Goal: Information Seeking & Learning: Learn about a topic

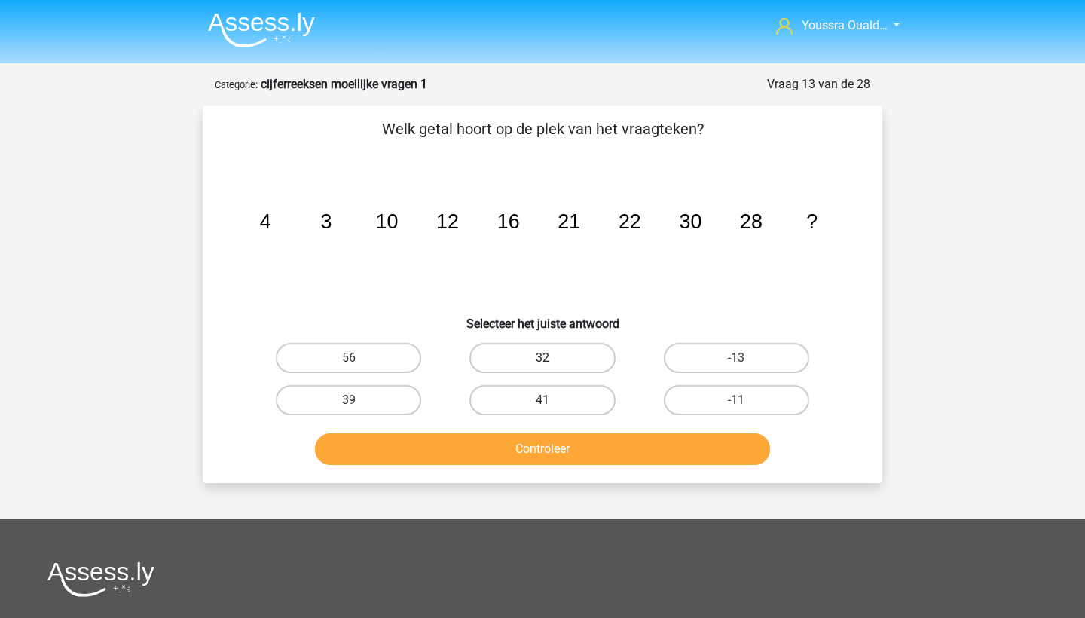
click at [535, 369] on label "32" at bounding box center [542, 358] width 145 height 30
click at [543, 368] on input "32" at bounding box center [548, 363] width 10 height 10
radio input "true"
click at [568, 444] on button "Controleer" at bounding box center [543, 449] width 456 height 32
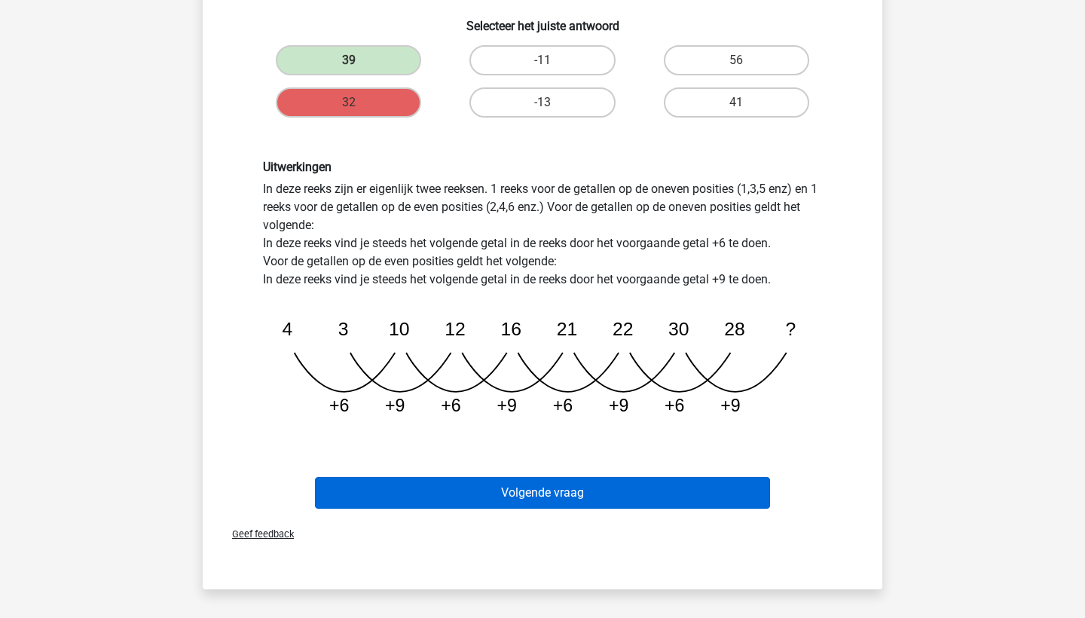
click at [542, 495] on button "Volgende vraag" at bounding box center [543, 493] width 456 height 32
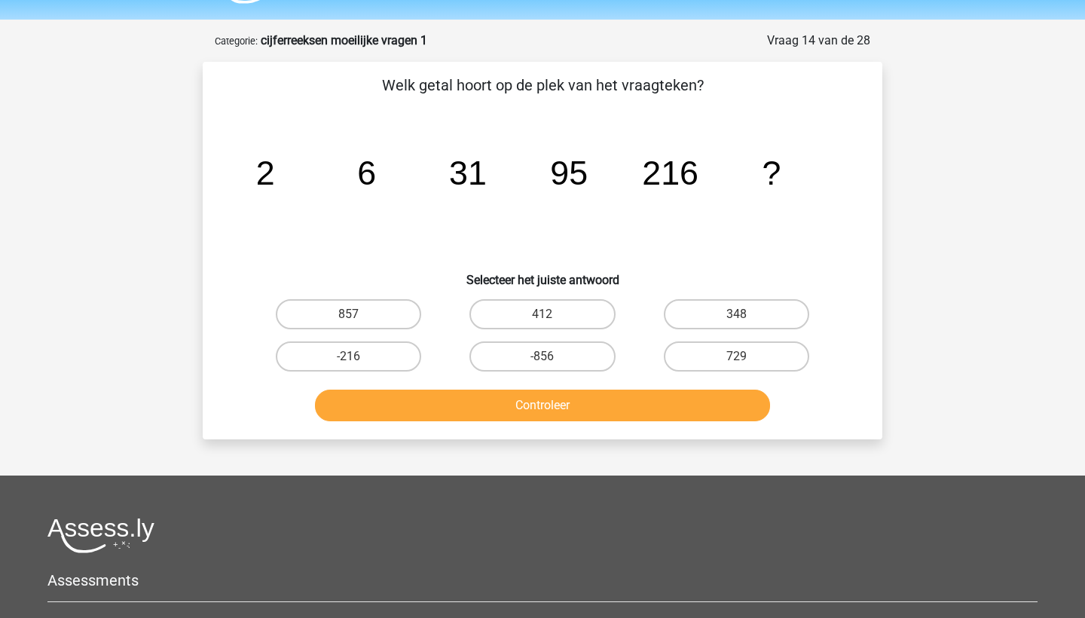
scroll to position [36, 0]
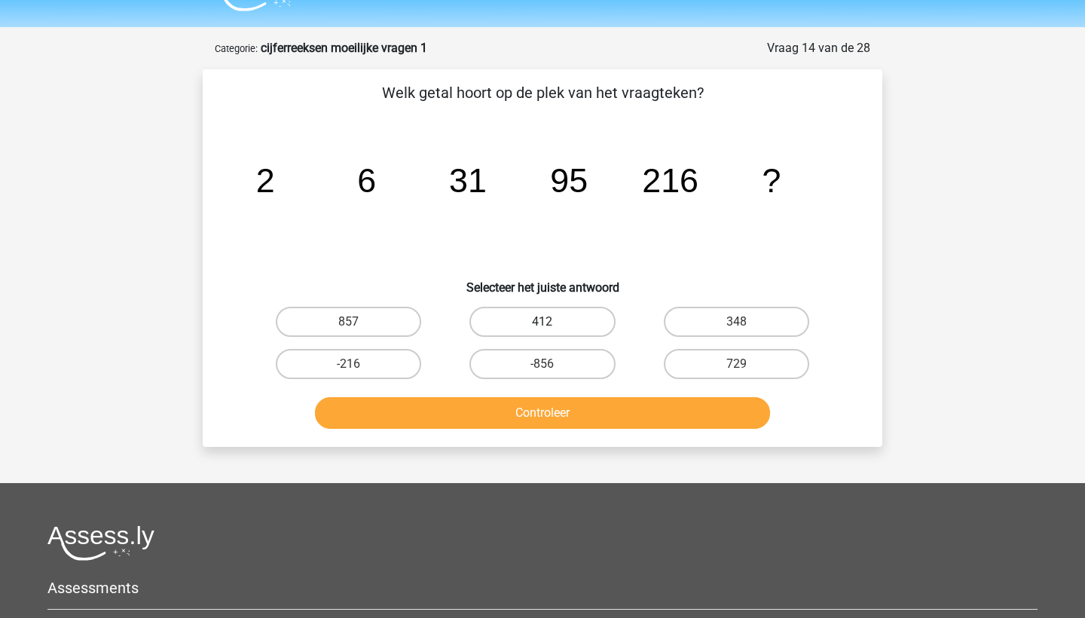
click at [515, 320] on label "412" at bounding box center [542, 322] width 145 height 30
click at [543, 322] on input "412" at bounding box center [548, 327] width 10 height 10
radio input "true"
click at [595, 425] on button "Controleer" at bounding box center [543, 413] width 456 height 32
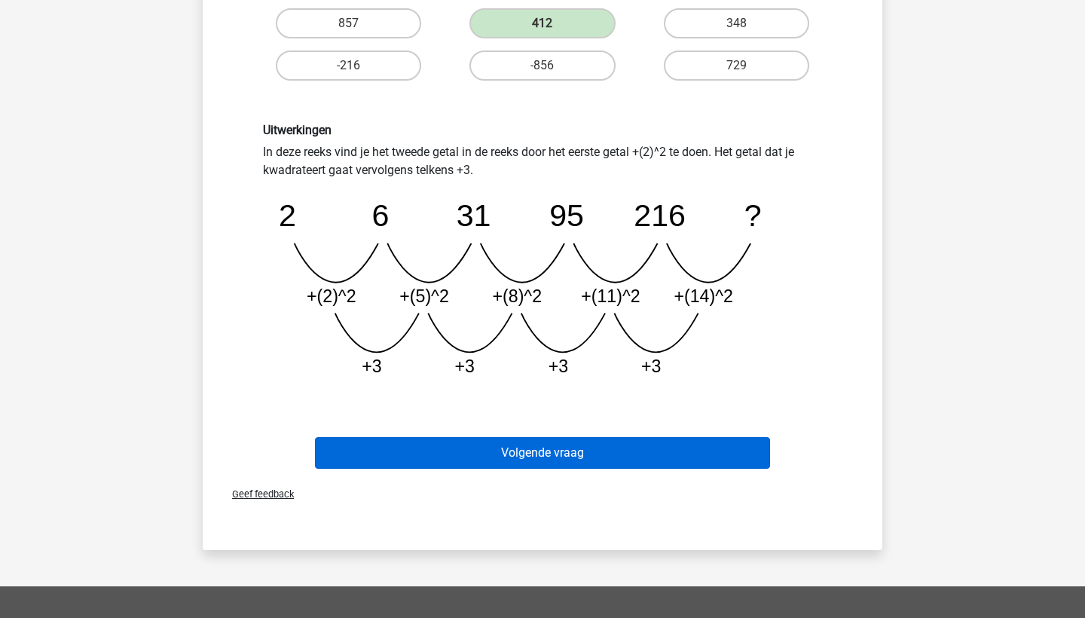
click at [561, 464] on button "Volgende vraag" at bounding box center [543, 453] width 456 height 32
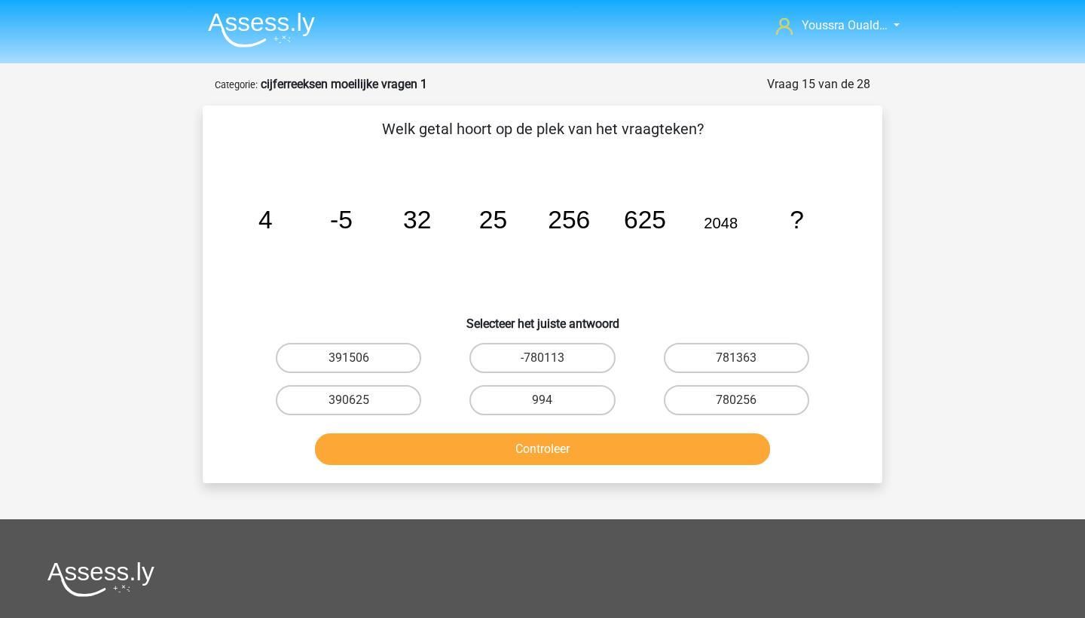
scroll to position [0, 0]
click at [378, 395] on label "390625" at bounding box center [348, 400] width 145 height 30
click at [359, 400] on input "390625" at bounding box center [354, 405] width 10 height 10
radio input "true"
click at [441, 440] on button "Controleer" at bounding box center [543, 449] width 456 height 32
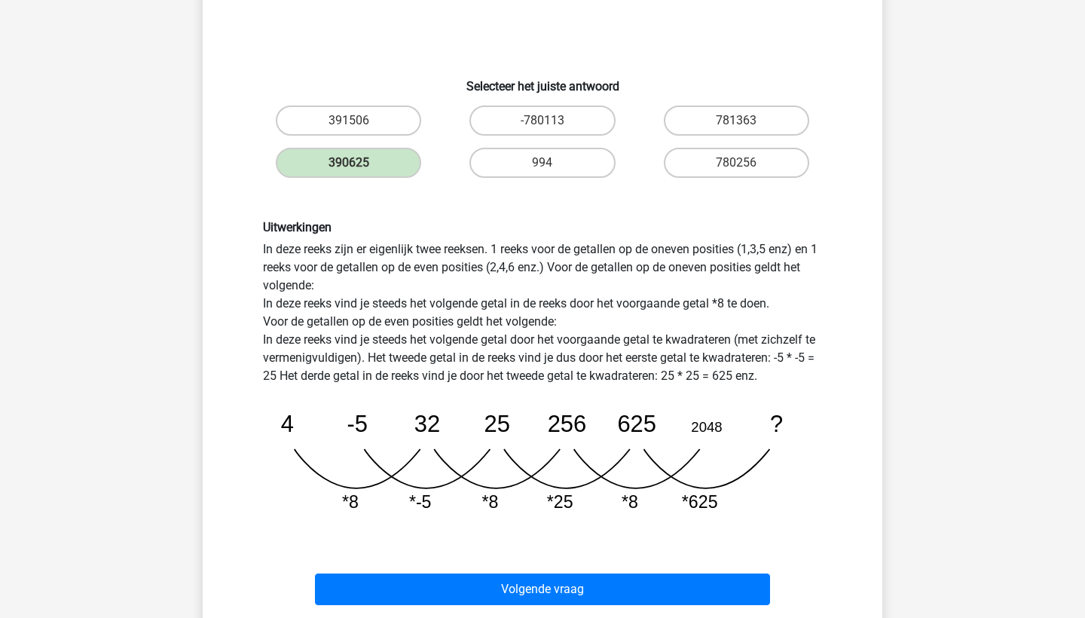
scroll to position [243, 0]
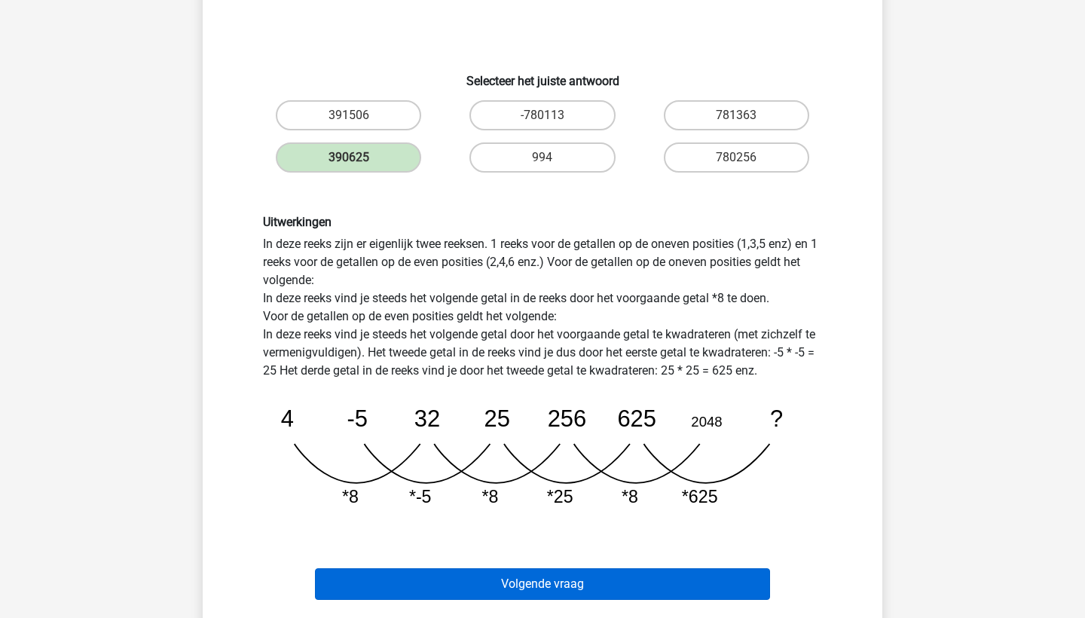
click at [535, 591] on button "Volgende vraag" at bounding box center [543, 584] width 456 height 32
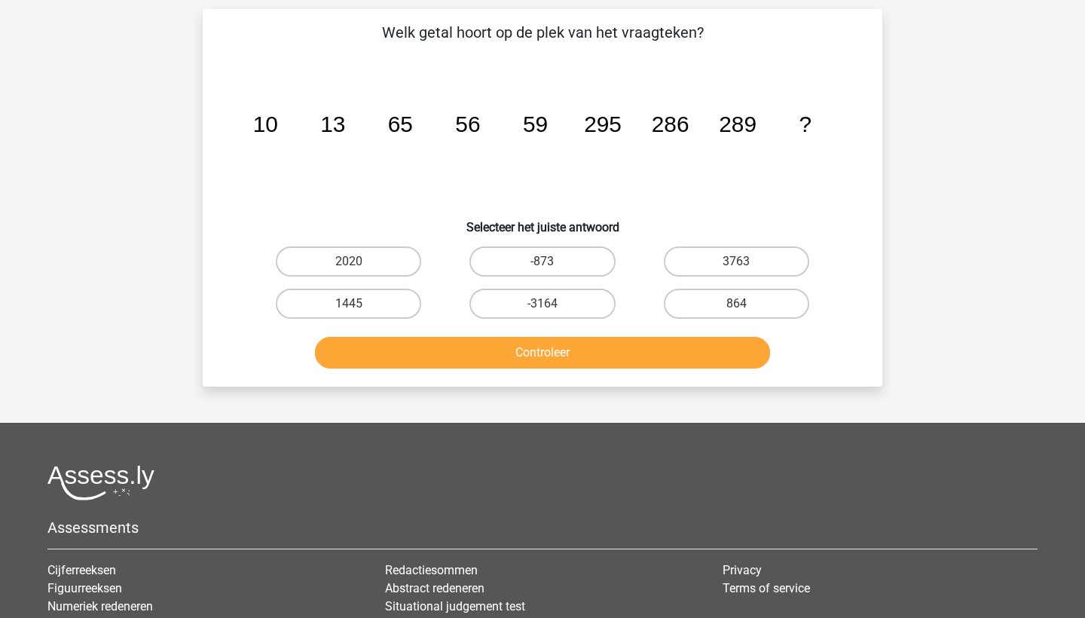
scroll to position [75, 0]
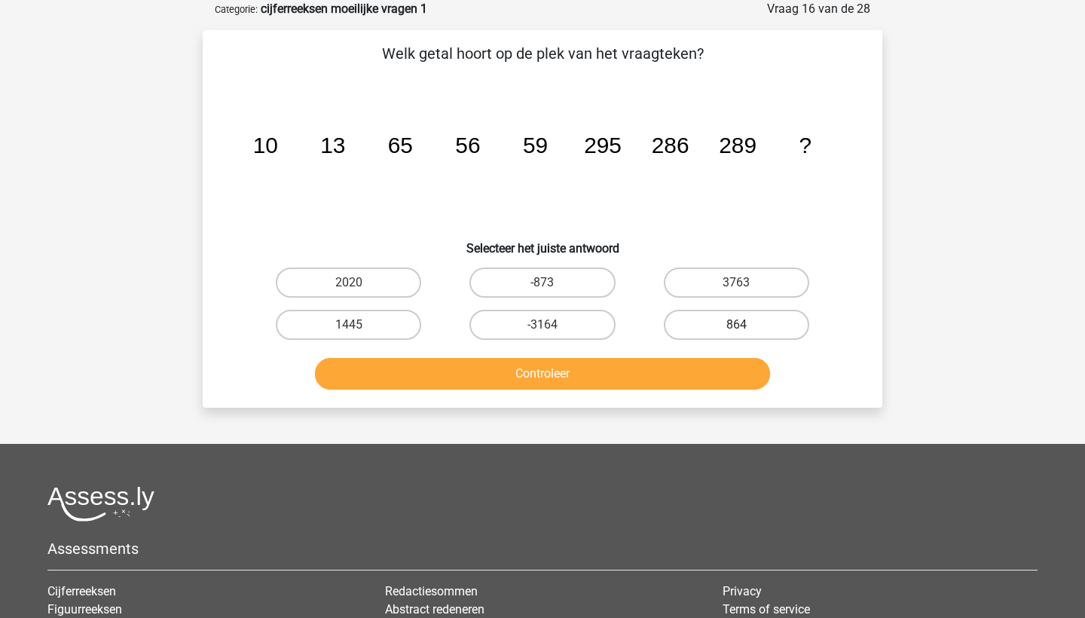
click at [721, 331] on label "864" at bounding box center [736, 325] width 145 height 30
click at [736, 331] on input "864" at bounding box center [741, 330] width 10 height 10
radio input "true"
click at [681, 369] on button "Controleer" at bounding box center [543, 374] width 456 height 32
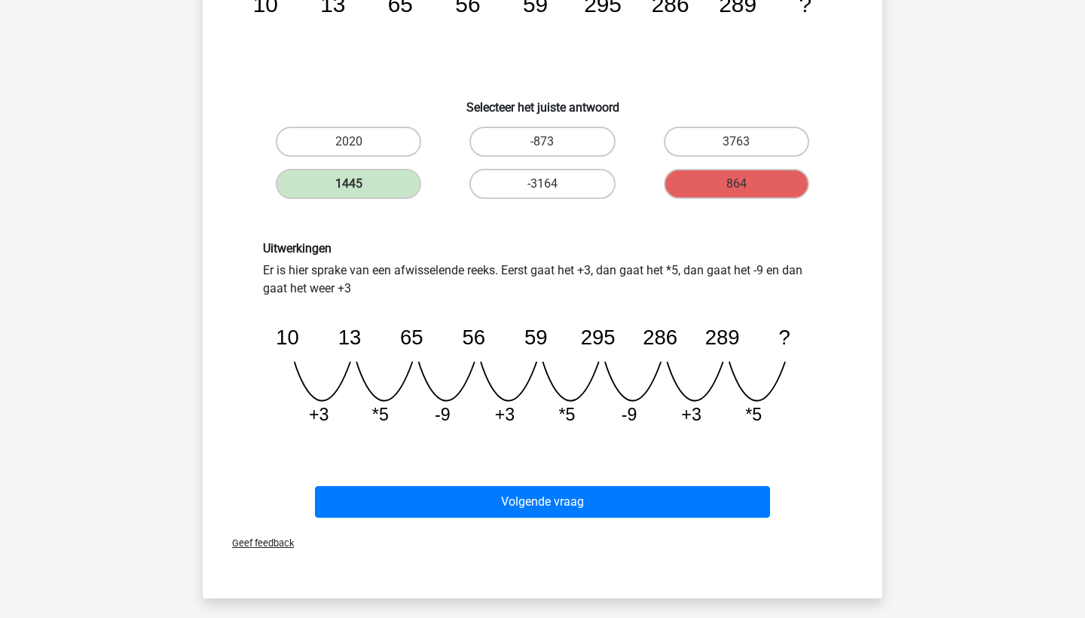
scroll to position [225, 0]
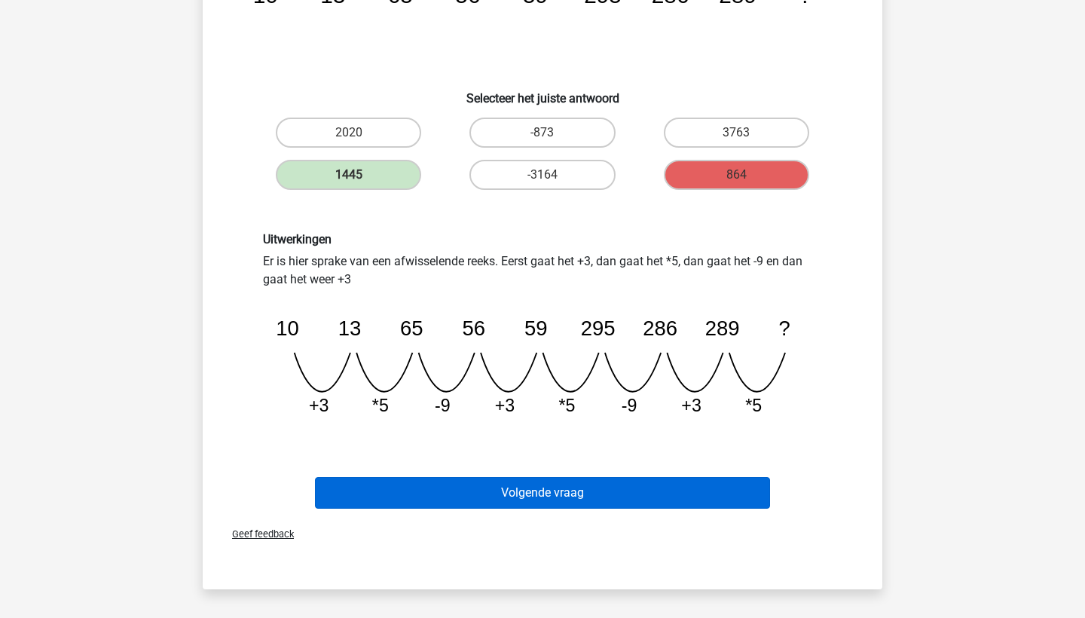
click at [629, 488] on button "Volgende vraag" at bounding box center [543, 493] width 456 height 32
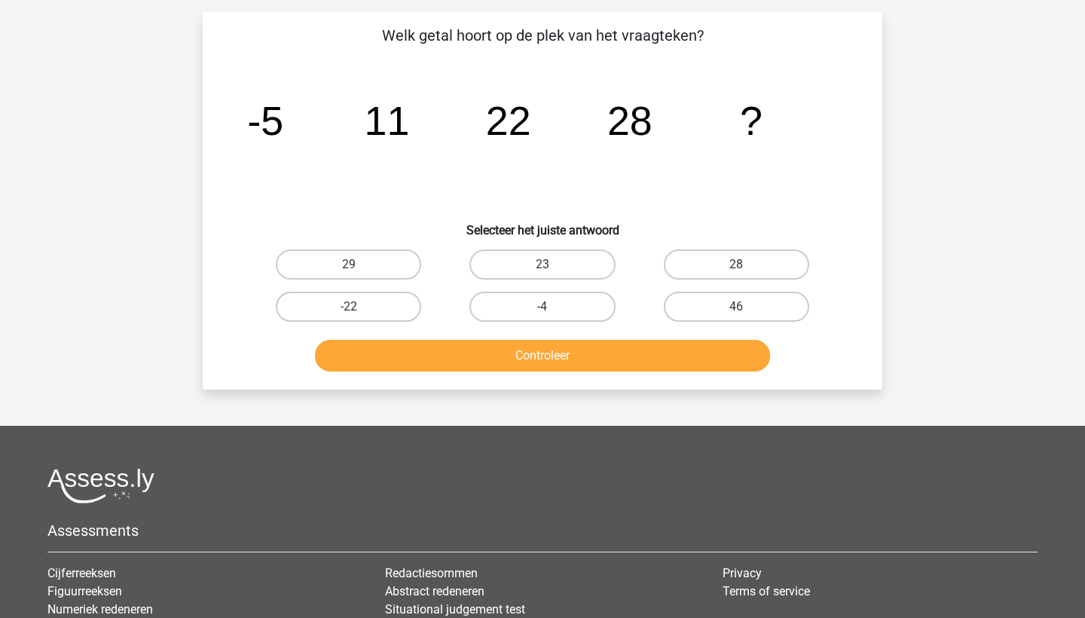
scroll to position [75, 0]
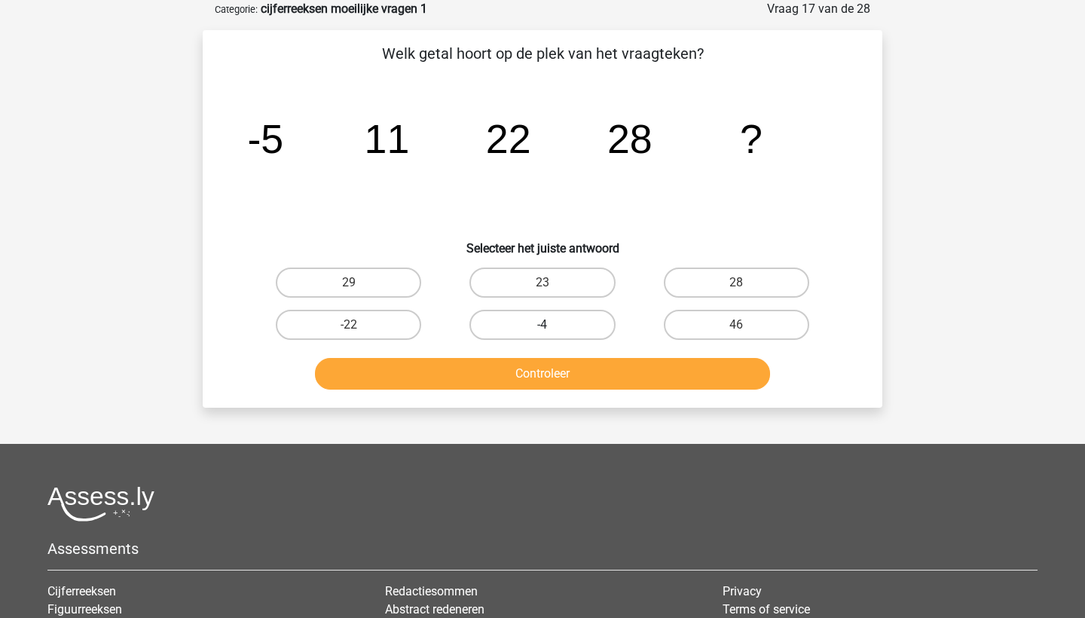
click at [510, 331] on label "-4" at bounding box center [542, 325] width 145 height 30
click at [543, 331] on input "-4" at bounding box center [548, 330] width 10 height 10
radio input "true"
click at [573, 369] on button "Controleer" at bounding box center [543, 374] width 456 height 32
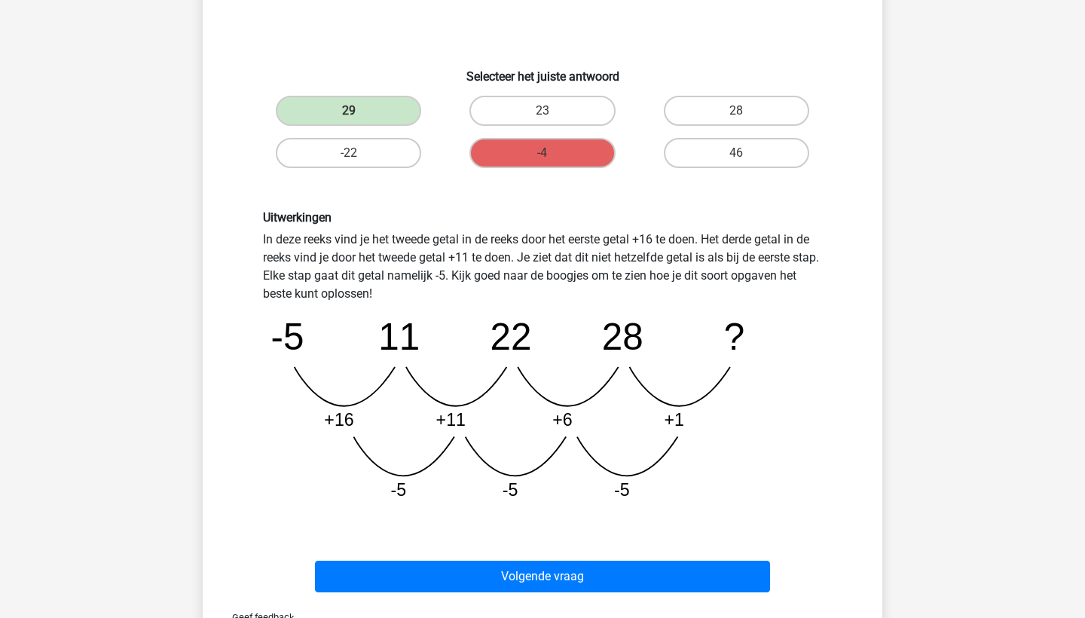
scroll to position [247, 0]
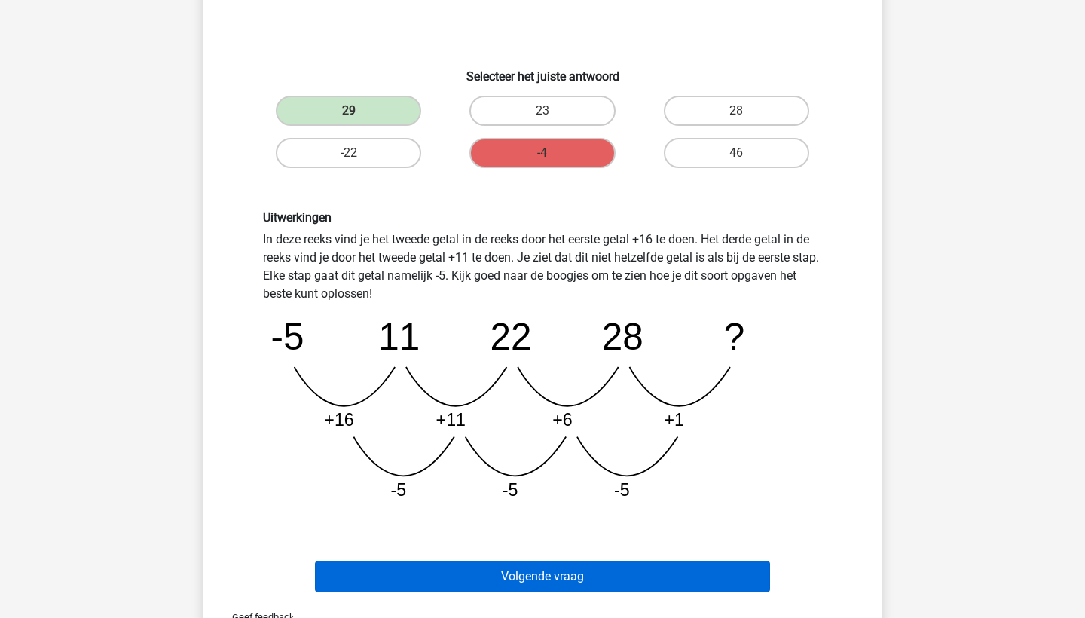
click at [654, 583] on button "Volgende vraag" at bounding box center [543, 577] width 456 height 32
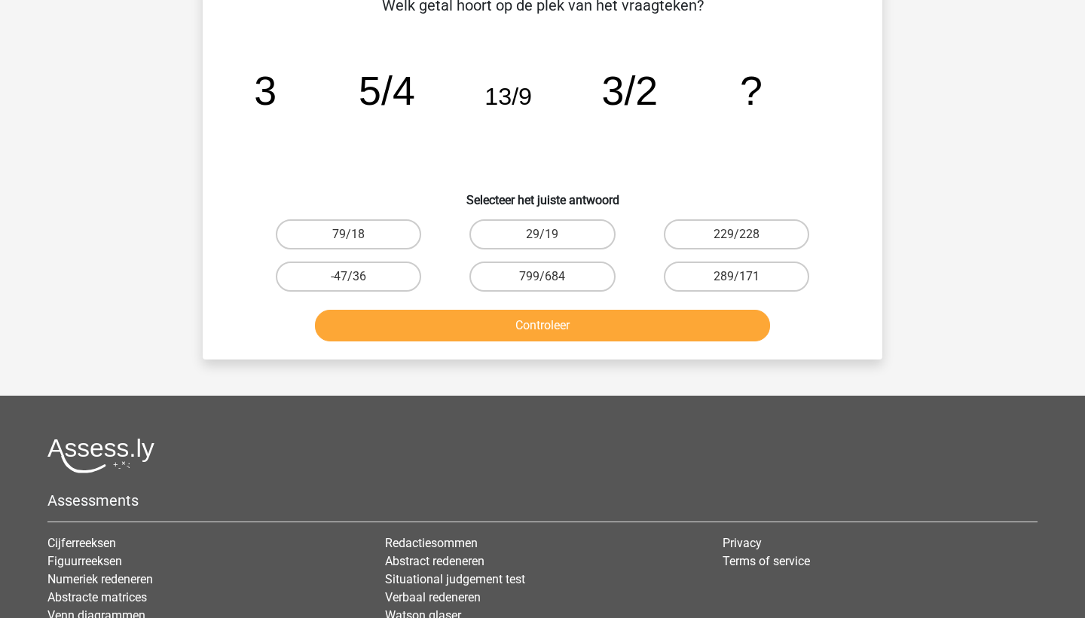
scroll to position [75, 0]
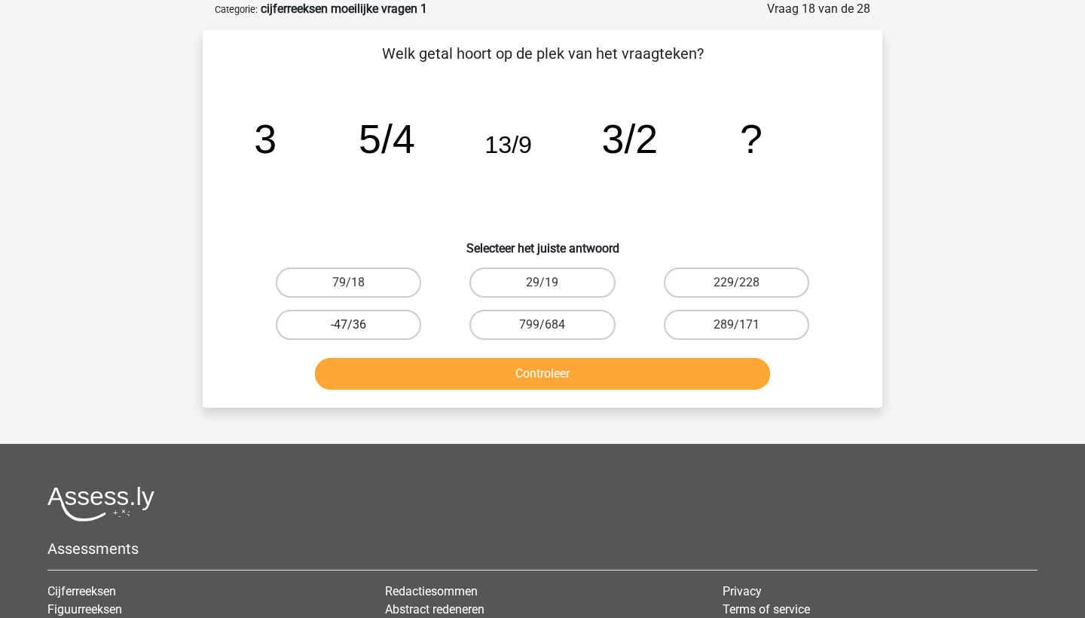
click at [308, 324] on label "-47/36" at bounding box center [348, 325] width 145 height 30
click at [349, 325] on input "-47/36" at bounding box center [354, 330] width 10 height 10
radio input "true"
click at [415, 377] on button "Controleer" at bounding box center [543, 374] width 456 height 32
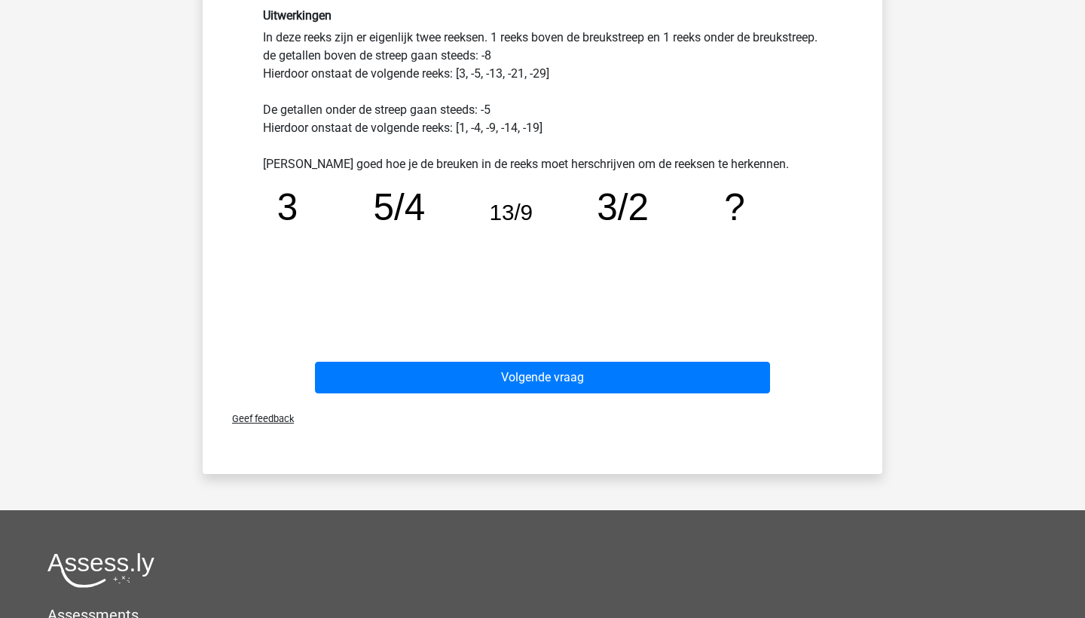
scroll to position [739, 0]
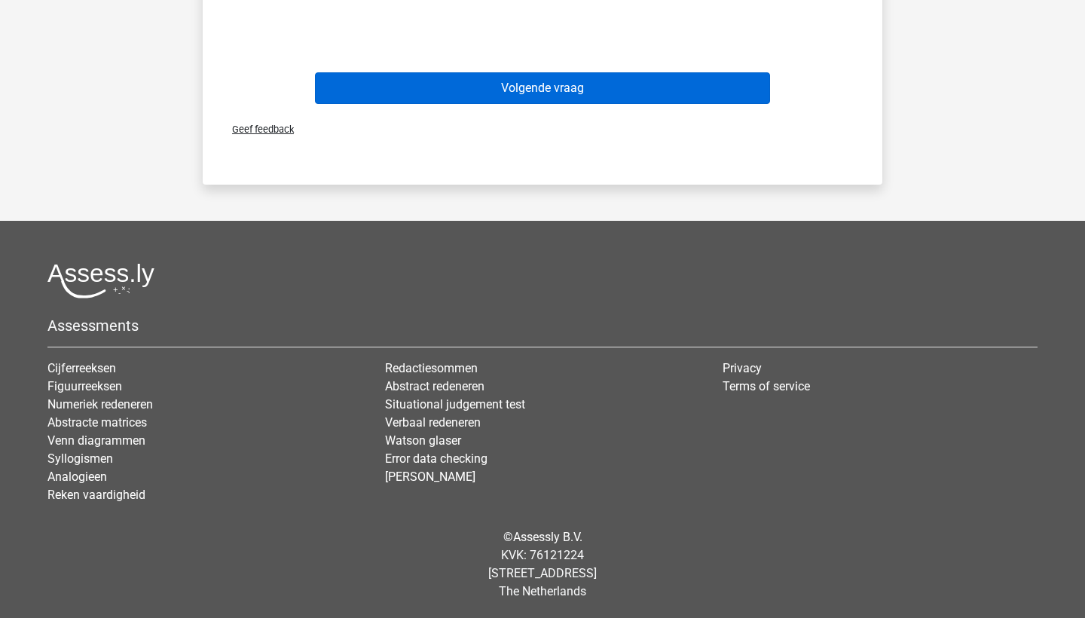
click at [435, 80] on button "Volgende vraag" at bounding box center [543, 88] width 456 height 32
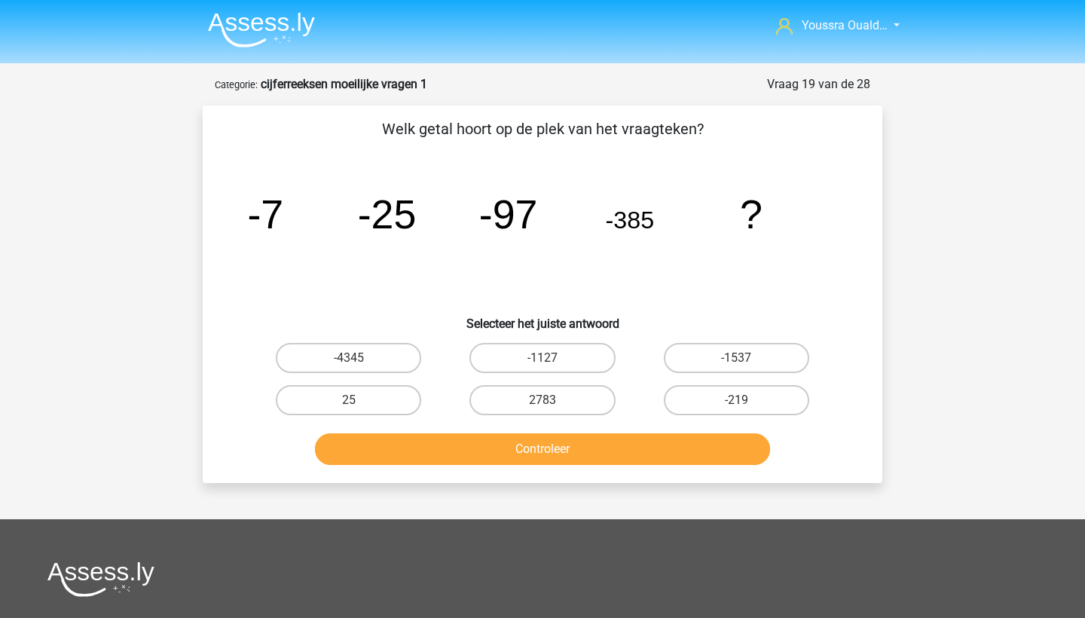
scroll to position [0, 0]
click at [254, 35] on img at bounding box center [261, 29] width 107 height 35
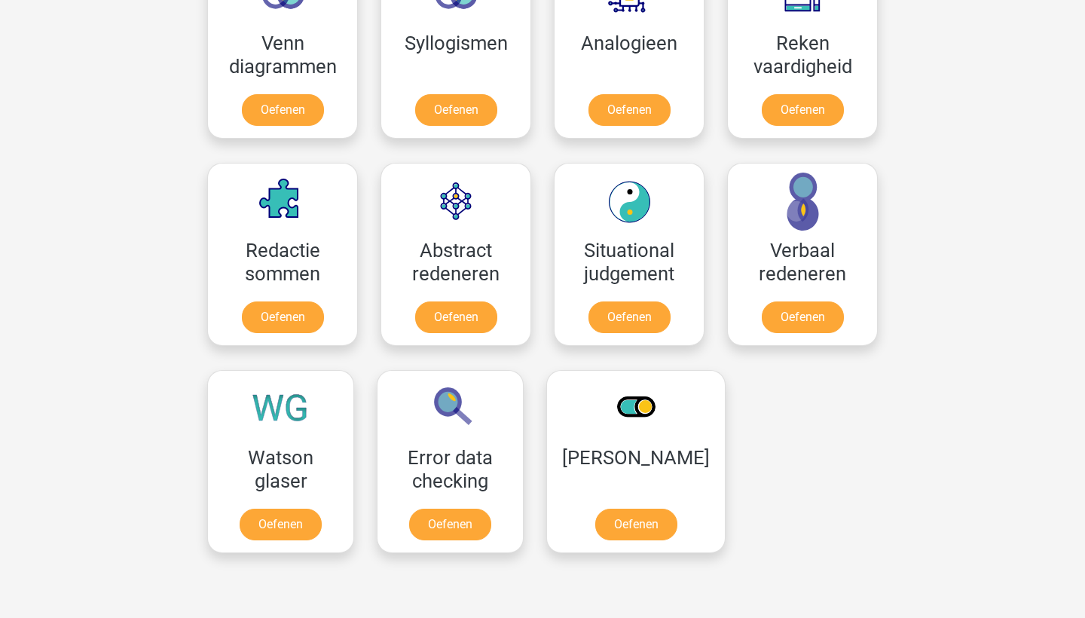
scroll to position [959, 0]
click at [789, 321] on link "Oefenen" at bounding box center [803, 320] width 86 height 33
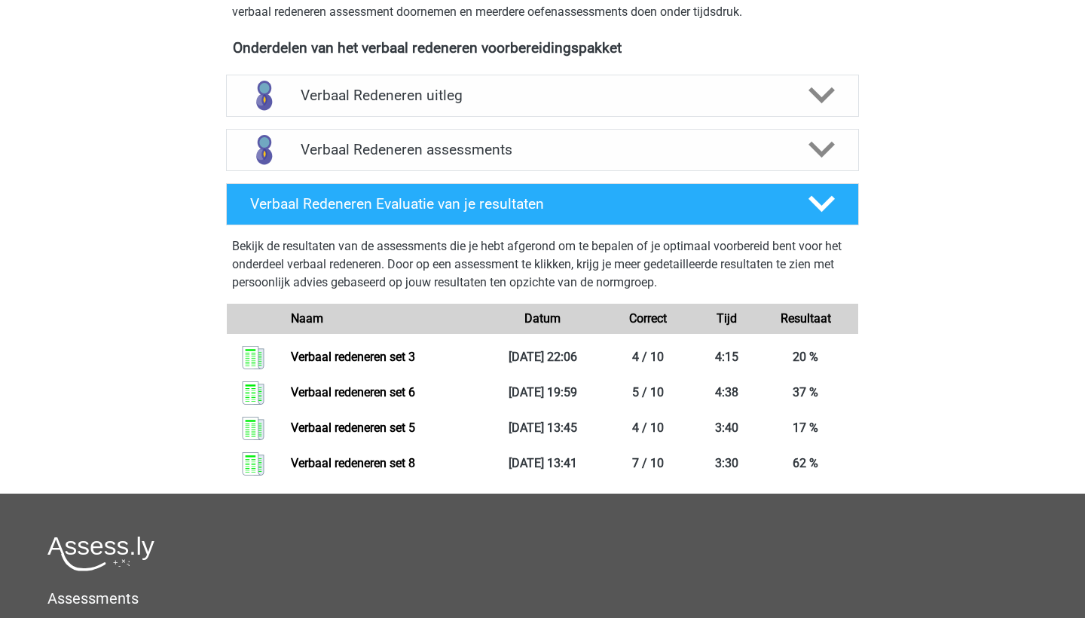
scroll to position [494, 0]
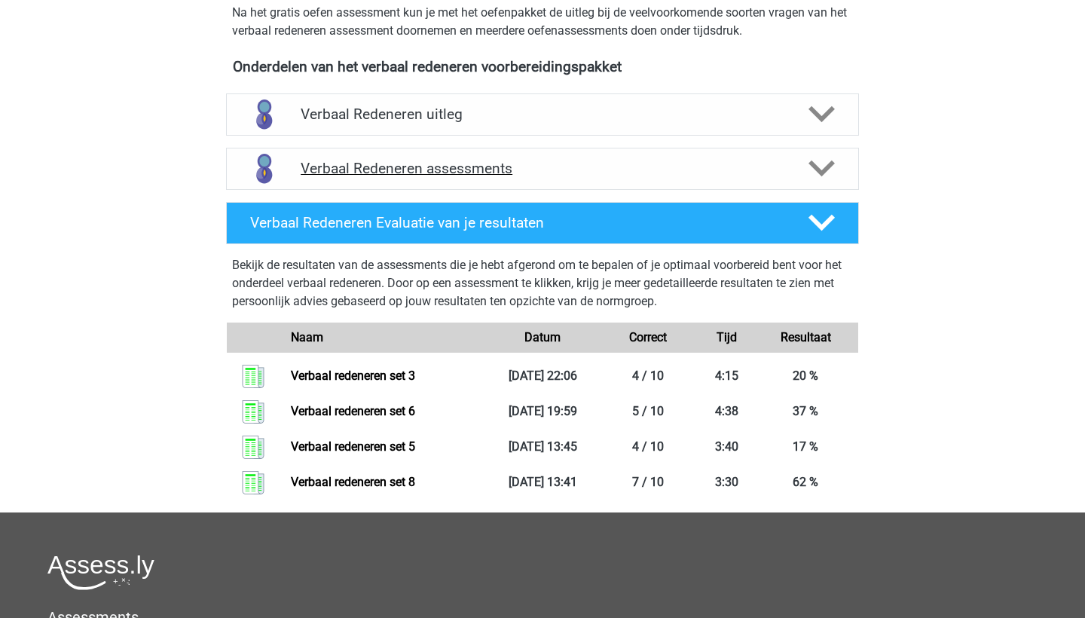
click at [576, 164] on h4 "Verbaal Redeneren assessments" at bounding box center [543, 168] width 484 height 17
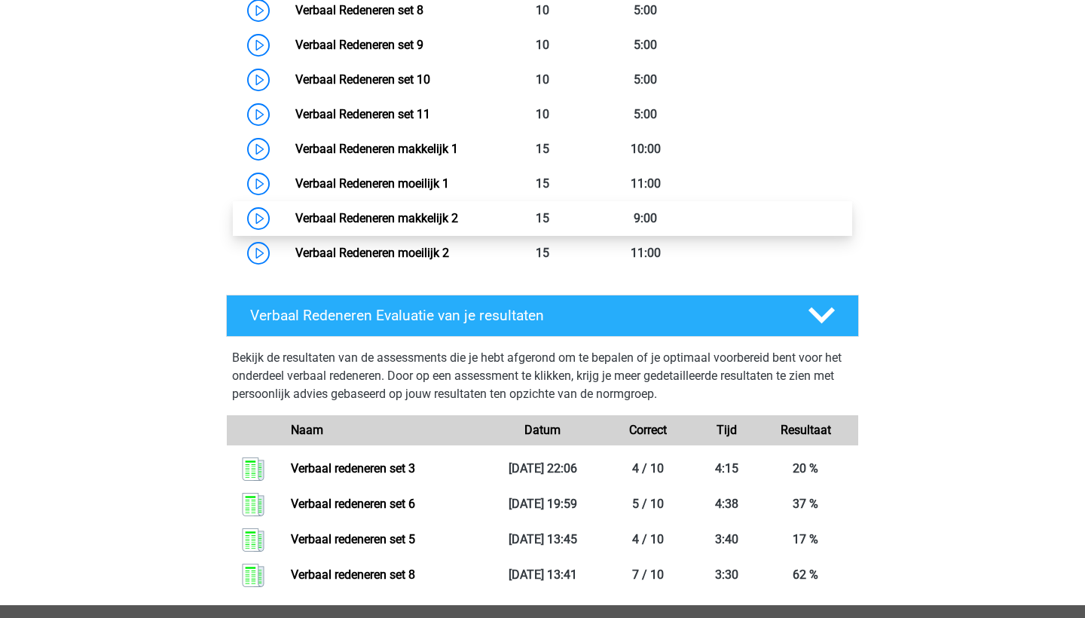
scroll to position [1026, 0]
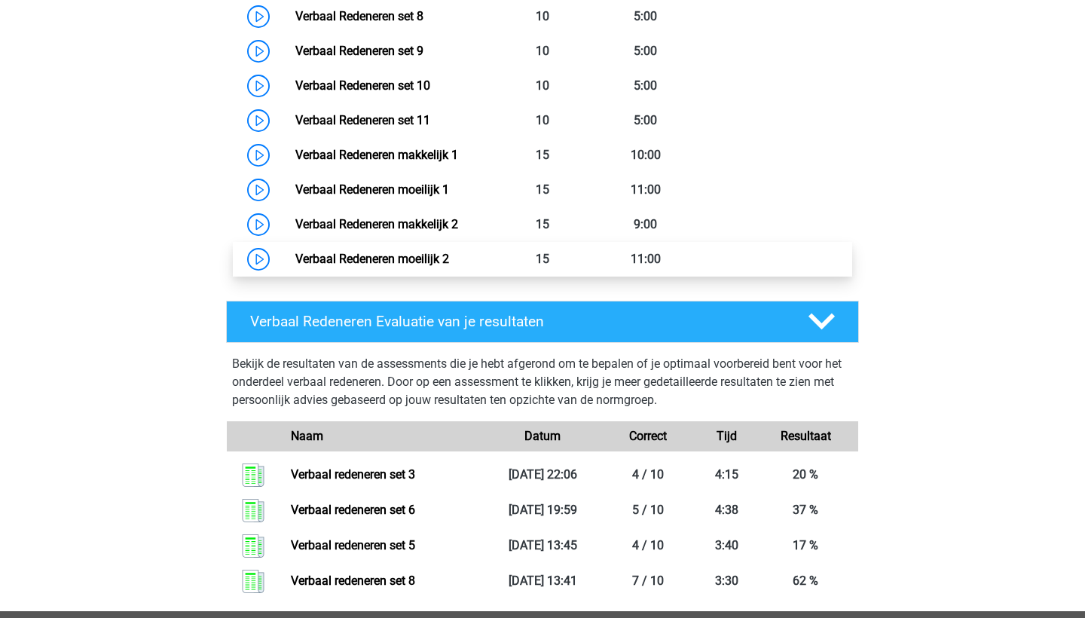
click at [389, 254] on link "Verbaal Redeneren moeilijk 2" at bounding box center [372, 259] width 154 height 14
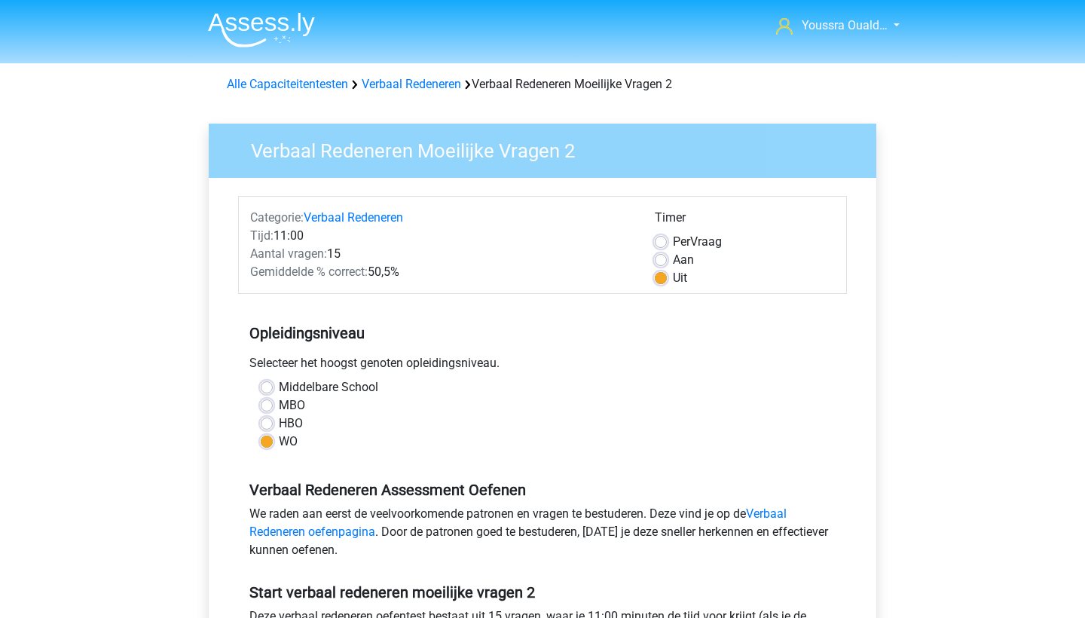
click at [673, 243] on label "Per Vraag" at bounding box center [697, 242] width 49 height 18
click at [663, 243] on input "Per Vraag" at bounding box center [661, 240] width 12 height 15
radio input "true"
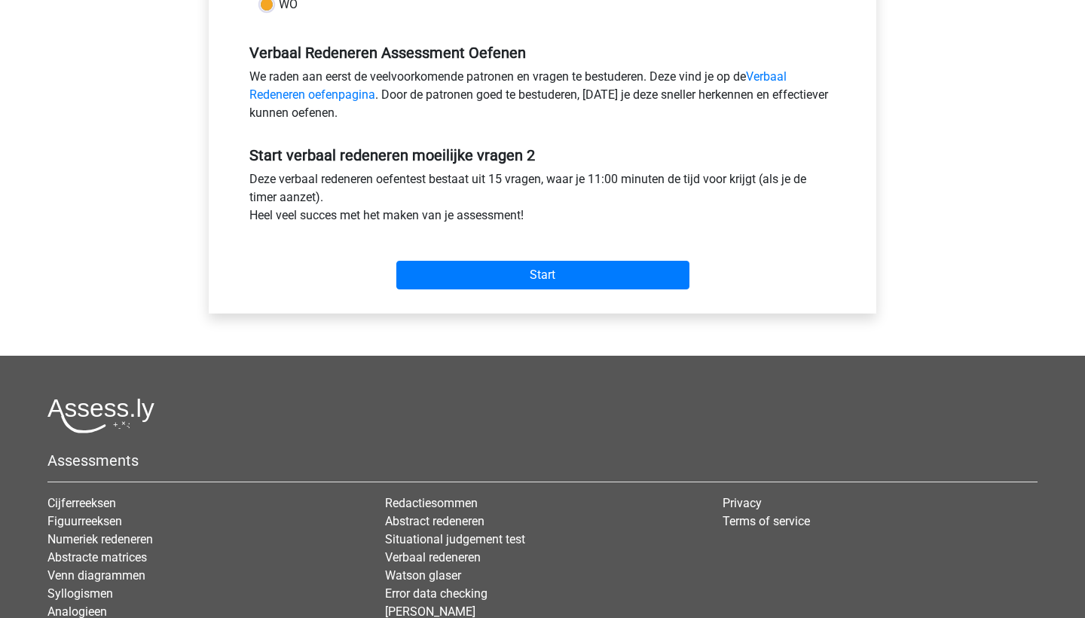
scroll to position [537, 0]
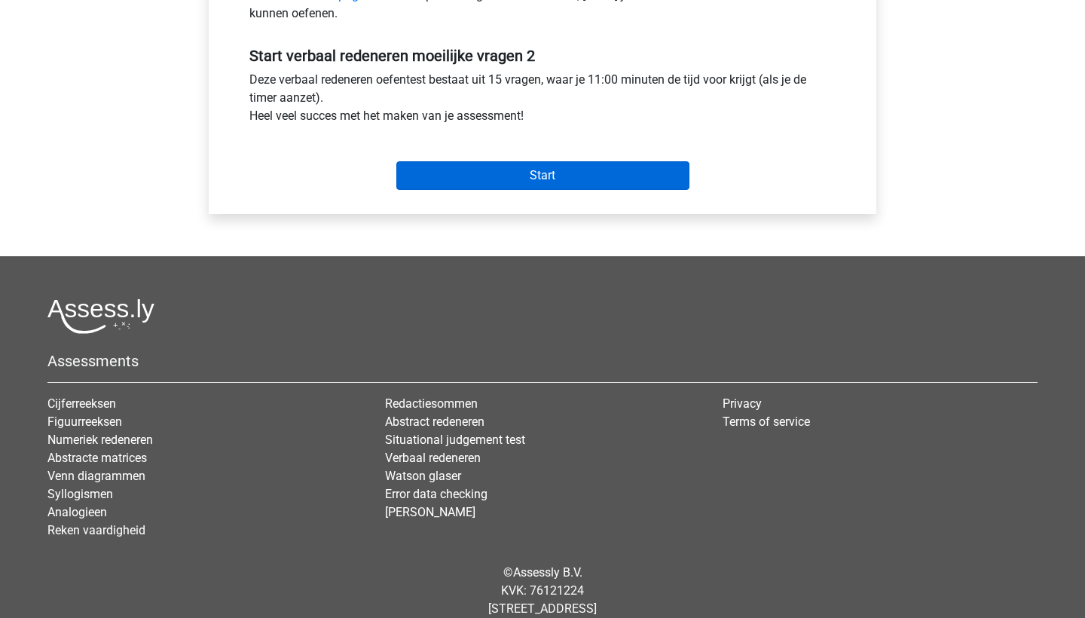
click at [443, 169] on input "Start" at bounding box center [542, 175] width 293 height 29
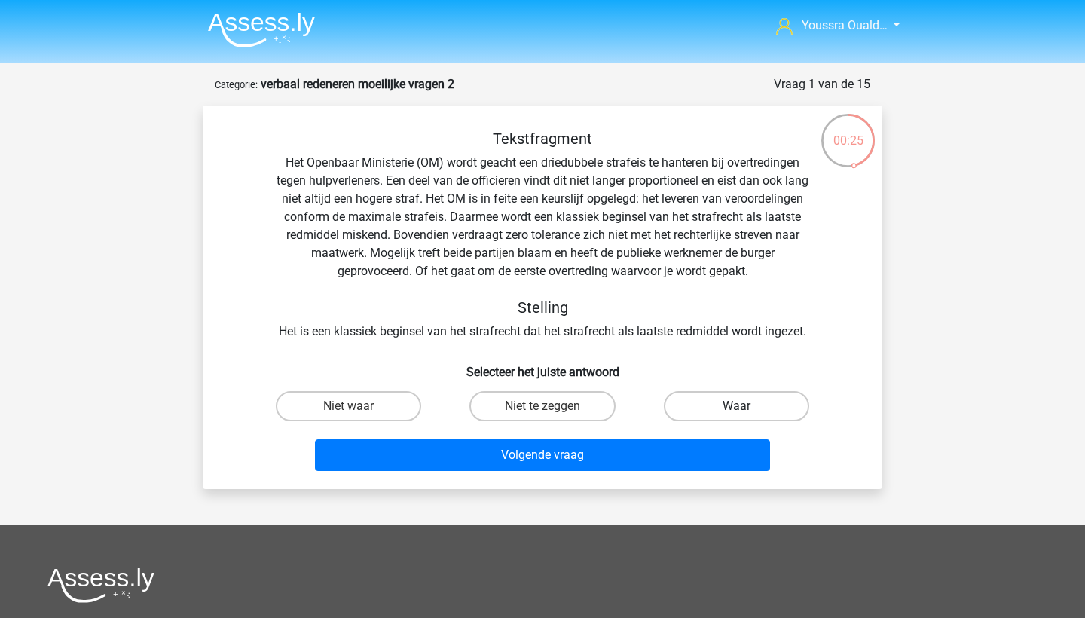
click at [713, 408] on label "Waar" at bounding box center [736, 406] width 145 height 30
click at [736, 408] on input "Waar" at bounding box center [741, 411] width 10 height 10
radio input "true"
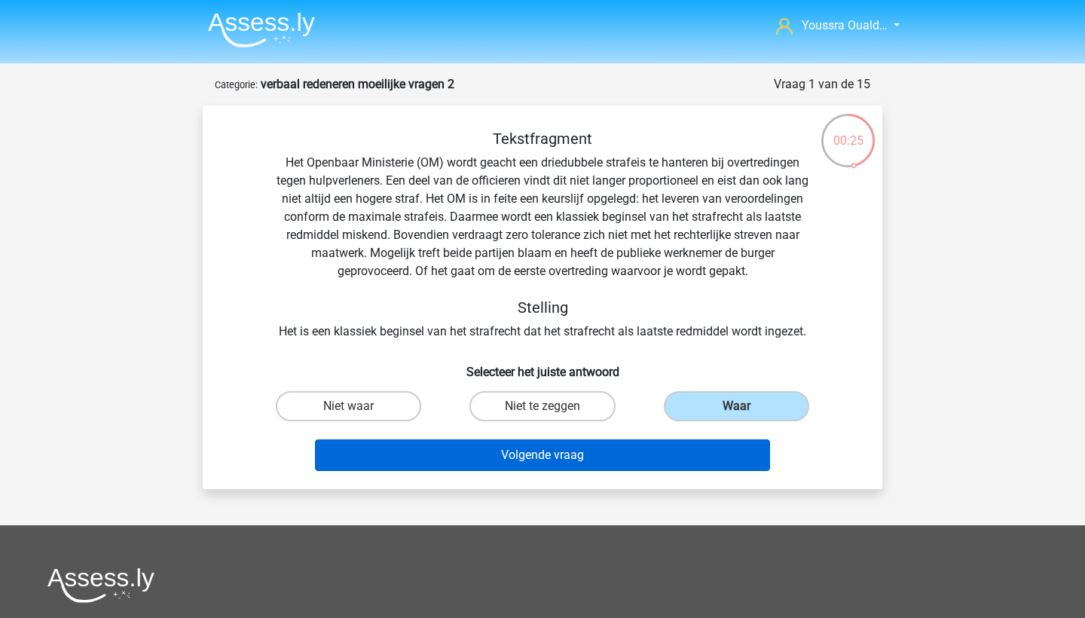
click at [656, 448] on button "Volgende vraag" at bounding box center [543, 455] width 456 height 32
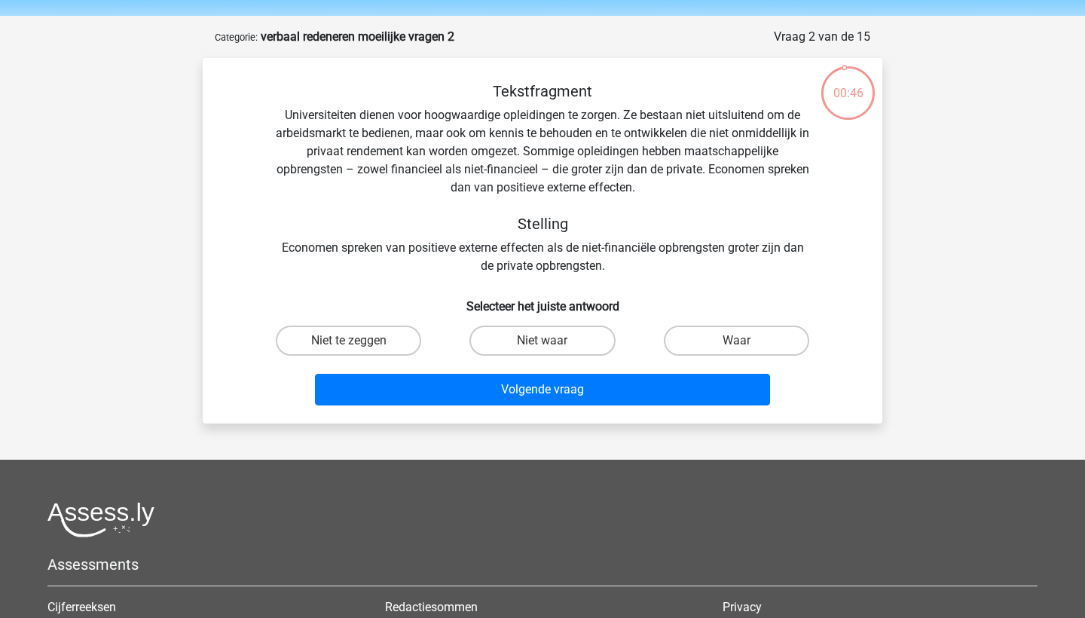
scroll to position [46, 0]
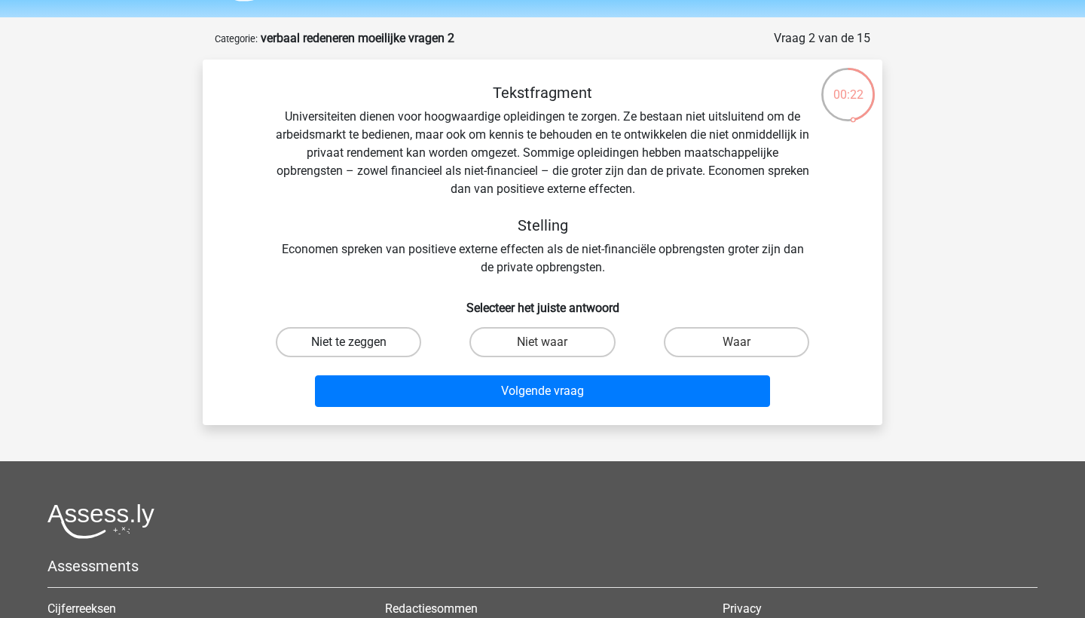
click at [343, 341] on label "Niet te zeggen" at bounding box center [348, 342] width 145 height 30
click at [349, 342] on input "Niet te zeggen" at bounding box center [354, 347] width 10 height 10
radio input "true"
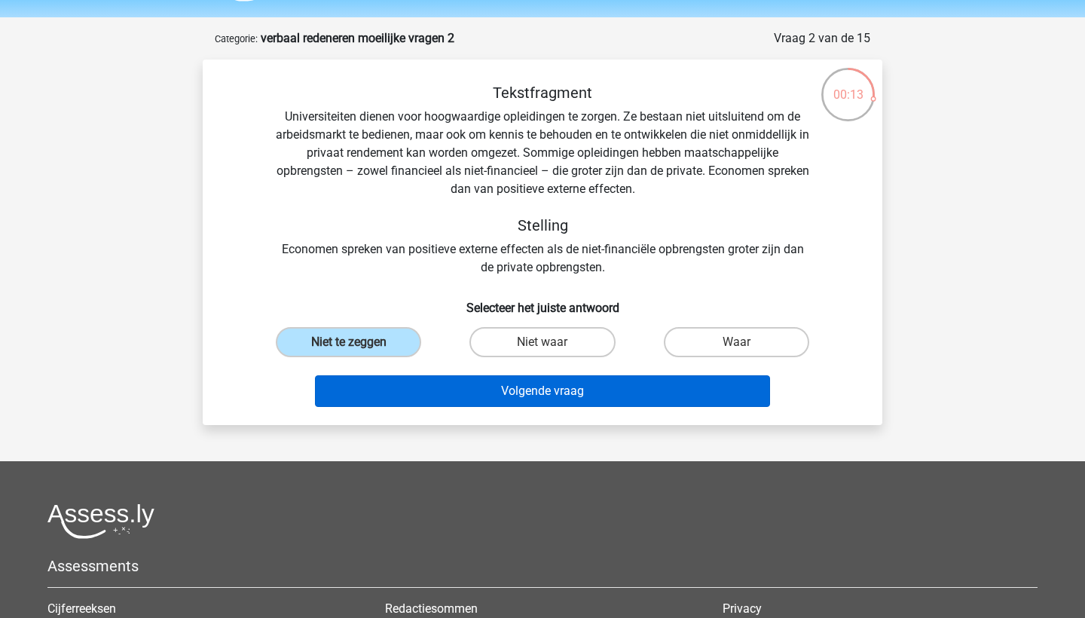
click at [476, 390] on button "Volgende vraag" at bounding box center [543, 391] width 456 height 32
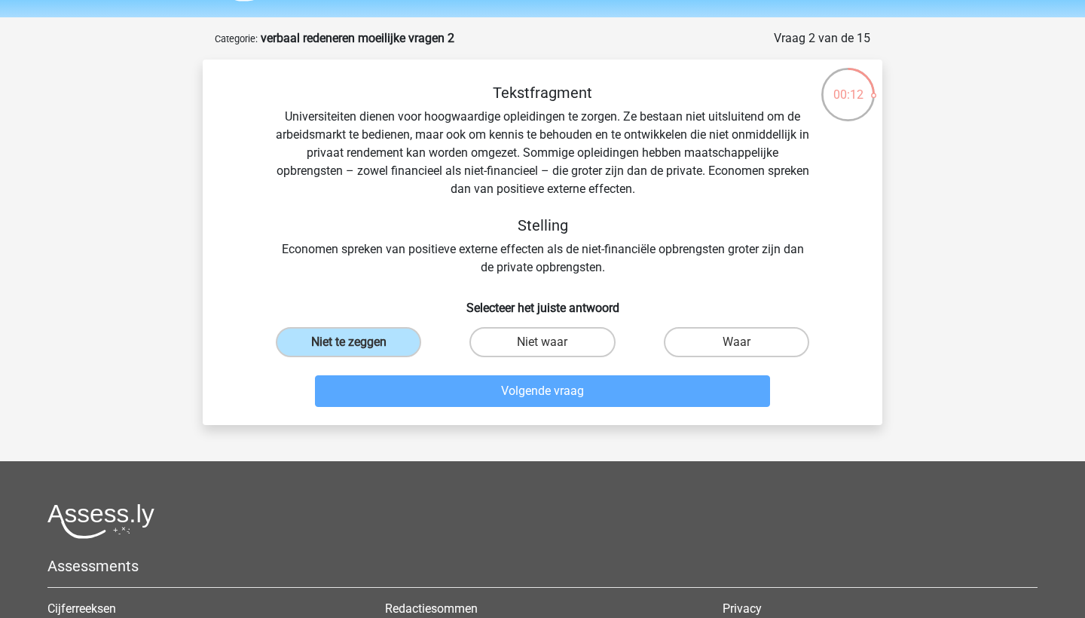
scroll to position [75, 0]
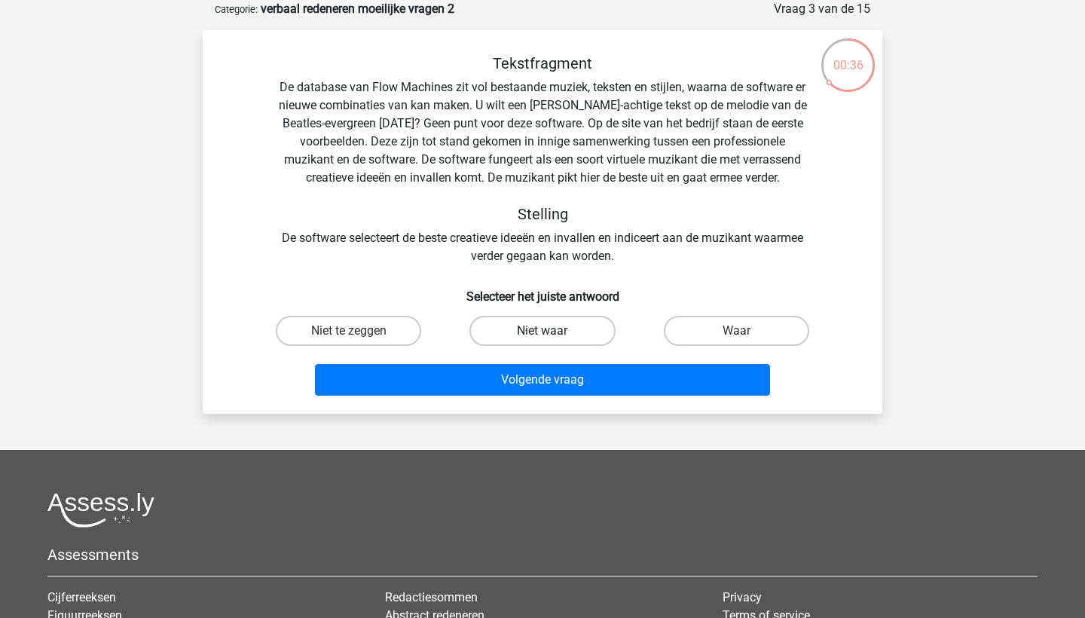
click at [513, 332] on label "Niet waar" at bounding box center [542, 331] width 145 height 30
click at [543, 332] on input "Niet waar" at bounding box center [548, 336] width 10 height 10
radio input "true"
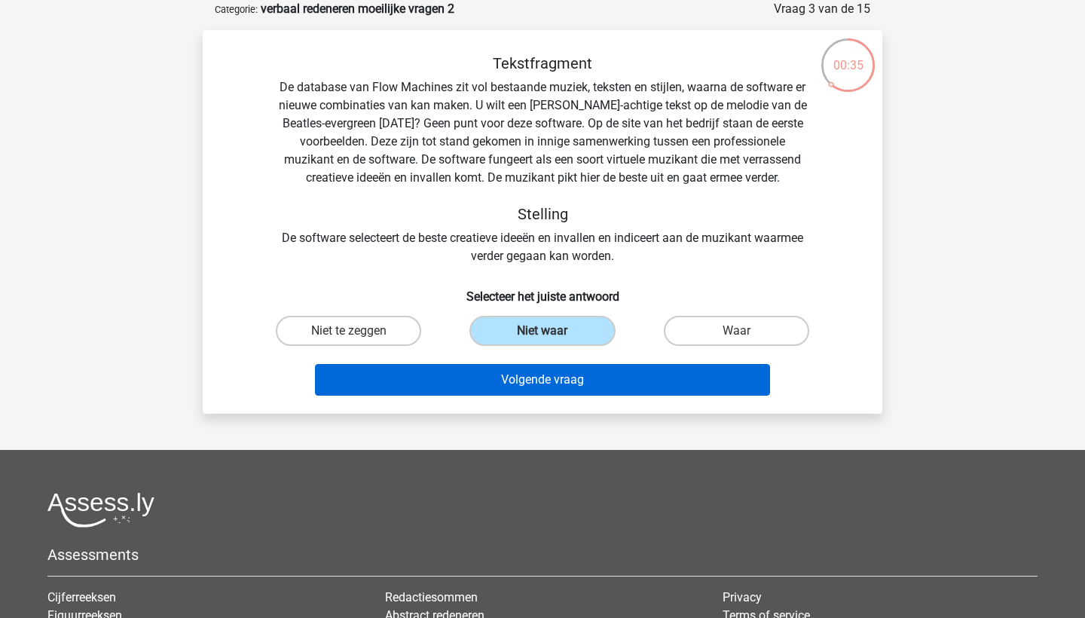
click at [542, 389] on button "Volgende vraag" at bounding box center [543, 380] width 456 height 32
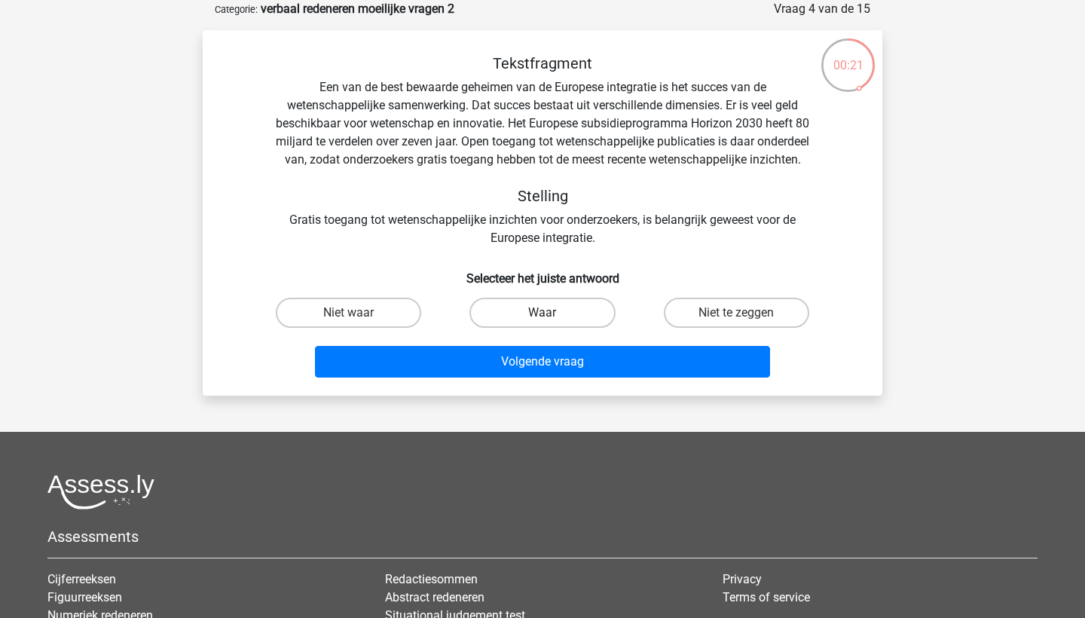
click at [525, 328] on label "Waar" at bounding box center [542, 313] width 145 height 30
click at [543, 323] on input "Waar" at bounding box center [548, 318] width 10 height 10
radio input "true"
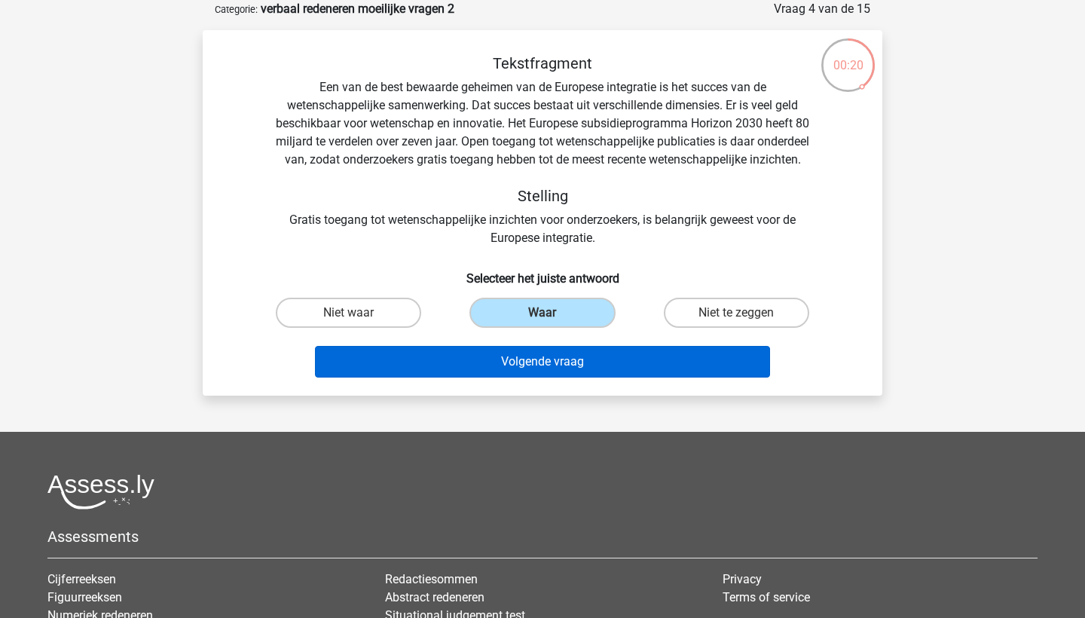
click at [537, 378] on button "Volgende vraag" at bounding box center [543, 362] width 456 height 32
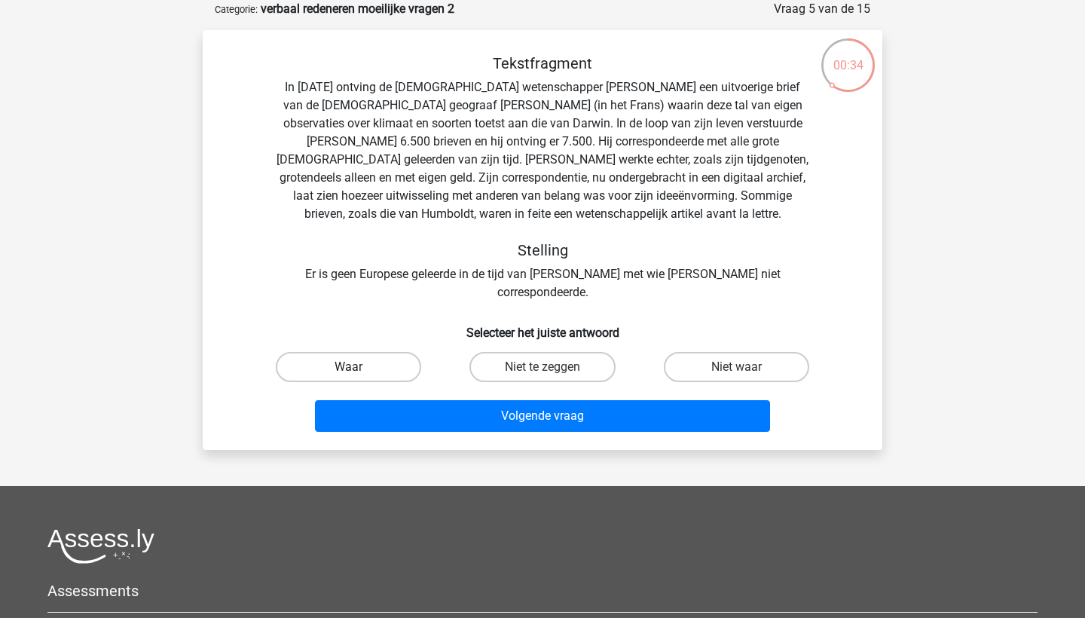
click at [382, 352] on label "Waar" at bounding box center [348, 367] width 145 height 30
click at [359, 367] on input "Waar" at bounding box center [354, 372] width 10 height 10
radio input "true"
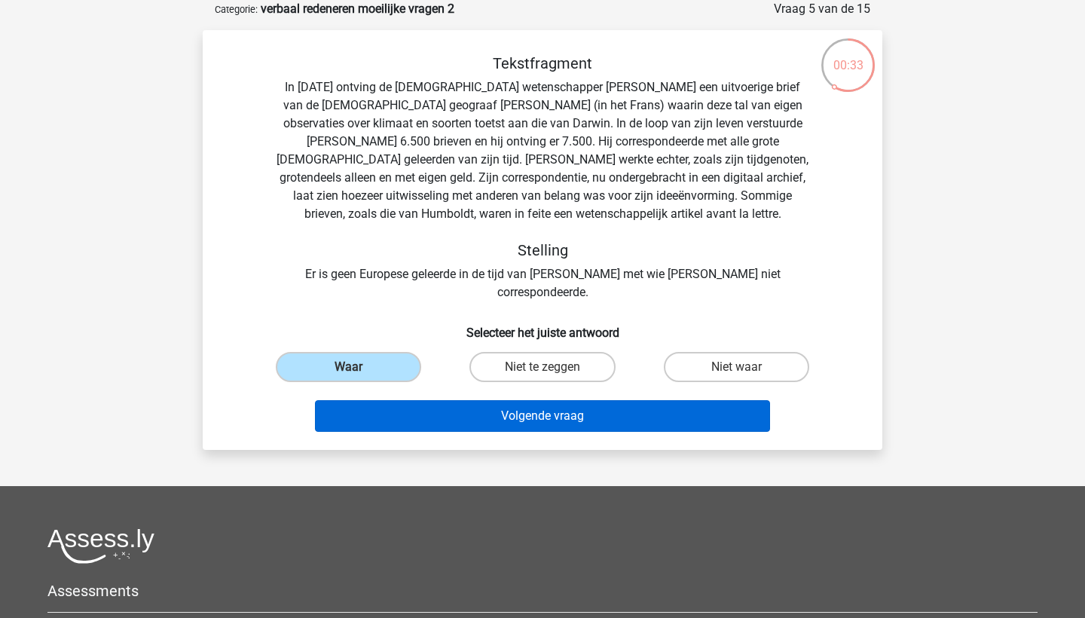
click at [485, 406] on button "Volgende vraag" at bounding box center [543, 416] width 456 height 32
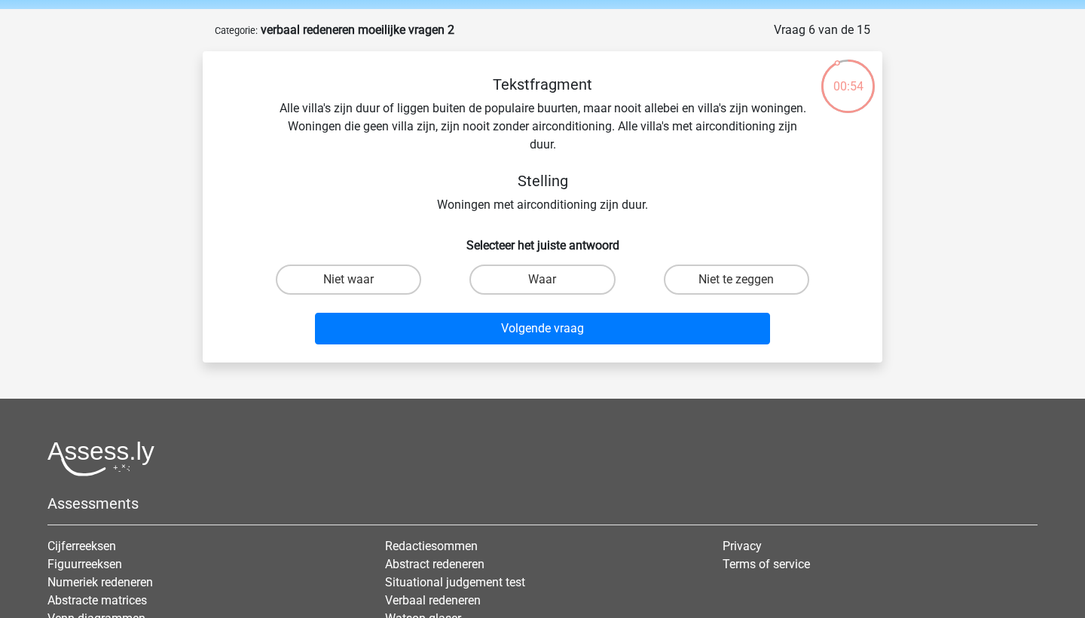
scroll to position [54, 0]
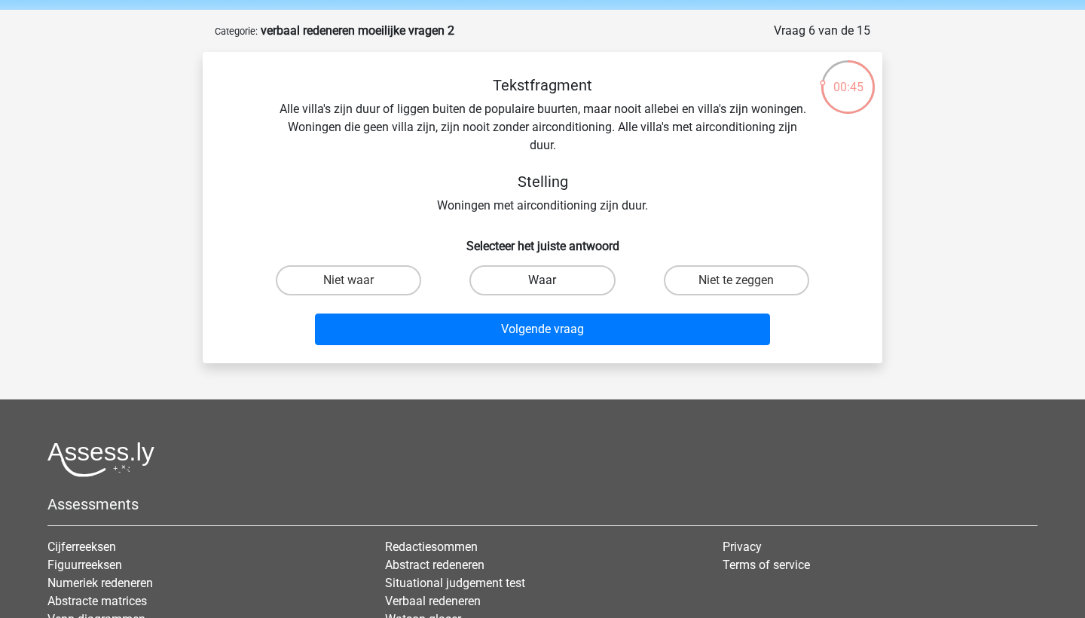
click at [529, 279] on label "Waar" at bounding box center [542, 280] width 145 height 30
click at [543, 280] on input "Waar" at bounding box center [548, 285] width 10 height 10
radio input "true"
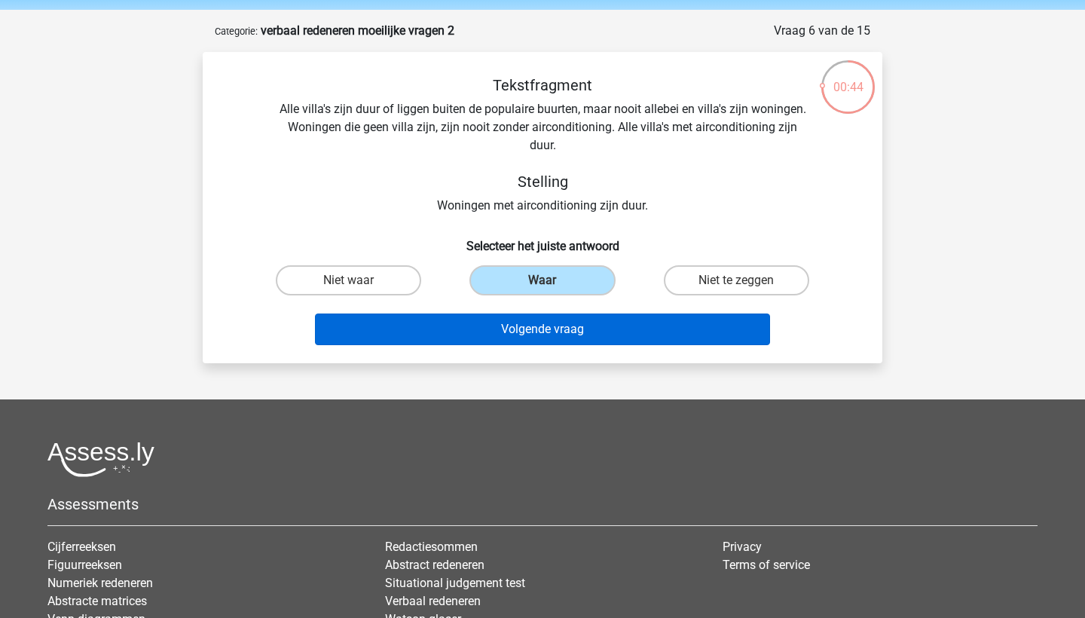
click at [563, 335] on button "Volgende vraag" at bounding box center [543, 330] width 456 height 32
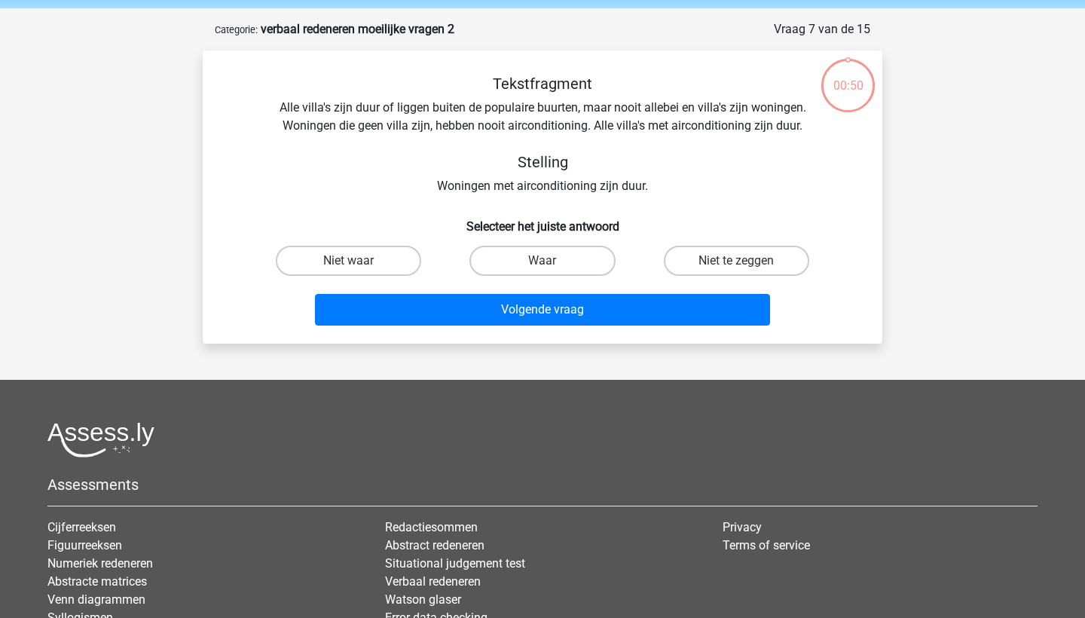
scroll to position [54, 0]
click at [499, 259] on label "Waar" at bounding box center [542, 261] width 145 height 30
click at [543, 262] on input "Waar" at bounding box center [548, 267] width 10 height 10
radio input "true"
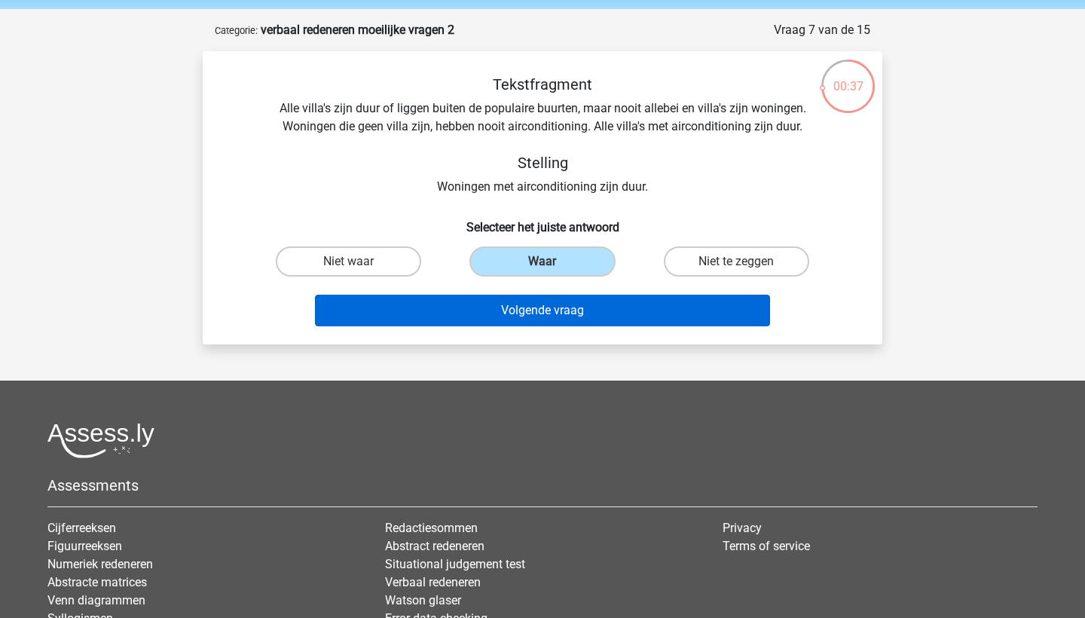
click at [528, 314] on button "Volgende vraag" at bounding box center [543, 311] width 456 height 32
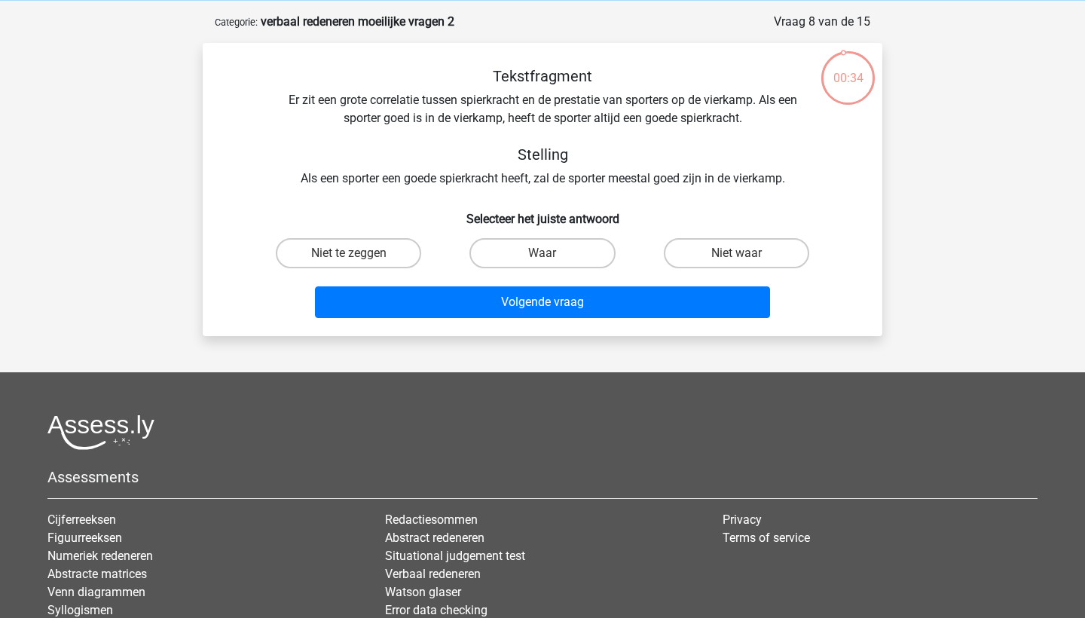
scroll to position [55, 0]
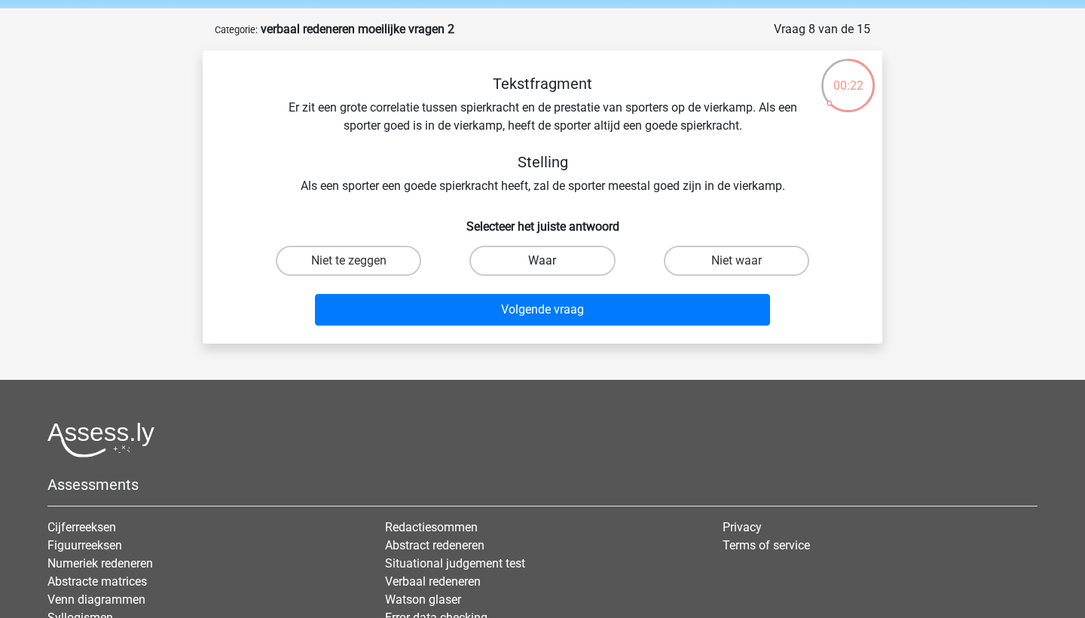
click at [522, 250] on label "Waar" at bounding box center [542, 261] width 145 height 30
click at [543, 261] on input "Waar" at bounding box center [548, 266] width 10 height 10
radio input "true"
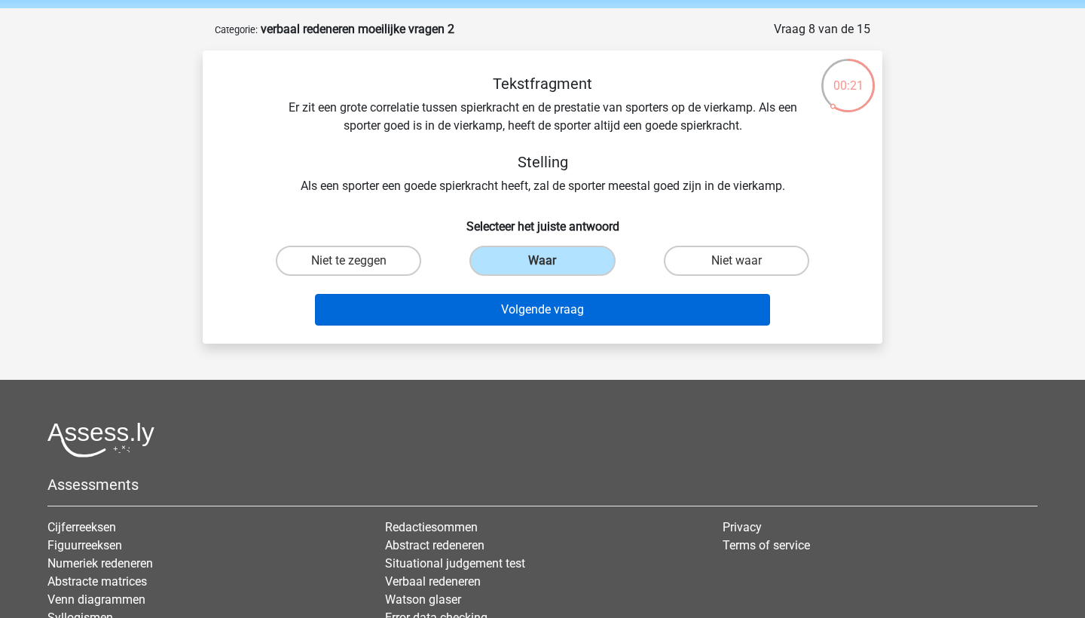
click at [548, 298] on button "Volgende vraag" at bounding box center [543, 310] width 456 height 32
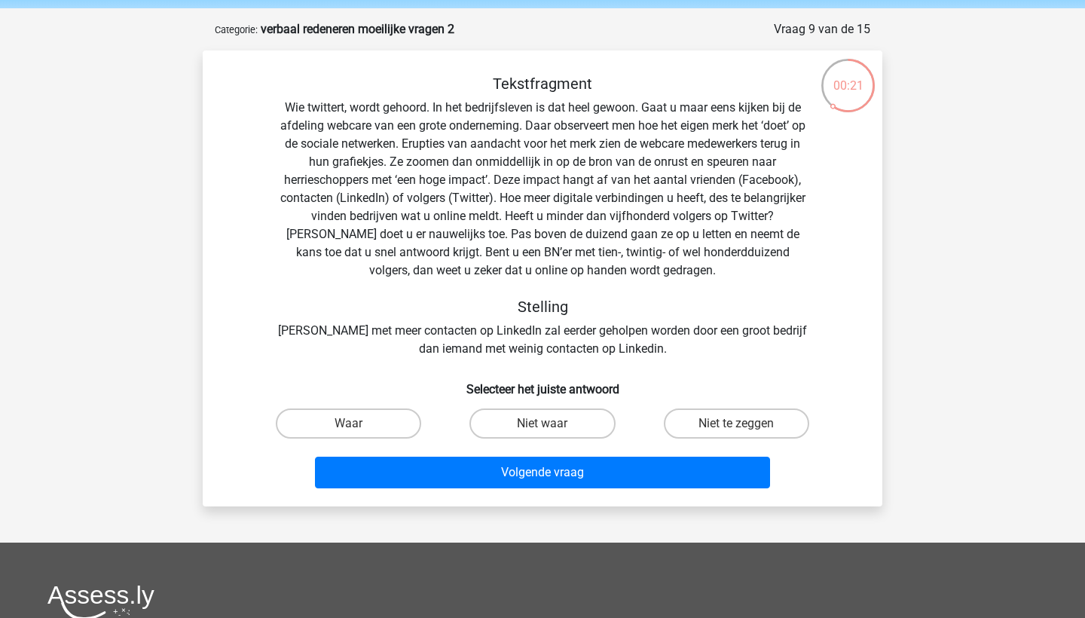
scroll to position [75, 0]
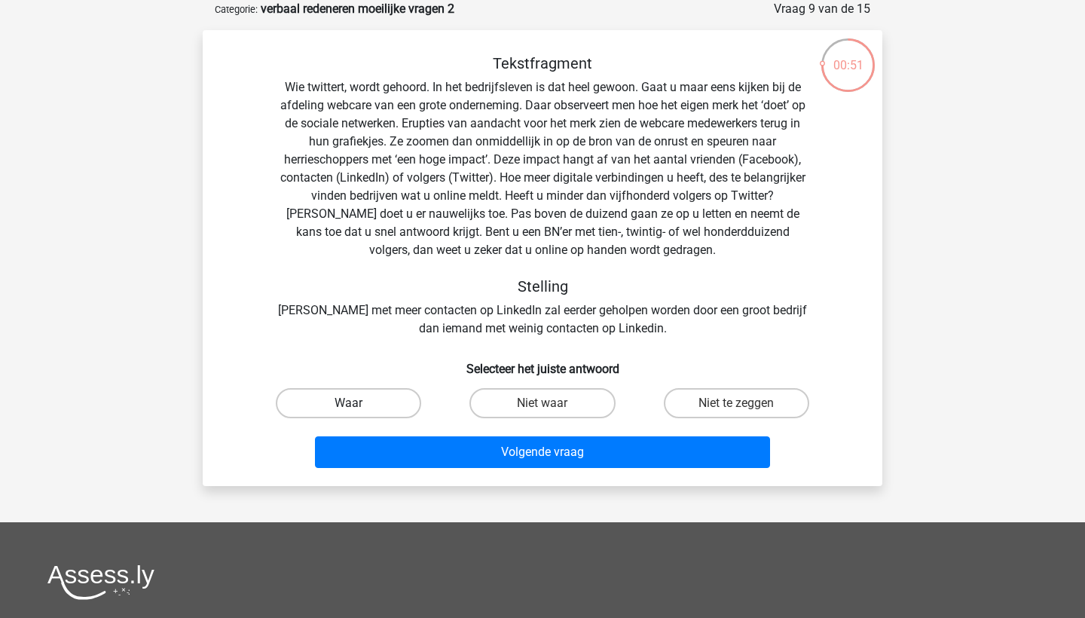
click at [337, 412] on label "Waar" at bounding box center [348, 403] width 145 height 30
click at [349, 412] on input "Waar" at bounding box center [354, 408] width 10 height 10
radio input "true"
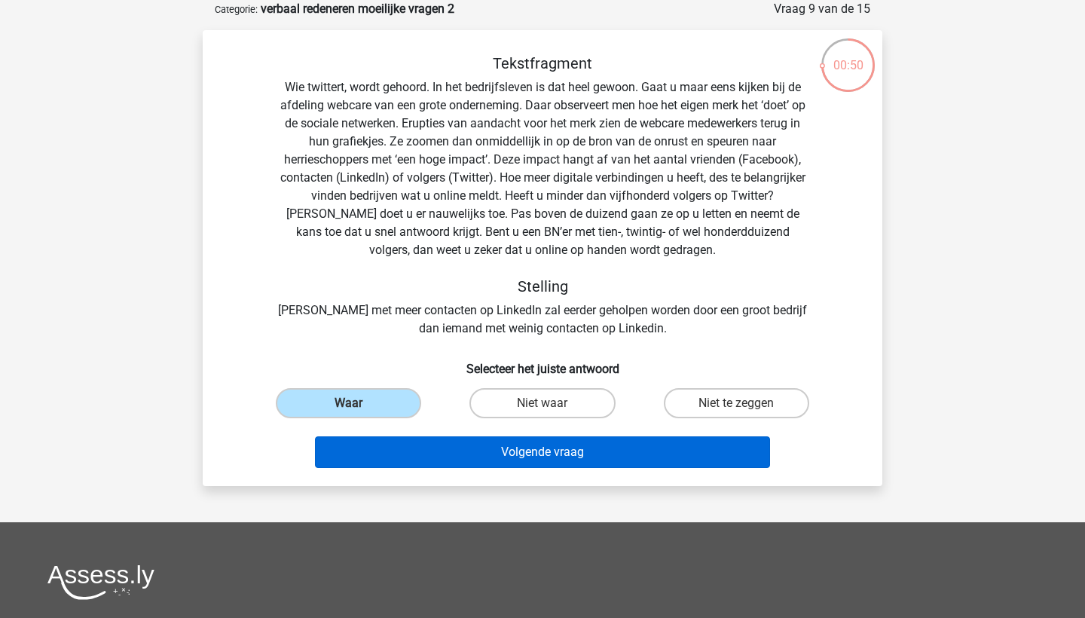
click at [446, 452] on button "Volgende vraag" at bounding box center [543, 452] width 456 height 32
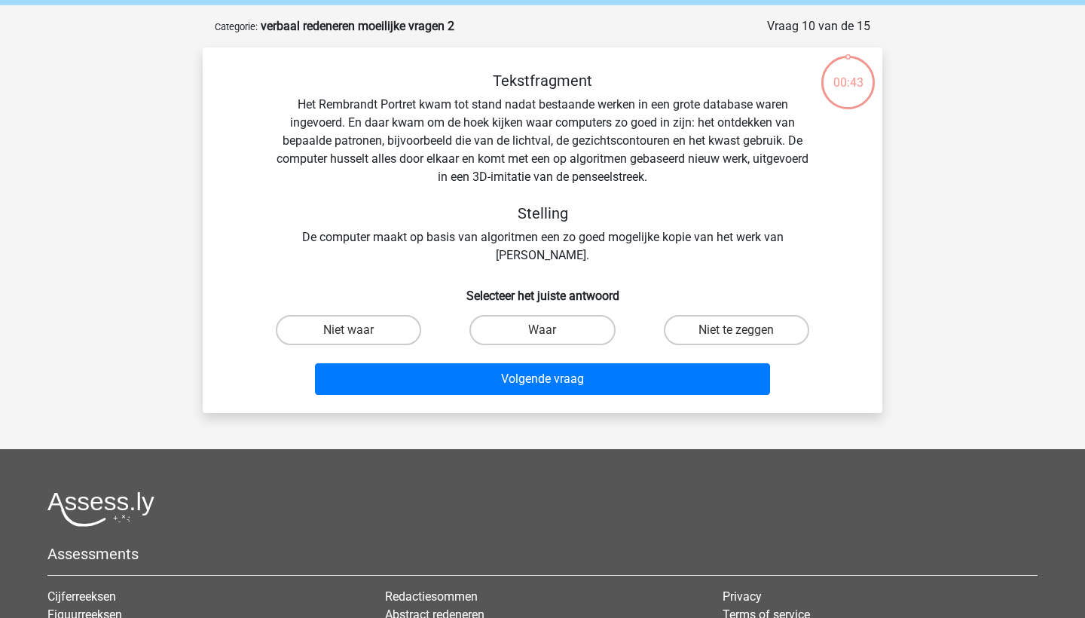
scroll to position [57, 0]
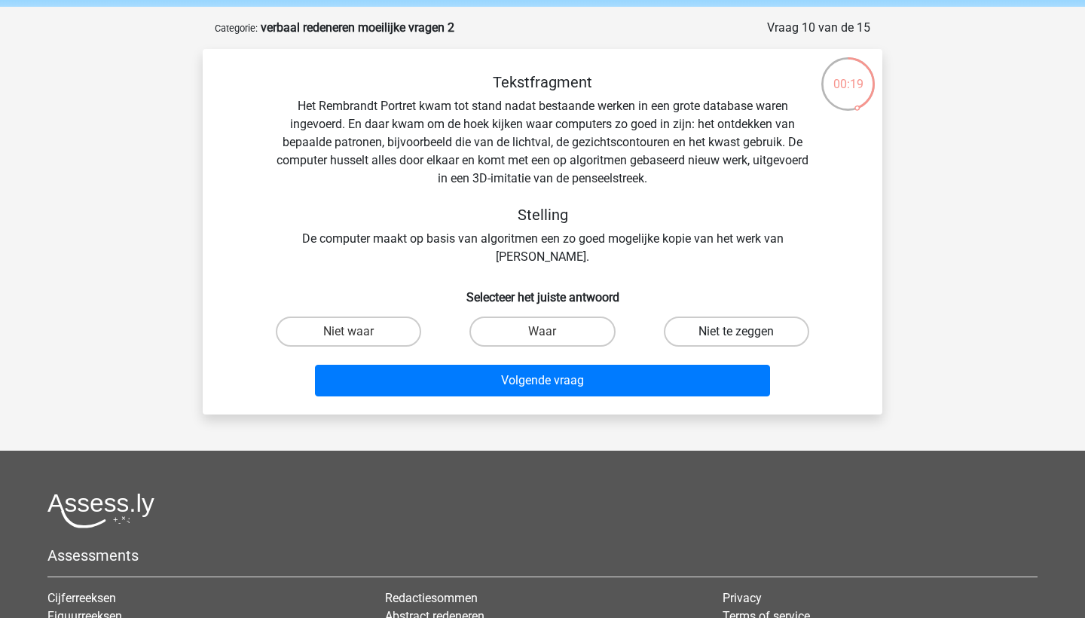
click at [699, 335] on label "Niet te zeggen" at bounding box center [736, 332] width 145 height 30
click at [736, 335] on input "Niet te zeggen" at bounding box center [741, 337] width 10 height 10
radio input "true"
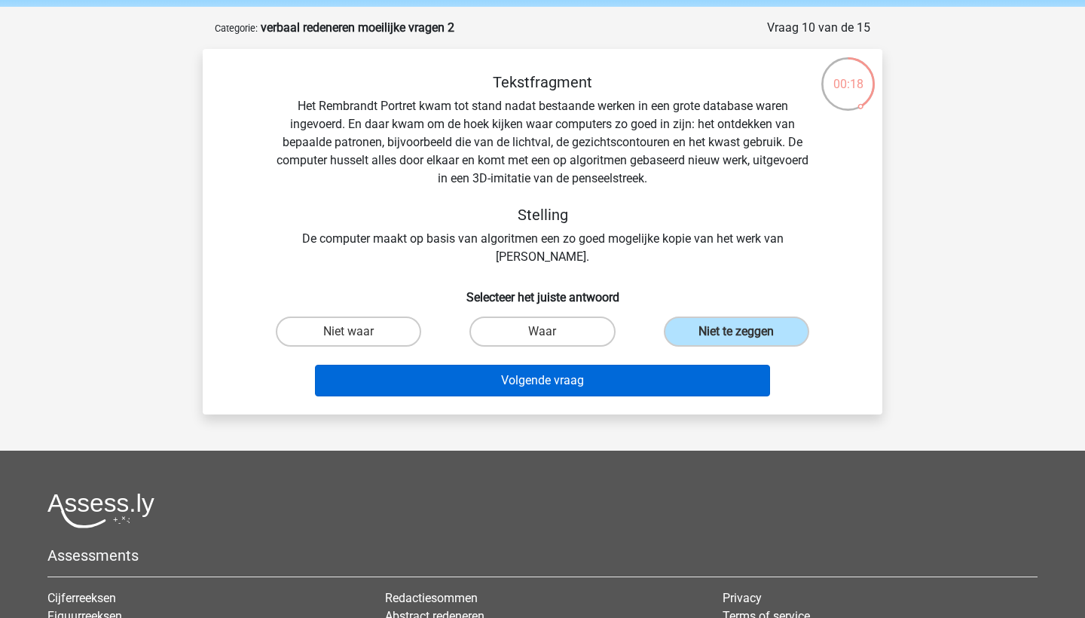
click at [603, 382] on button "Volgende vraag" at bounding box center [543, 381] width 456 height 32
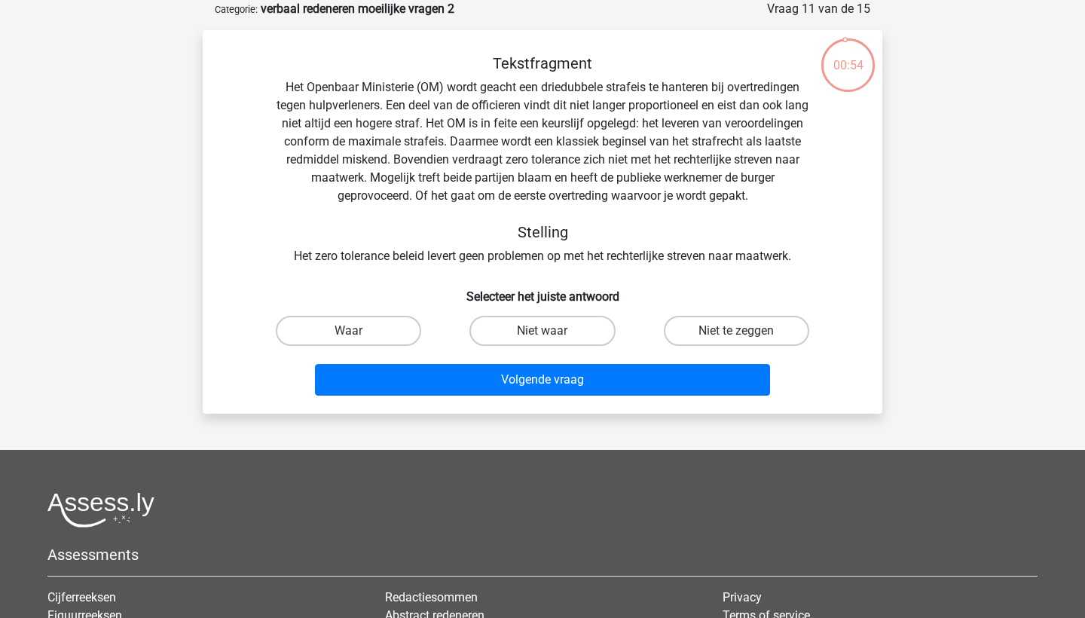
scroll to position [63, 0]
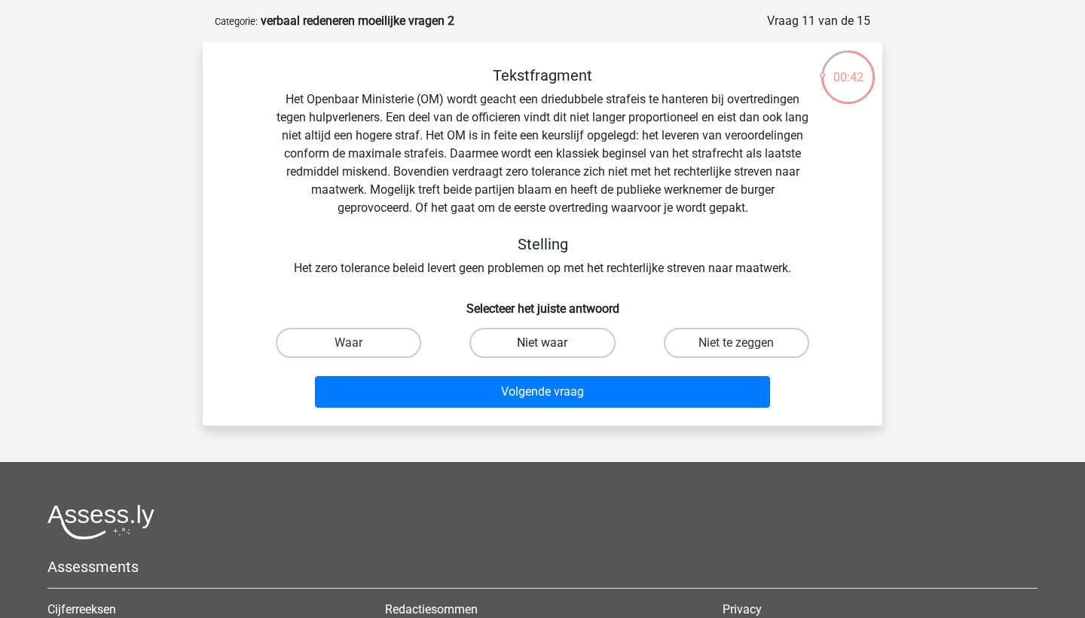
click at [514, 343] on label "Niet waar" at bounding box center [542, 343] width 145 height 30
click at [543, 343] on input "Niet waar" at bounding box center [548, 348] width 10 height 10
radio input "true"
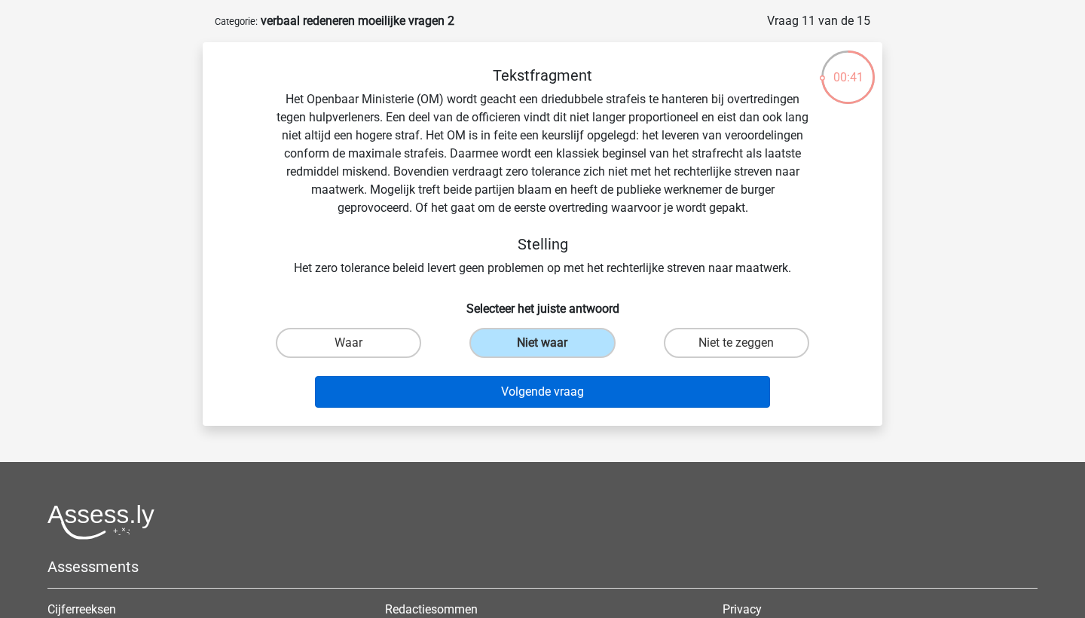
click at [522, 404] on button "Volgende vraag" at bounding box center [543, 392] width 456 height 32
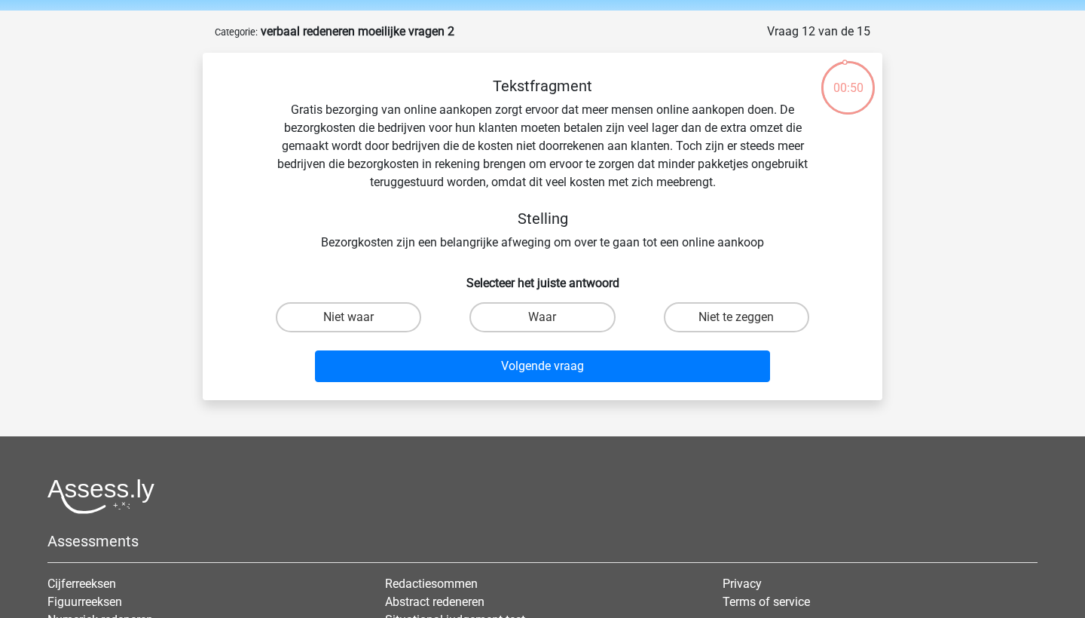
scroll to position [47, 0]
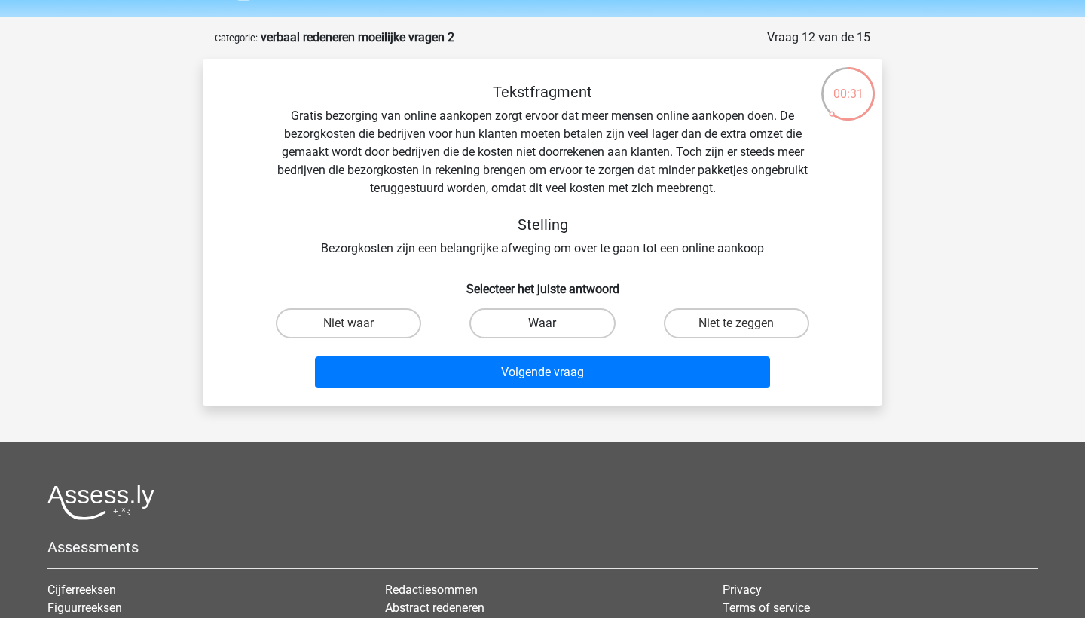
click at [494, 320] on label "Waar" at bounding box center [542, 323] width 145 height 30
click at [543, 323] on input "Waar" at bounding box center [548, 328] width 10 height 10
radio input "true"
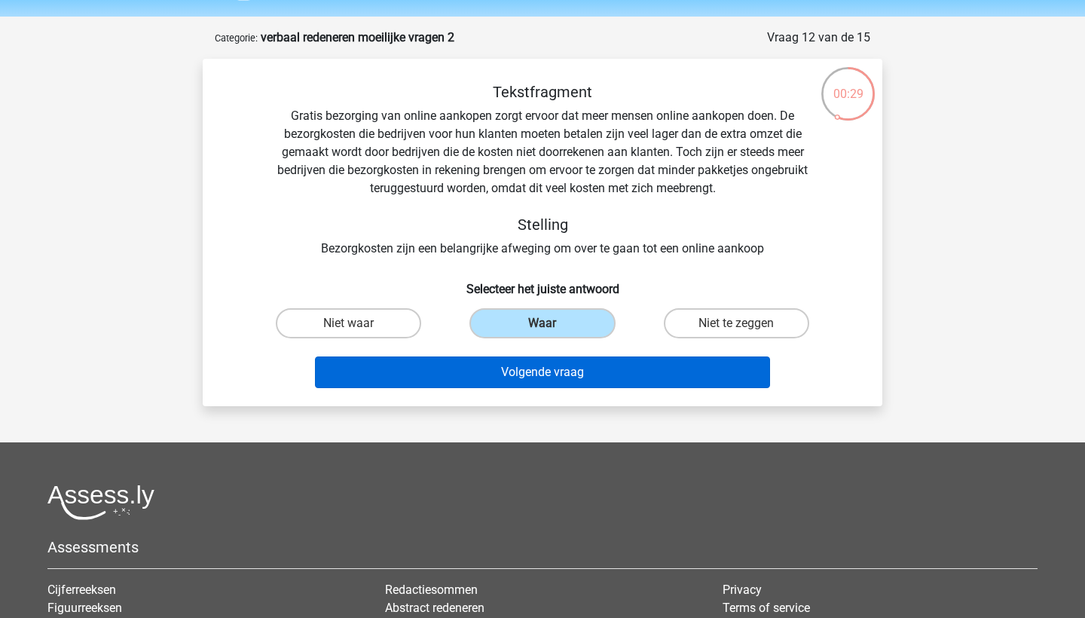
click at [522, 381] on button "Volgende vraag" at bounding box center [543, 373] width 456 height 32
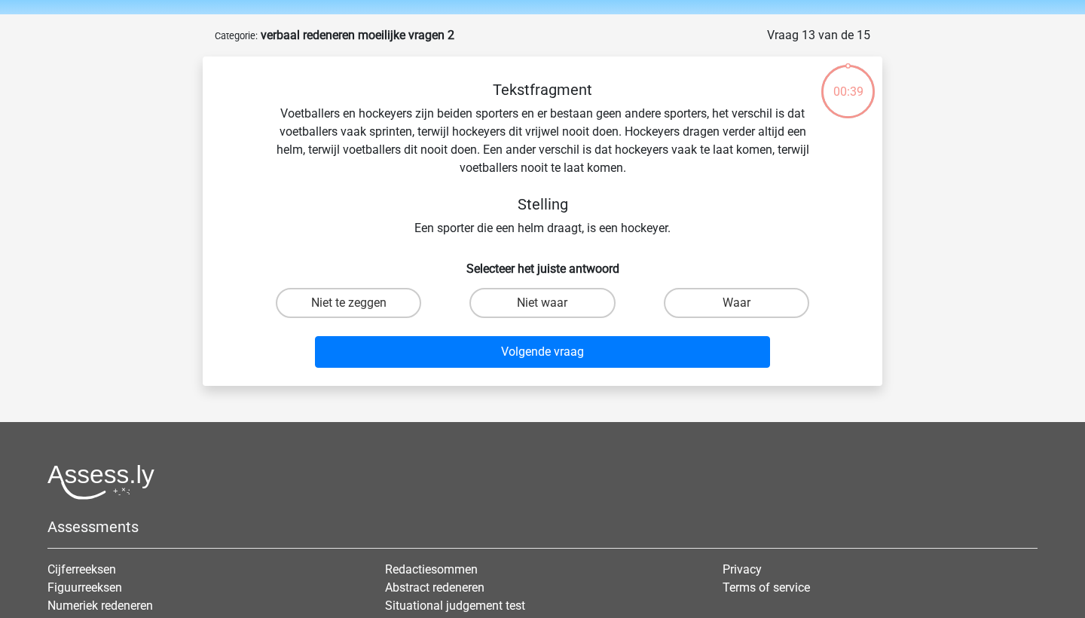
scroll to position [42, 0]
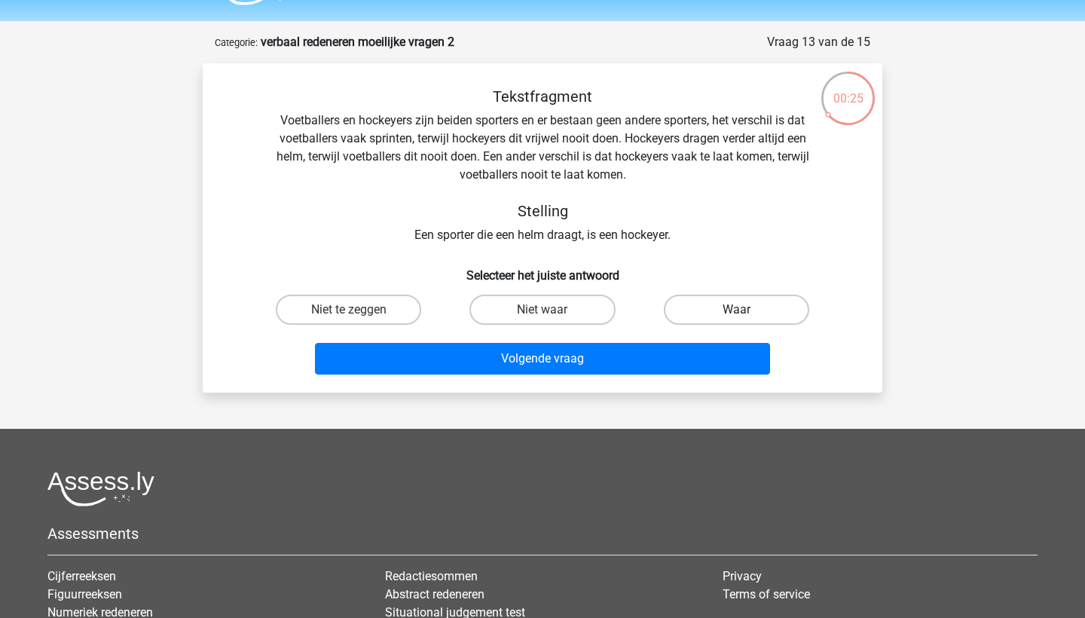
click at [718, 323] on label "Waar" at bounding box center [736, 310] width 145 height 30
click at [736, 320] on input "Waar" at bounding box center [741, 315] width 10 height 10
radio input "true"
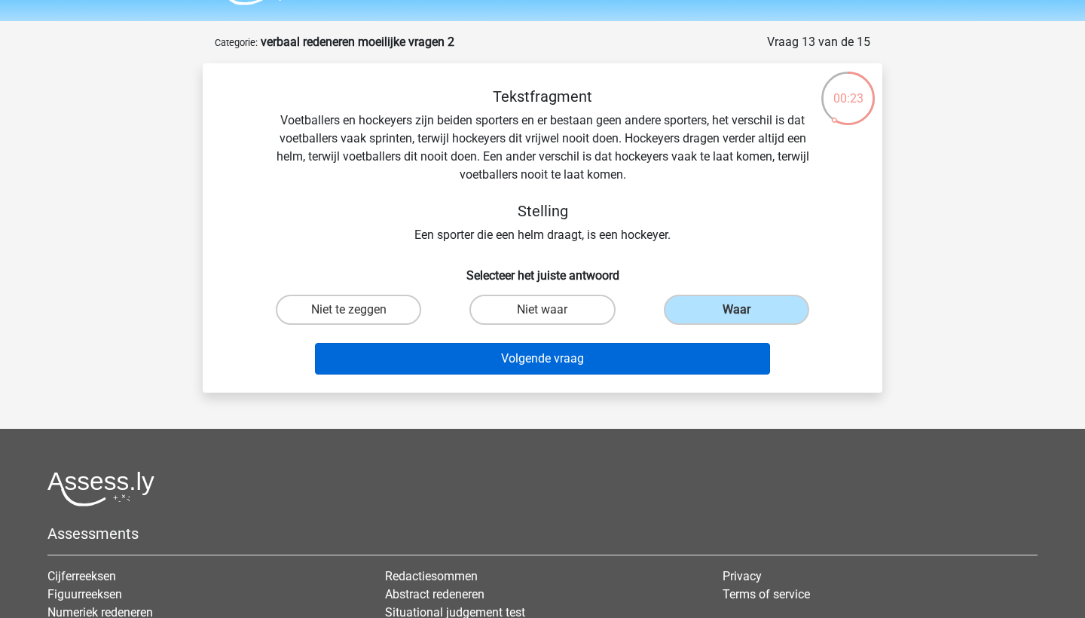
click at [654, 364] on button "Volgende vraag" at bounding box center [543, 359] width 456 height 32
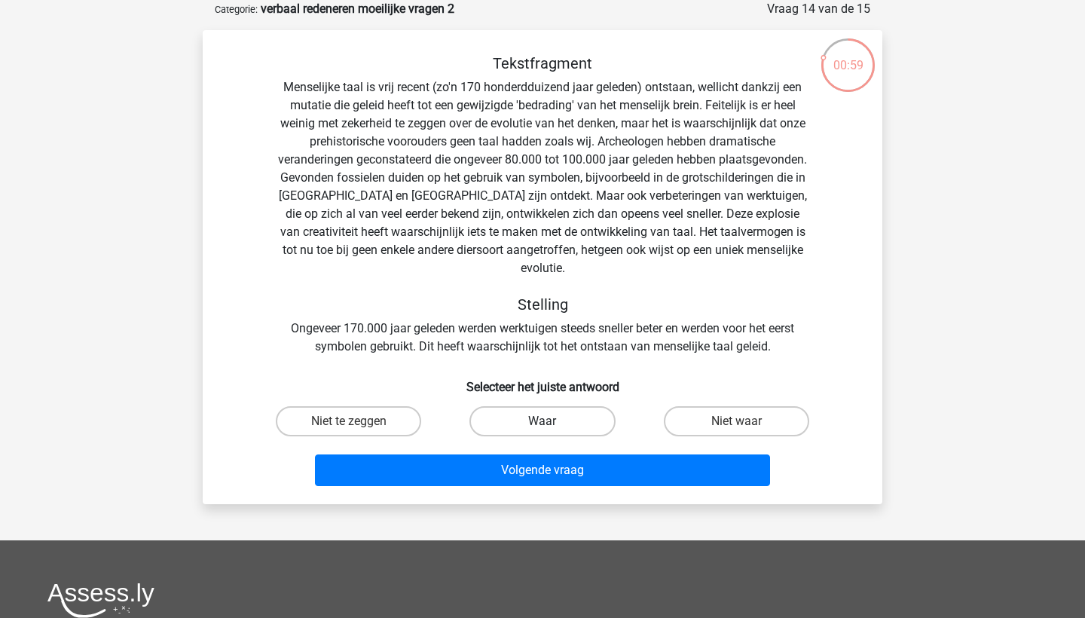
click at [563, 406] on label "Waar" at bounding box center [542, 421] width 145 height 30
click at [553, 421] on input "Waar" at bounding box center [548, 426] width 10 height 10
radio input "true"
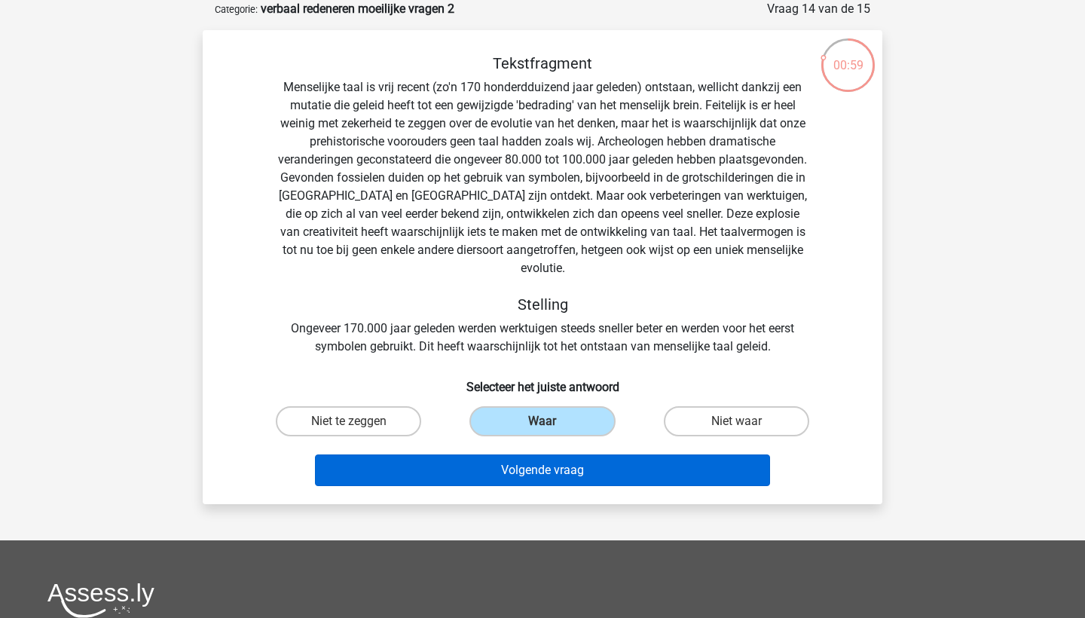
click at [577, 455] on button "Volgende vraag" at bounding box center [543, 471] width 456 height 32
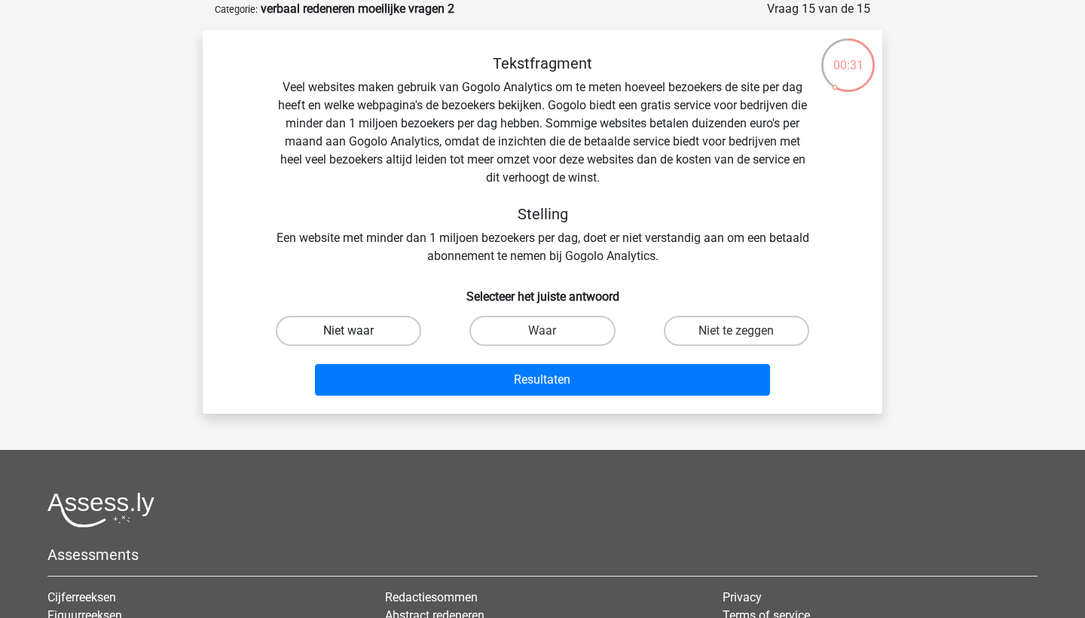
click at [347, 321] on label "Niet waar" at bounding box center [348, 331] width 145 height 30
click at [349, 331] on input "Niet waar" at bounding box center [354, 336] width 10 height 10
radio input "true"
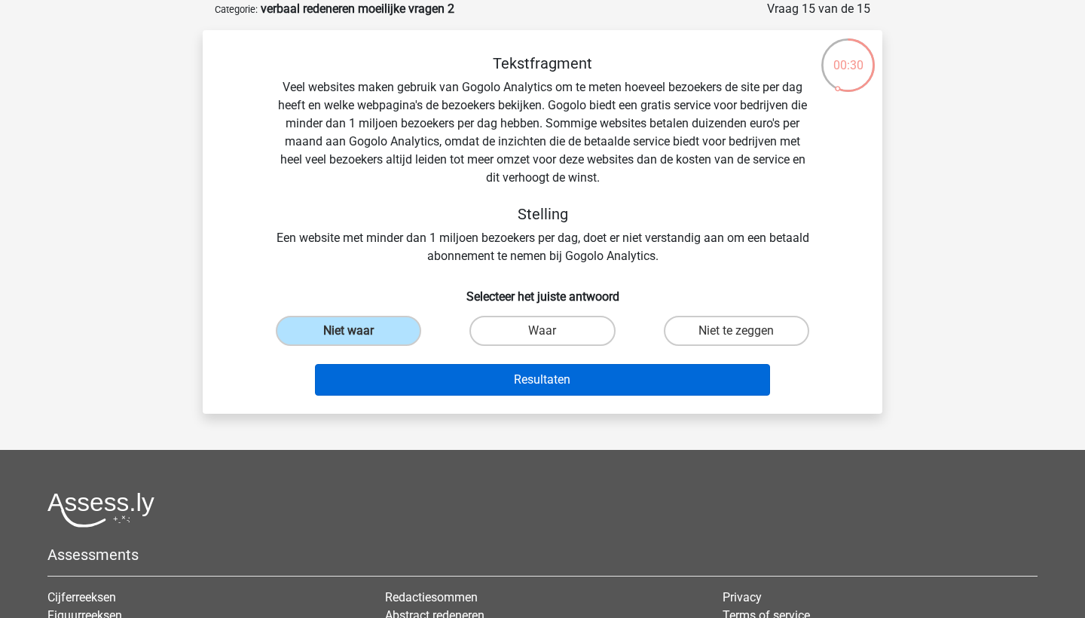
click at [460, 376] on button "Resultaten" at bounding box center [543, 380] width 456 height 32
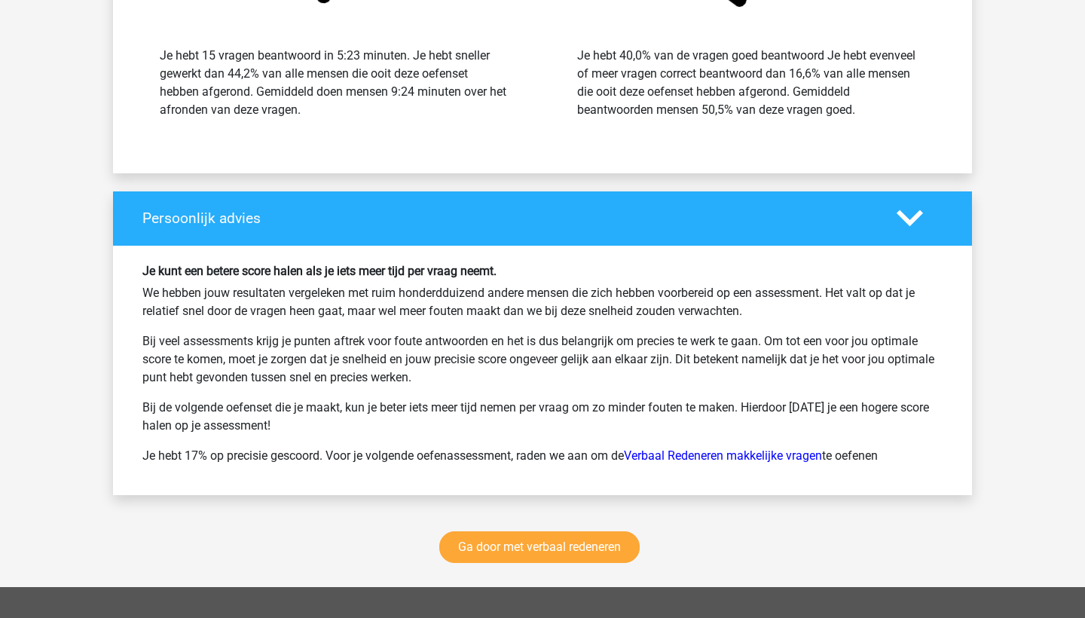
scroll to position [2023, 0]
click at [501, 552] on link "Ga door met verbaal redeneren" at bounding box center [539, 547] width 201 height 32
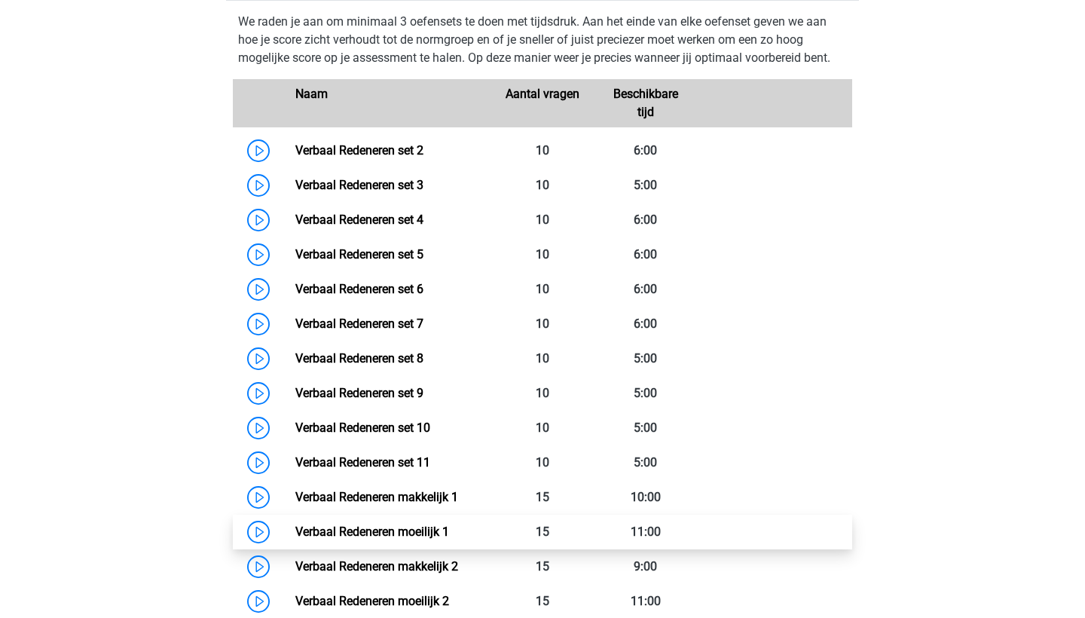
scroll to position [670, 0]
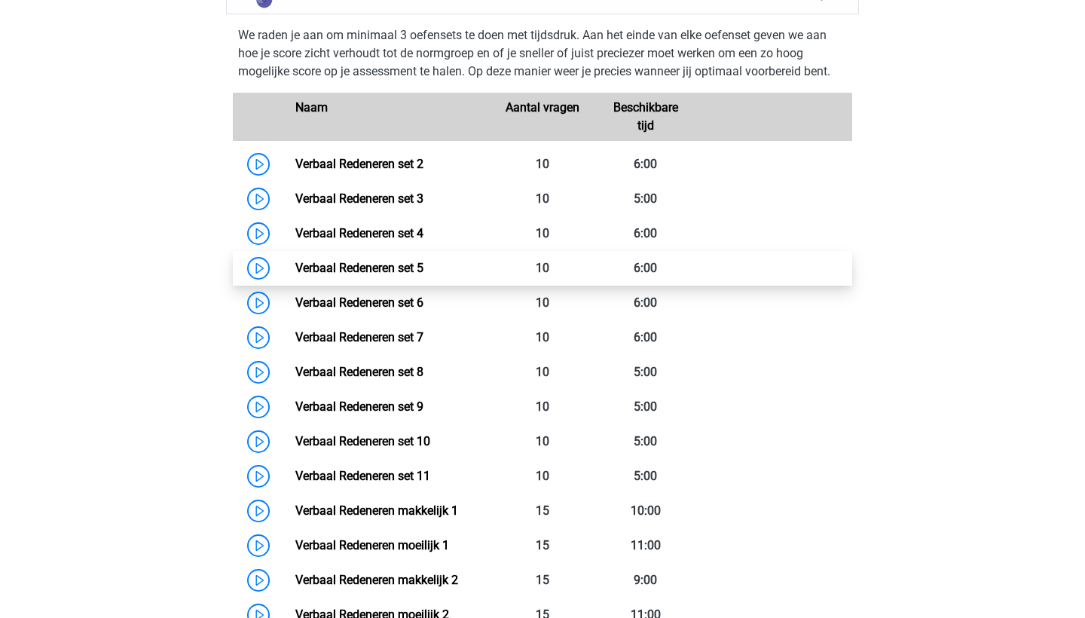
click at [365, 265] on link "Verbaal Redeneren set 5" at bounding box center [359, 268] width 128 height 14
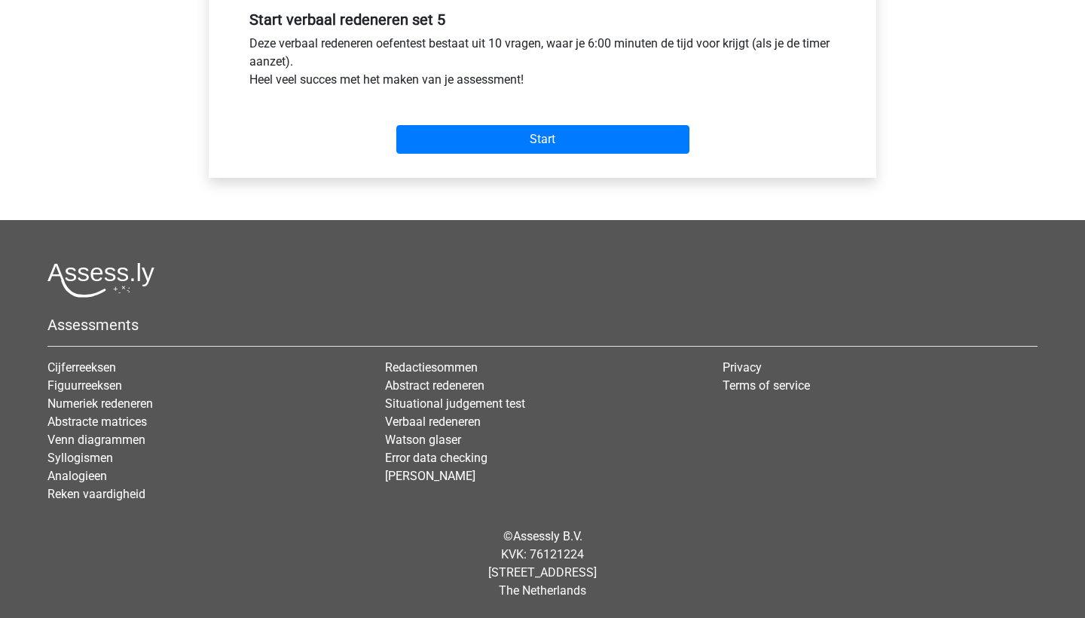
scroll to position [573, 0]
click at [466, 132] on input "Start" at bounding box center [542, 139] width 293 height 29
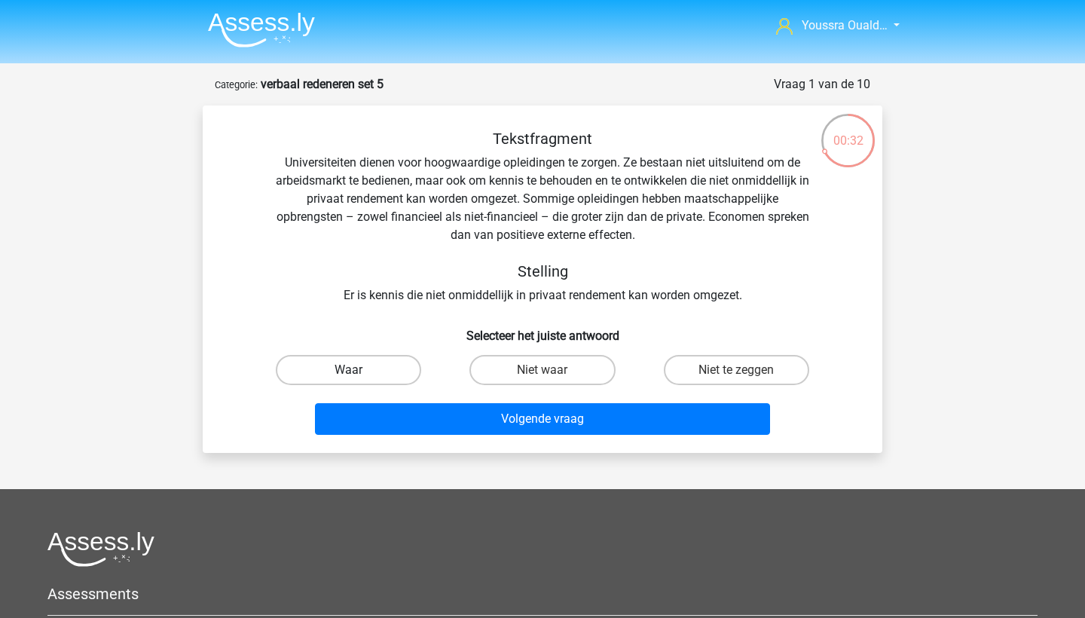
click at [342, 364] on label "Waar" at bounding box center [348, 370] width 145 height 30
click at [349, 370] on input "Waar" at bounding box center [354, 375] width 10 height 10
radio input "true"
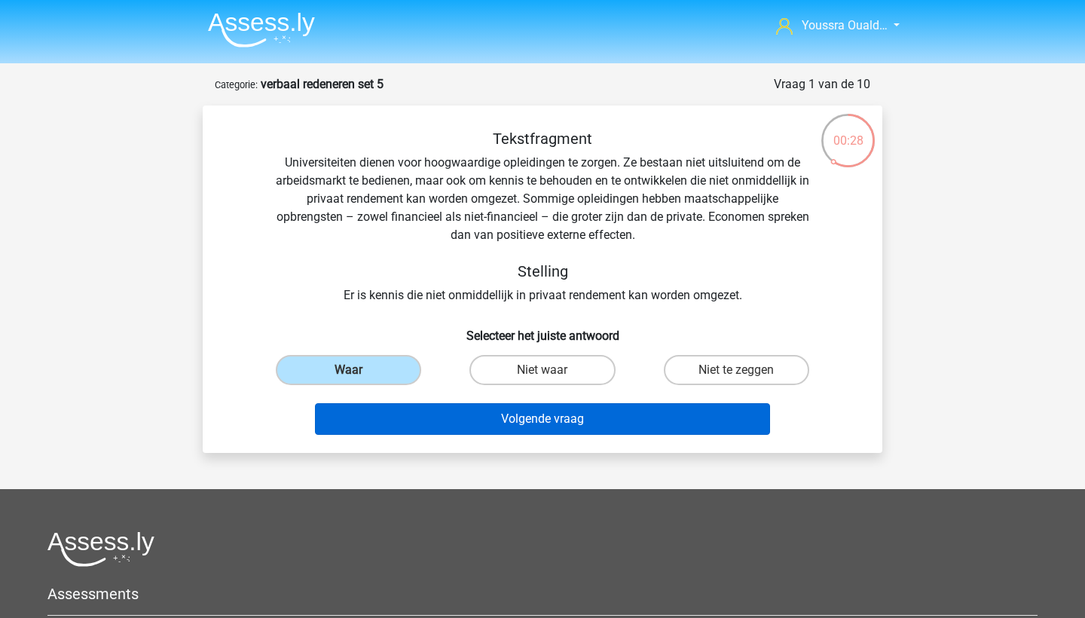
click at [423, 415] on button "Volgende vraag" at bounding box center [543, 419] width 456 height 32
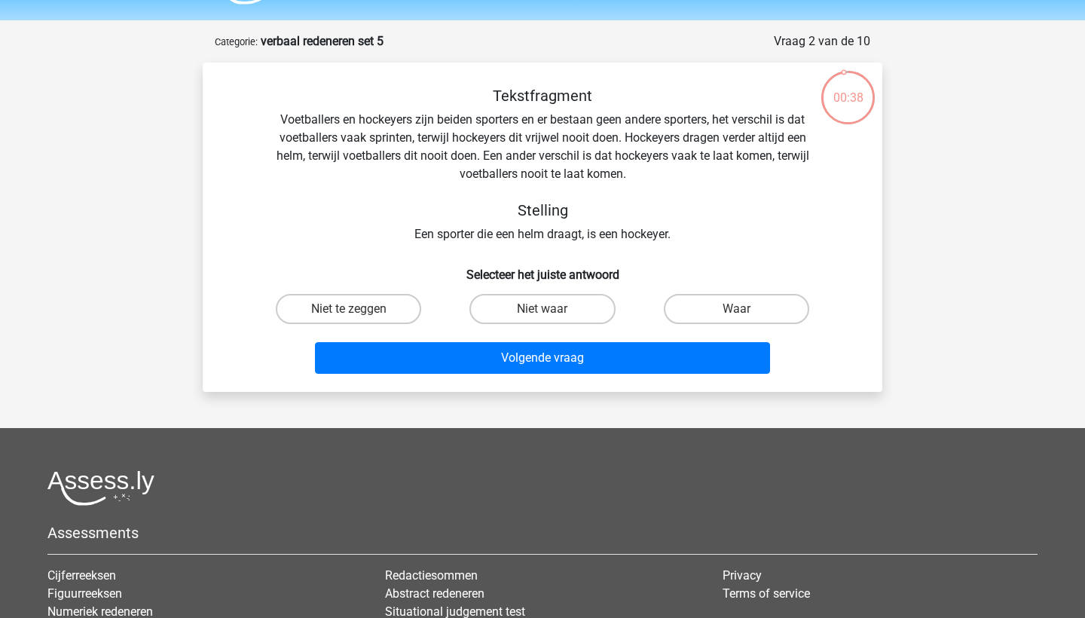
scroll to position [42, 0]
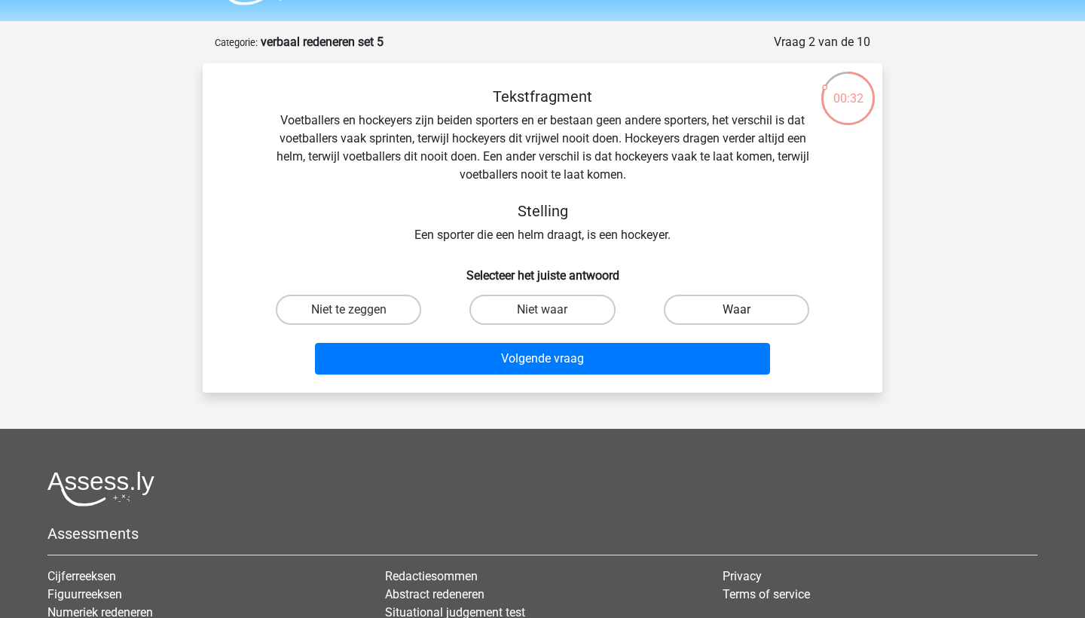
click at [716, 311] on label "Waar" at bounding box center [736, 310] width 145 height 30
click at [736, 311] on input "Waar" at bounding box center [741, 315] width 10 height 10
radio input "true"
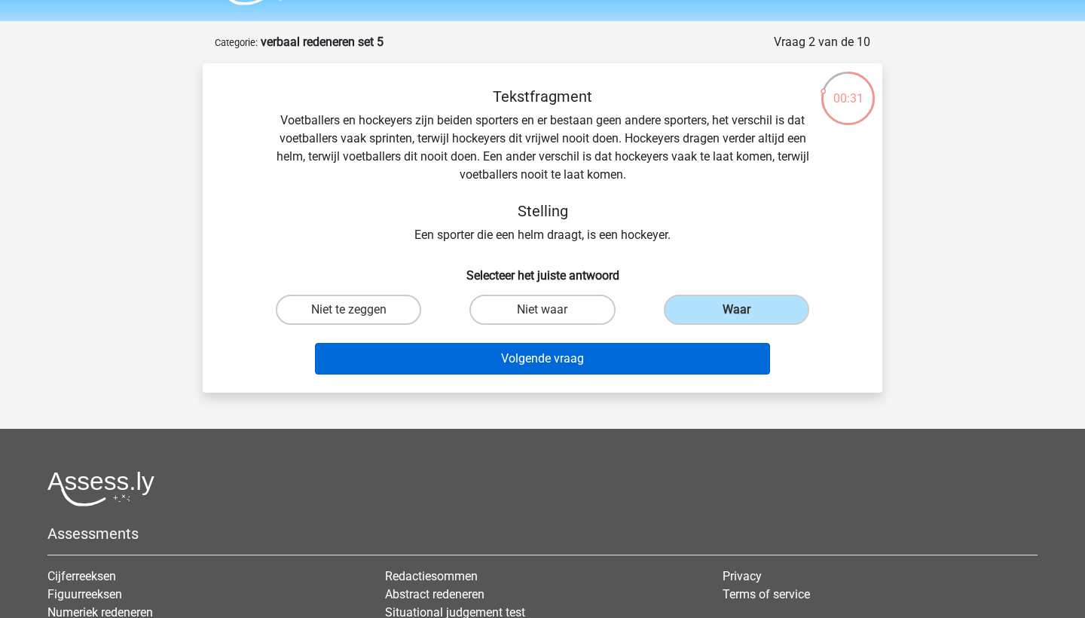
click at [628, 365] on button "Volgende vraag" at bounding box center [543, 359] width 456 height 32
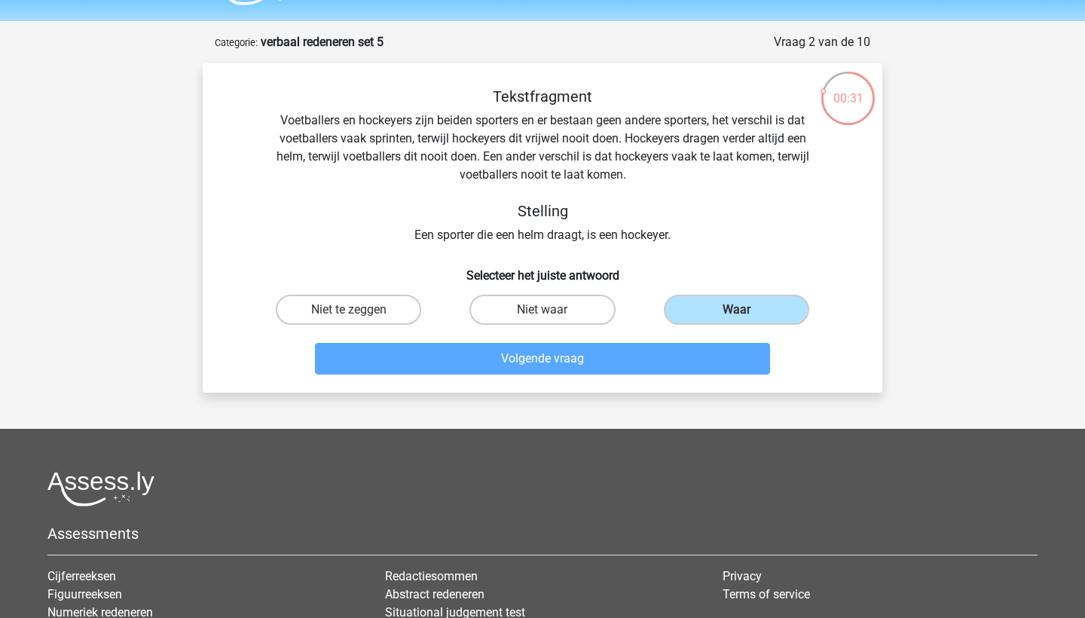
scroll to position [75, 0]
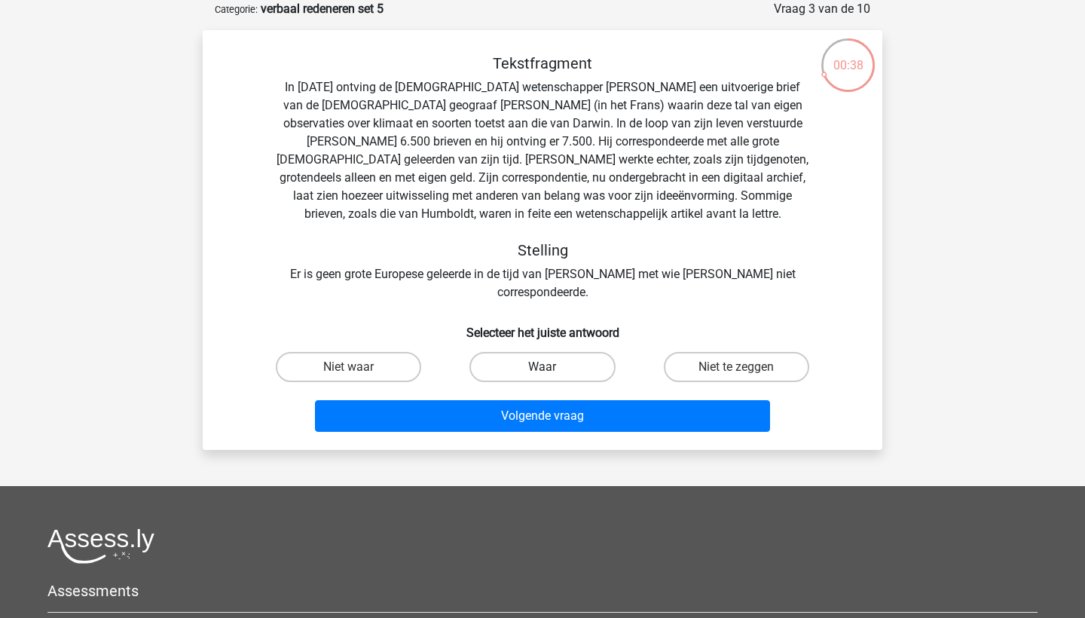
click at [559, 352] on label "Waar" at bounding box center [542, 367] width 145 height 30
click at [553, 367] on input "Waar" at bounding box center [548, 372] width 10 height 10
radio input "true"
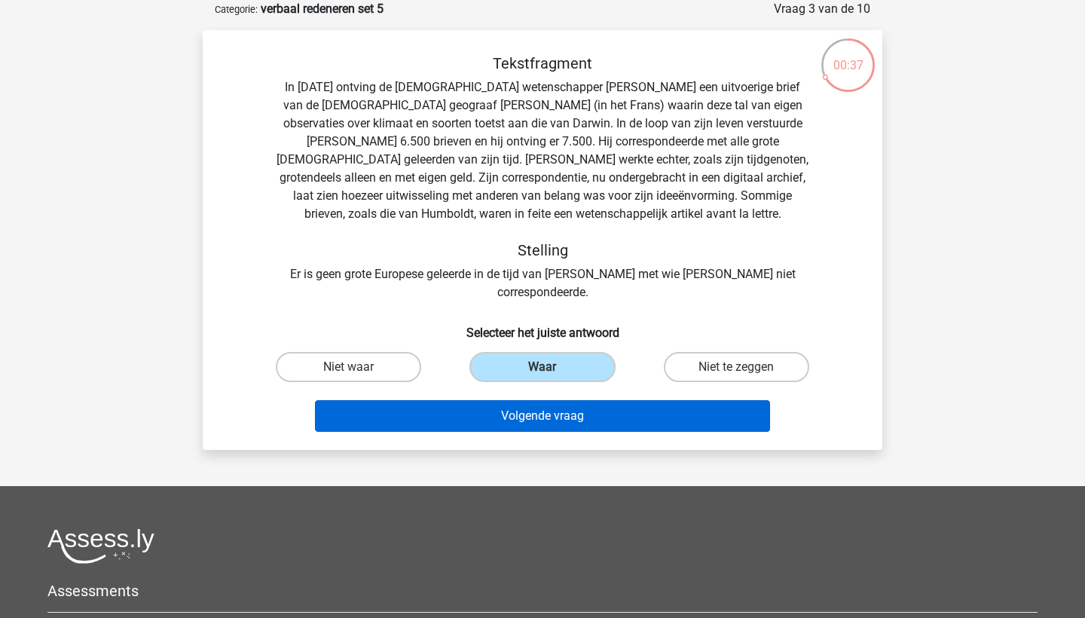
click at [571, 400] on button "Volgende vraag" at bounding box center [543, 416] width 456 height 32
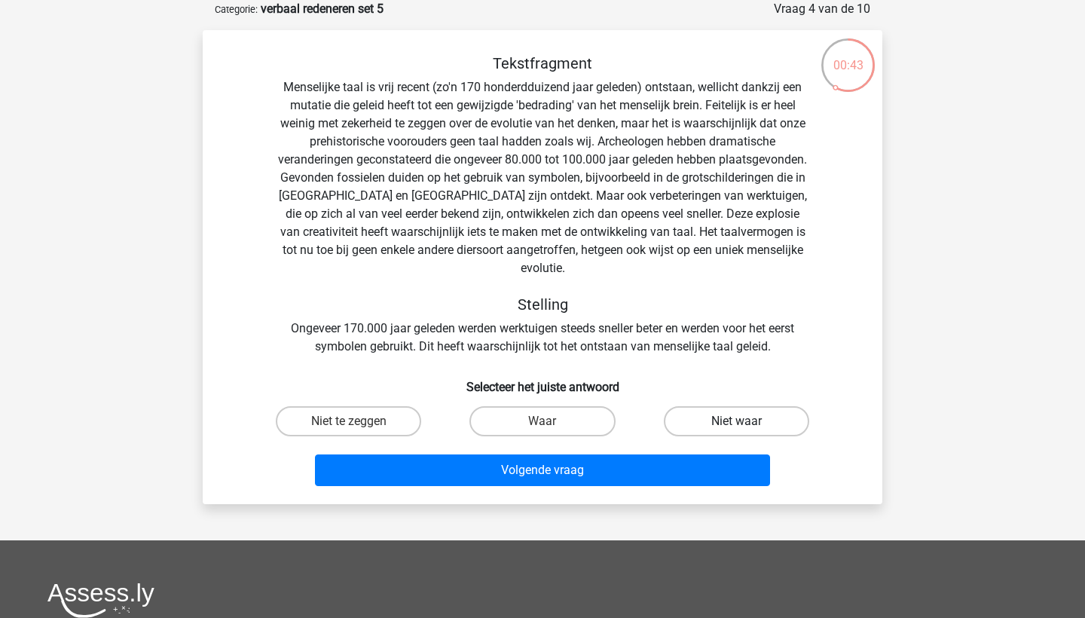
click at [690, 406] on label "Niet waar" at bounding box center [736, 421] width 145 height 30
click at [736, 421] on input "Niet waar" at bounding box center [741, 426] width 10 height 10
radio input "true"
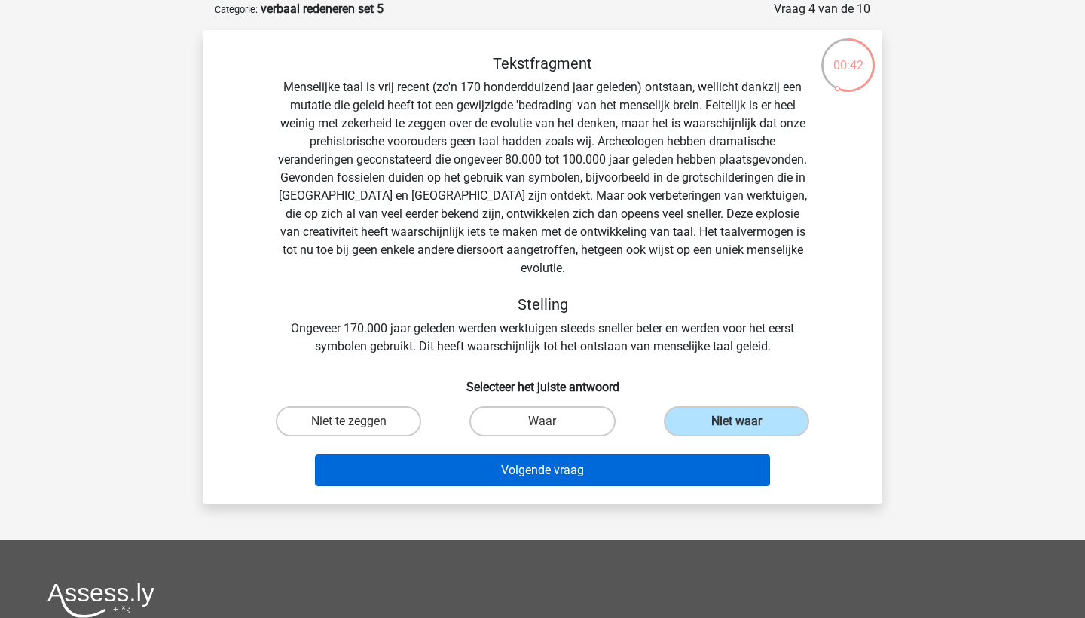
click at [645, 455] on button "Volgende vraag" at bounding box center [543, 471] width 456 height 32
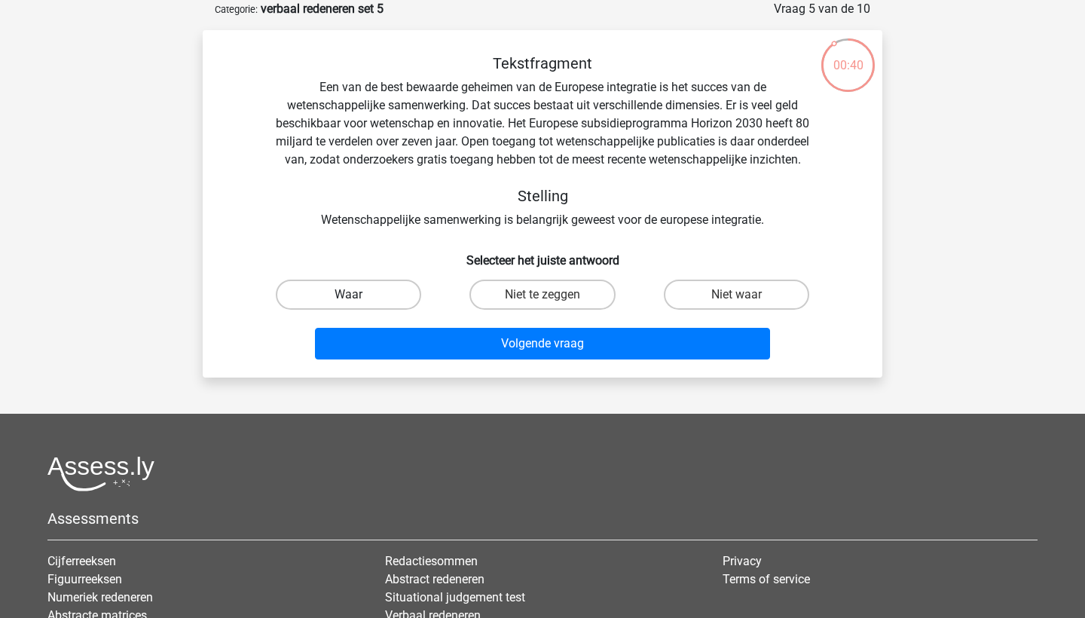
click at [382, 310] on label "Waar" at bounding box center [348, 295] width 145 height 30
click at [359, 305] on input "Waar" at bounding box center [354, 300] width 10 height 10
radio input "true"
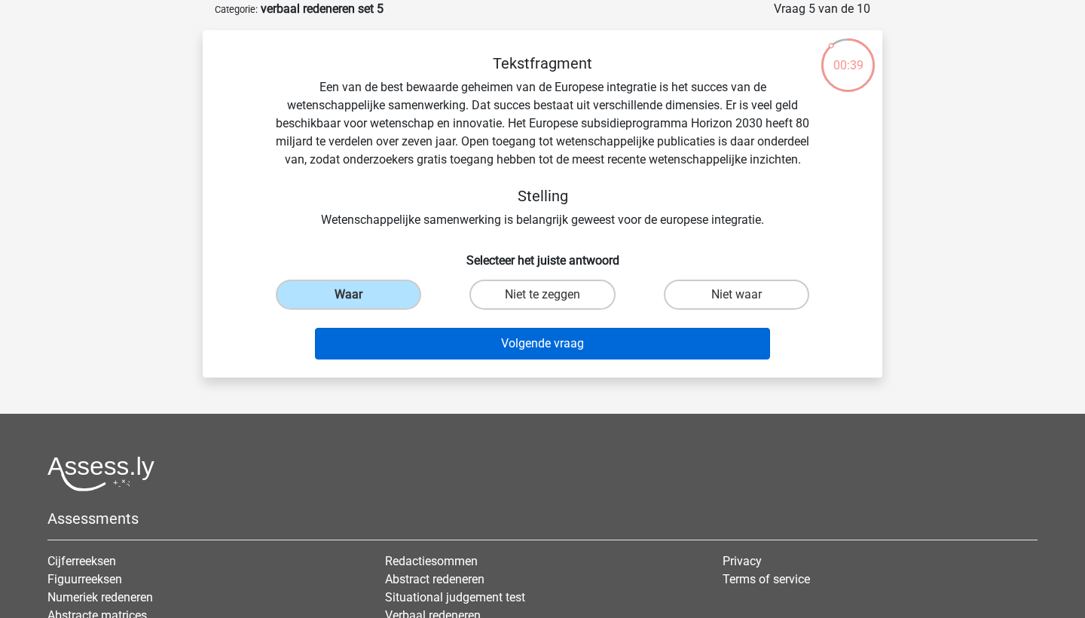
click at [499, 360] on button "Volgende vraag" at bounding box center [543, 344] width 456 height 32
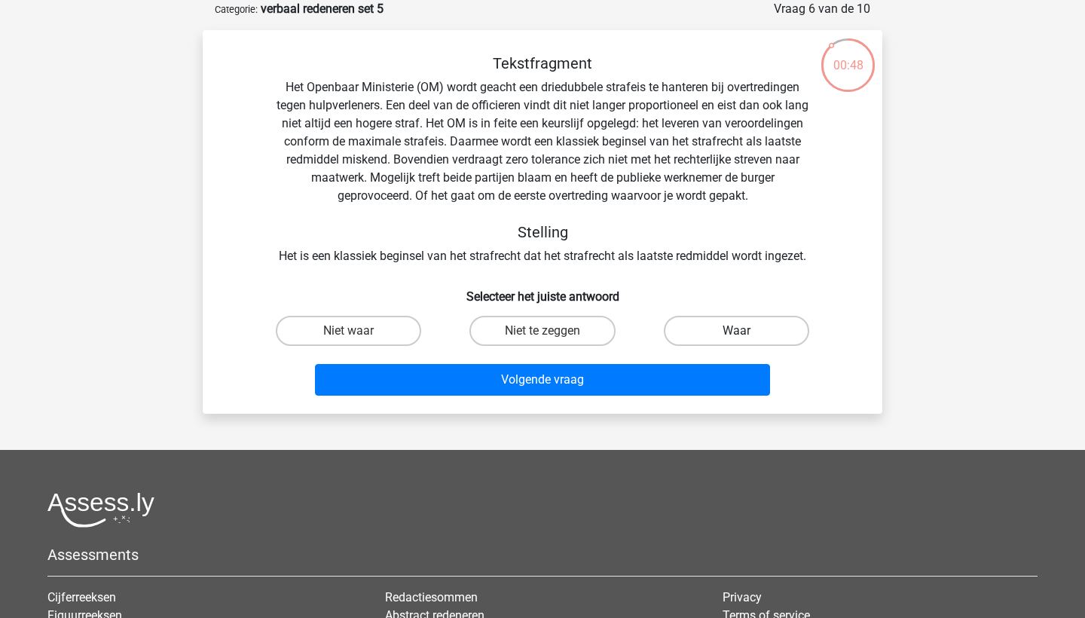
click at [715, 335] on label "Waar" at bounding box center [736, 331] width 145 height 30
click at [736, 335] on input "Waar" at bounding box center [741, 336] width 10 height 10
radio input "true"
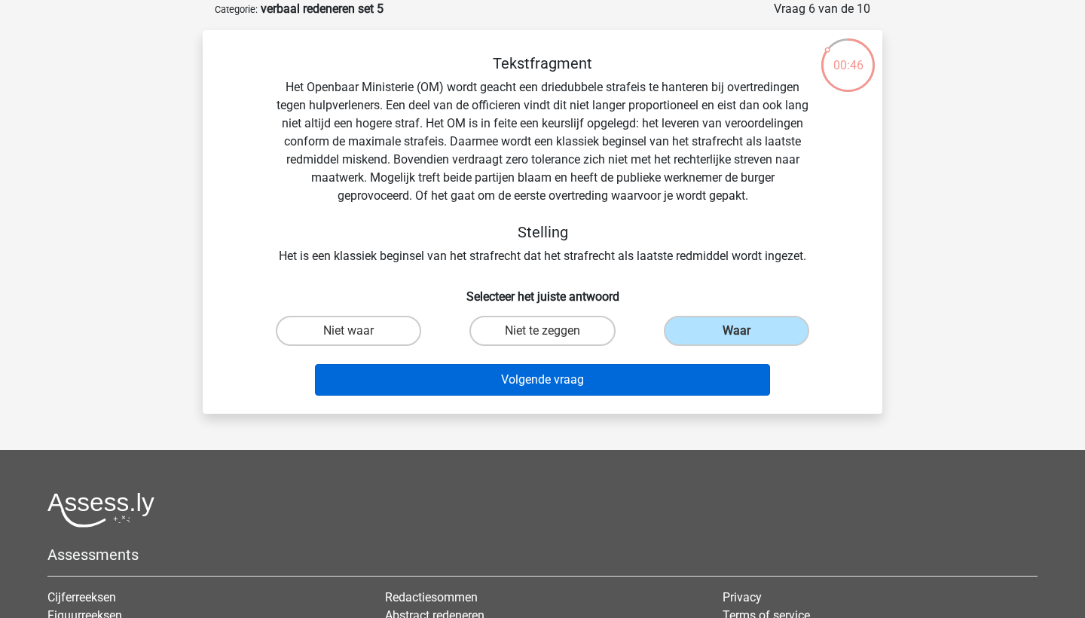
click at [620, 387] on button "Volgende vraag" at bounding box center [543, 380] width 456 height 32
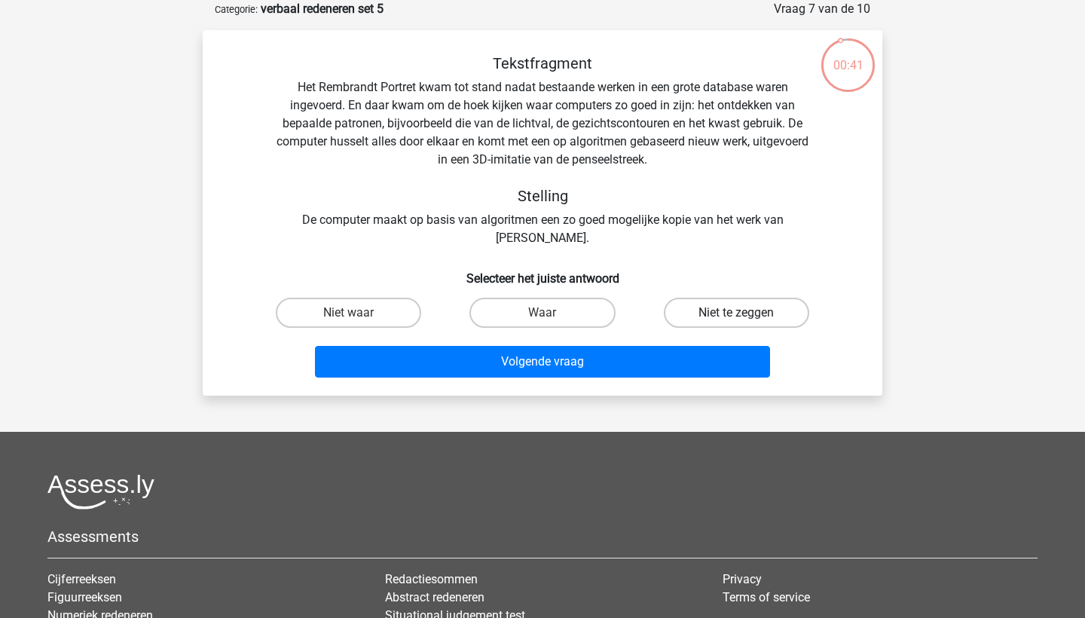
click at [703, 313] on label "Niet te zeggen" at bounding box center [736, 313] width 145 height 30
click at [736, 313] on input "Niet te zeggen" at bounding box center [741, 318] width 10 height 10
radio input "true"
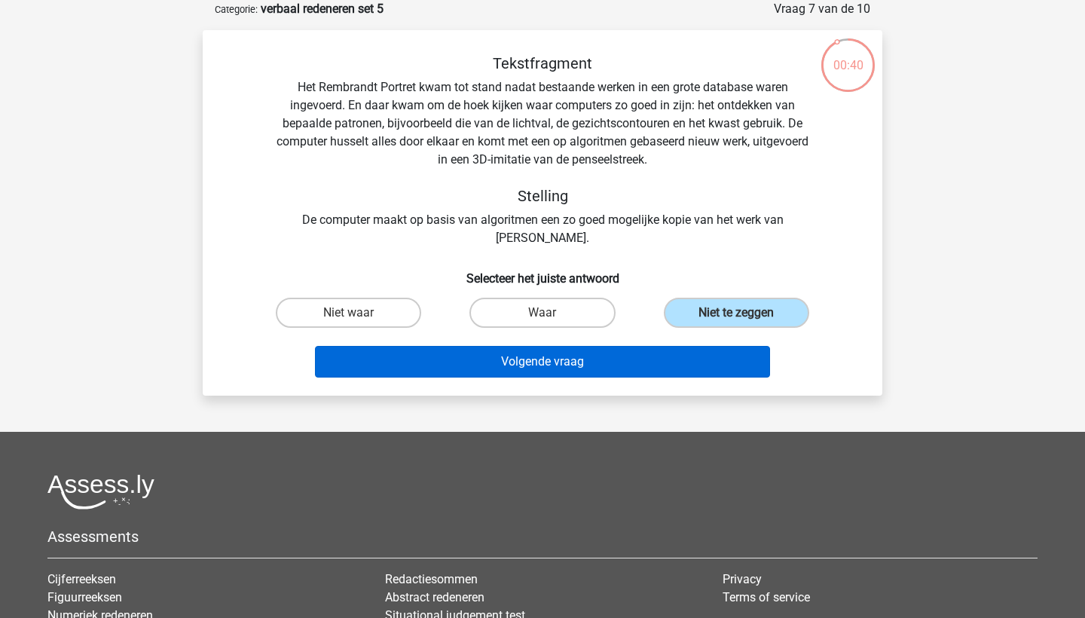
click at [658, 370] on button "Volgende vraag" at bounding box center [543, 362] width 456 height 32
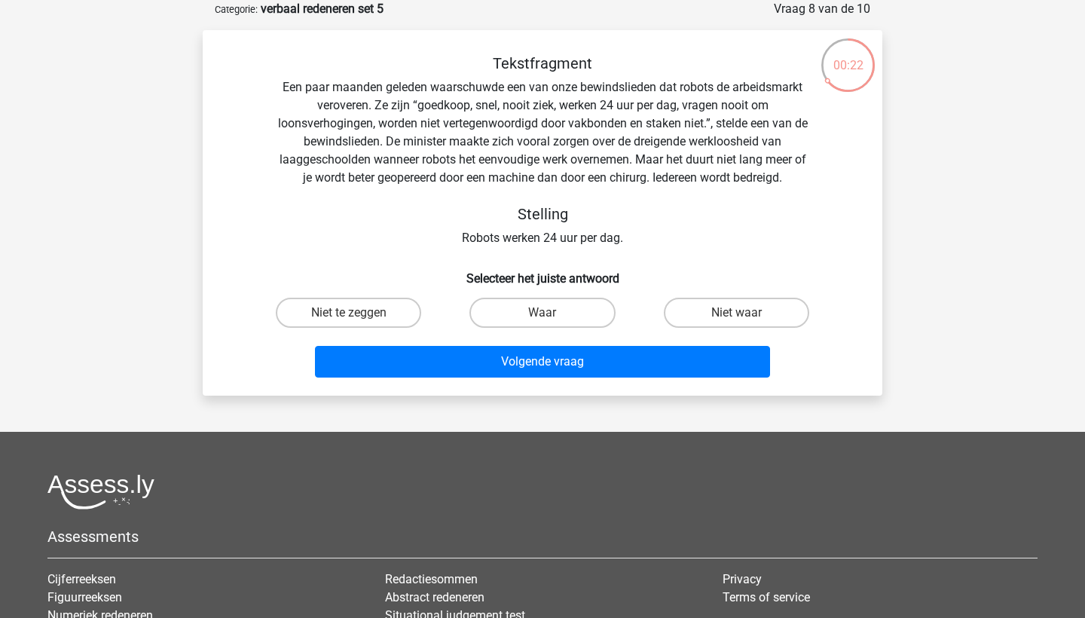
click at [354, 313] on input "Niet te zeggen" at bounding box center [354, 318] width 10 height 10
radio input "true"
click at [525, 311] on label "Waar" at bounding box center [542, 313] width 145 height 30
click at [543, 313] on input "Waar" at bounding box center [548, 318] width 10 height 10
radio input "true"
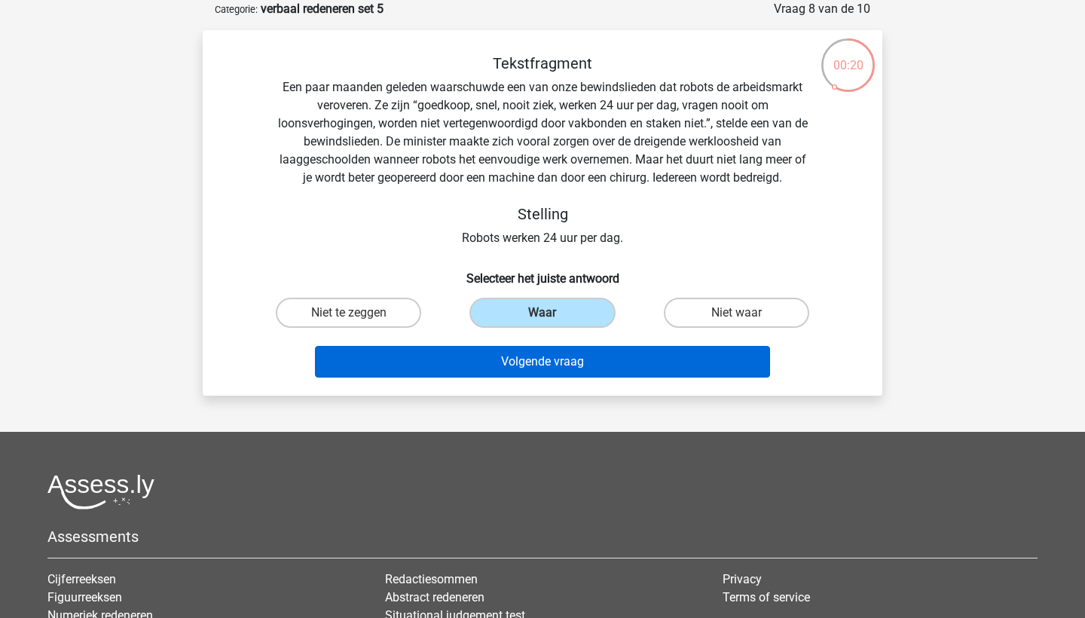
click at [558, 362] on button "Volgende vraag" at bounding box center [543, 362] width 456 height 32
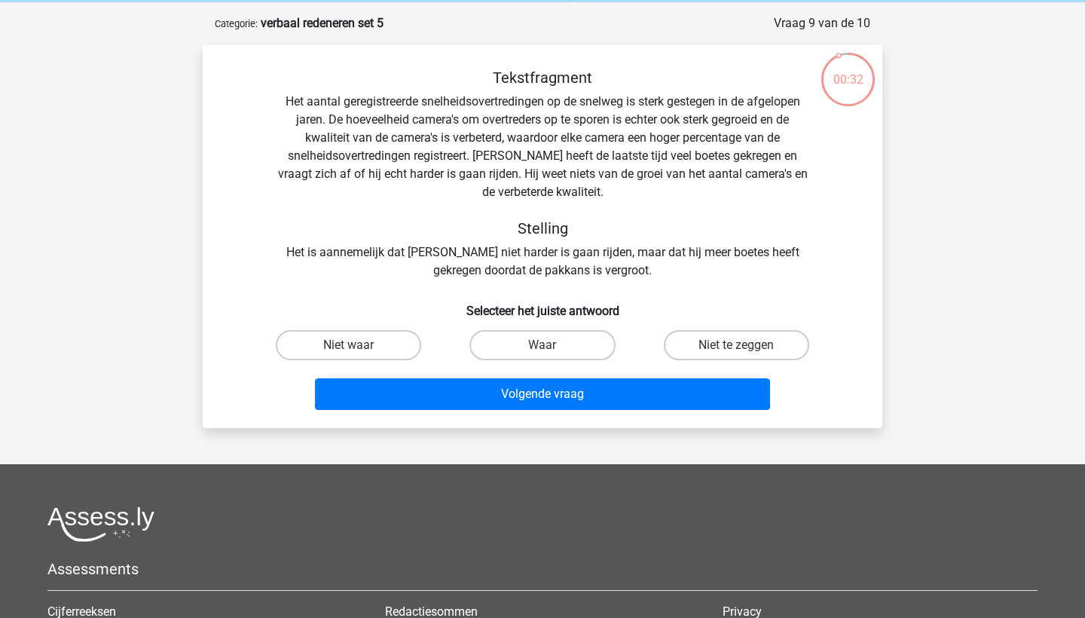
scroll to position [51, 0]
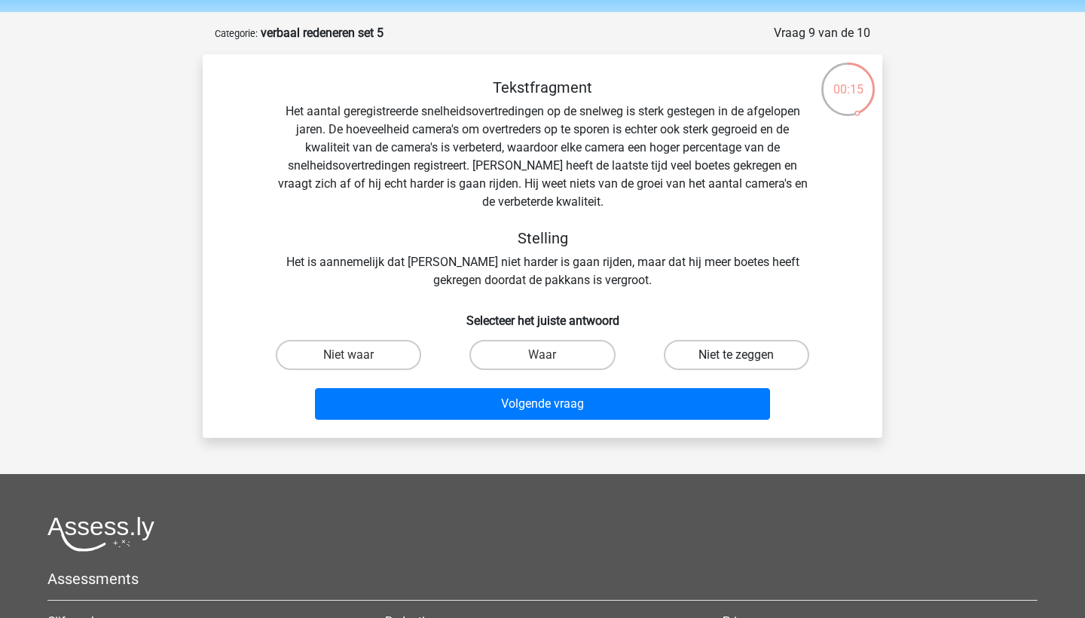
click at [756, 362] on label "Niet te zeggen" at bounding box center [736, 355] width 145 height 30
click at [746, 362] on input "Niet te zeggen" at bounding box center [741, 360] width 10 height 10
radio input "true"
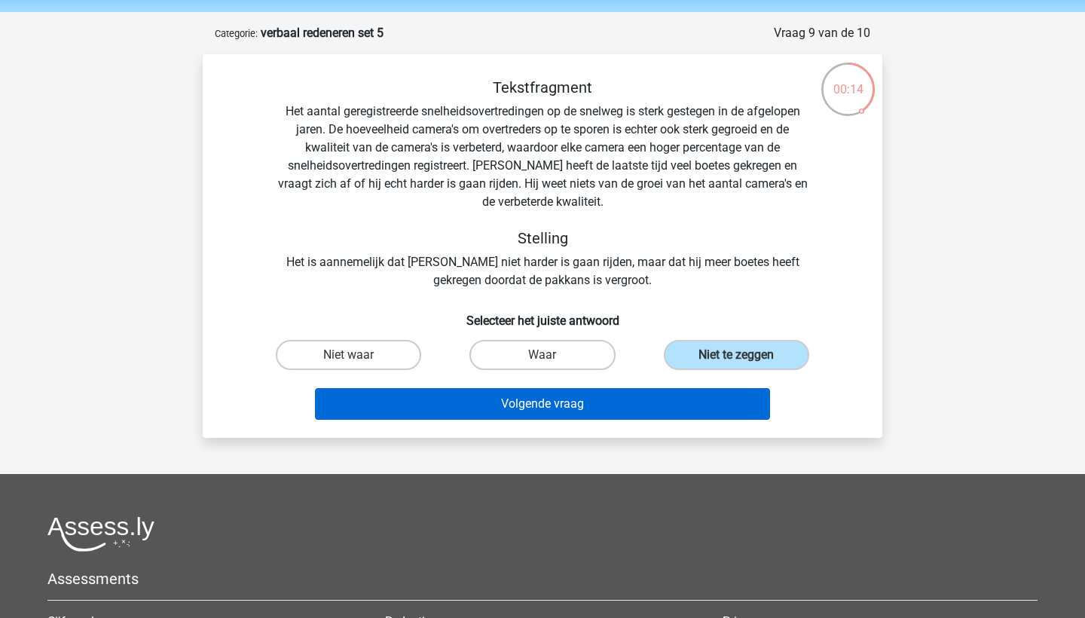
click at [721, 395] on button "Volgende vraag" at bounding box center [543, 404] width 456 height 32
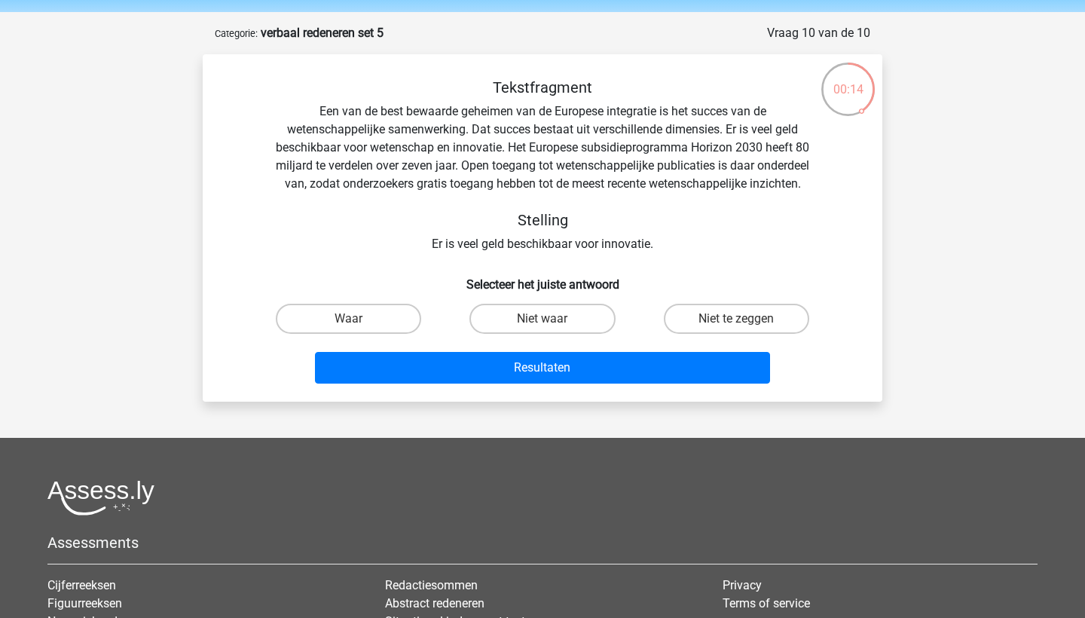
scroll to position [75, 0]
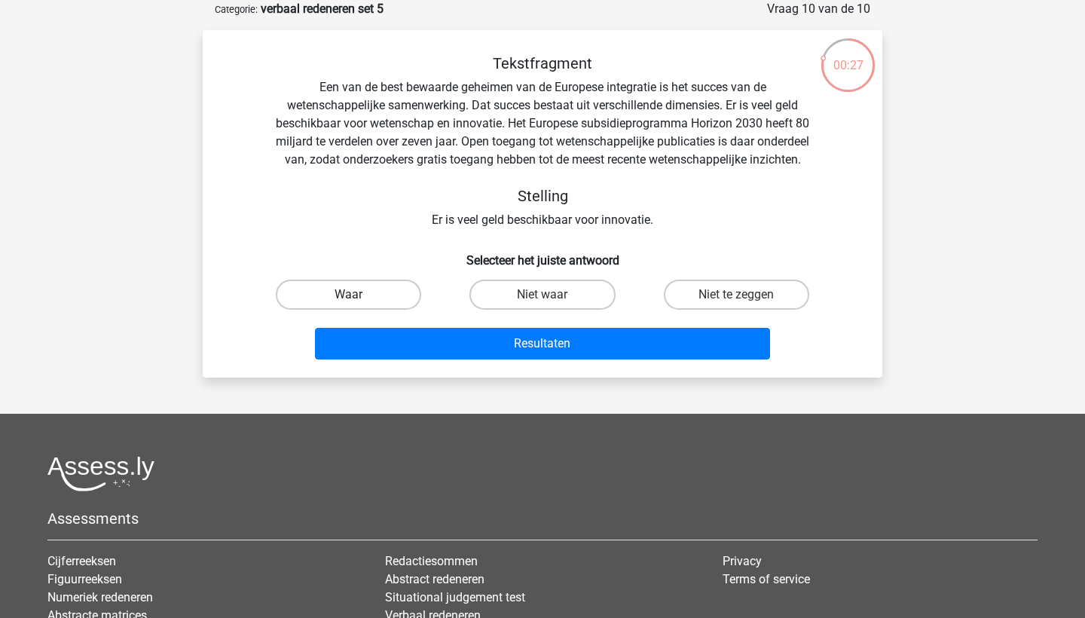
click at [406, 308] on label "Waar" at bounding box center [348, 295] width 145 height 30
click at [359, 305] on input "Waar" at bounding box center [354, 300] width 10 height 10
radio input "true"
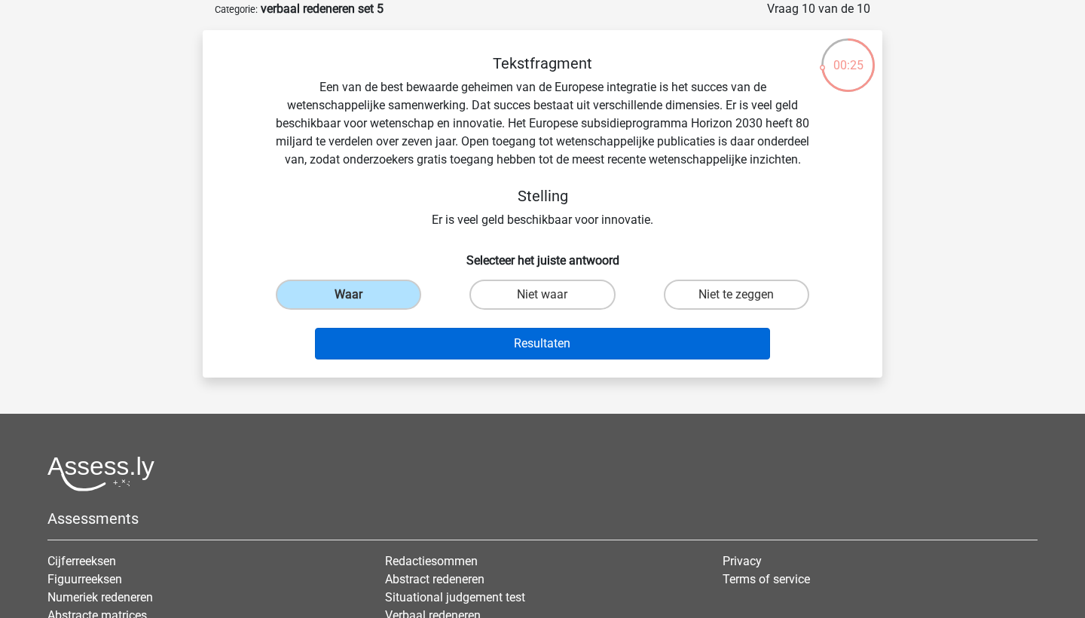
click at [531, 360] on button "Resultaten" at bounding box center [543, 344] width 456 height 32
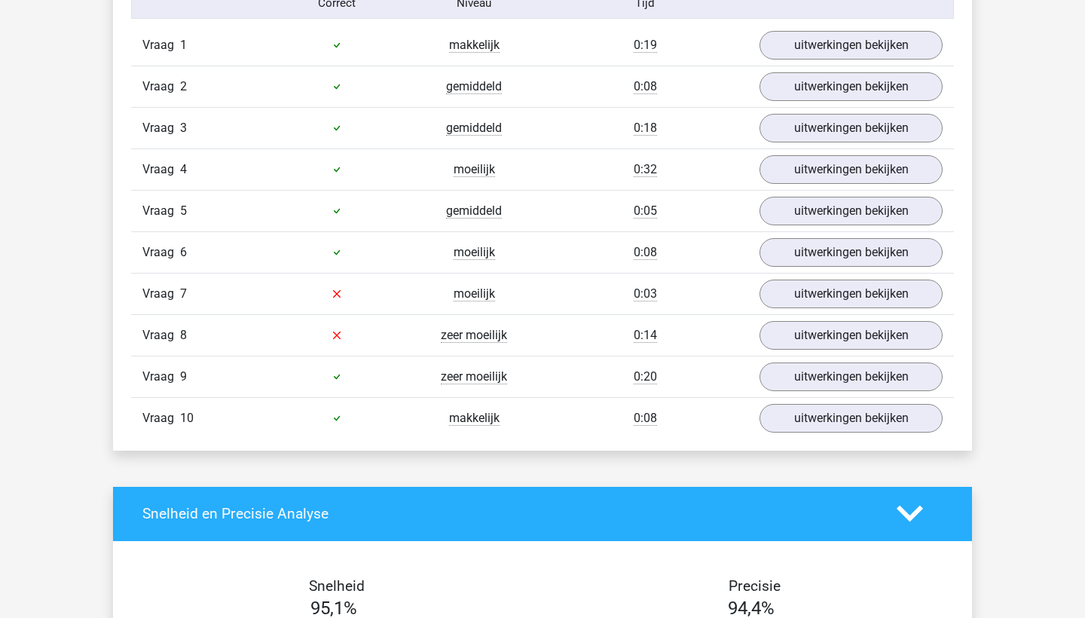
scroll to position [1013, 0]
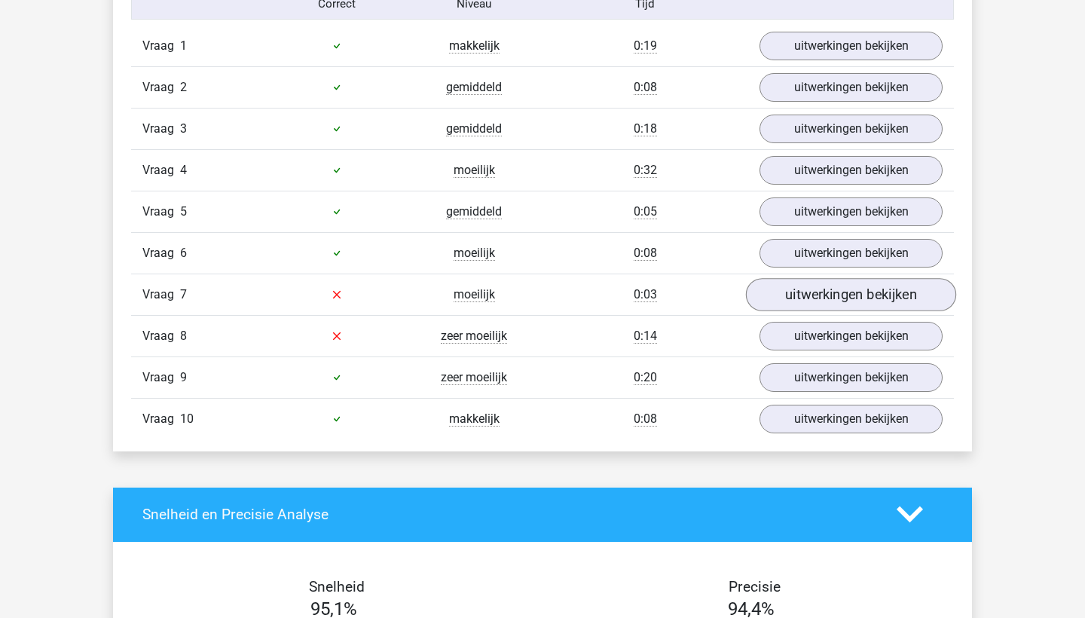
click at [829, 298] on link "uitwerkingen bekijken" at bounding box center [851, 294] width 210 height 33
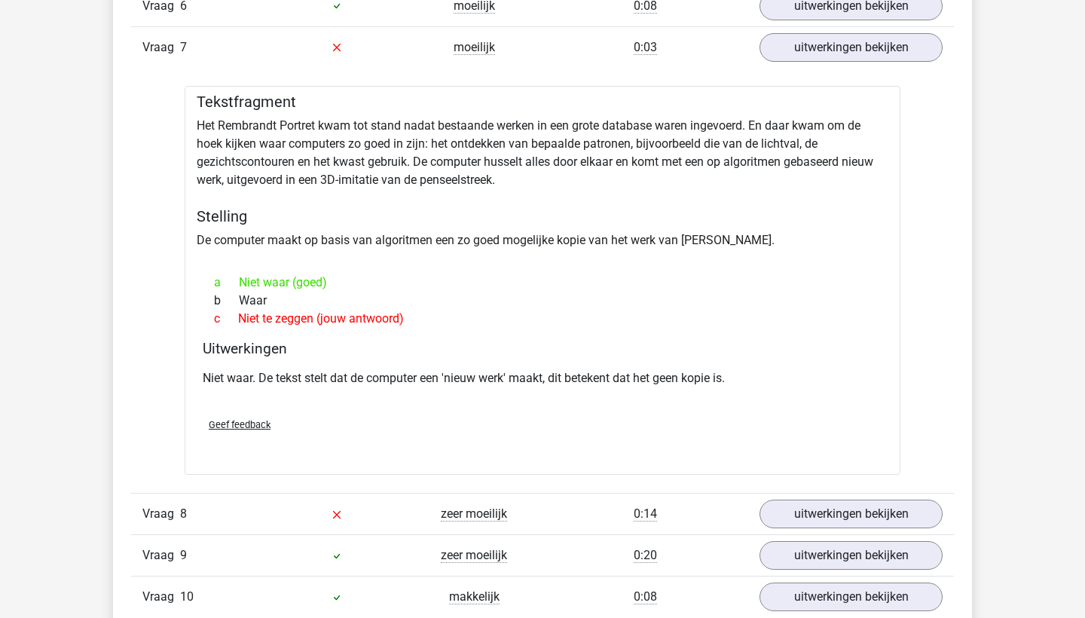
scroll to position [1261, 0]
click at [812, 510] on link "uitwerkingen bekijken" at bounding box center [851, 513] width 210 height 33
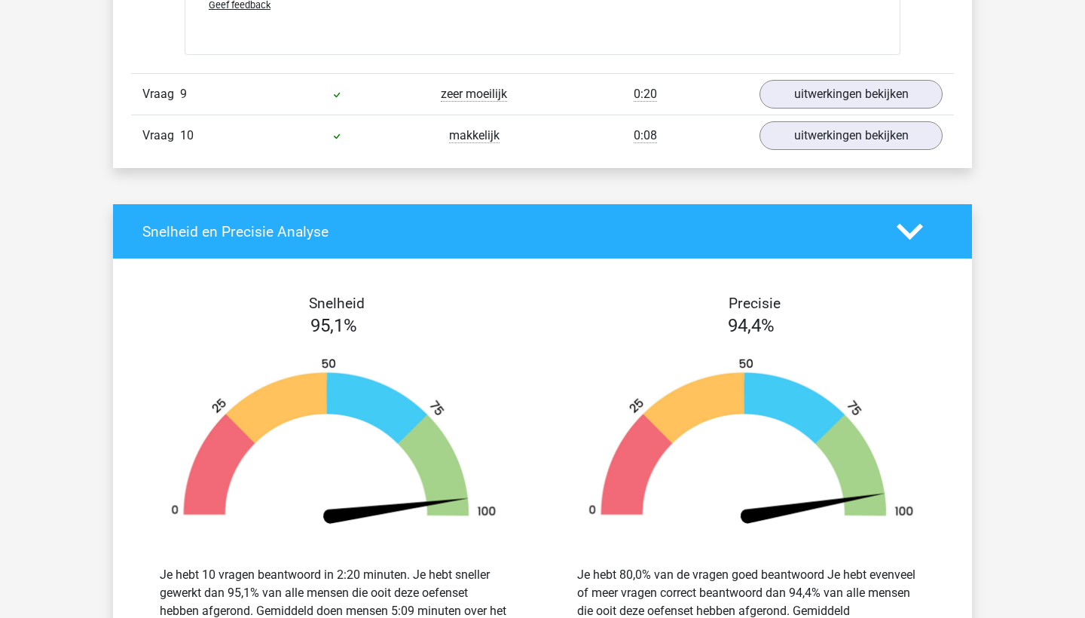
scroll to position [2189, 0]
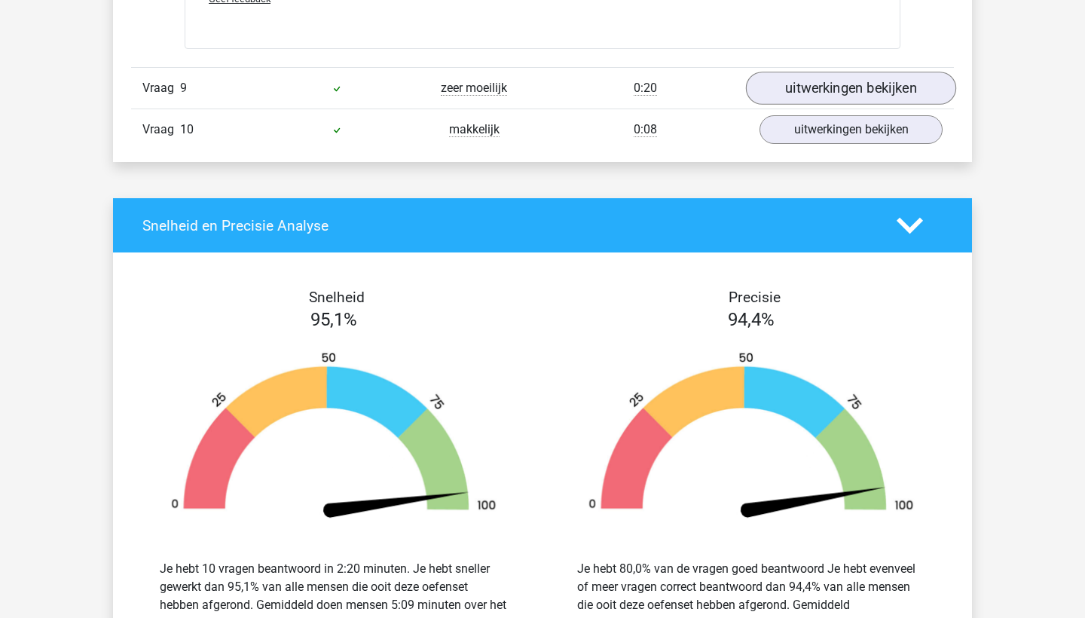
click at [776, 89] on link "uitwerkingen bekijken" at bounding box center [851, 88] width 210 height 33
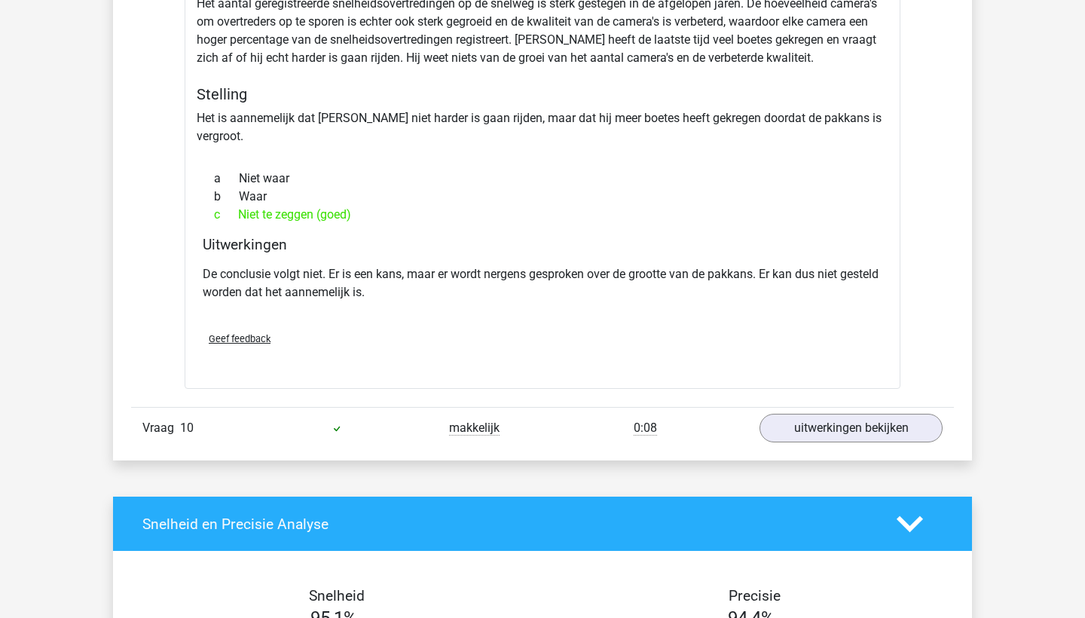
scroll to position [2371, 0]
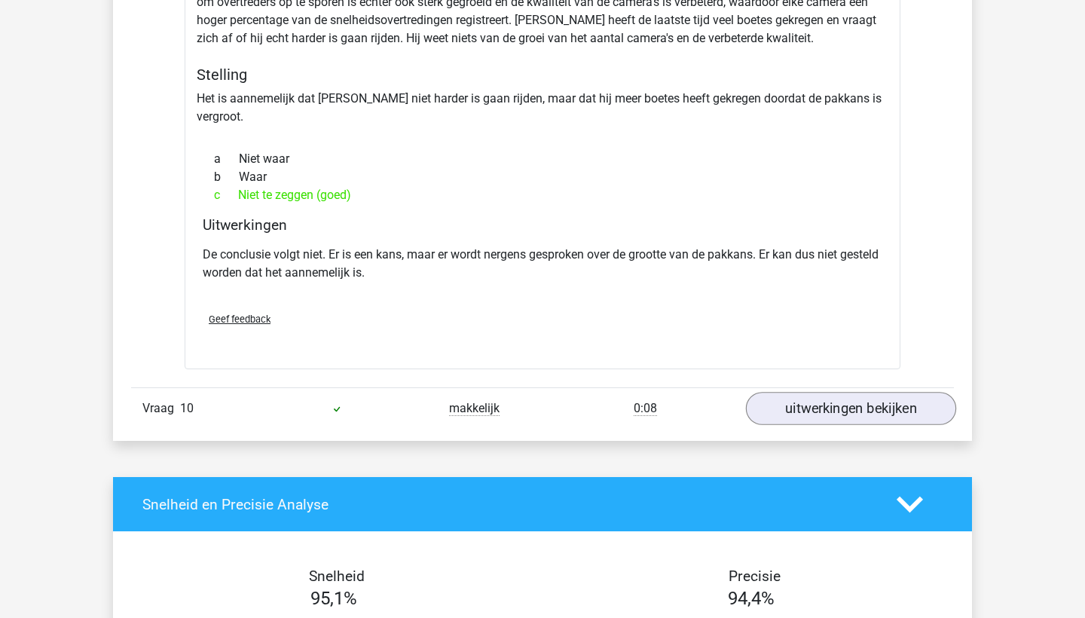
click at [831, 392] on link "uitwerkingen bekijken" at bounding box center [851, 408] width 210 height 33
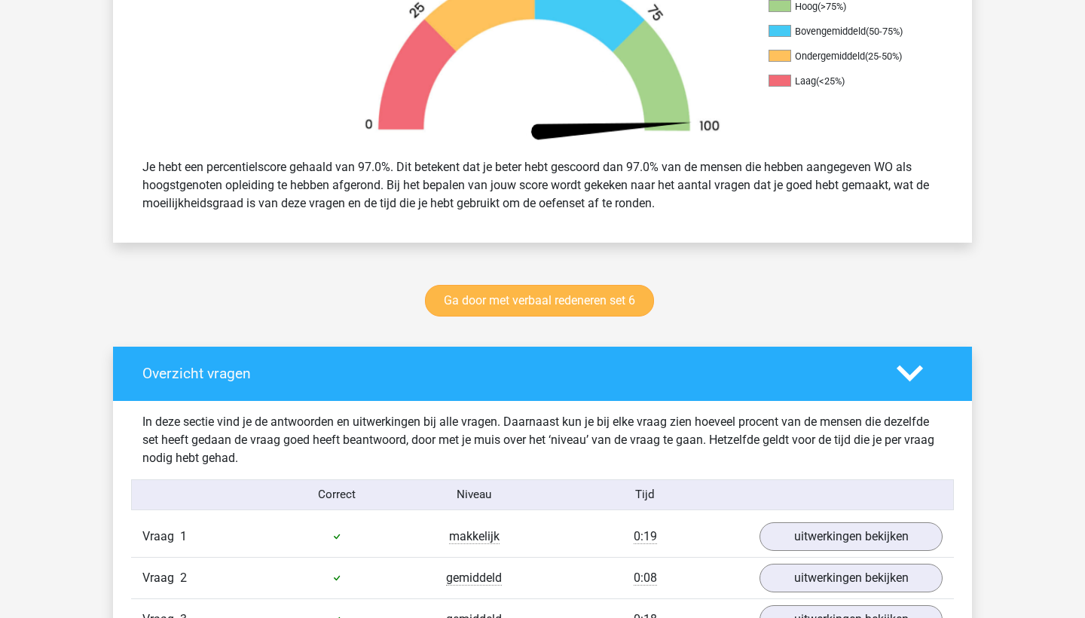
scroll to position [522, 0]
click at [517, 298] on link "Ga door met verbaal redeneren set 6" at bounding box center [539, 301] width 229 height 32
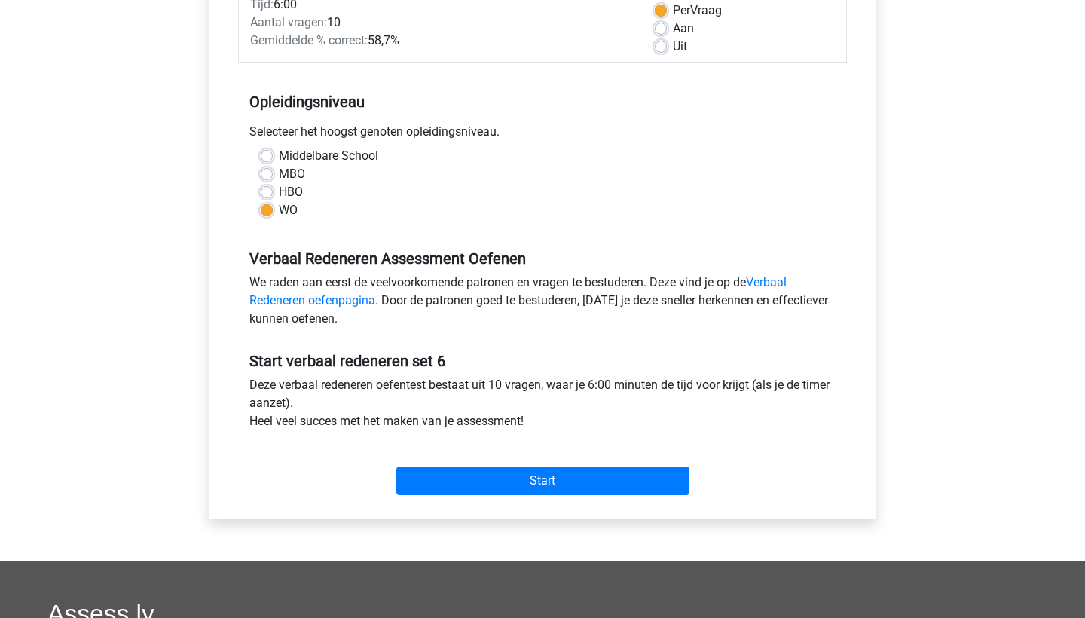
scroll to position [394, 0]
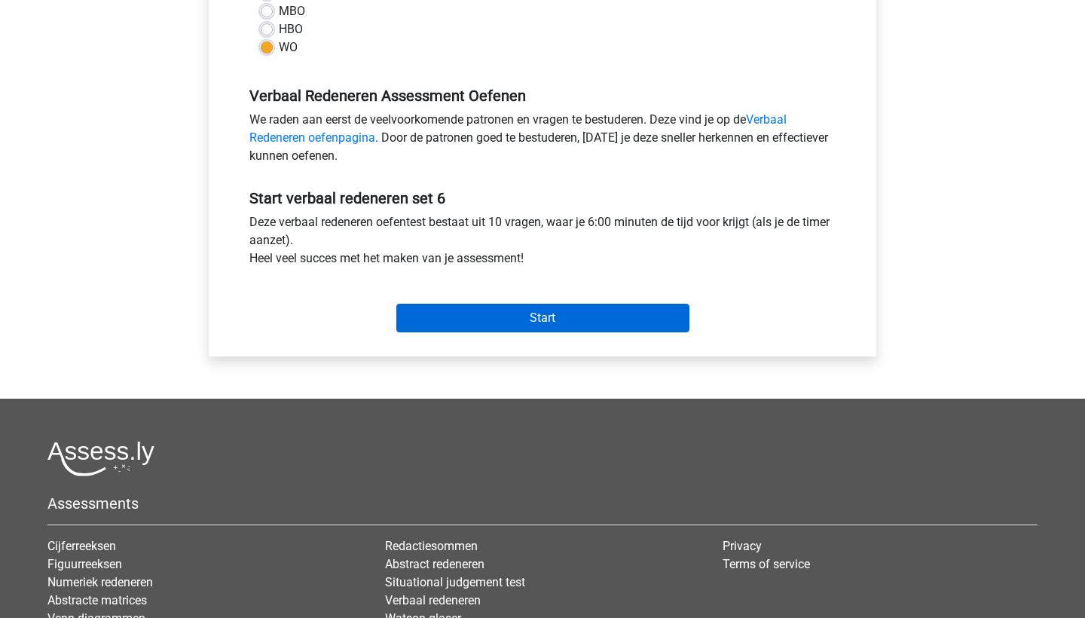
click at [455, 317] on input "Start" at bounding box center [542, 318] width 293 height 29
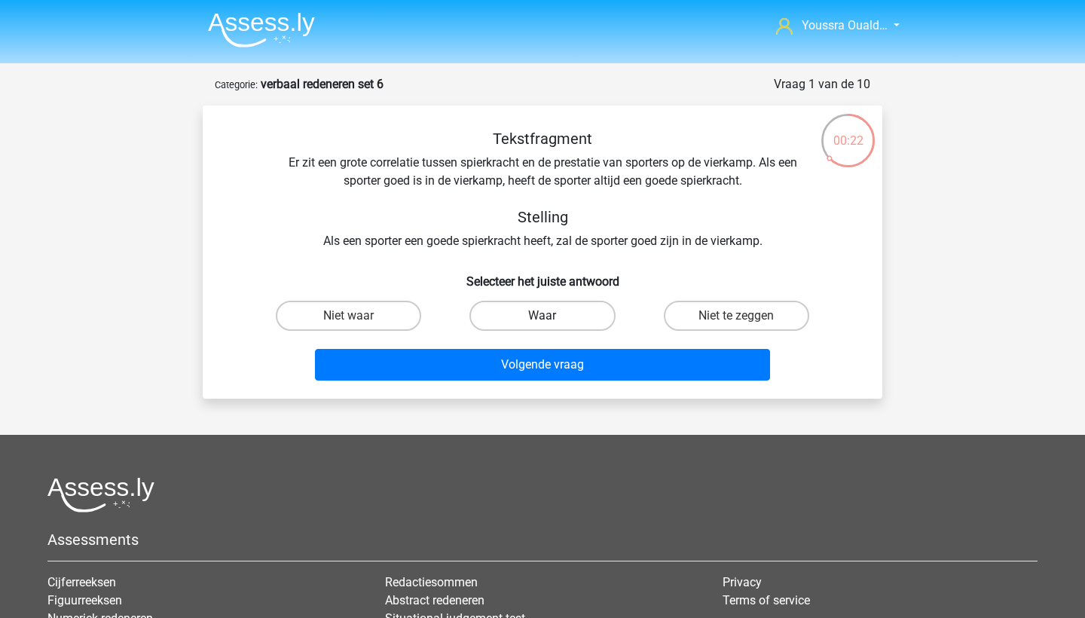
click at [539, 323] on label "Waar" at bounding box center [542, 316] width 145 height 30
click at [543, 323] on input "Waar" at bounding box center [548, 321] width 10 height 10
radio input "true"
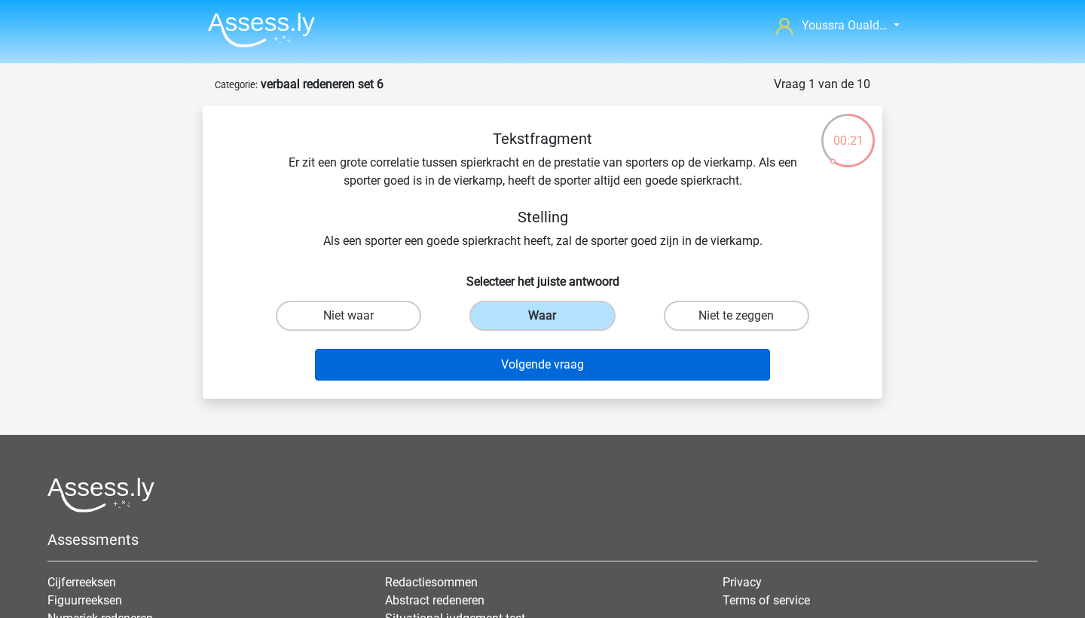
click at [555, 364] on button "Volgende vraag" at bounding box center [543, 365] width 456 height 32
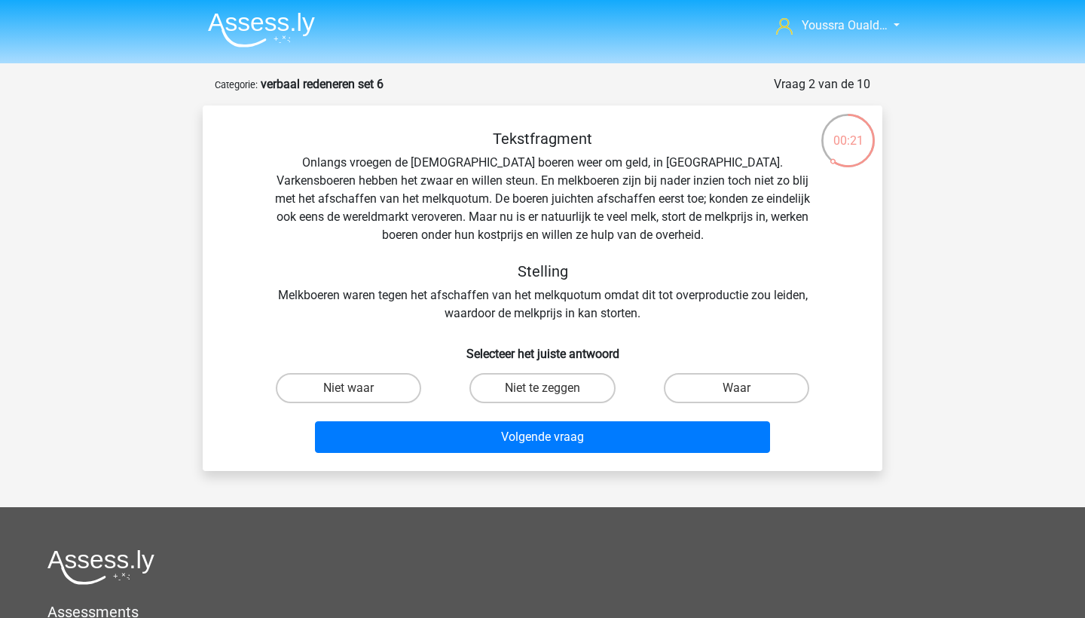
scroll to position [75, 0]
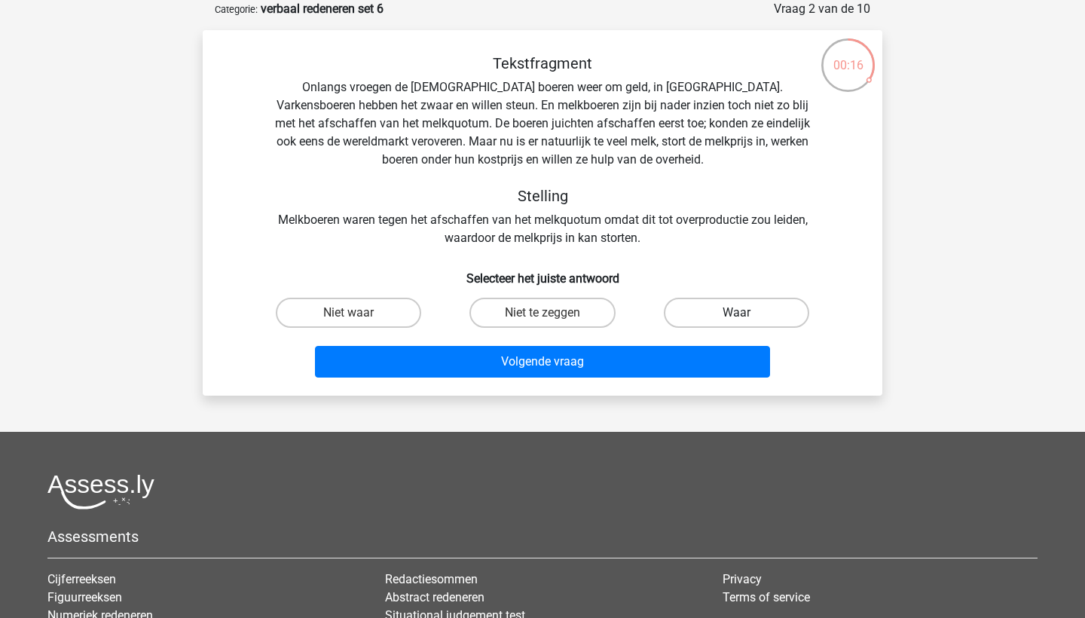
click at [700, 309] on label "Waar" at bounding box center [736, 313] width 145 height 30
click at [736, 313] on input "Waar" at bounding box center [741, 318] width 10 height 10
radio input "true"
click at [386, 308] on label "Niet waar" at bounding box center [348, 313] width 145 height 30
click at [359, 313] on input "Niet waar" at bounding box center [354, 318] width 10 height 10
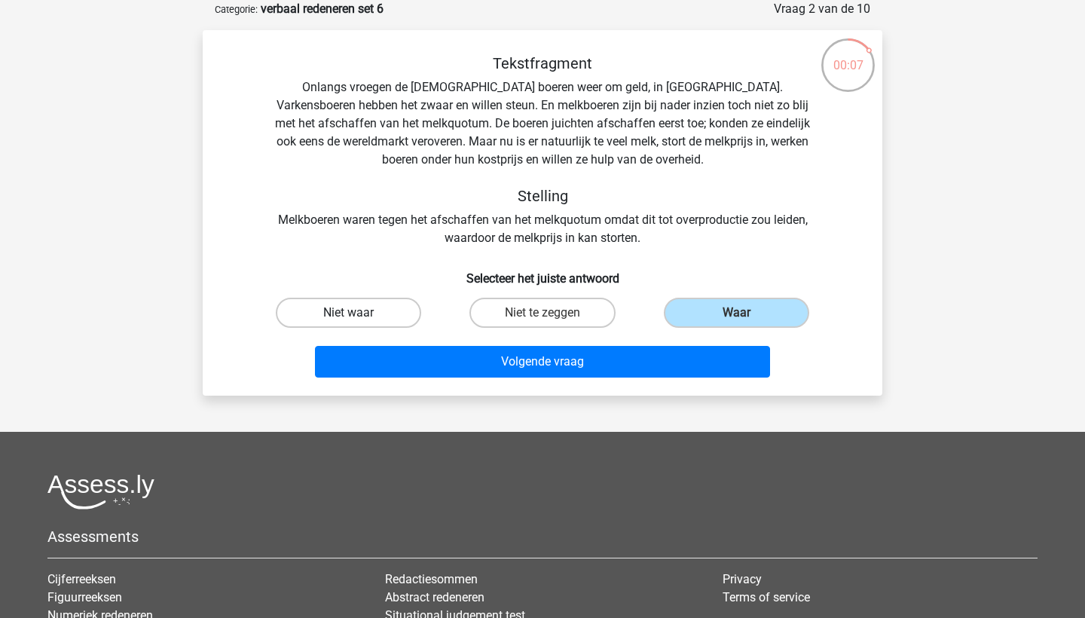
radio input "true"
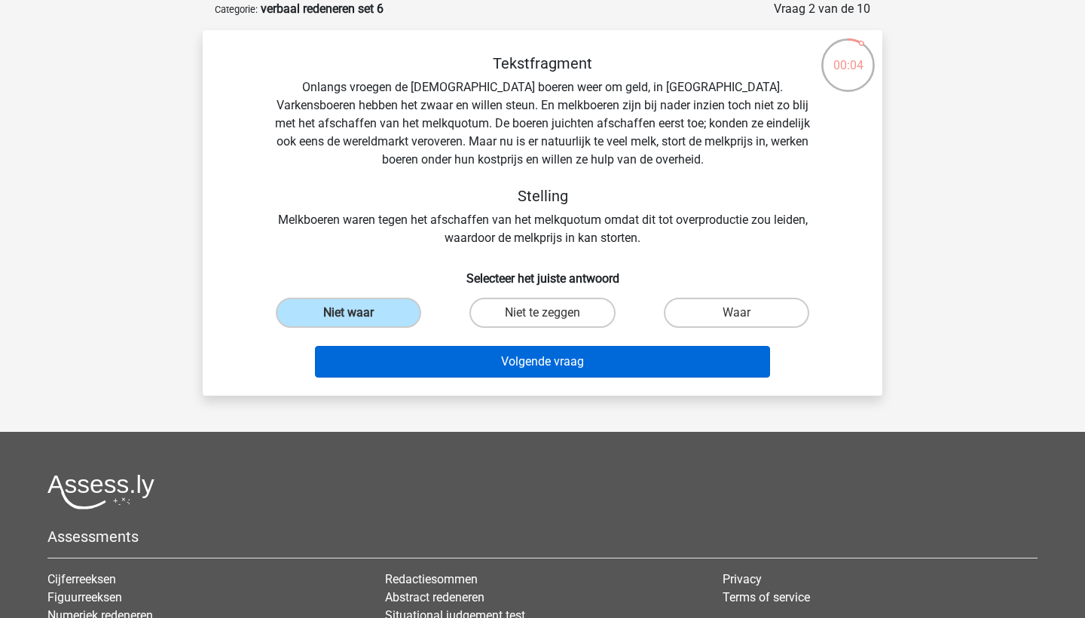
click at [472, 366] on button "Volgende vraag" at bounding box center [543, 362] width 456 height 32
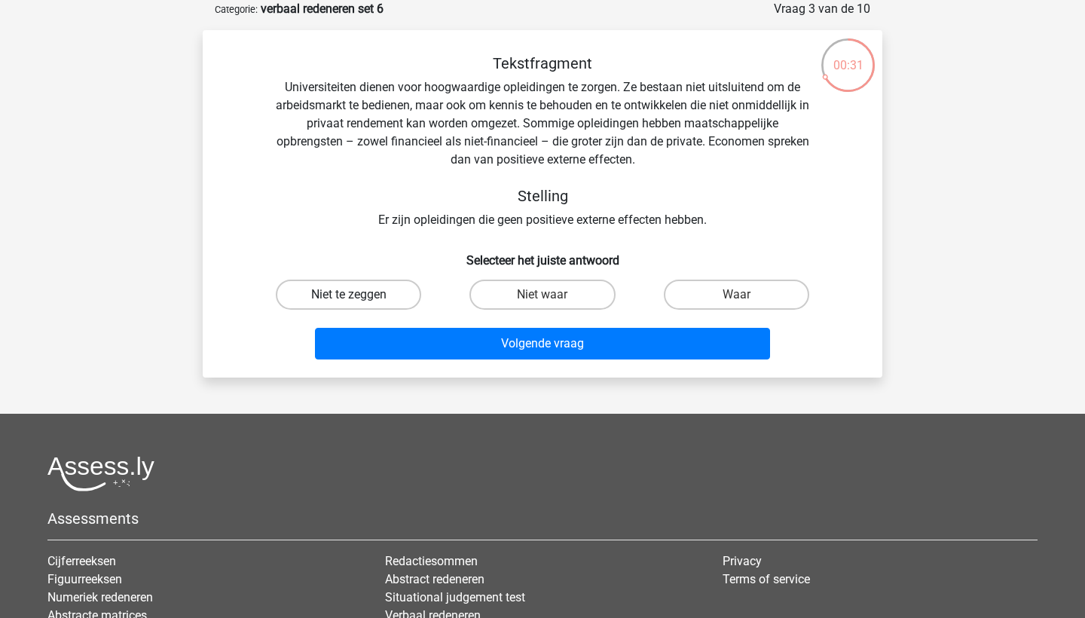
click at [344, 299] on label "Niet te zeggen" at bounding box center [348, 295] width 145 height 30
click at [349, 299] on input "Niet te zeggen" at bounding box center [354, 300] width 10 height 10
radio input "true"
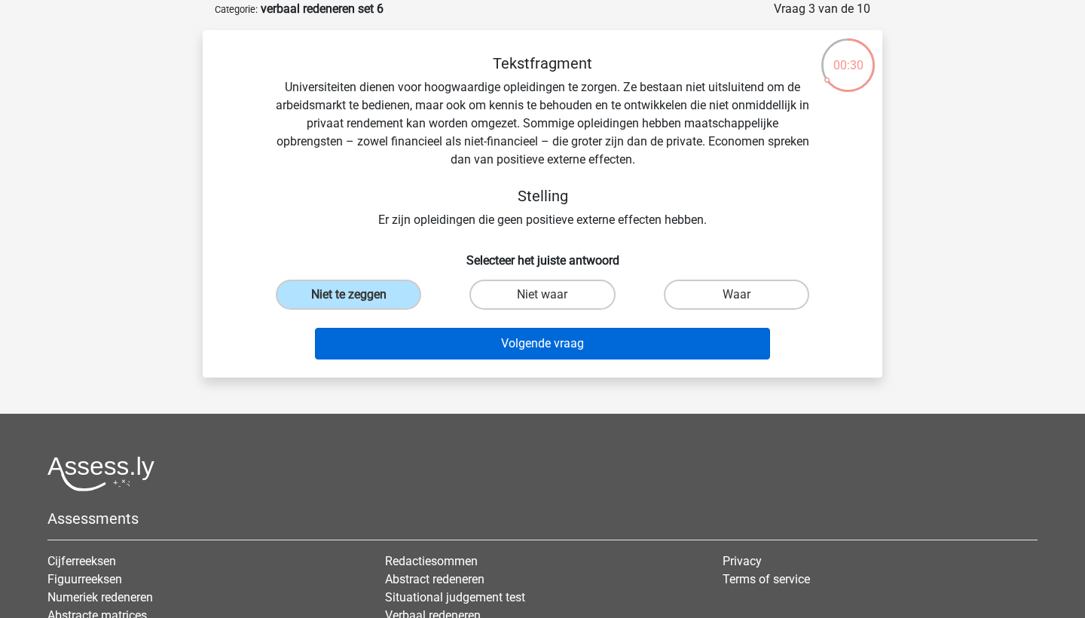
click at [487, 347] on button "Volgende vraag" at bounding box center [543, 344] width 456 height 32
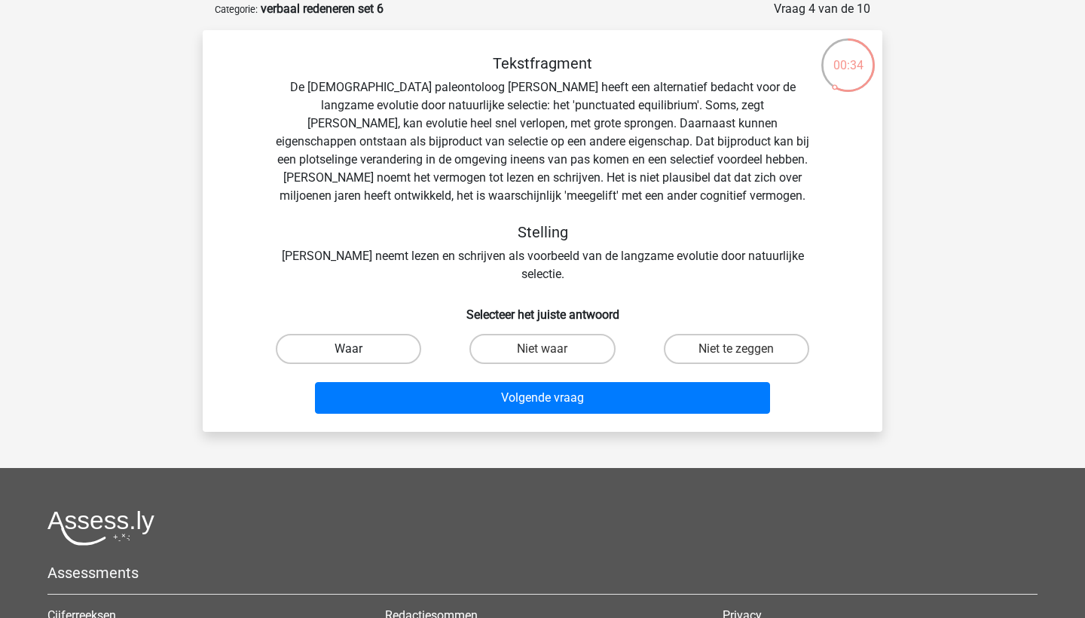
click at [323, 337] on label "Waar" at bounding box center [348, 349] width 145 height 30
click at [349, 349] on input "Waar" at bounding box center [354, 354] width 10 height 10
radio input "true"
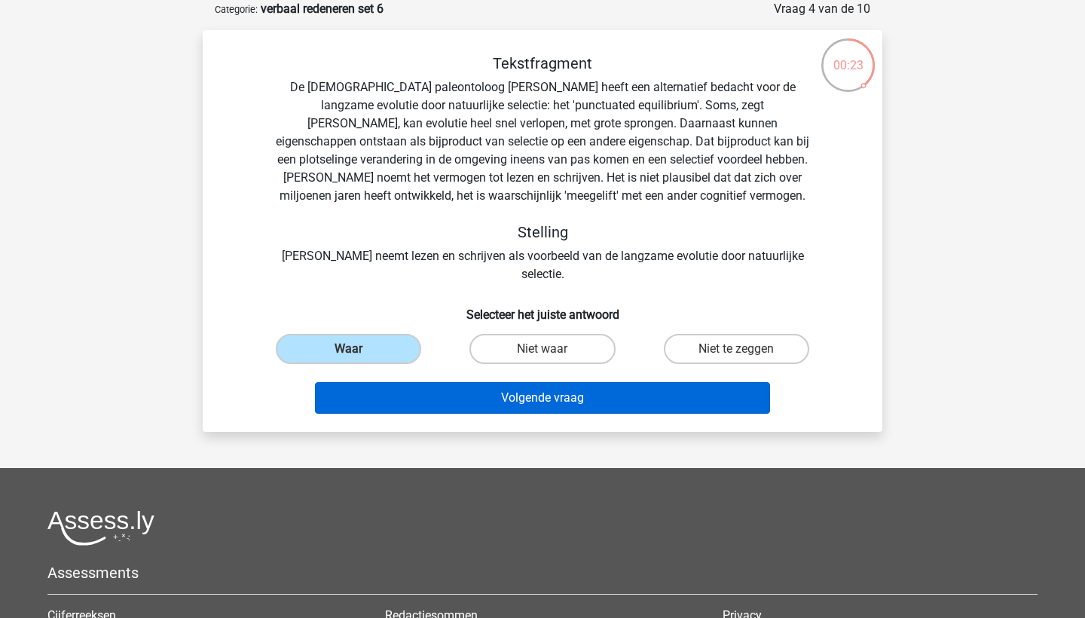
click at [478, 393] on button "Volgende vraag" at bounding box center [543, 398] width 456 height 32
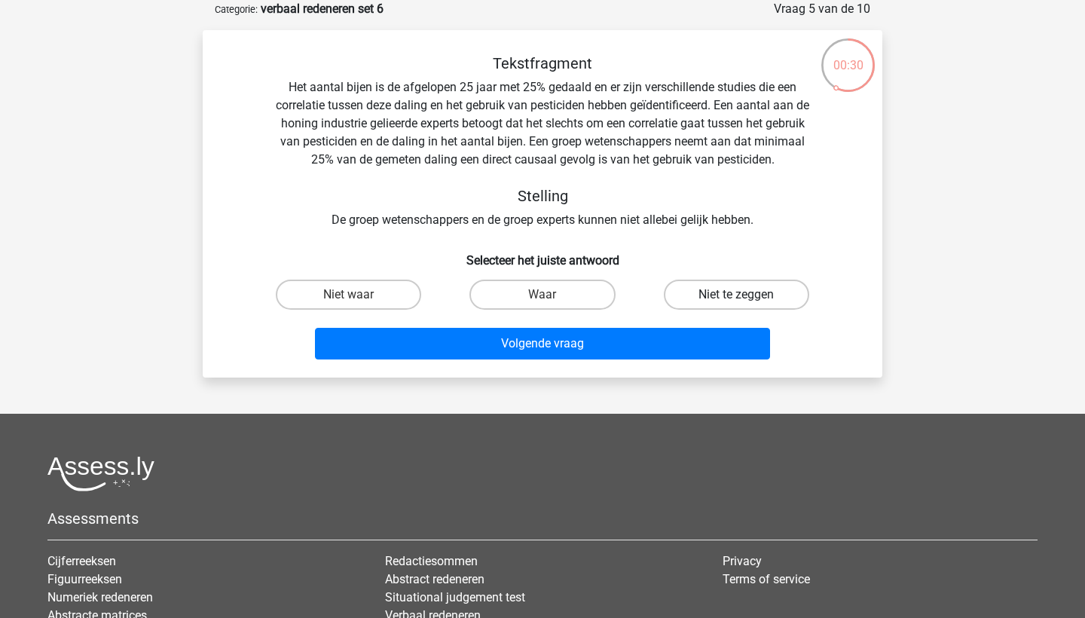
click at [697, 292] on label "Niet te zeggen" at bounding box center [736, 295] width 145 height 30
click at [736, 295] on input "Niet te zeggen" at bounding box center [741, 300] width 10 height 10
radio input "true"
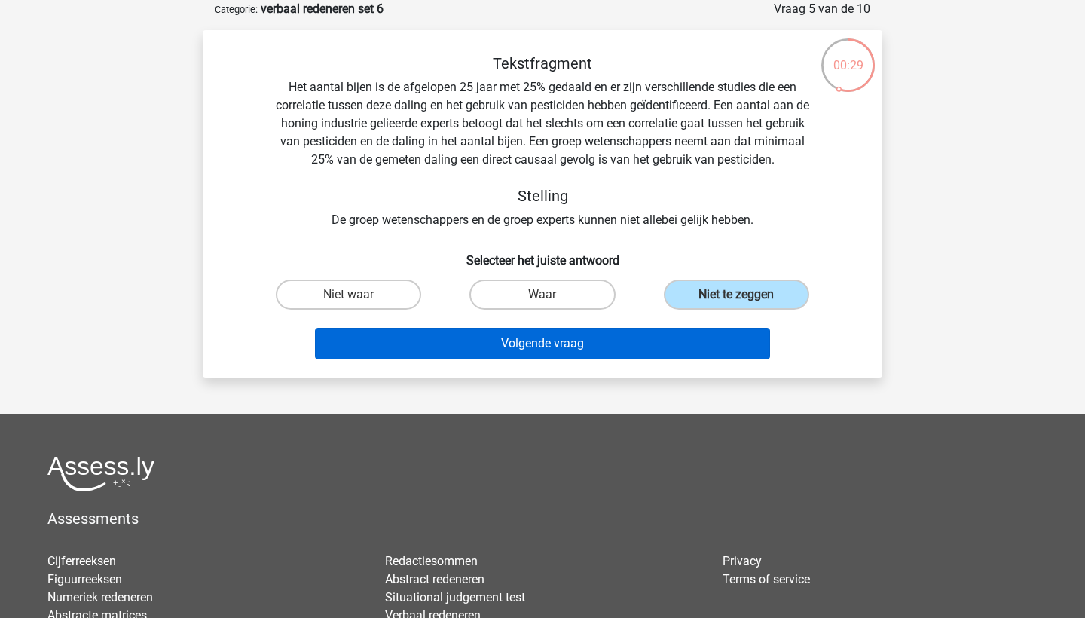
click at [648, 350] on button "Volgende vraag" at bounding box center [543, 344] width 456 height 32
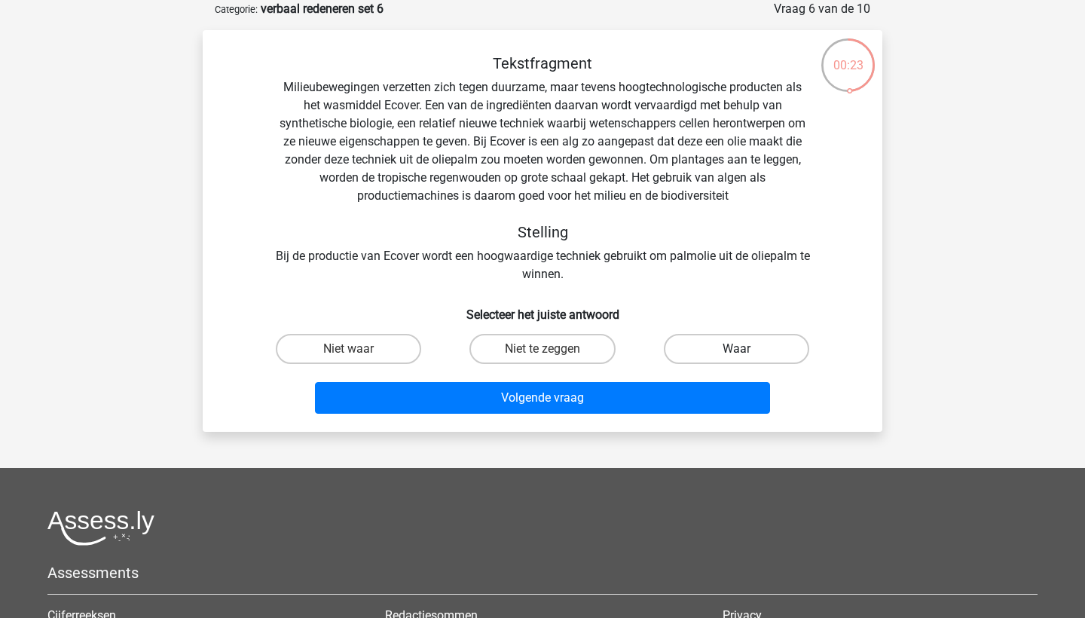
click at [672, 357] on label "Waar" at bounding box center [736, 349] width 145 height 30
click at [736, 357] on input "Waar" at bounding box center [741, 354] width 10 height 10
radio input "true"
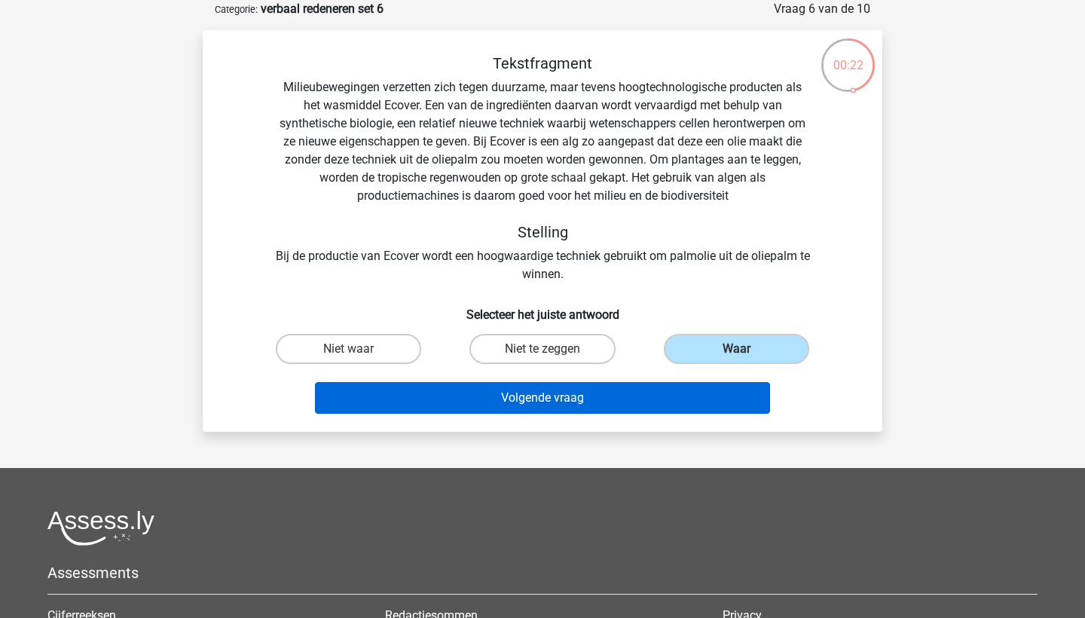
click at [625, 413] on button "Volgende vraag" at bounding box center [543, 398] width 456 height 32
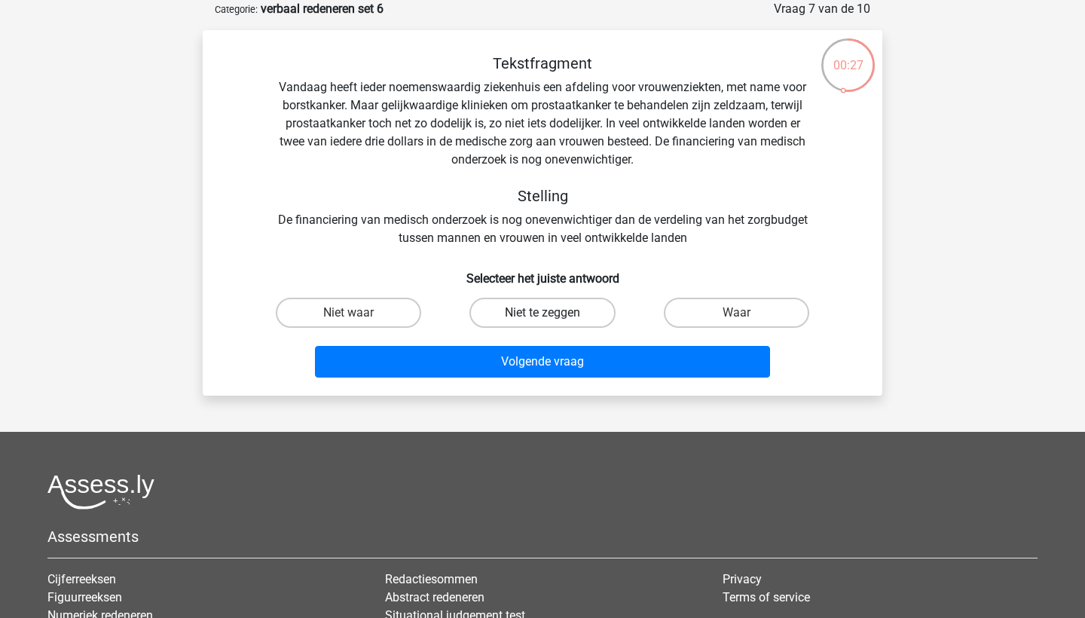
click at [509, 311] on label "Niet te zeggen" at bounding box center [542, 313] width 145 height 30
click at [543, 313] on input "Niet te zeggen" at bounding box center [548, 318] width 10 height 10
radio input "true"
click at [698, 308] on label "Waar" at bounding box center [736, 313] width 145 height 30
click at [736, 313] on input "Waar" at bounding box center [741, 318] width 10 height 10
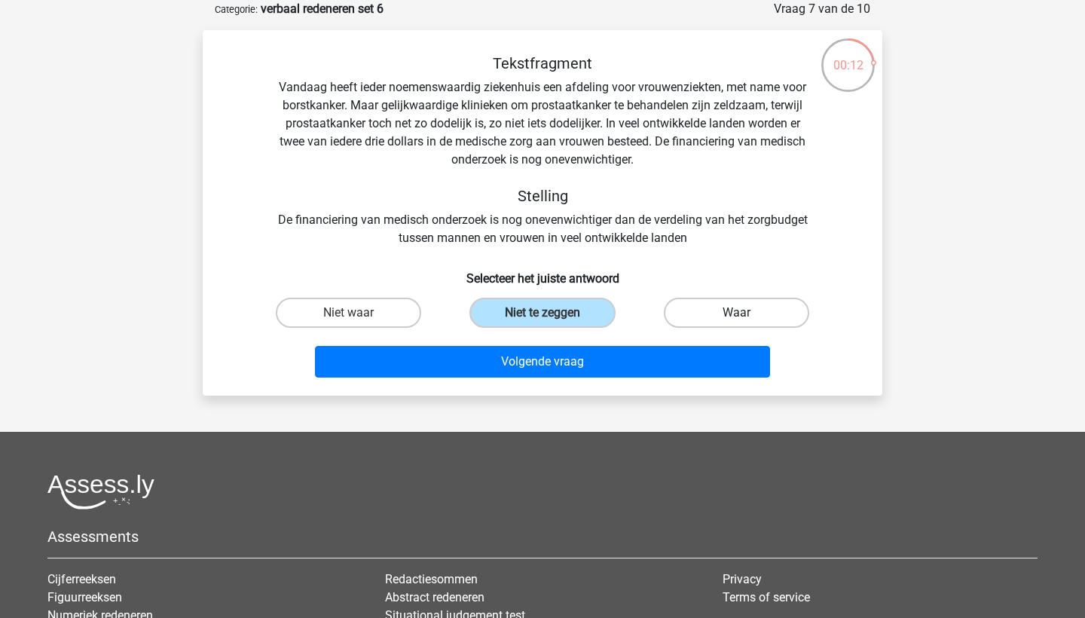
radio input "true"
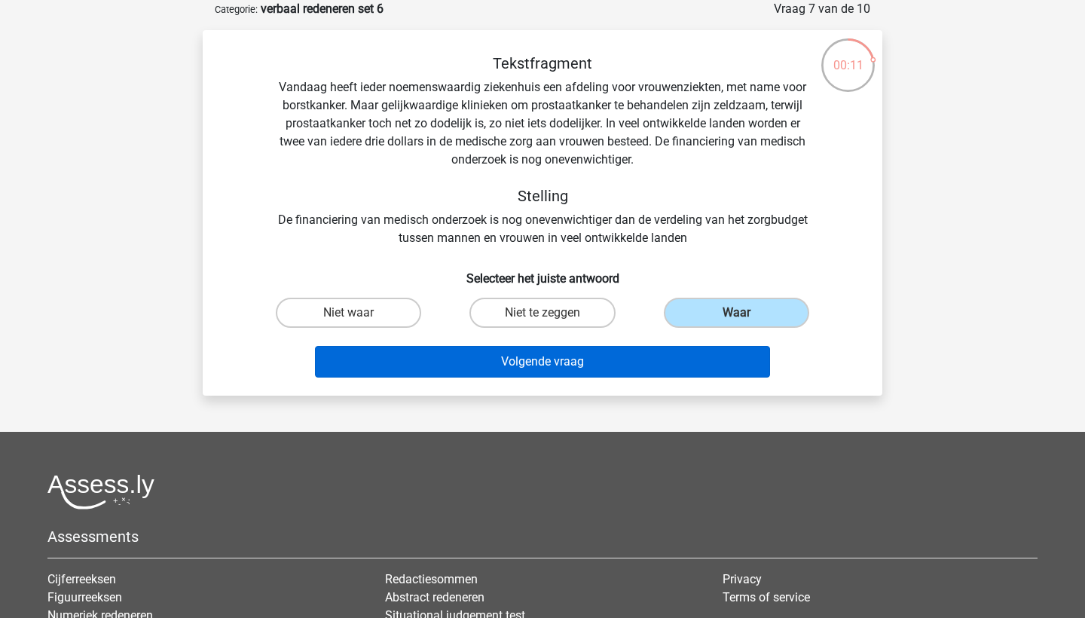
click at [625, 367] on button "Volgende vraag" at bounding box center [543, 362] width 456 height 32
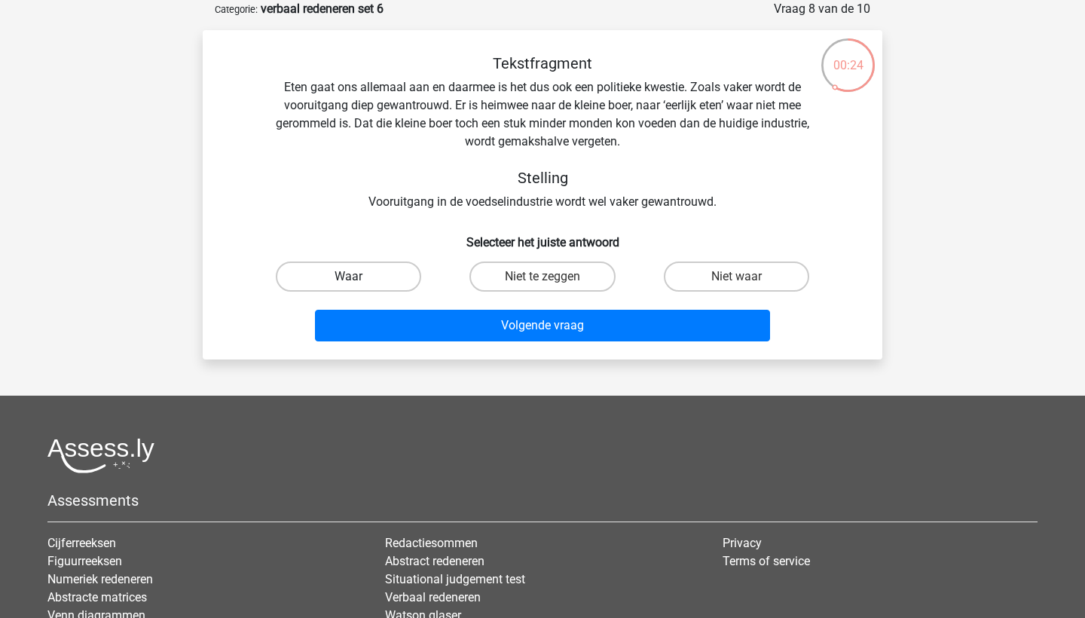
click at [332, 274] on label "Waar" at bounding box center [348, 277] width 145 height 30
click at [349, 277] on input "Waar" at bounding box center [354, 282] width 10 height 10
radio input "true"
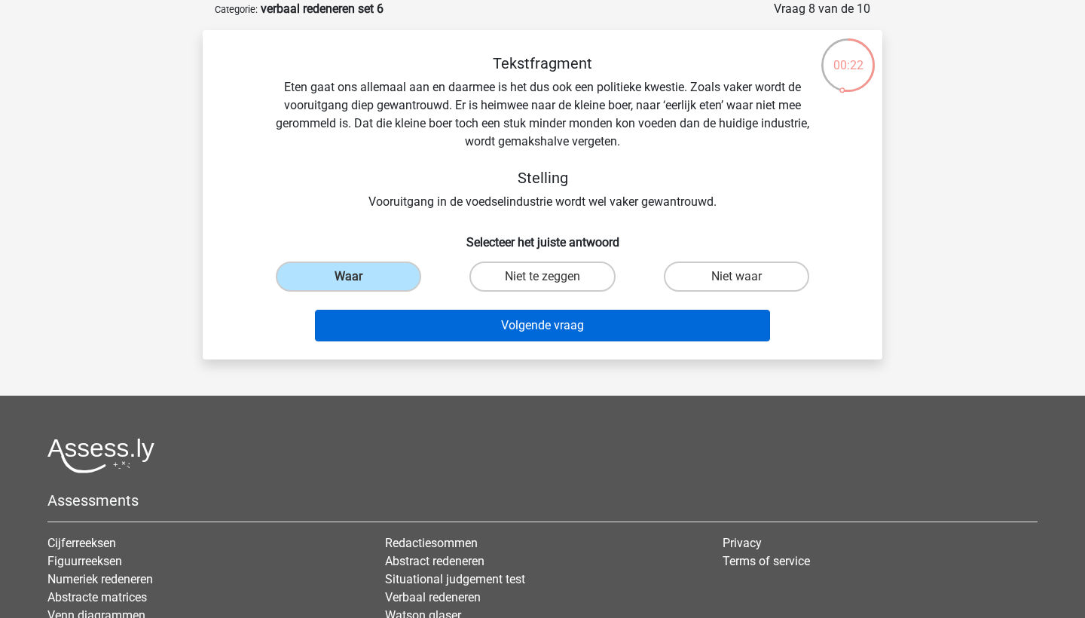
click at [469, 320] on button "Volgende vraag" at bounding box center [543, 326] width 456 height 32
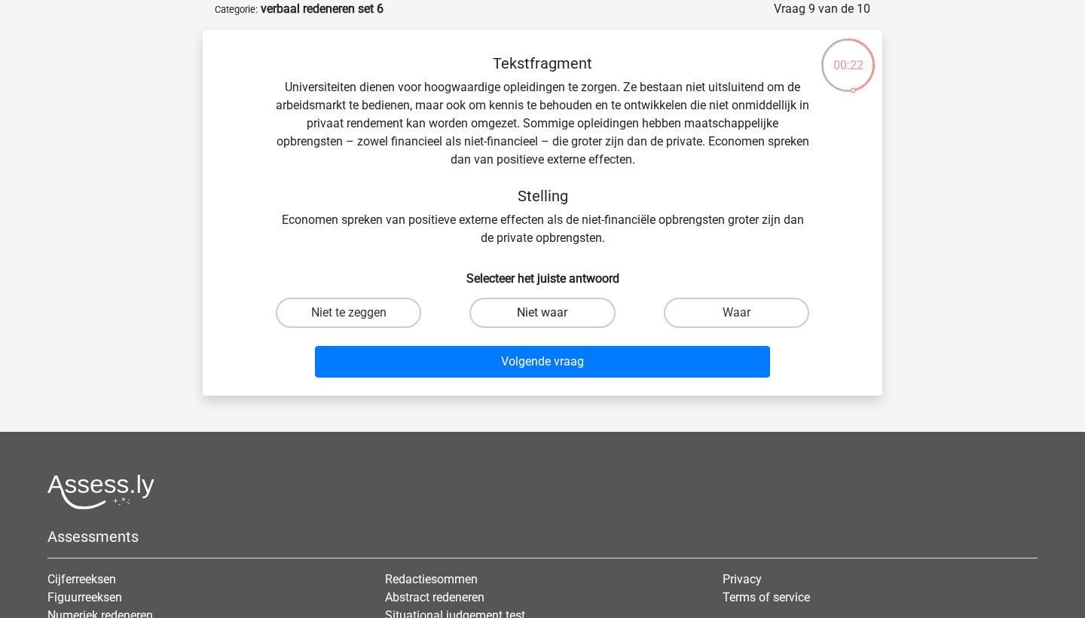
click at [556, 319] on label "Niet waar" at bounding box center [542, 313] width 145 height 30
click at [553, 319] on input "Niet waar" at bounding box center [548, 318] width 10 height 10
radio input "true"
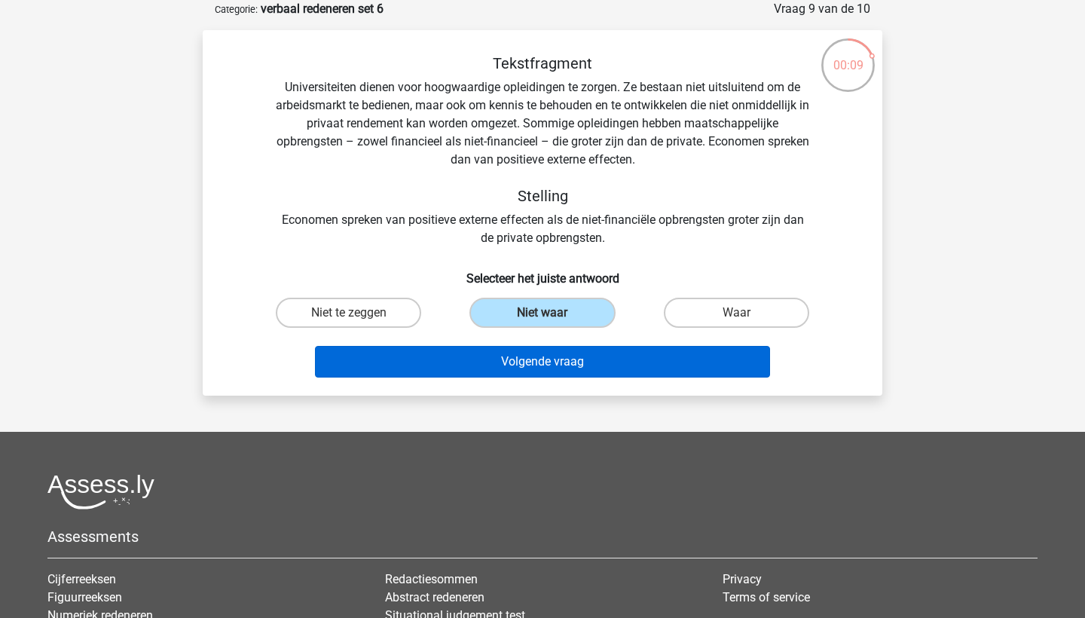
click at [663, 353] on button "Volgende vraag" at bounding box center [543, 362] width 456 height 32
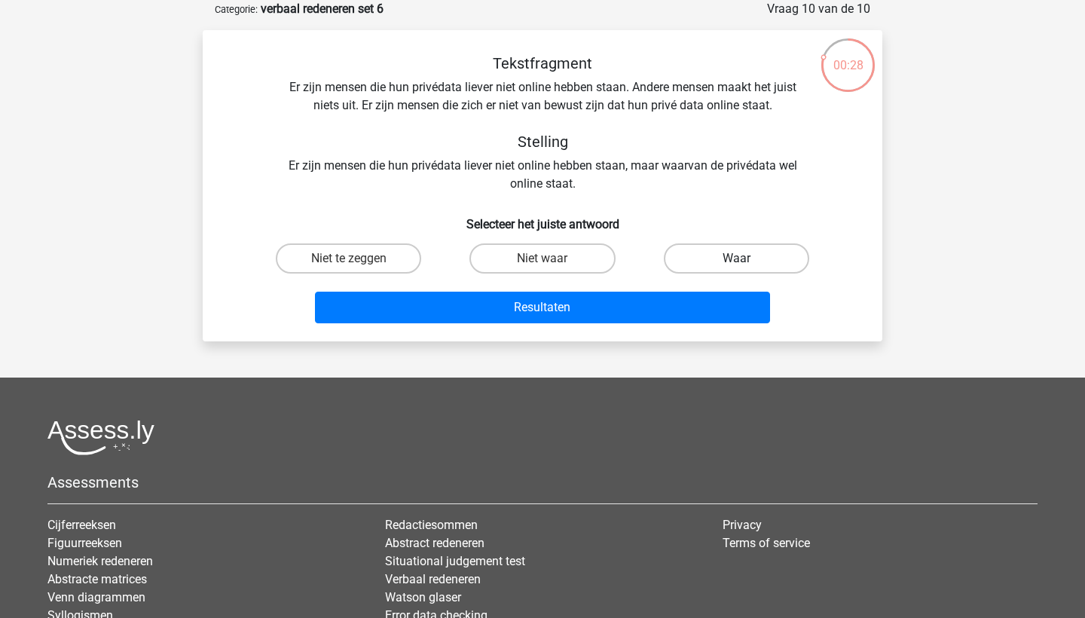
click at [725, 259] on label "Waar" at bounding box center [736, 258] width 145 height 30
click at [736, 259] on input "Waar" at bounding box center [741, 264] width 10 height 10
radio input "true"
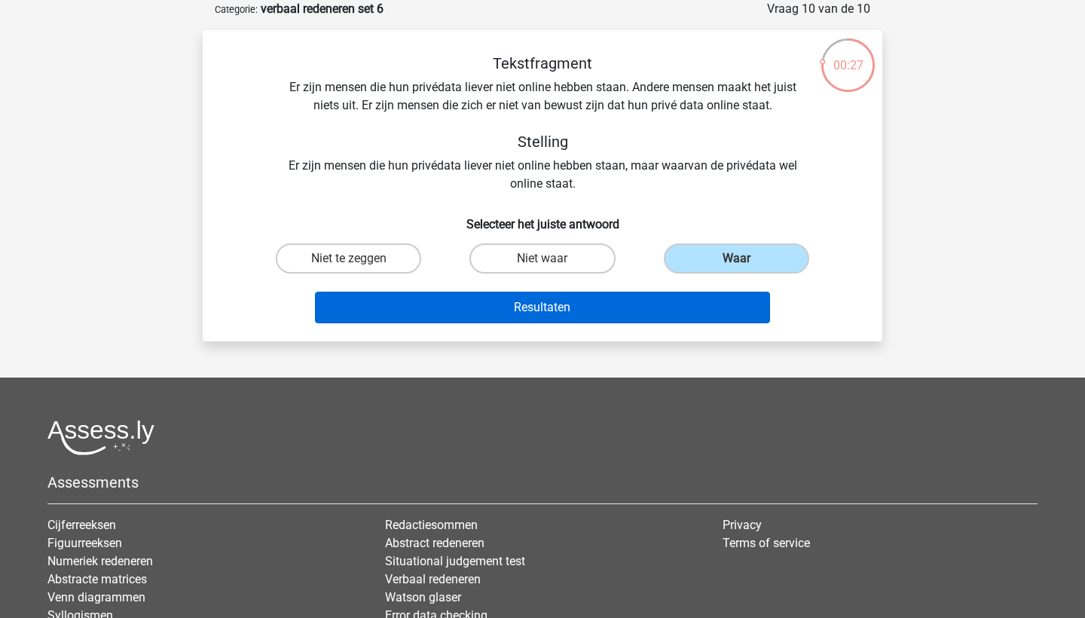
click at [719, 304] on button "Resultaten" at bounding box center [543, 308] width 456 height 32
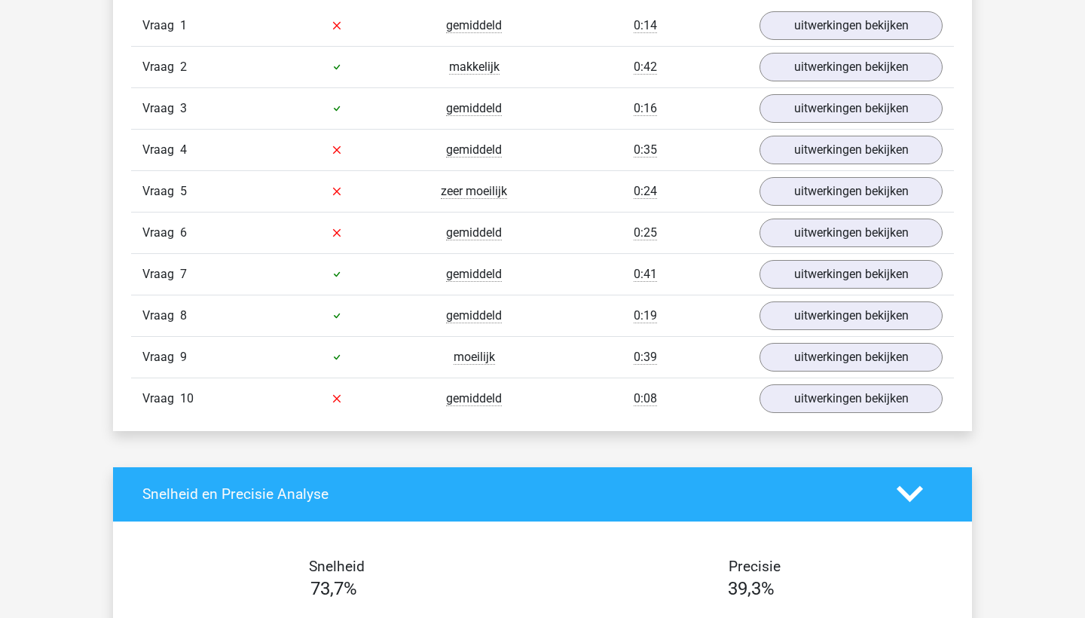
scroll to position [974, 0]
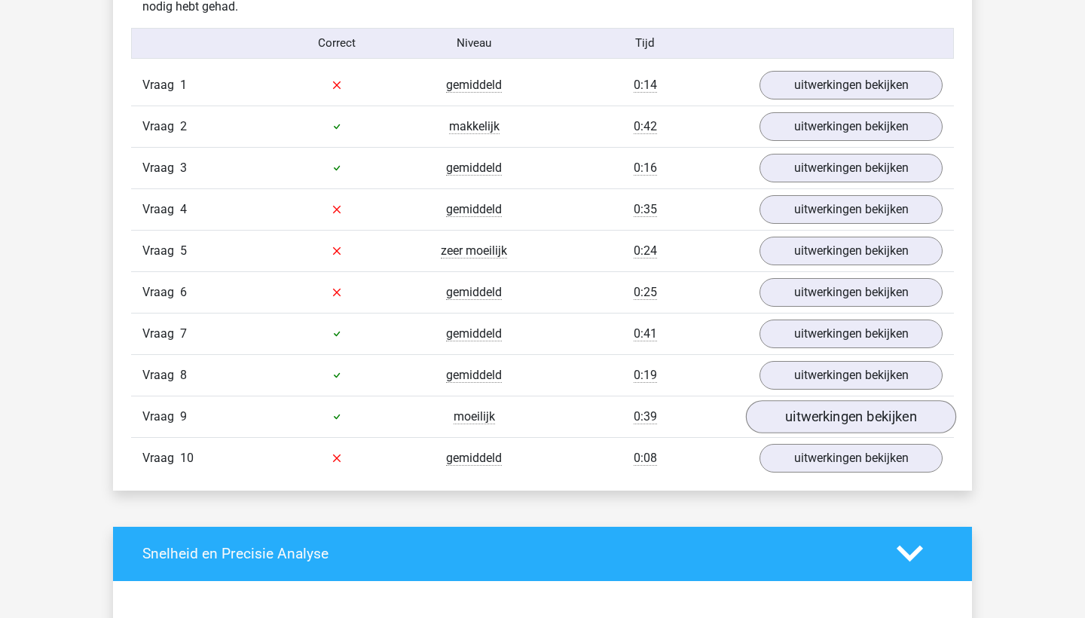
click at [822, 415] on link "uitwerkingen bekijken" at bounding box center [851, 416] width 210 height 33
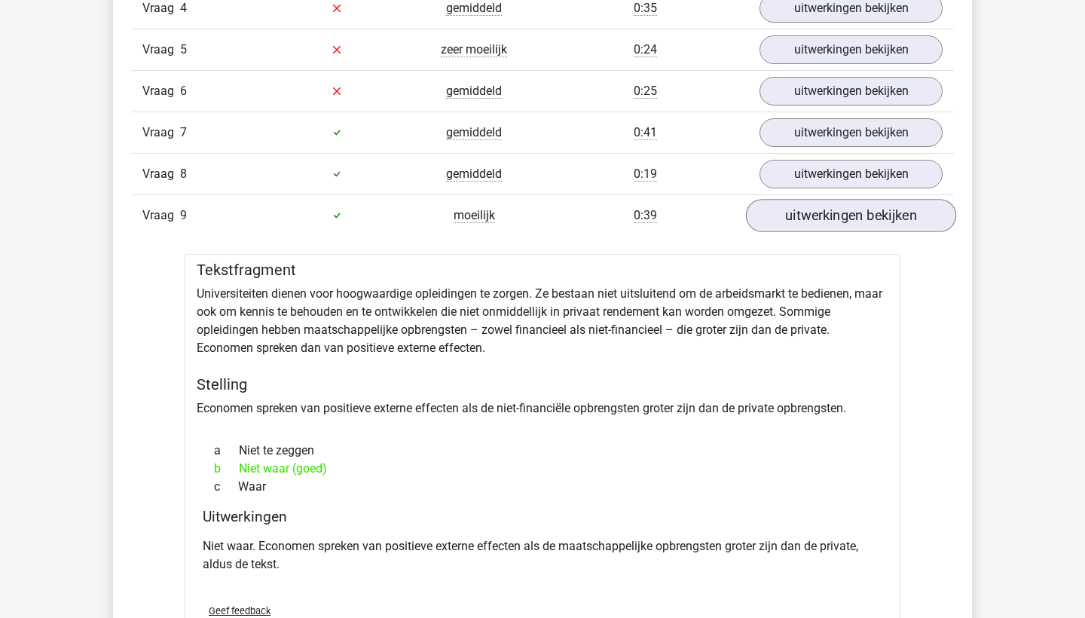
scroll to position [1308, 0]
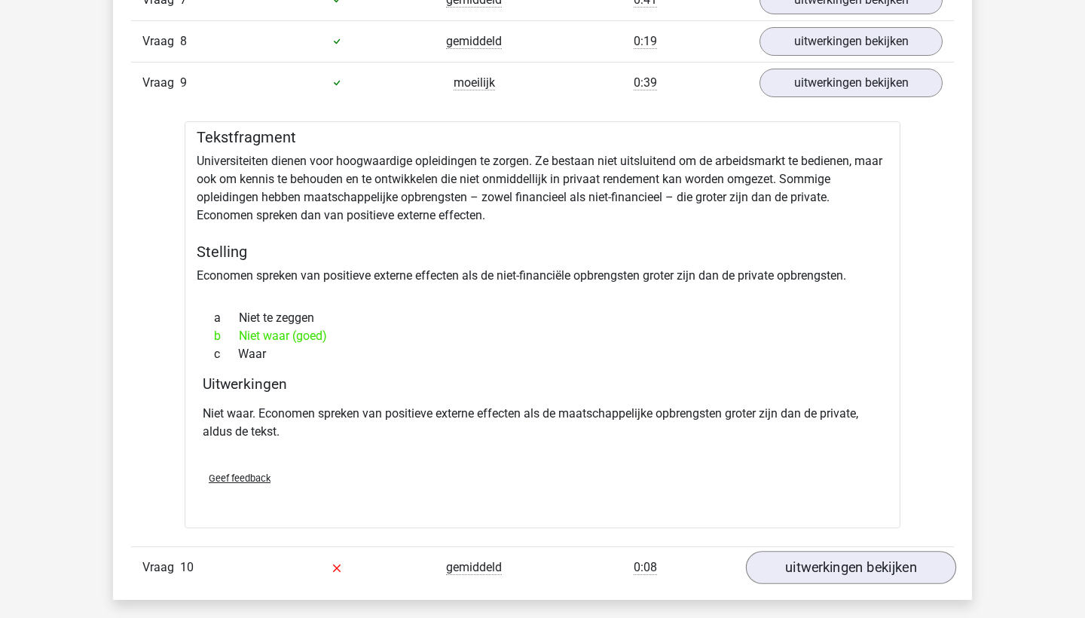
click at [816, 579] on link "uitwerkingen bekijken" at bounding box center [851, 567] width 210 height 33
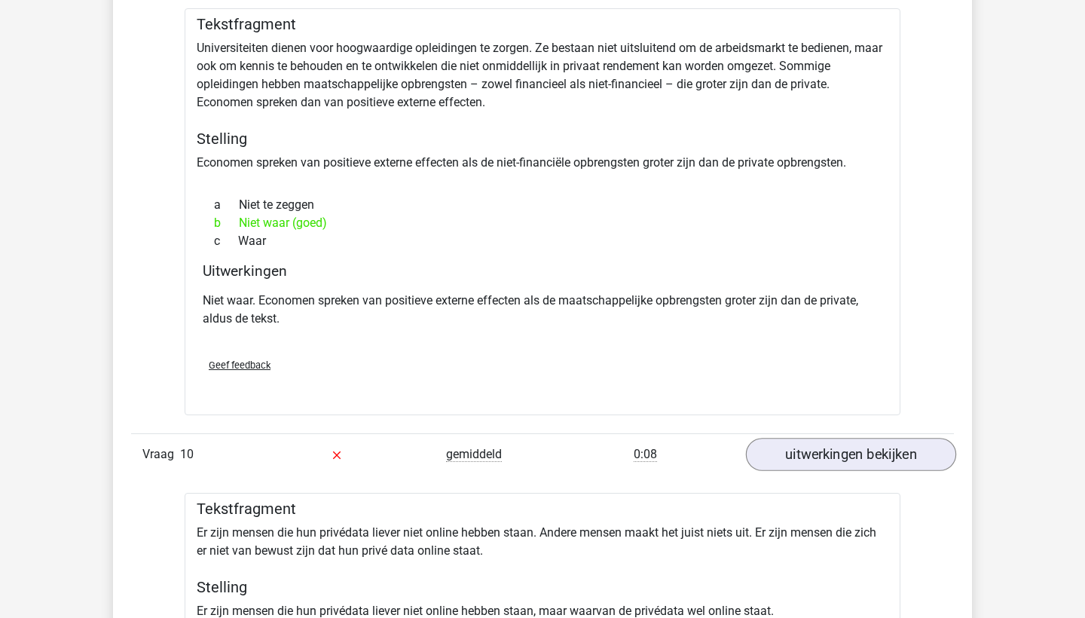
scroll to position [1780, 0]
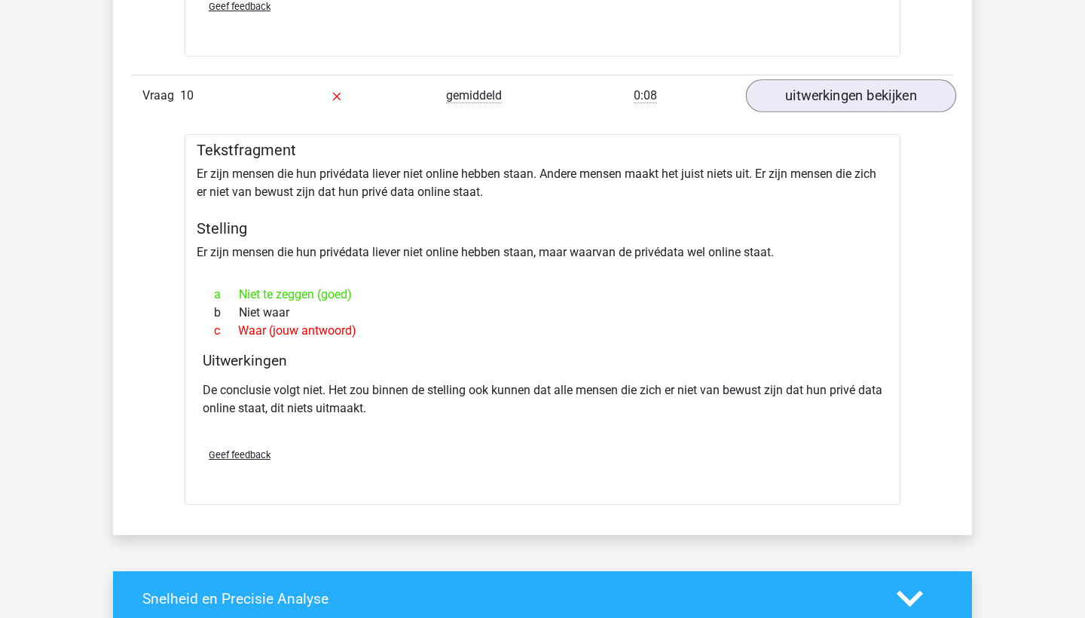
click at [803, 99] on link "uitwerkingen bekijken" at bounding box center [851, 95] width 210 height 33
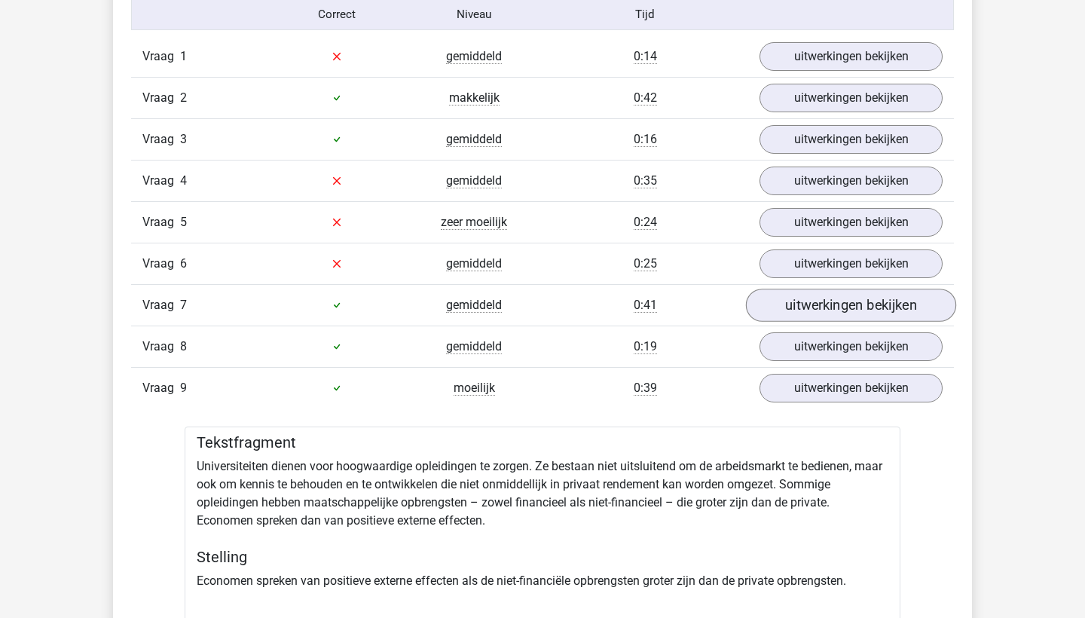
scroll to position [1001, 0]
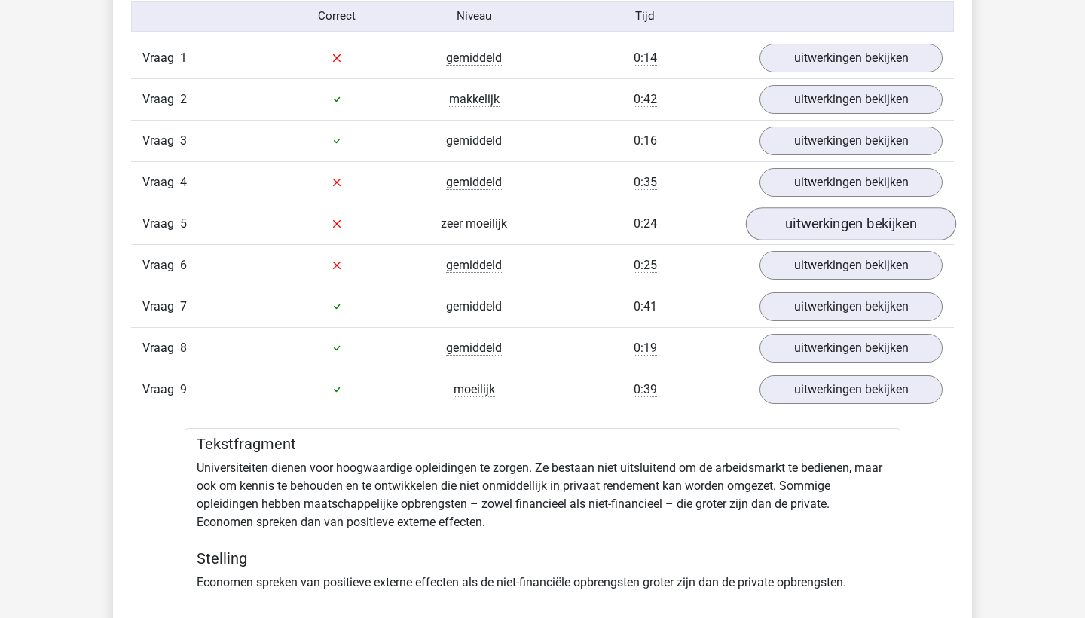
click at [808, 223] on link "uitwerkingen bekijken" at bounding box center [851, 223] width 210 height 33
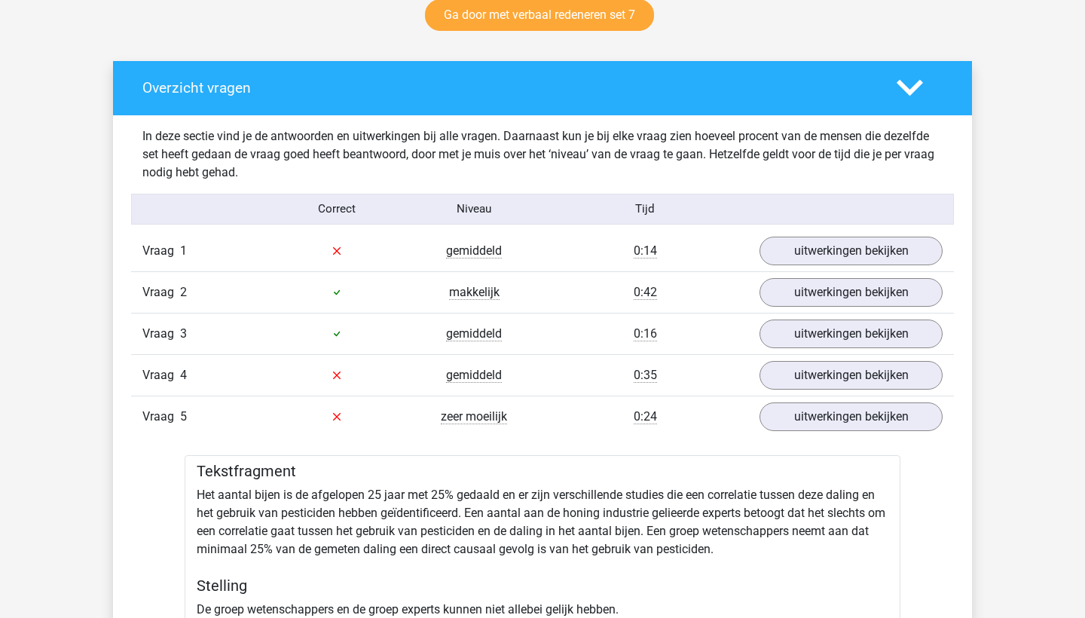
scroll to position [775, 0]
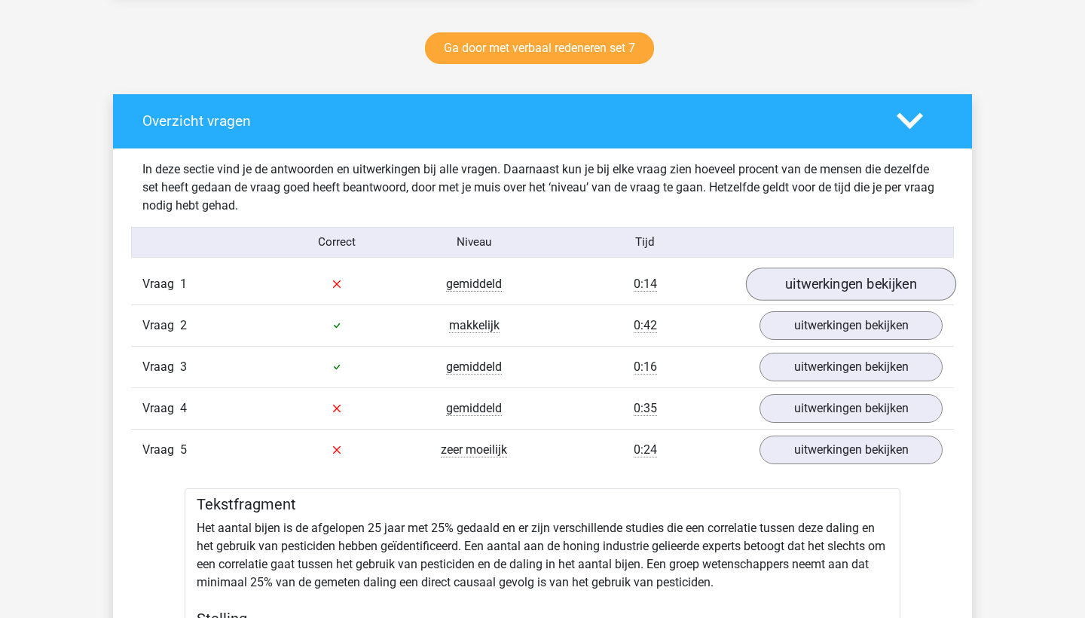
click at [770, 281] on link "uitwerkingen bekijken" at bounding box center [851, 284] width 210 height 33
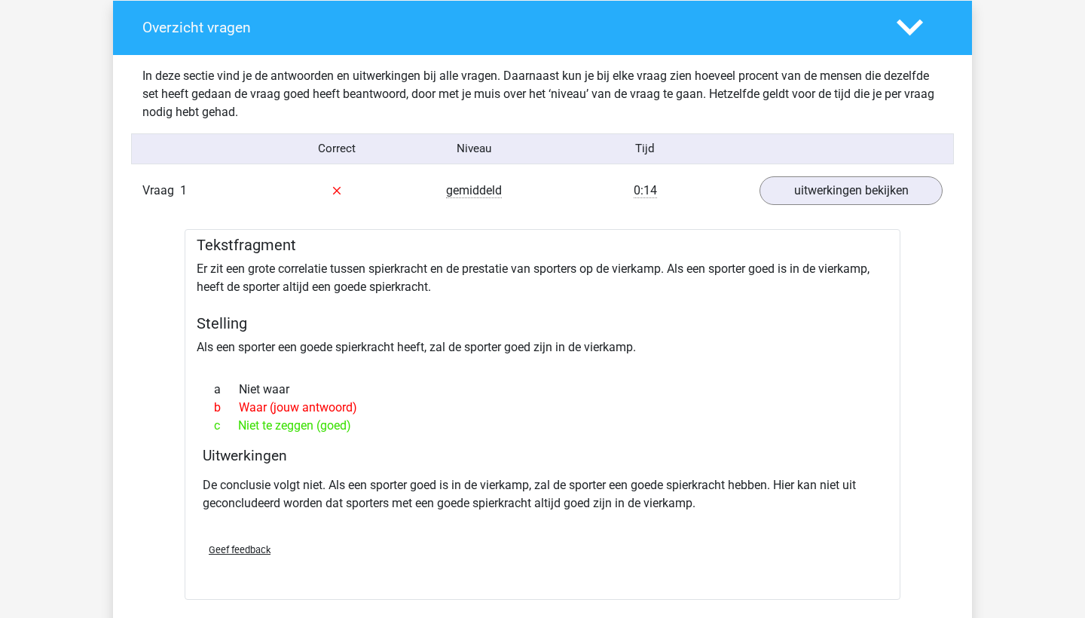
scroll to position [877, 0]
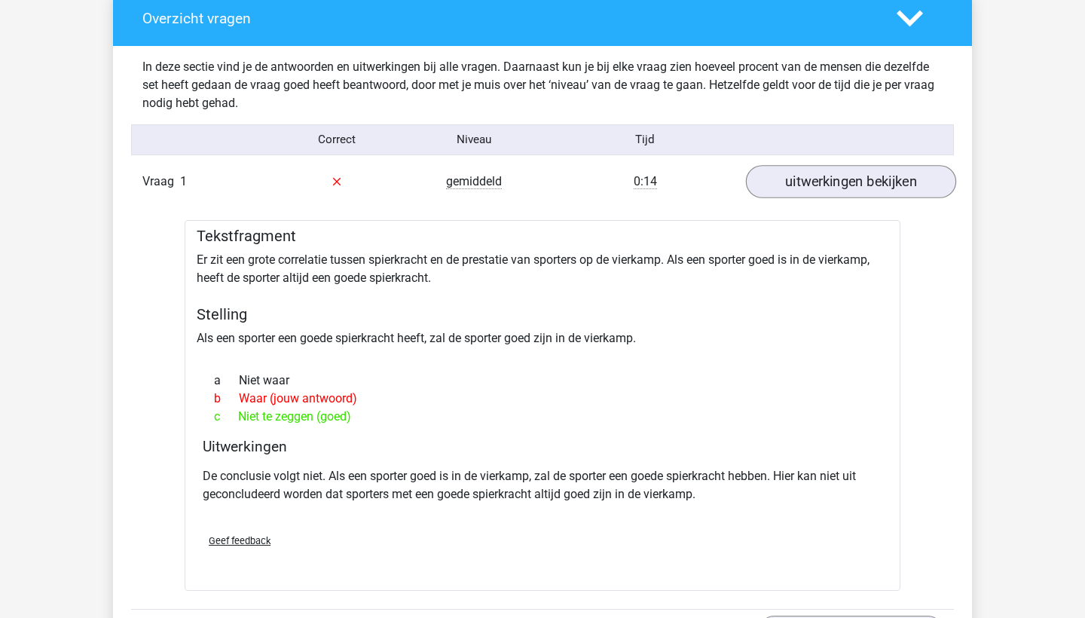
click at [802, 181] on link "uitwerkingen bekijken" at bounding box center [851, 181] width 210 height 33
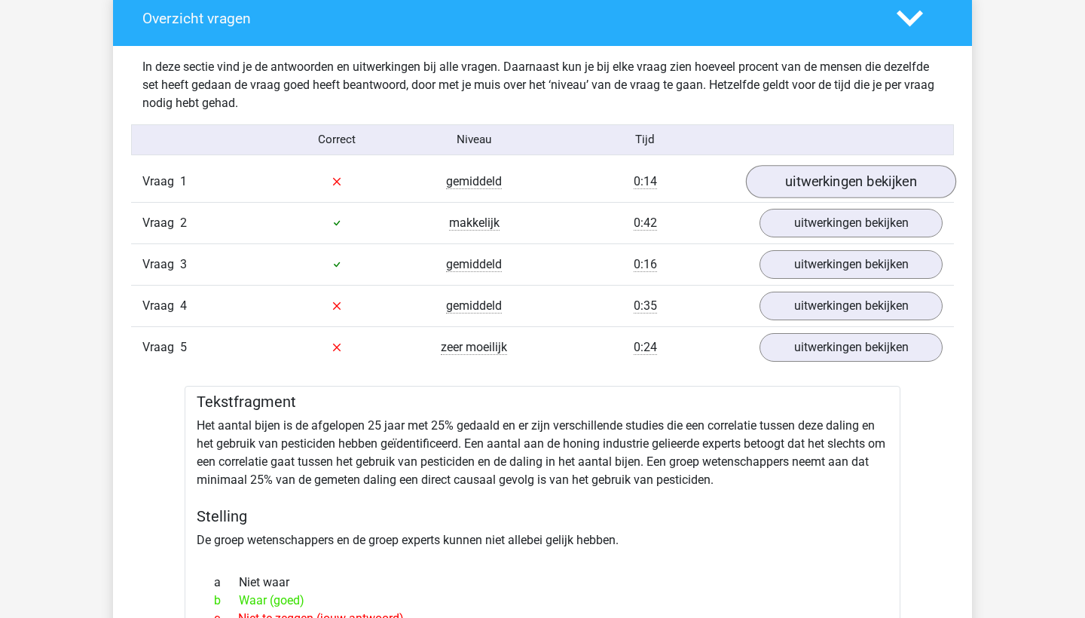
click at [779, 184] on link "uitwerkingen bekijken" at bounding box center [851, 181] width 210 height 33
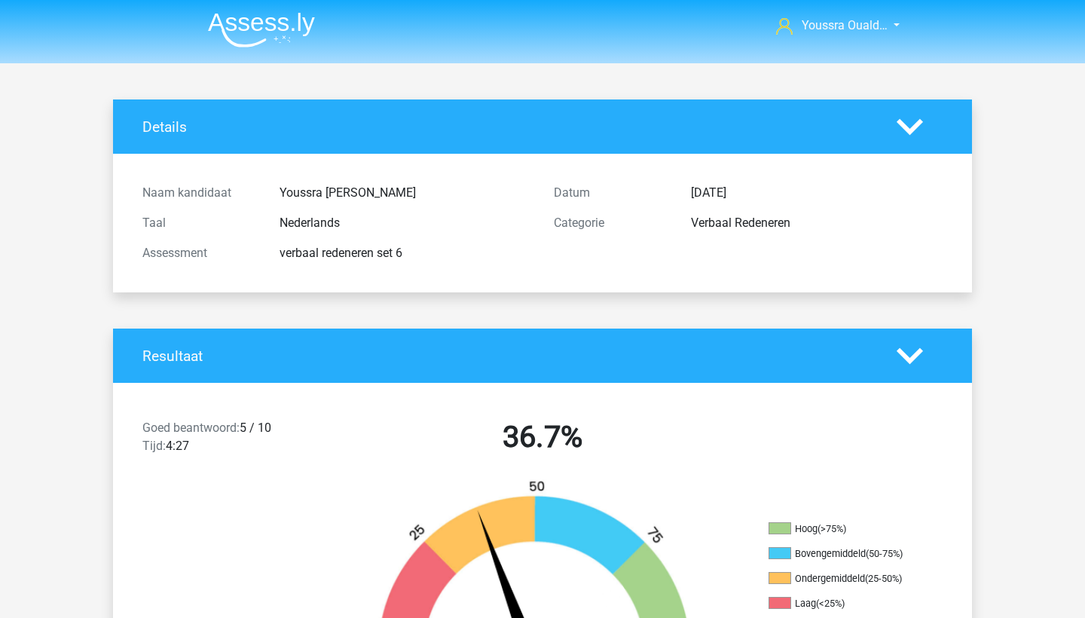
scroll to position [0, 0]
click at [254, 23] on img at bounding box center [261, 29] width 107 height 35
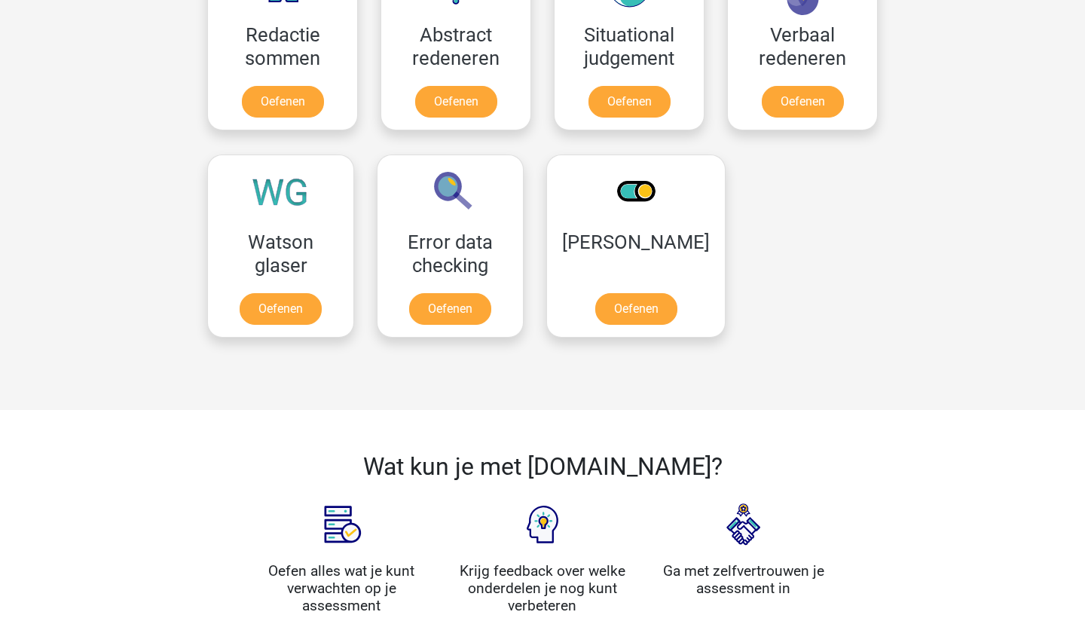
scroll to position [1039, 0]
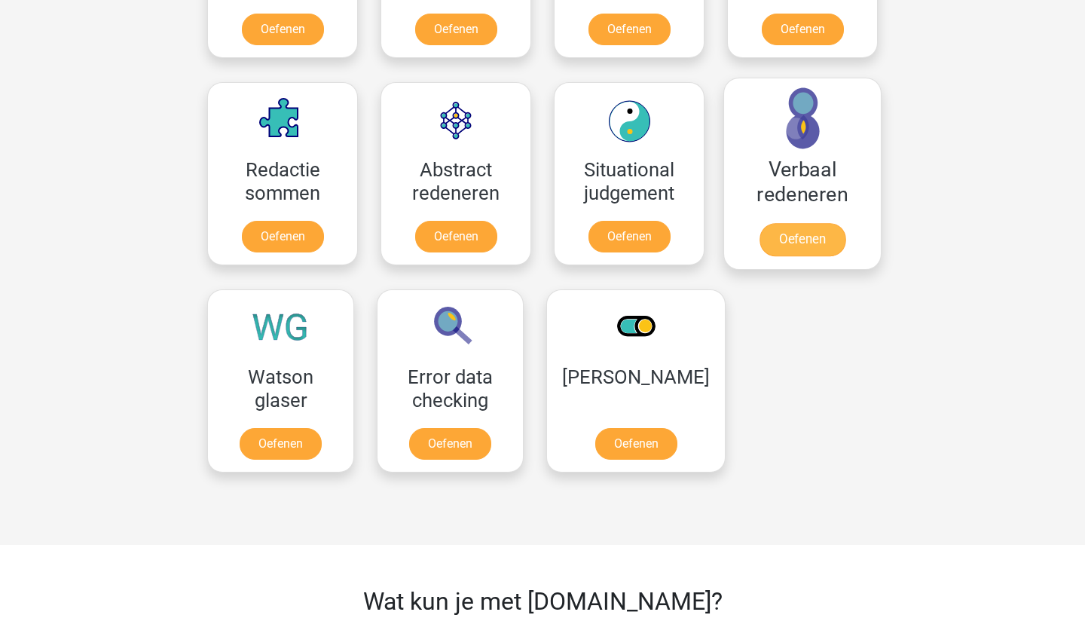
click at [785, 234] on link "Oefenen" at bounding box center [803, 239] width 86 height 33
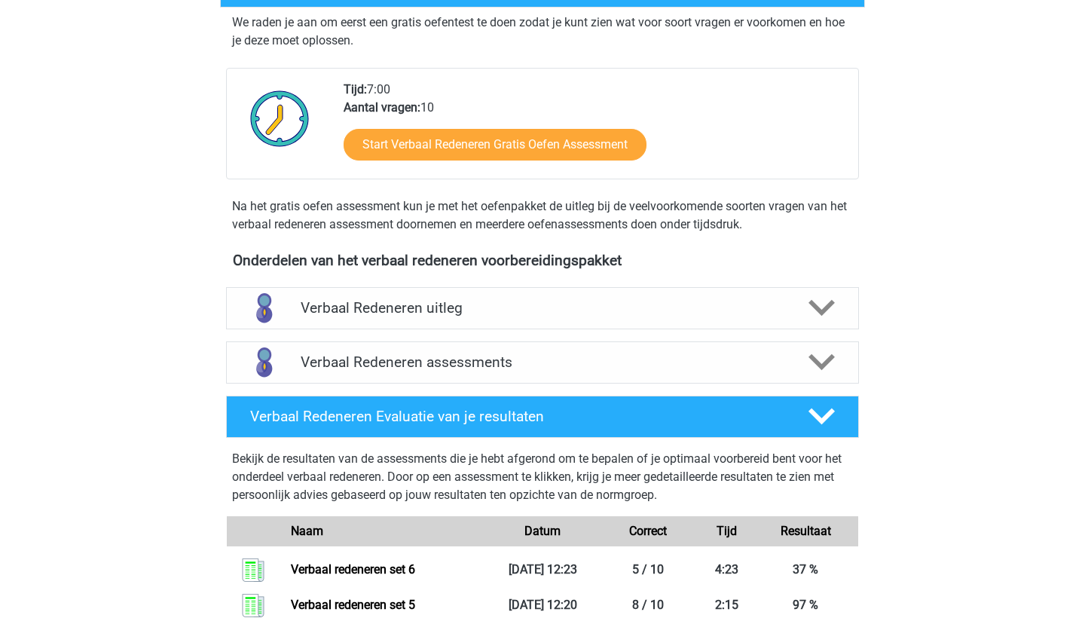
scroll to position [297, 0]
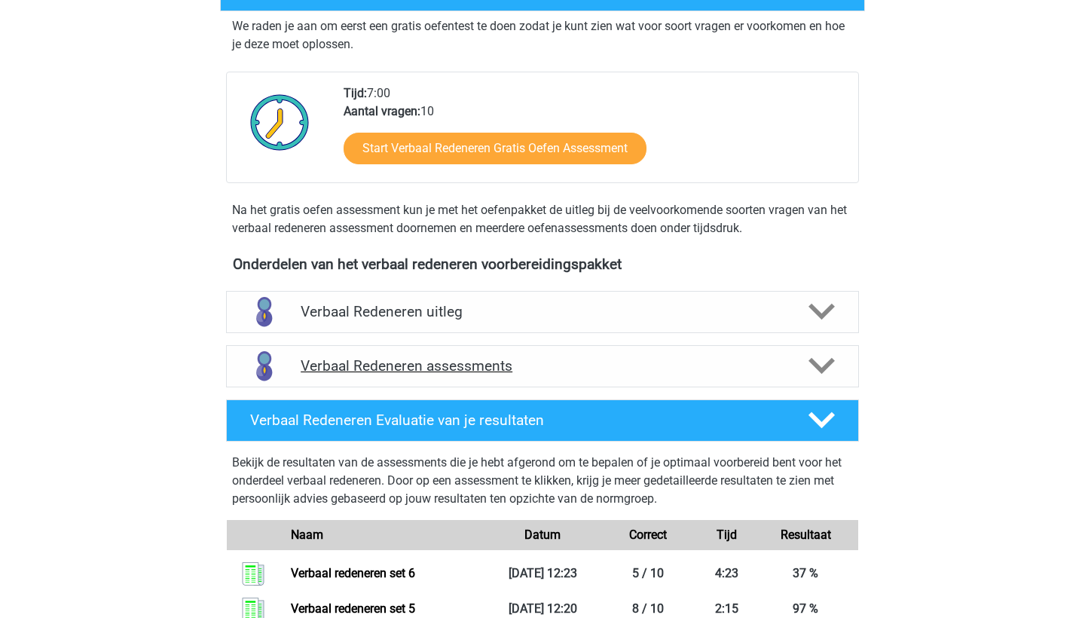
click at [510, 374] on h4 "Verbaal Redeneren assessments" at bounding box center [543, 365] width 484 height 17
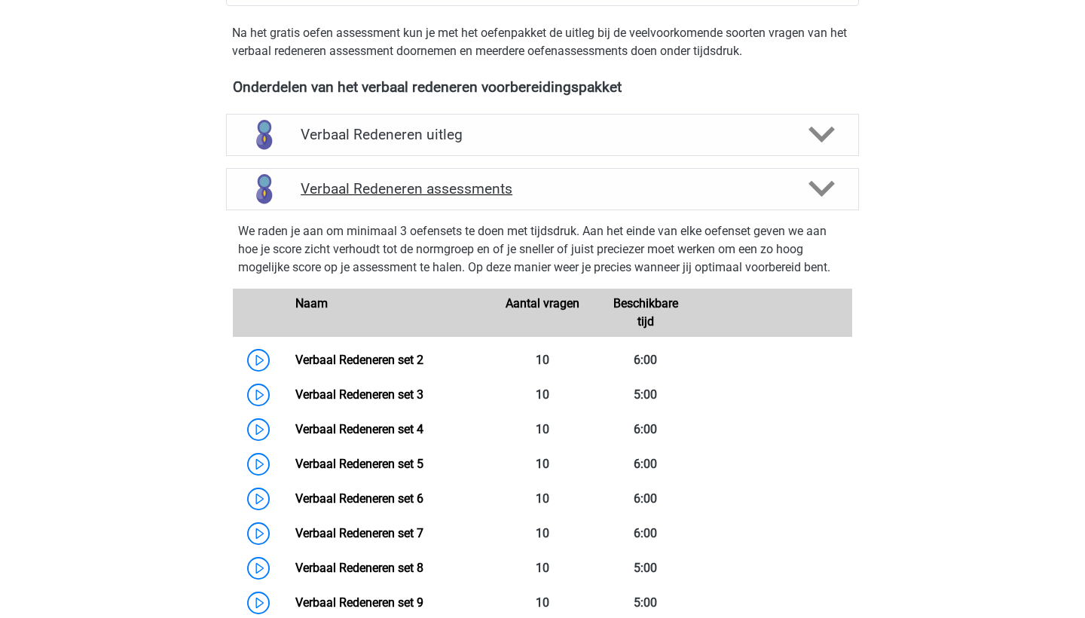
scroll to position [490, 0]
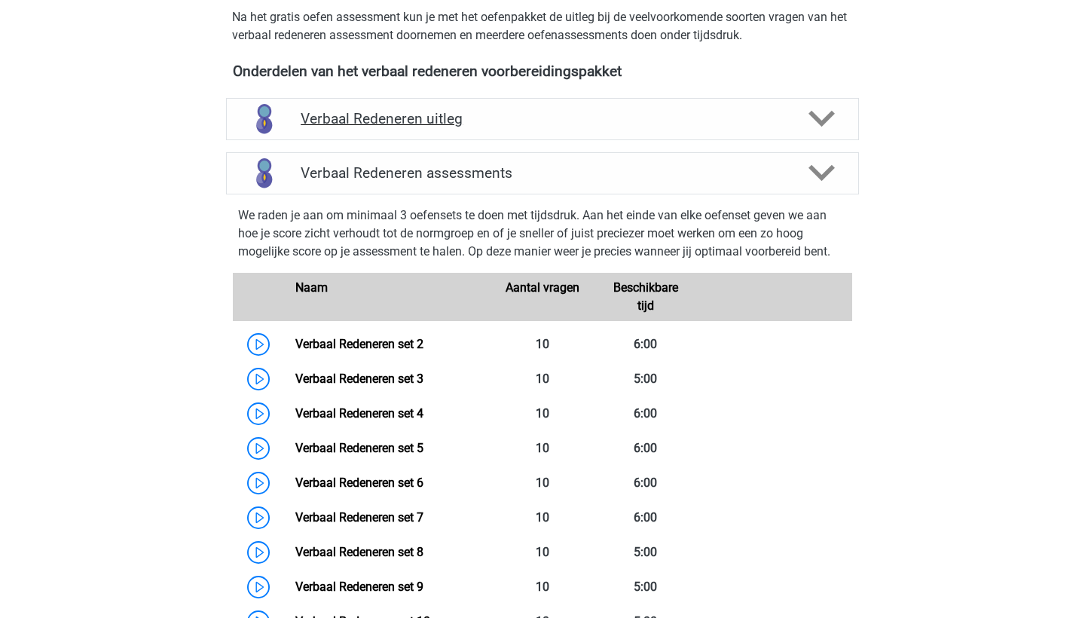
click at [502, 115] on h4 "Verbaal Redeneren uitleg" at bounding box center [543, 118] width 484 height 17
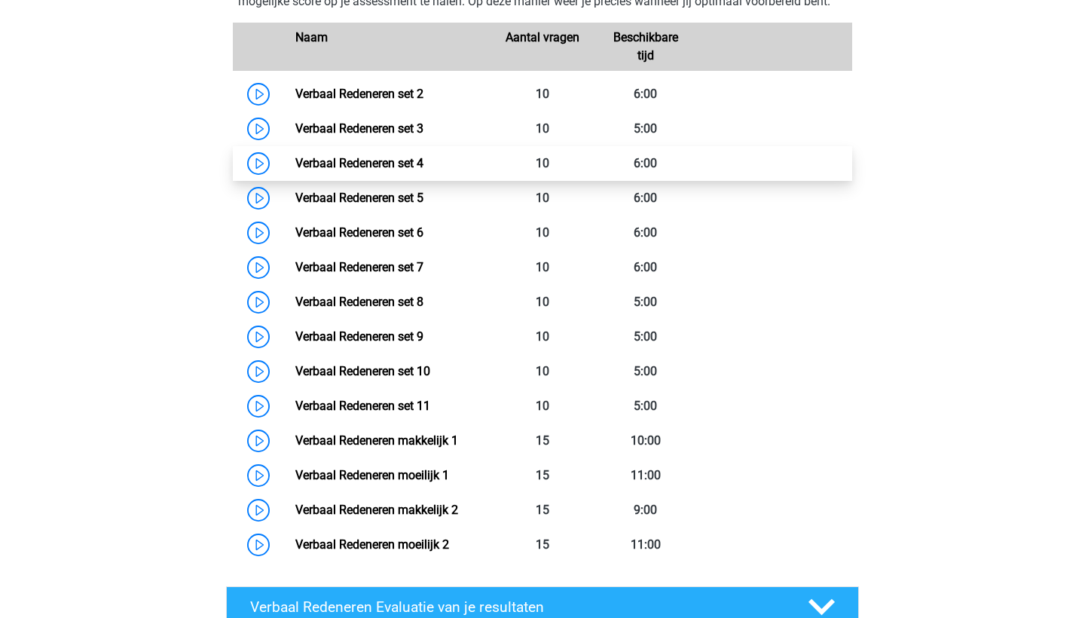
scroll to position [1241, 0]
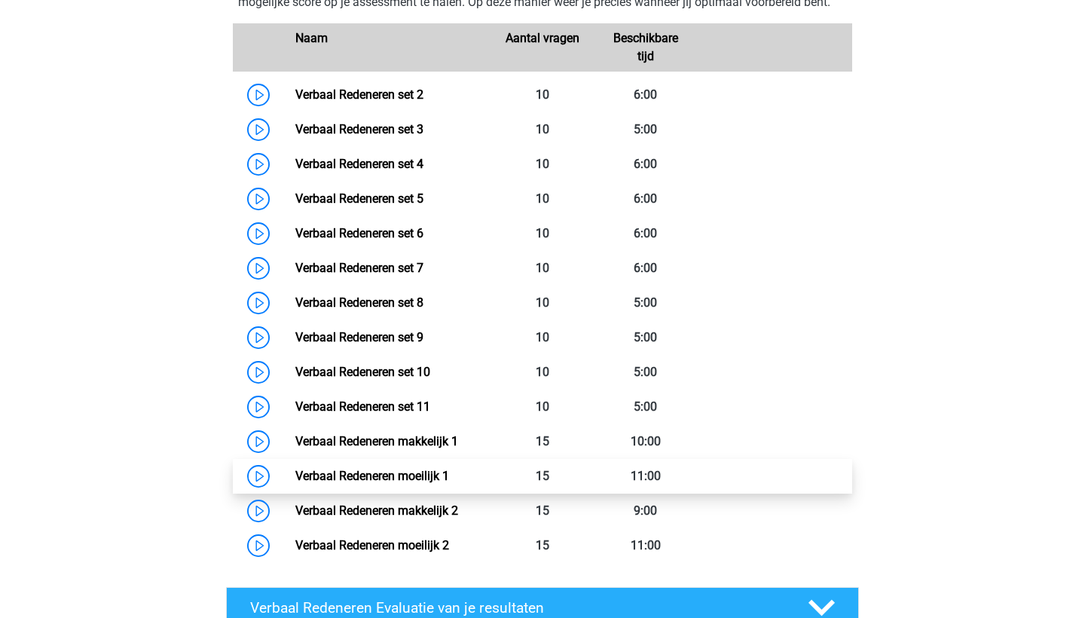
click at [393, 470] on link "Verbaal Redeneren moeilijk 1" at bounding box center [372, 476] width 154 height 14
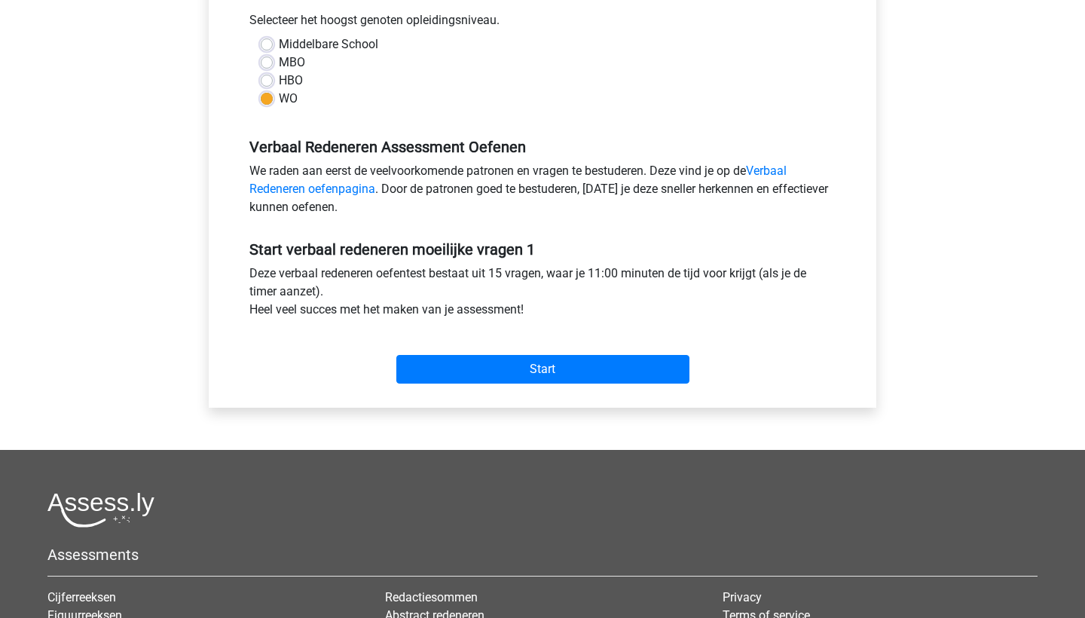
scroll to position [412, 0]
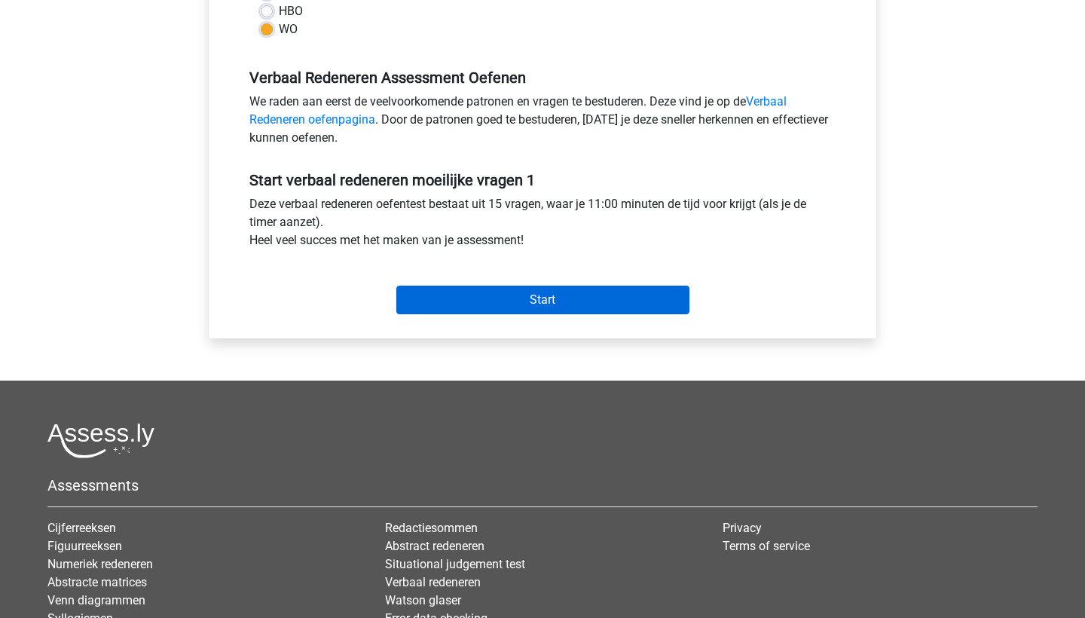
click at [488, 307] on input "Start" at bounding box center [542, 300] width 293 height 29
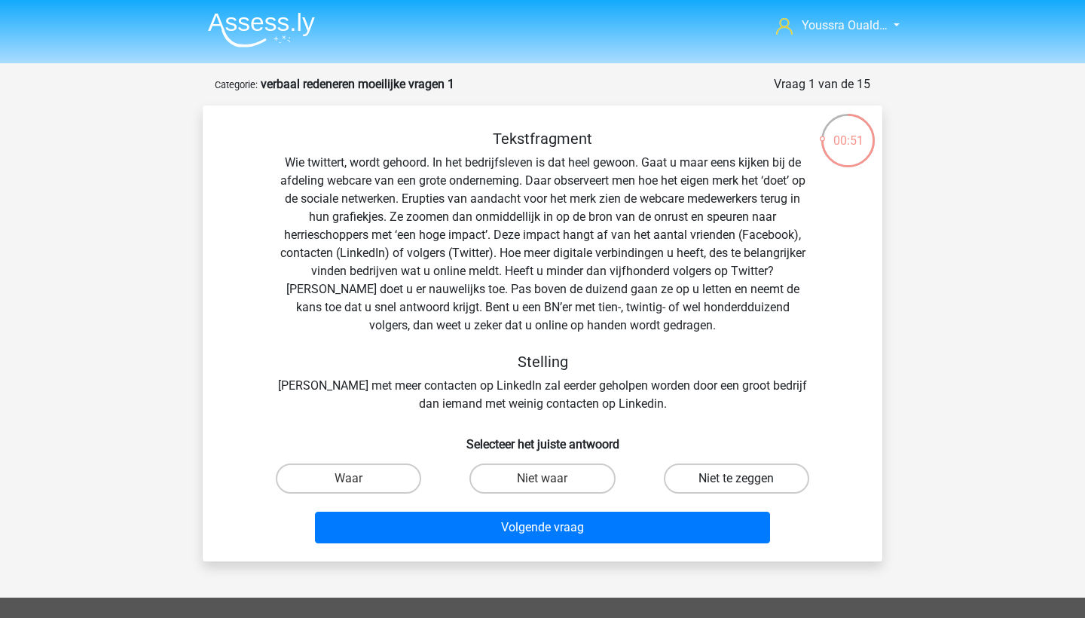
click at [695, 475] on label "Niet te zeggen" at bounding box center [736, 479] width 145 height 30
click at [736, 479] on input "Niet te zeggen" at bounding box center [741, 484] width 10 height 10
radio input "true"
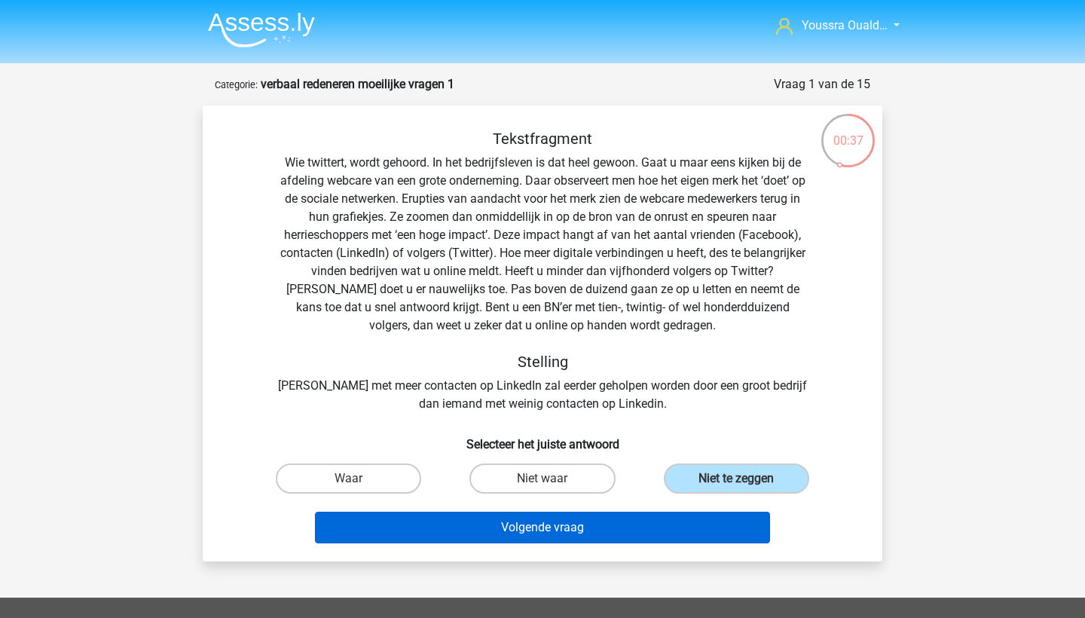
click at [584, 528] on button "Volgende vraag" at bounding box center [543, 528] width 456 height 32
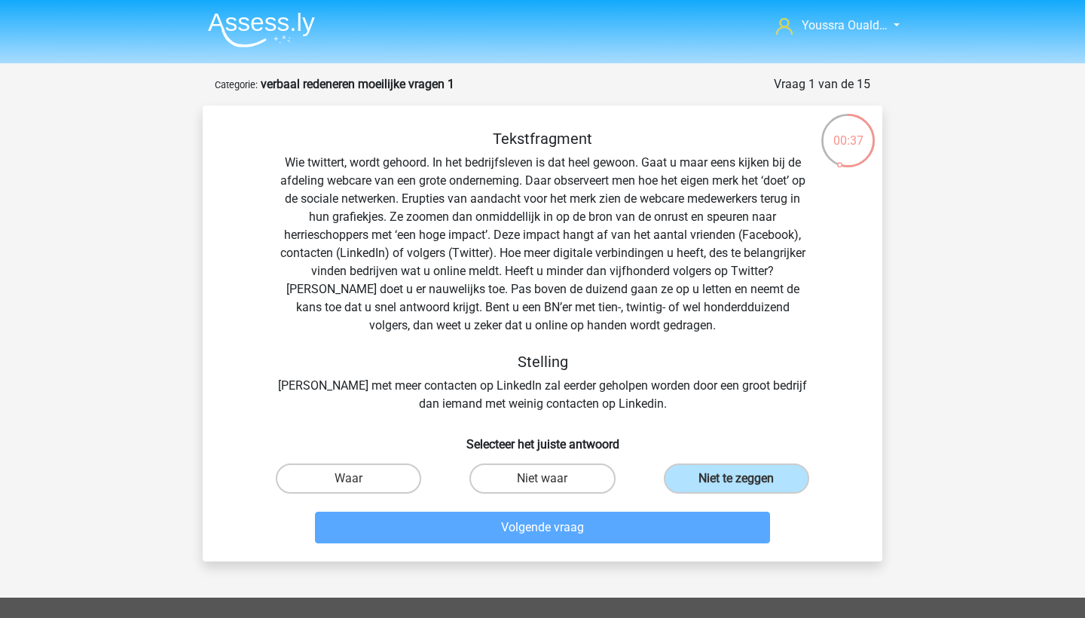
scroll to position [75, 0]
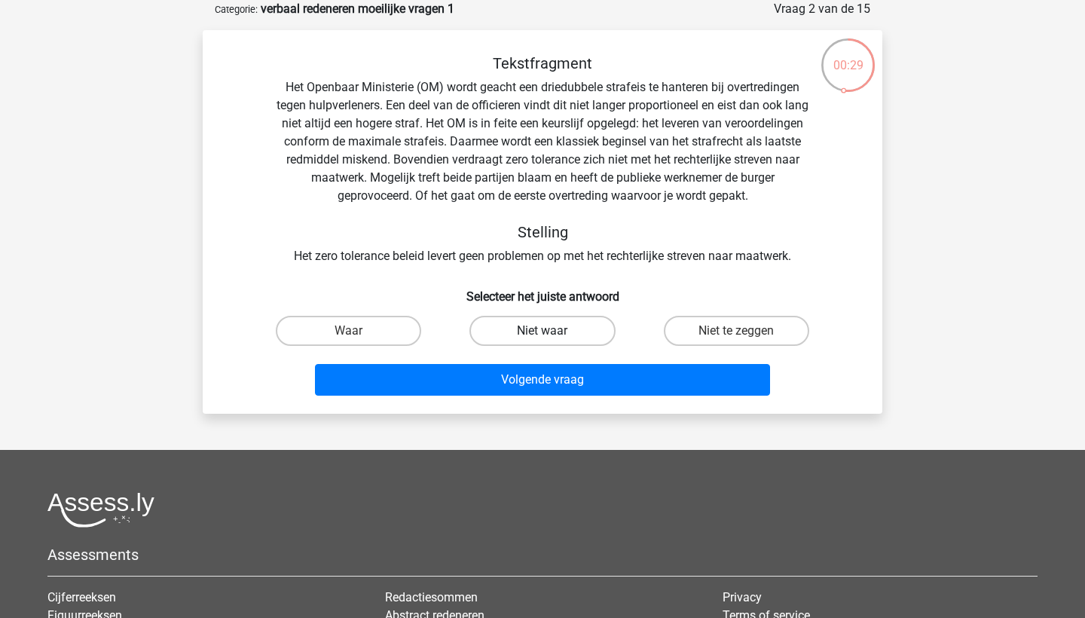
click at [535, 337] on label "Niet waar" at bounding box center [542, 331] width 145 height 30
click at [543, 337] on input "Niet waar" at bounding box center [548, 336] width 10 height 10
radio input "true"
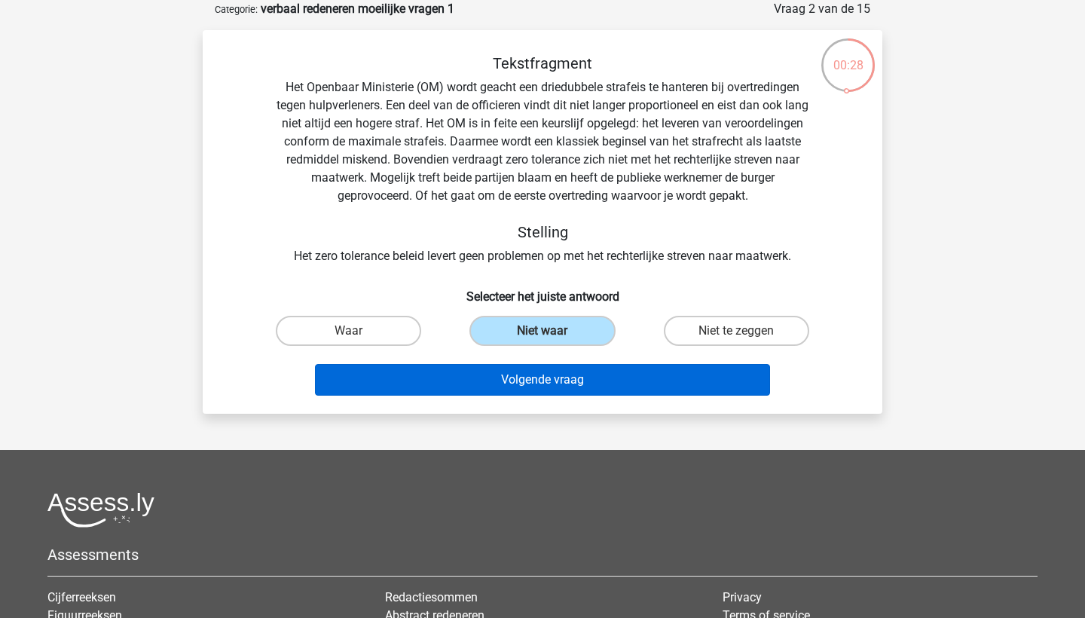
click at [551, 373] on button "Volgende vraag" at bounding box center [543, 380] width 456 height 32
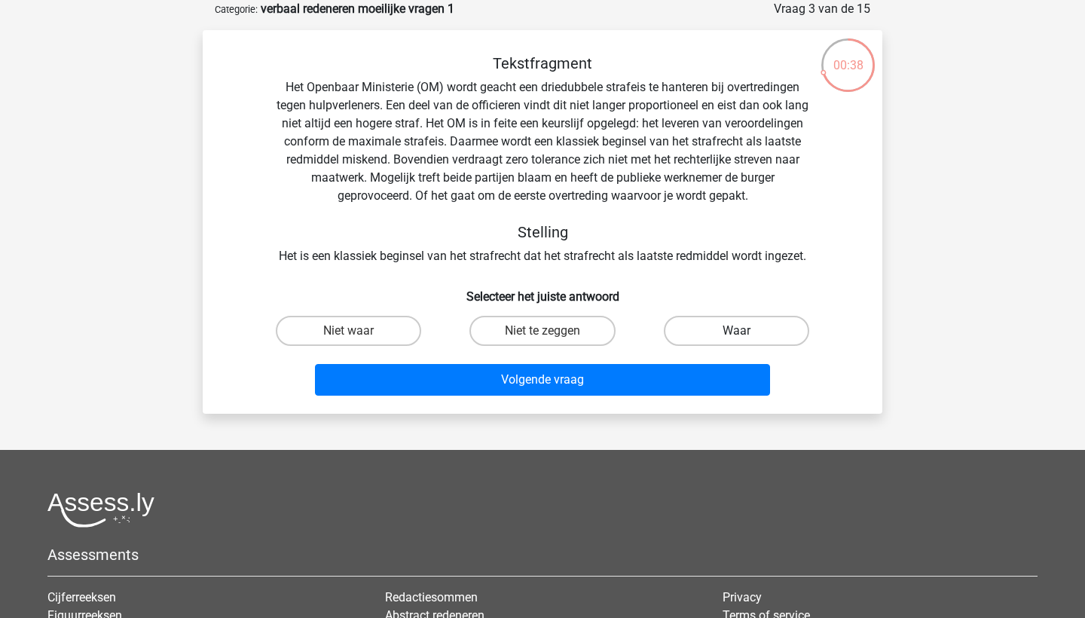
click at [696, 333] on label "Waar" at bounding box center [736, 331] width 145 height 30
click at [736, 333] on input "Waar" at bounding box center [741, 336] width 10 height 10
radio input "true"
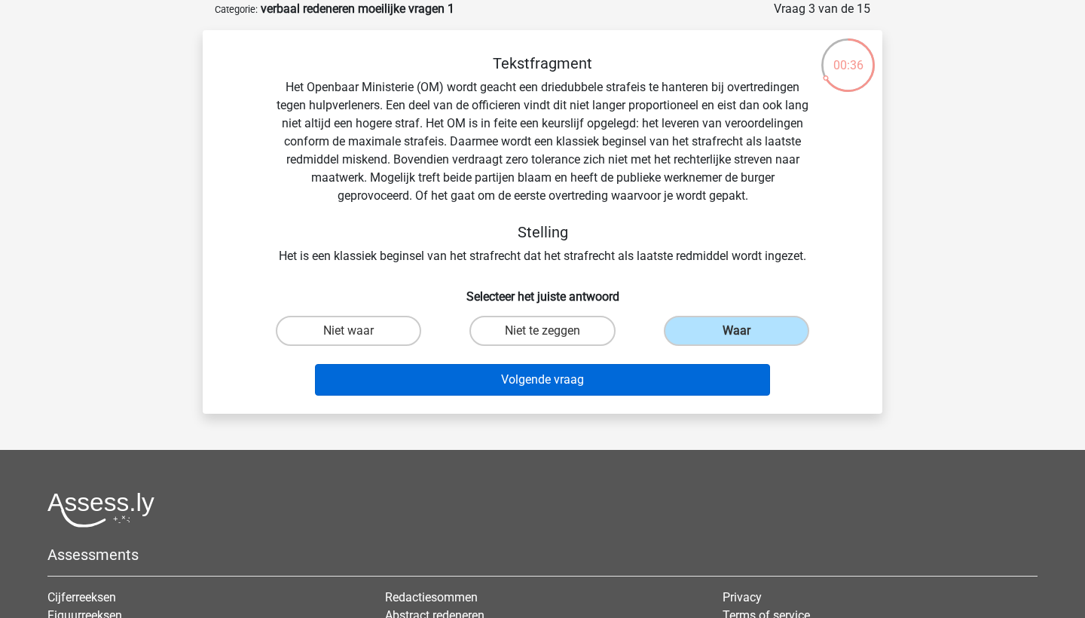
click at [604, 377] on button "Volgende vraag" at bounding box center [543, 380] width 456 height 32
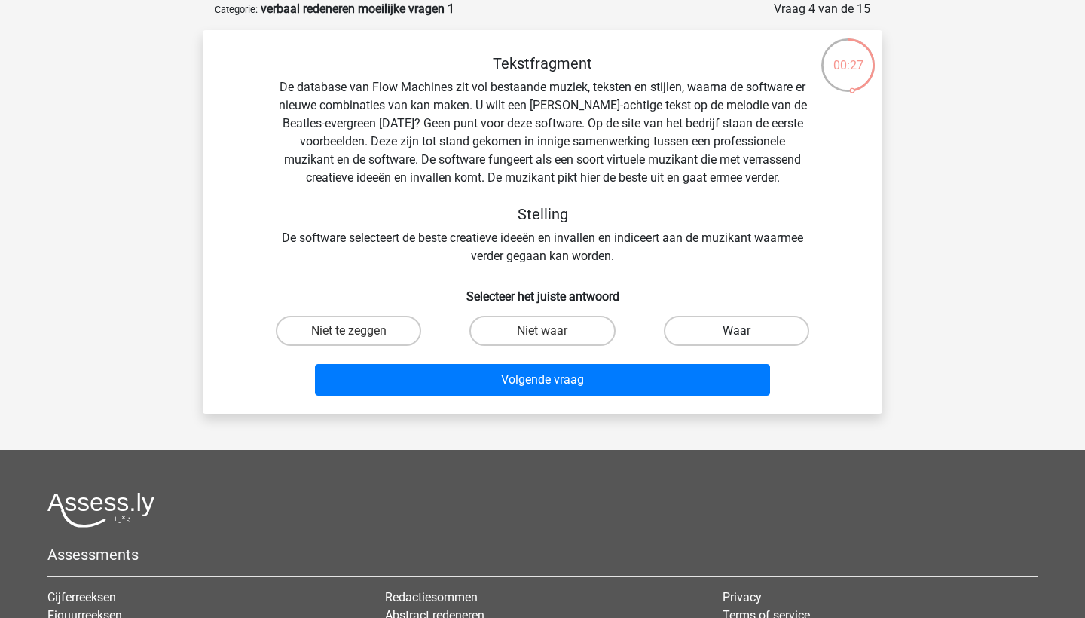
click at [734, 336] on label "Waar" at bounding box center [736, 331] width 145 height 30
click at [736, 336] on input "Waar" at bounding box center [741, 336] width 10 height 10
radio input "true"
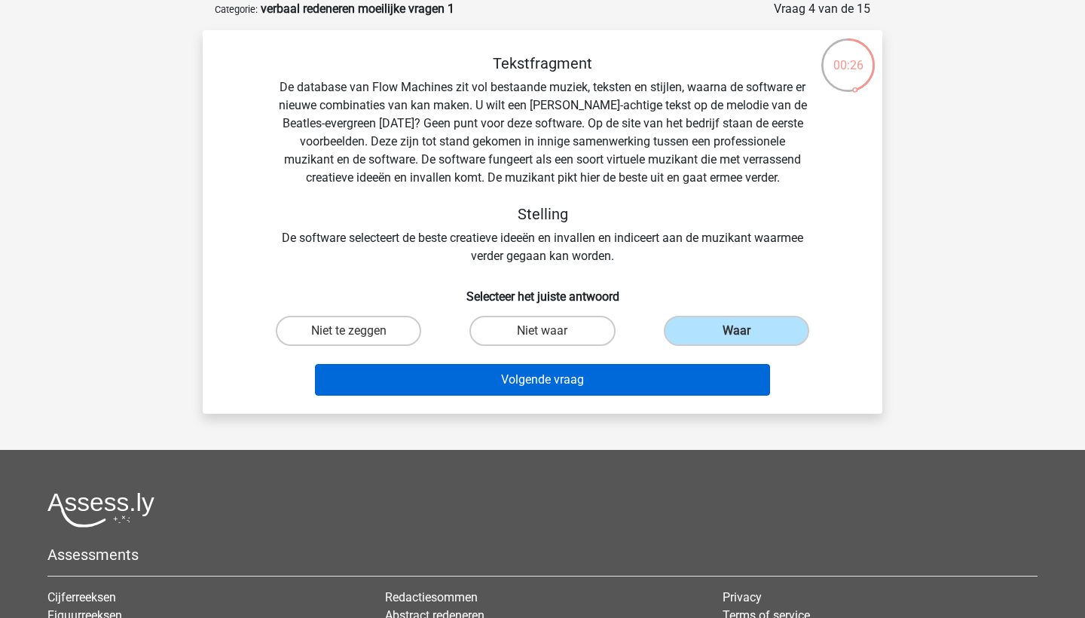
click at [682, 375] on button "Volgende vraag" at bounding box center [543, 380] width 456 height 32
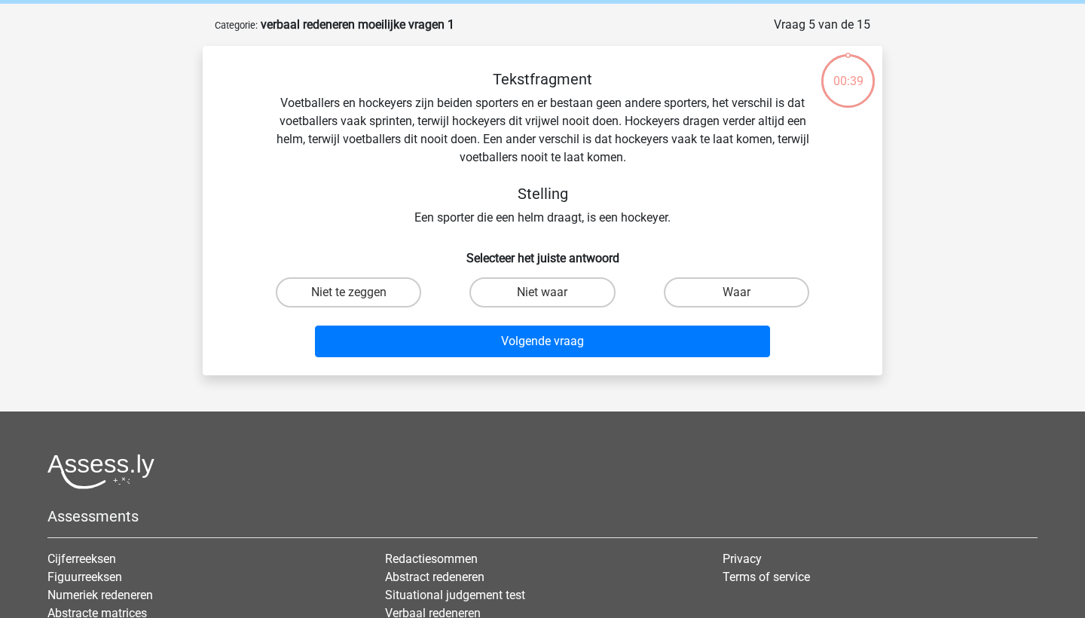
scroll to position [57, 0]
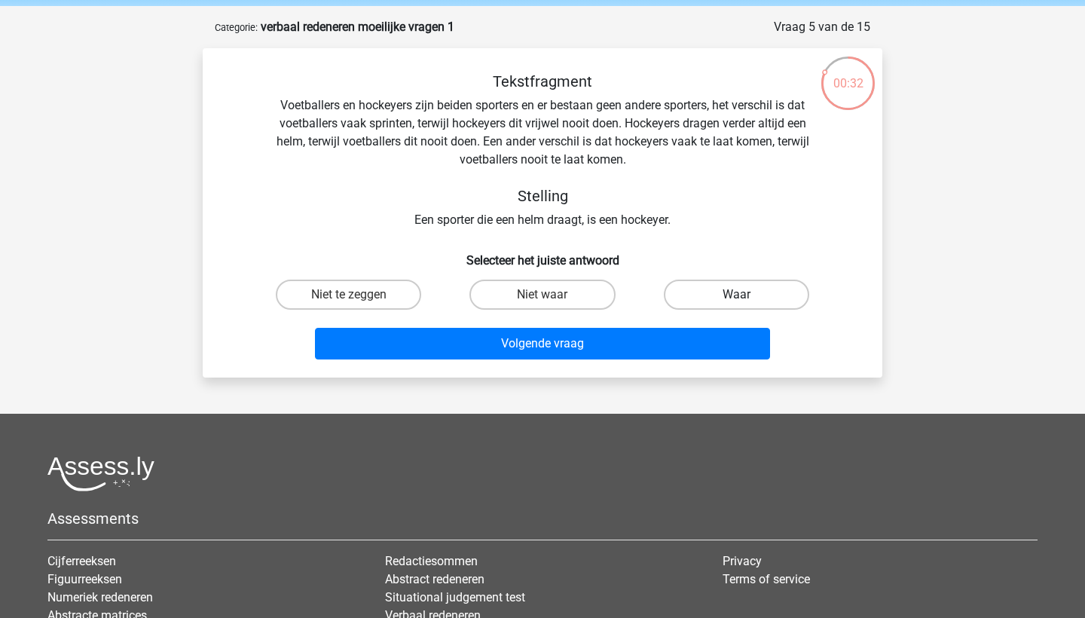
click at [721, 286] on label "Waar" at bounding box center [736, 295] width 145 height 30
click at [736, 295] on input "Waar" at bounding box center [741, 300] width 10 height 10
radio input "true"
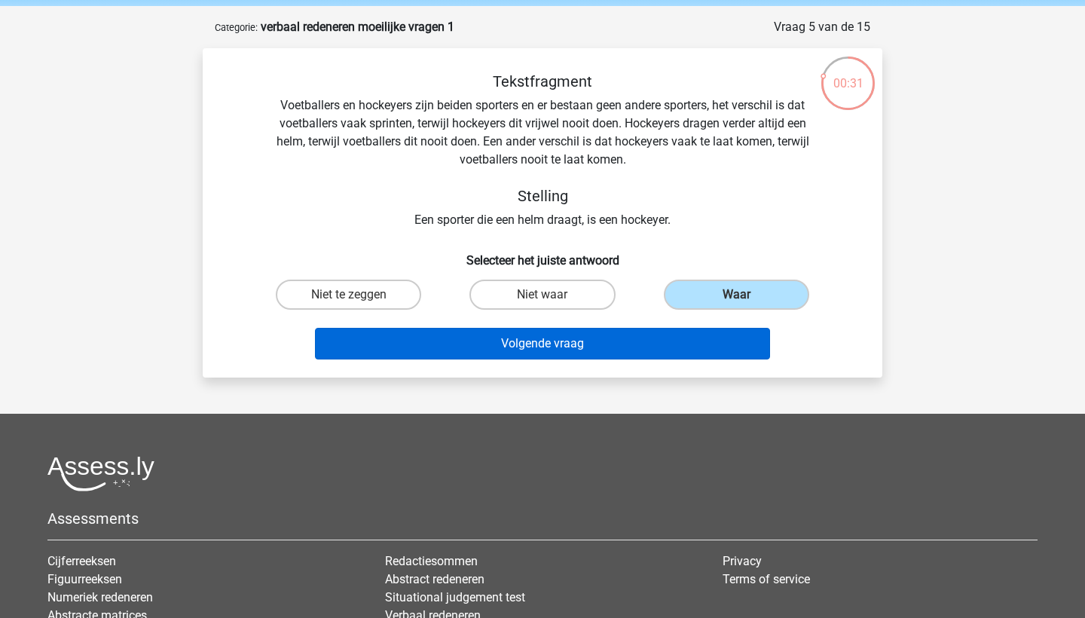
click at [659, 337] on button "Volgende vraag" at bounding box center [543, 344] width 456 height 32
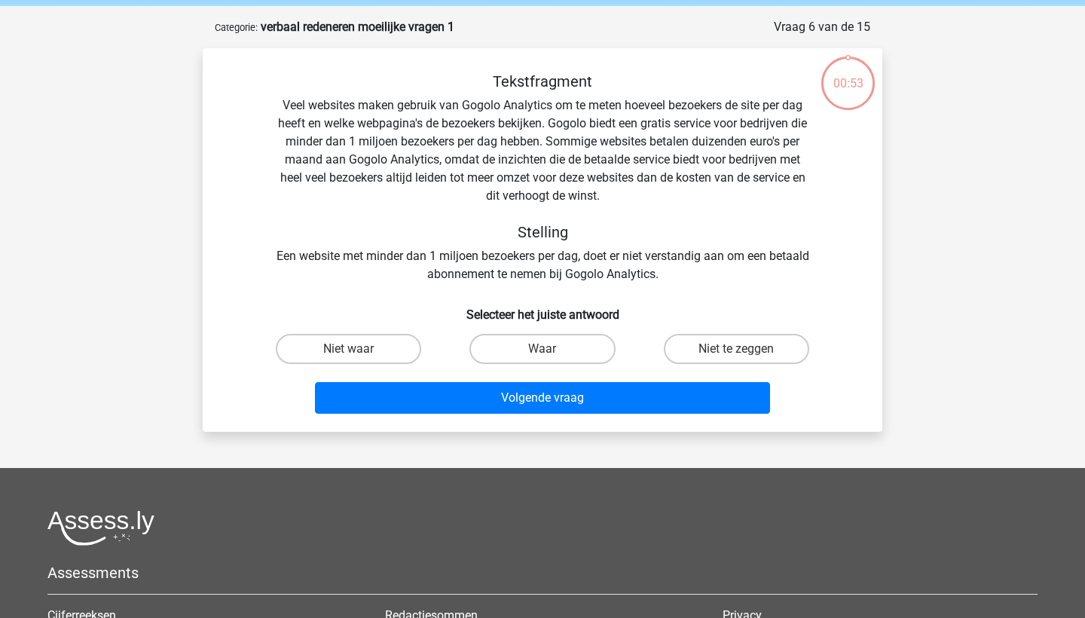
scroll to position [75, 0]
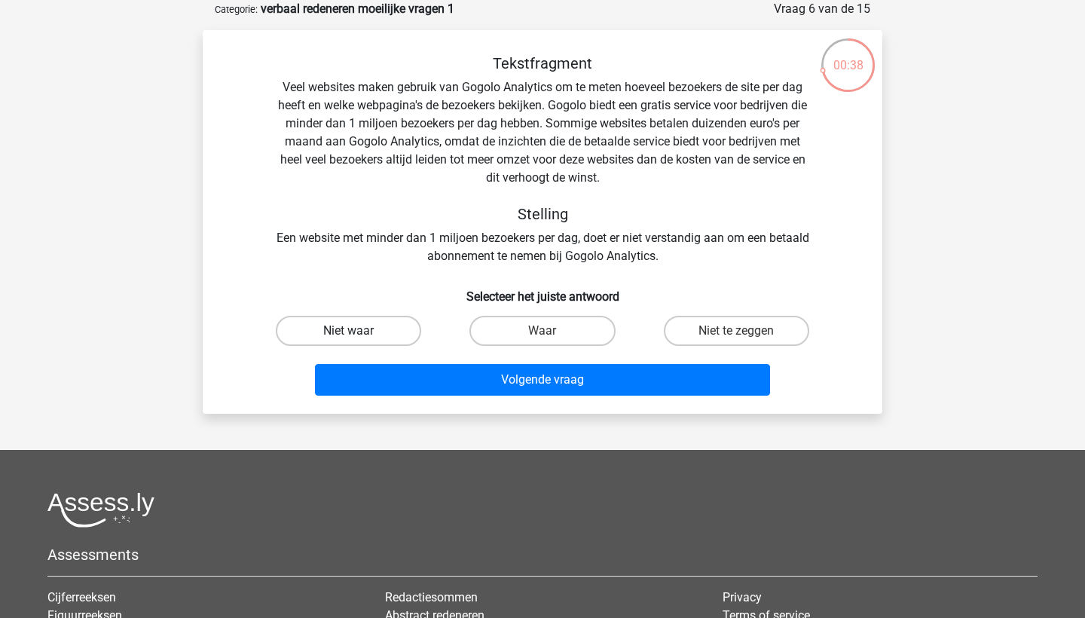
click at [384, 328] on label "Niet waar" at bounding box center [348, 331] width 145 height 30
click at [359, 331] on input "Niet waar" at bounding box center [354, 336] width 10 height 10
radio input "true"
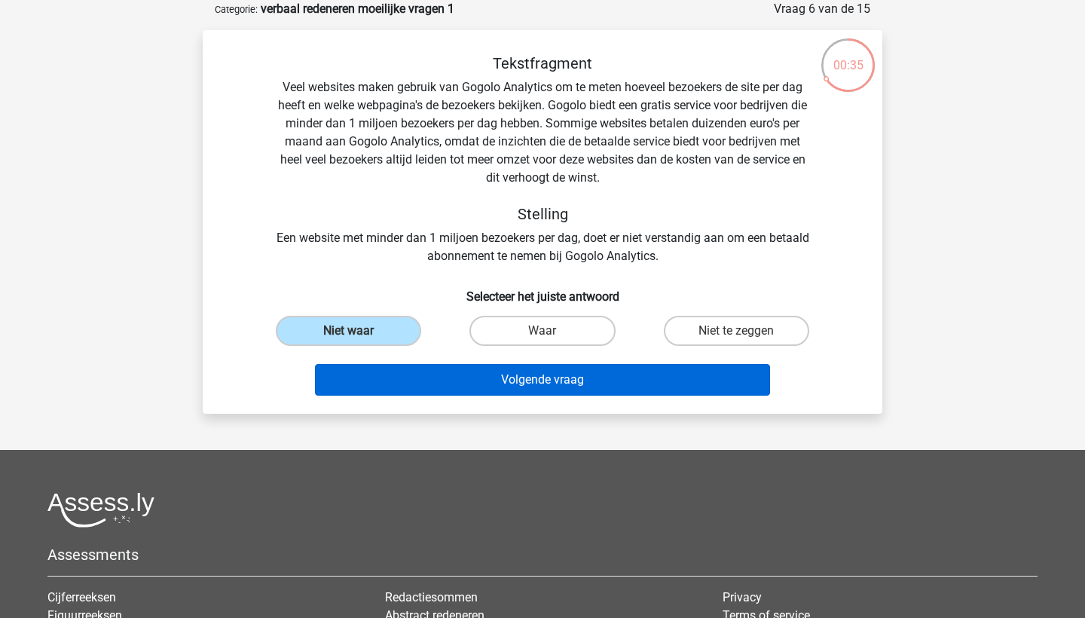
click at [505, 380] on button "Volgende vraag" at bounding box center [543, 380] width 456 height 32
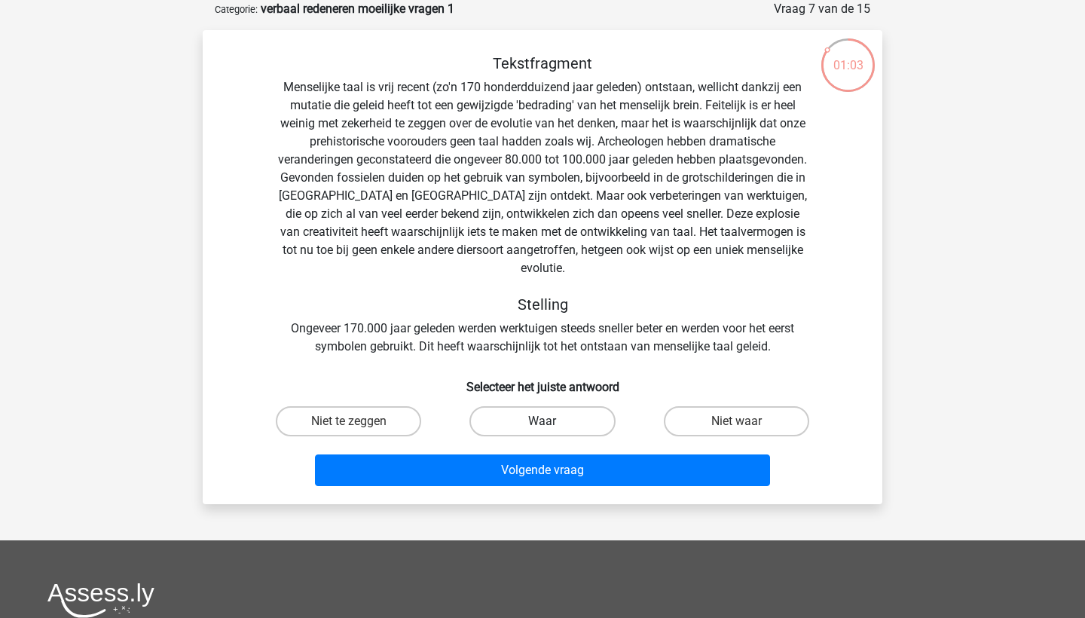
click at [554, 406] on label "Waar" at bounding box center [542, 421] width 145 height 30
click at [553, 421] on input "Waar" at bounding box center [548, 426] width 10 height 10
radio input "true"
click at [381, 406] on label "Niet te zeggen" at bounding box center [348, 421] width 145 height 30
click at [359, 421] on input "Niet te zeggen" at bounding box center [354, 426] width 10 height 10
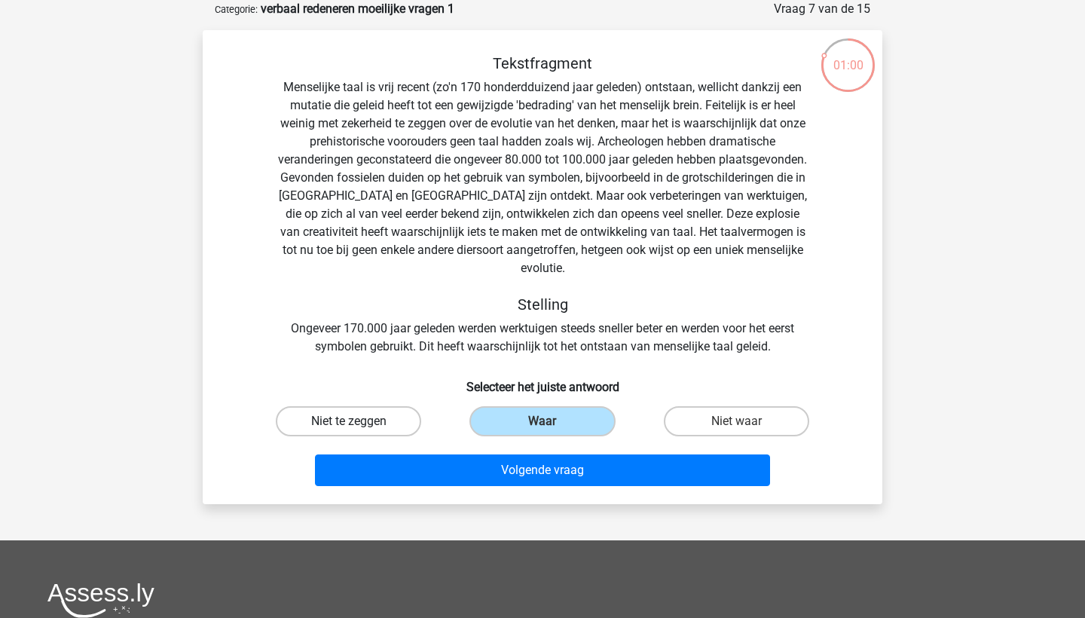
radio input "true"
click at [517, 406] on label "Waar" at bounding box center [542, 421] width 145 height 30
click at [543, 421] on input "Waar" at bounding box center [548, 426] width 10 height 10
radio input "true"
click at [517, 406] on label "Waar" at bounding box center [542, 421] width 145 height 30
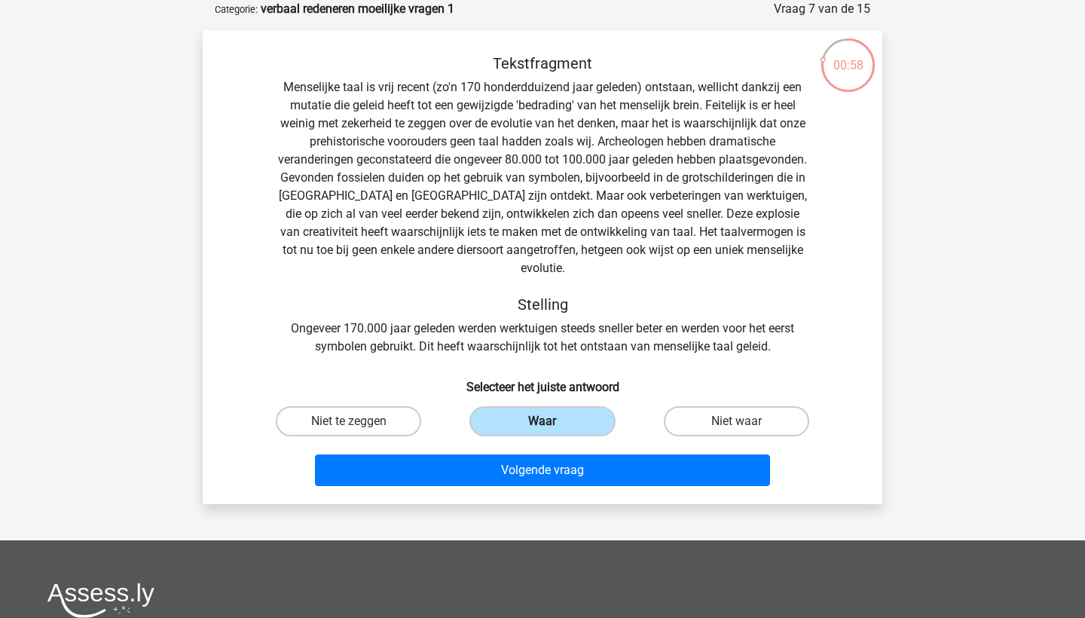
click at [543, 421] on input "Waar" at bounding box center [548, 426] width 10 height 10
click at [382, 409] on label "Niet te zeggen" at bounding box center [348, 421] width 145 height 30
click at [359, 421] on input "Niet te zeggen" at bounding box center [354, 426] width 10 height 10
radio input "true"
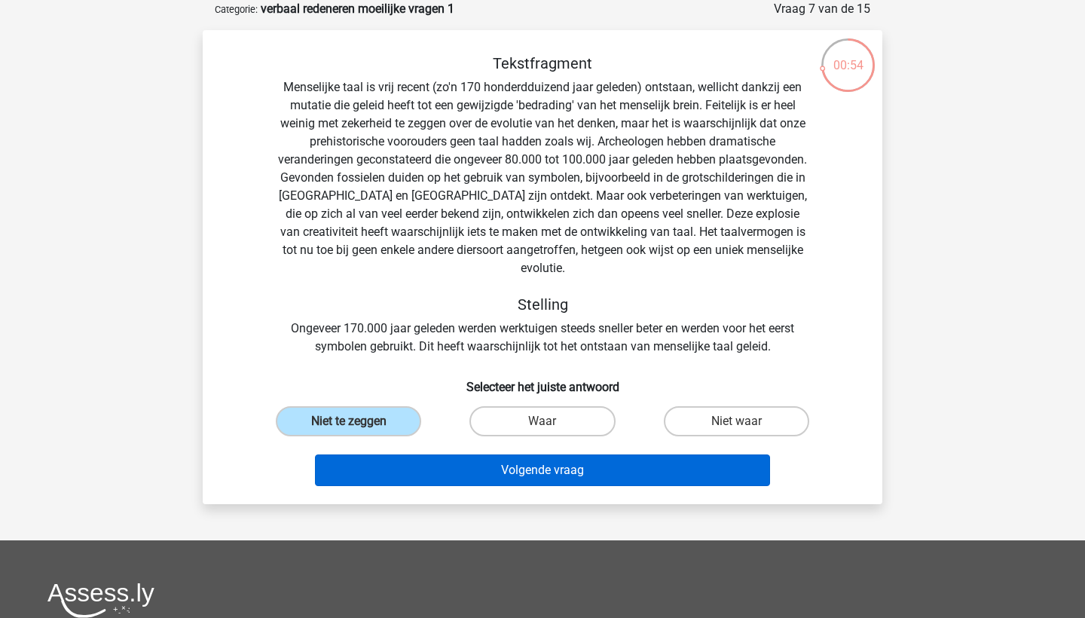
click at [463, 456] on button "Volgende vraag" at bounding box center [543, 471] width 456 height 32
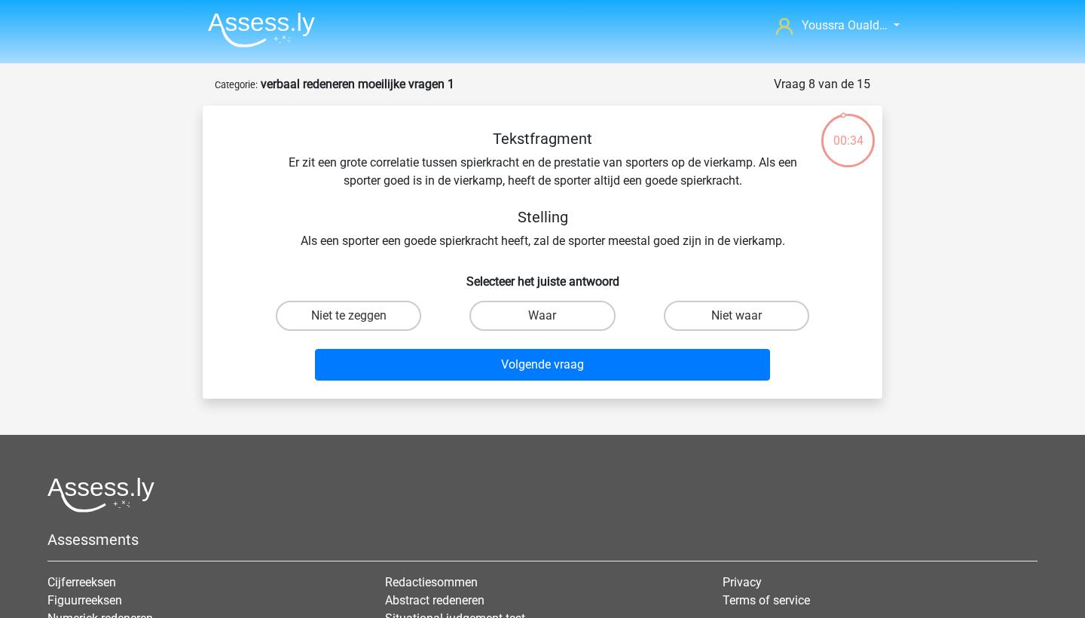
scroll to position [0, 0]
click at [365, 314] on label "Niet te zeggen" at bounding box center [348, 316] width 145 height 30
click at [359, 316] on input "Niet te zeggen" at bounding box center [354, 321] width 10 height 10
radio input "true"
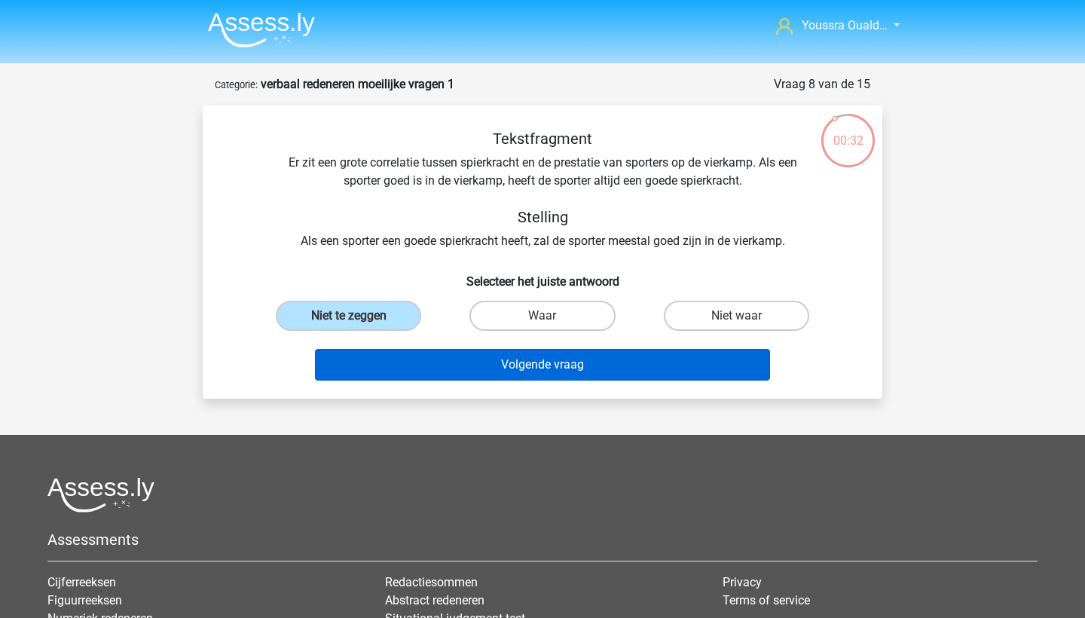
click at [440, 356] on button "Volgende vraag" at bounding box center [543, 365] width 456 height 32
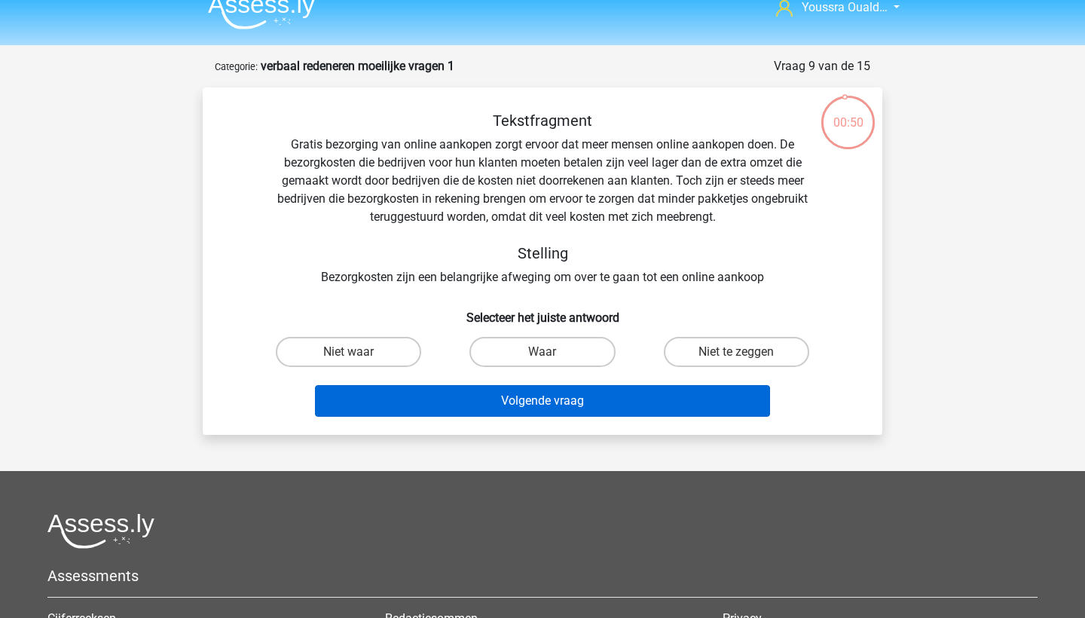
scroll to position [14, 0]
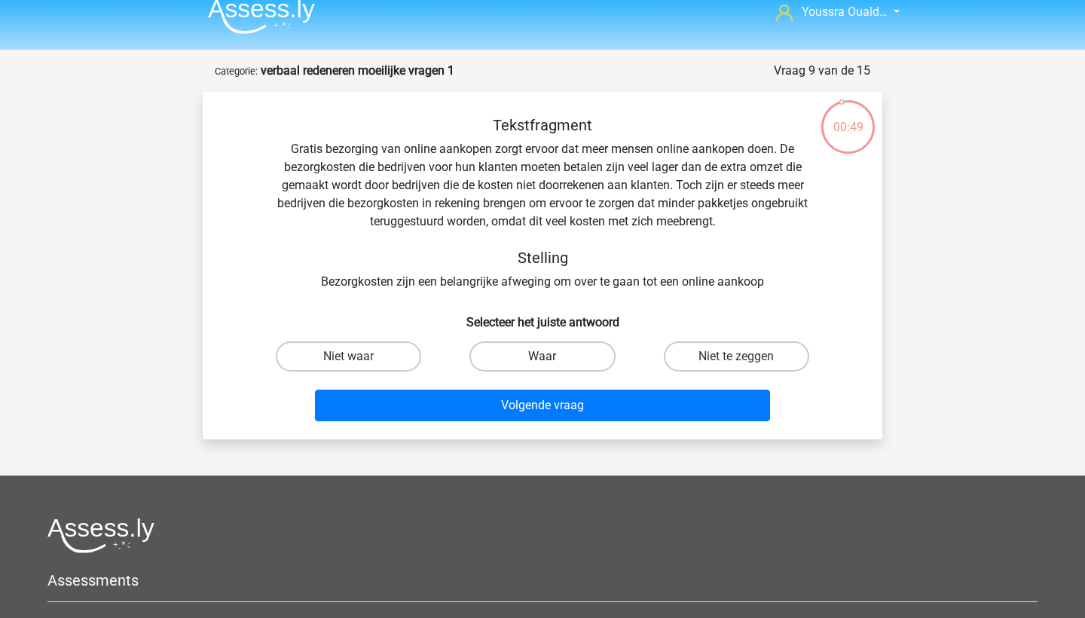
click at [530, 351] on label "Waar" at bounding box center [542, 356] width 145 height 30
click at [543, 357] on input "Waar" at bounding box center [548, 362] width 10 height 10
radio input "true"
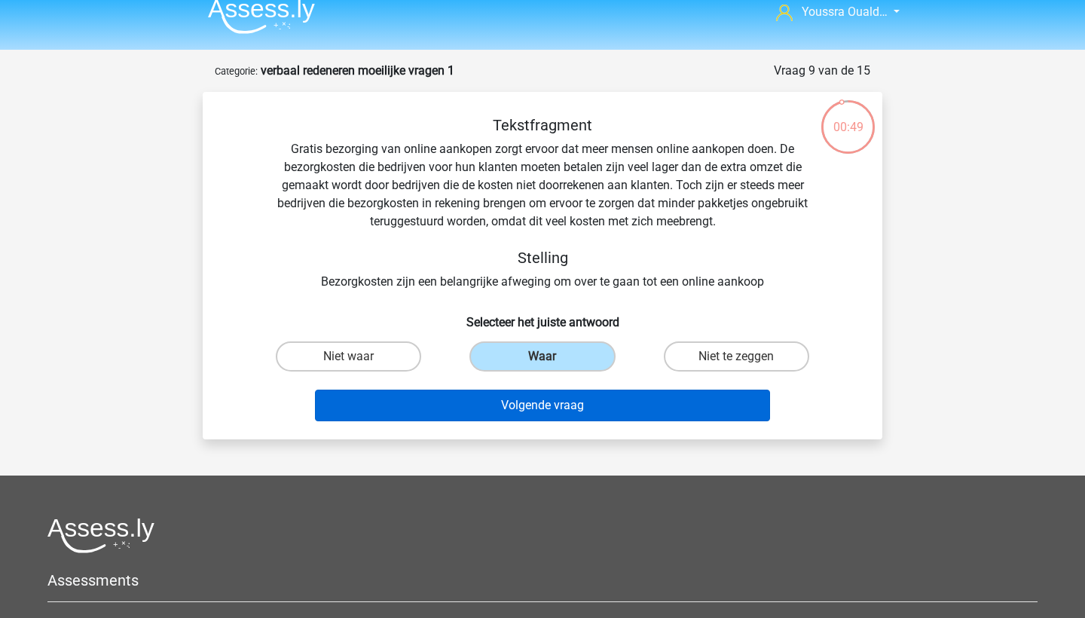
click at [574, 402] on button "Volgende vraag" at bounding box center [543, 406] width 456 height 32
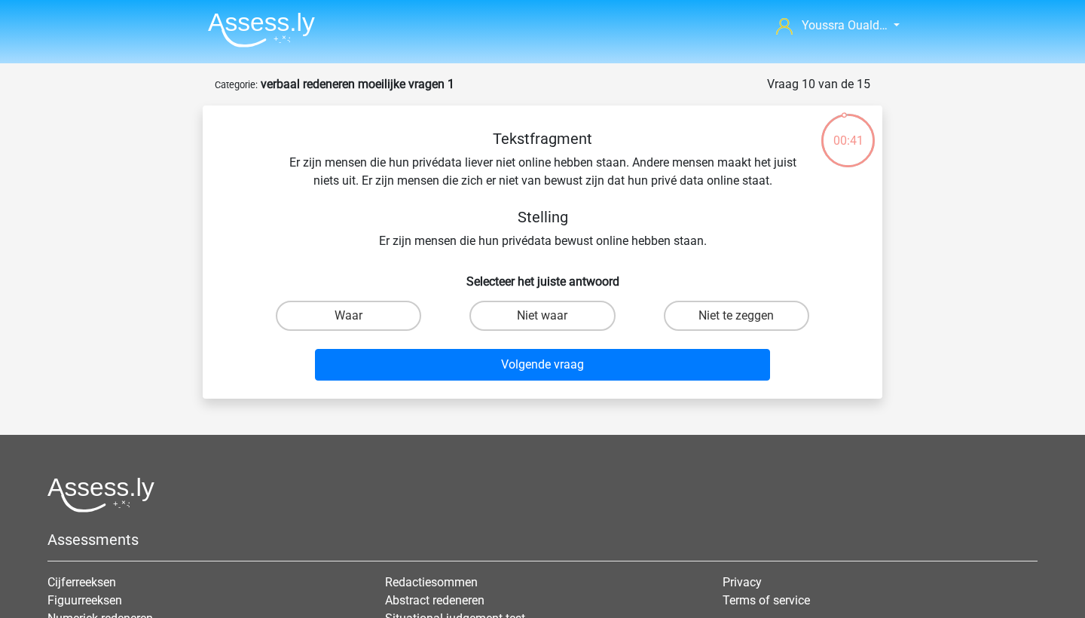
scroll to position [0, 0]
click at [723, 320] on label "Niet te zeggen" at bounding box center [736, 316] width 145 height 30
click at [736, 320] on input "Niet te zeggen" at bounding box center [741, 321] width 10 height 10
radio input "true"
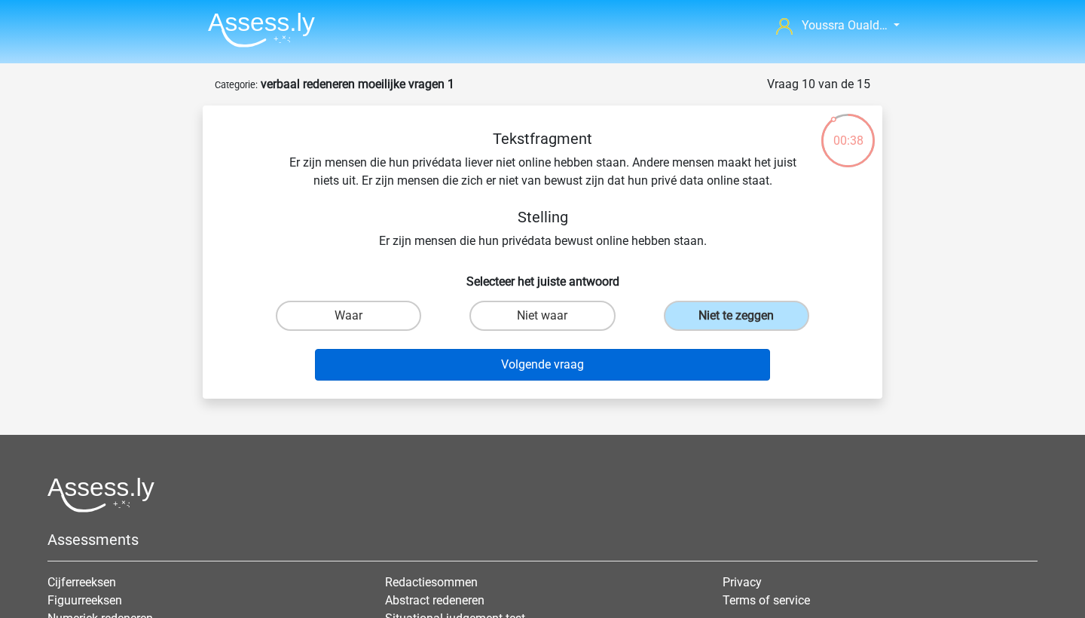
click at [678, 370] on button "Volgende vraag" at bounding box center [543, 365] width 456 height 32
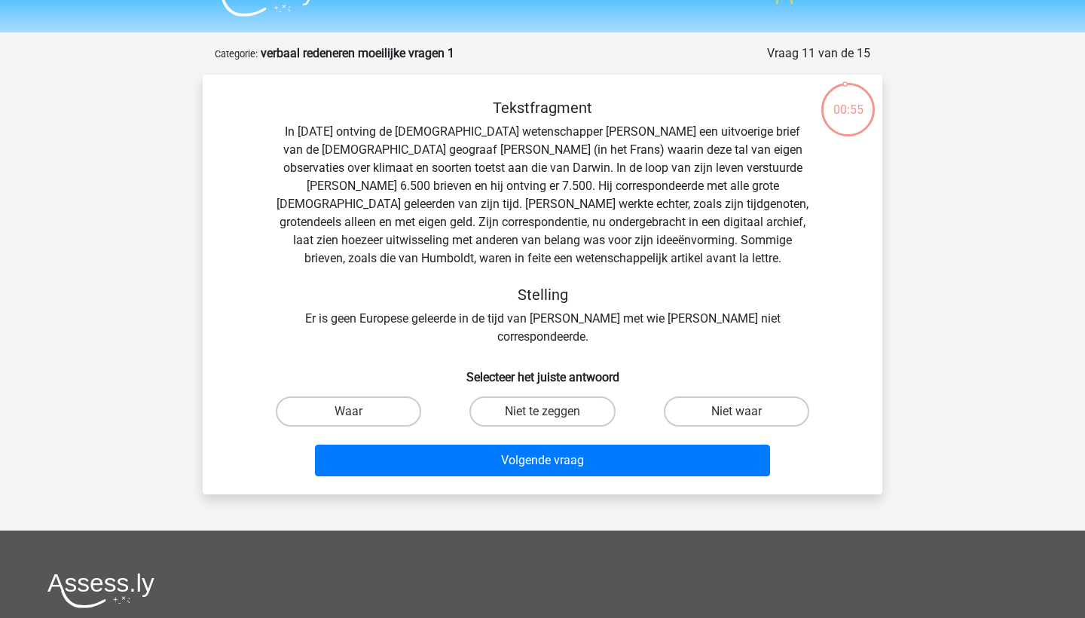
scroll to position [33, 0]
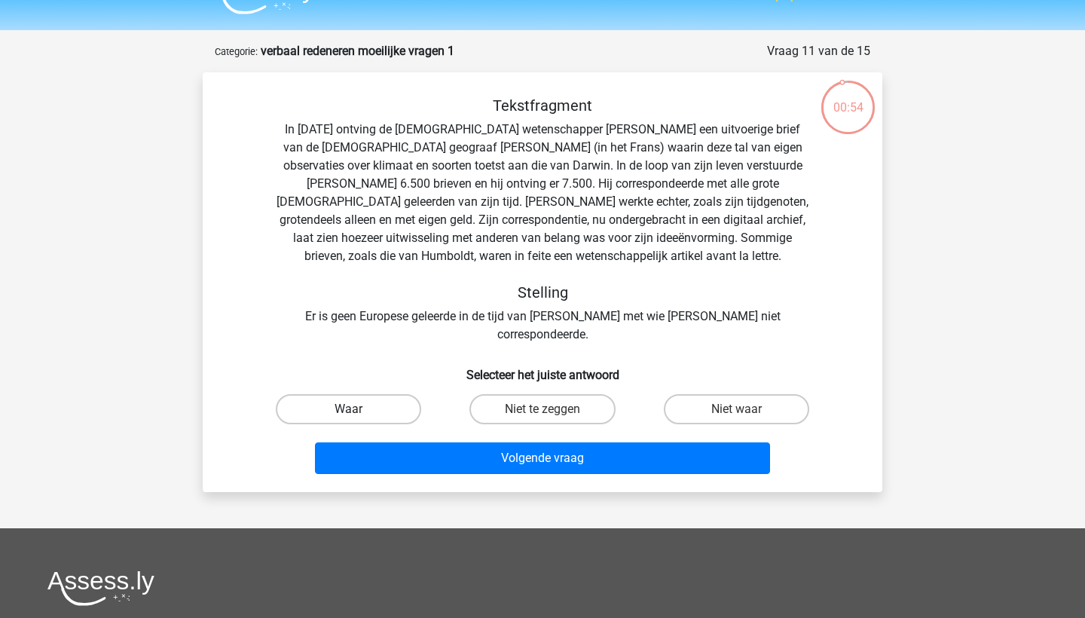
click at [382, 394] on label "Waar" at bounding box center [348, 409] width 145 height 30
click at [359, 409] on input "Waar" at bounding box center [354, 414] width 10 height 10
radio input "true"
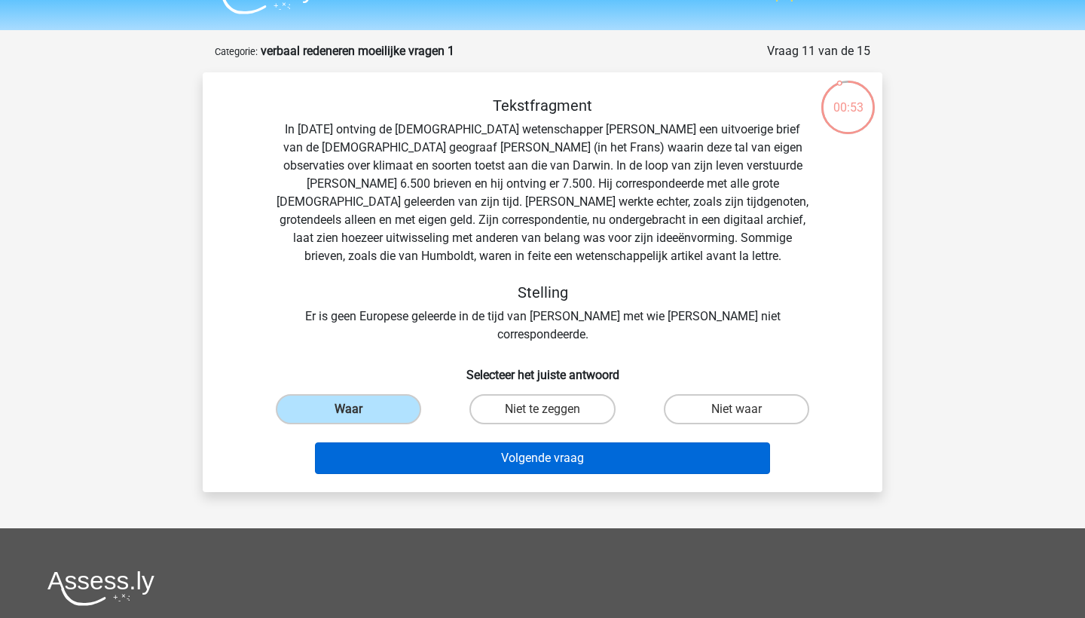
click at [522, 444] on button "Volgende vraag" at bounding box center [543, 458] width 456 height 32
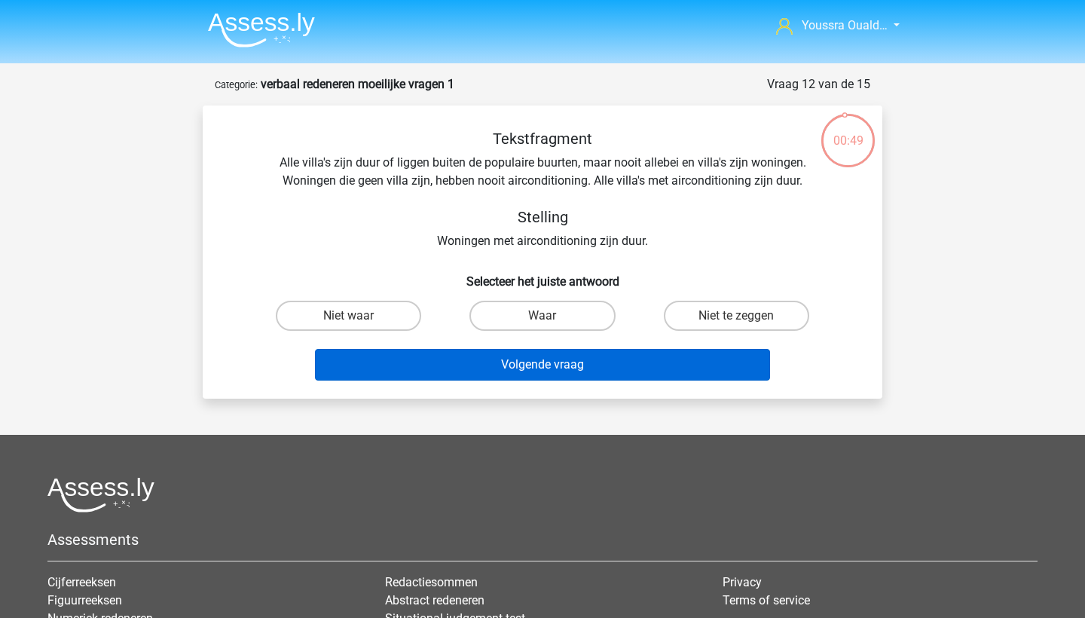
scroll to position [0, 0]
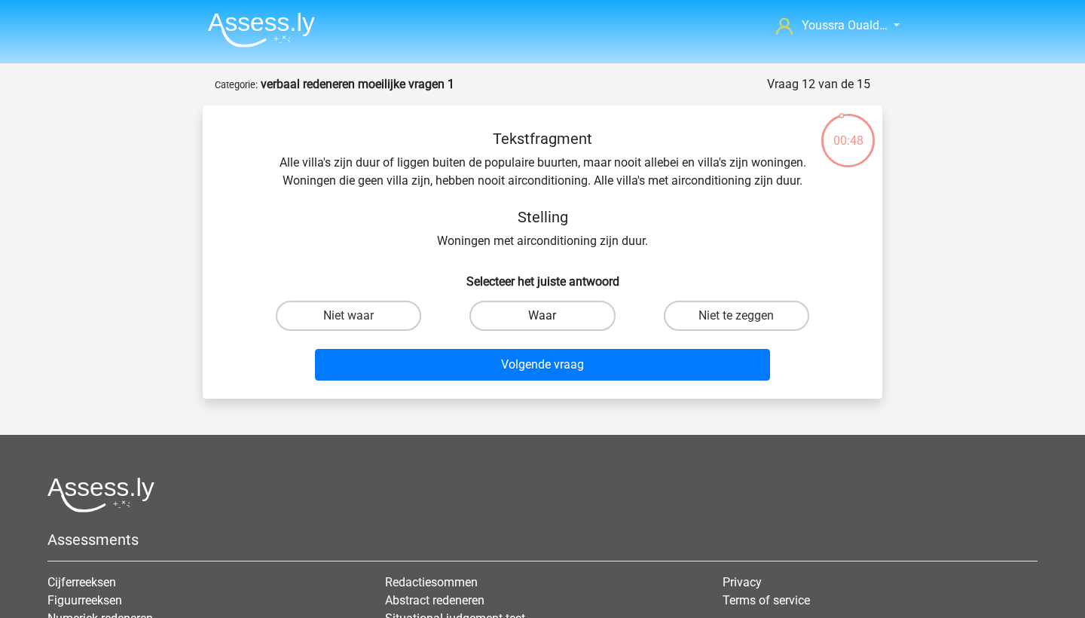
click at [540, 312] on label "Waar" at bounding box center [542, 316] width 145 height 30
click at [543, 316] on input "Waar" at bounding box center [548, 321] width 10 height 10
radio input "true"
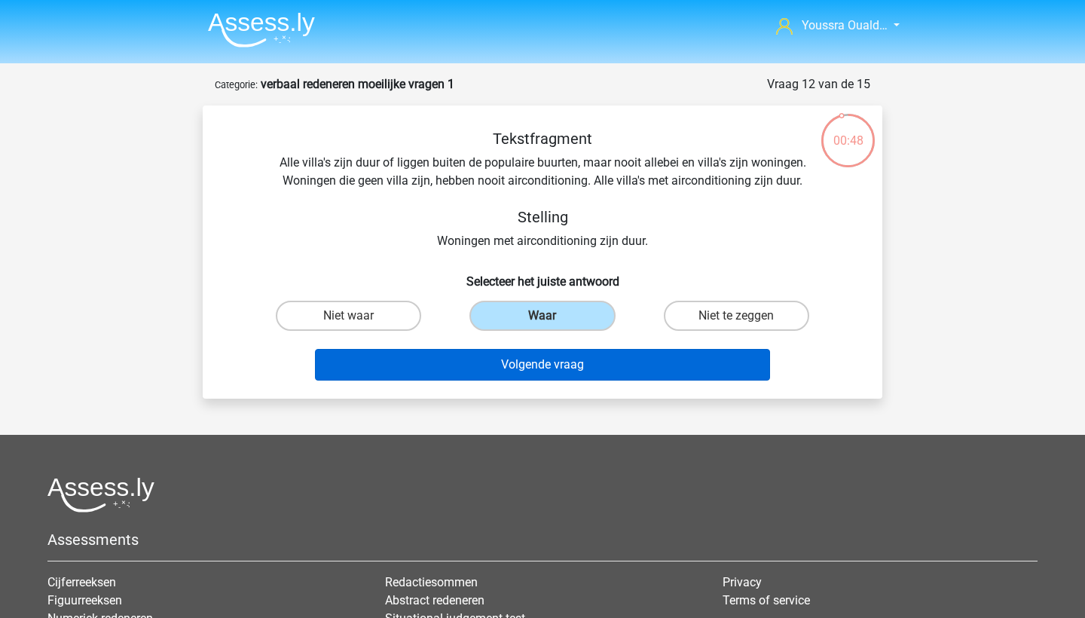
click at [565, 361] on button "Volgende vraag" at bounding box center [543, 365] width 456 height 32
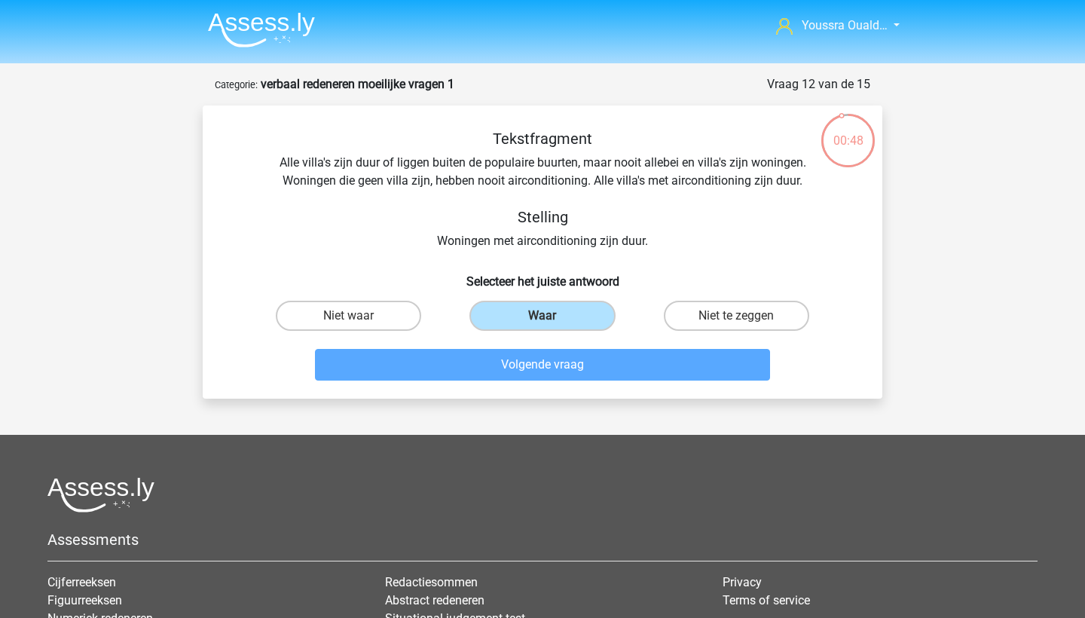
scroll to position [75, 0]
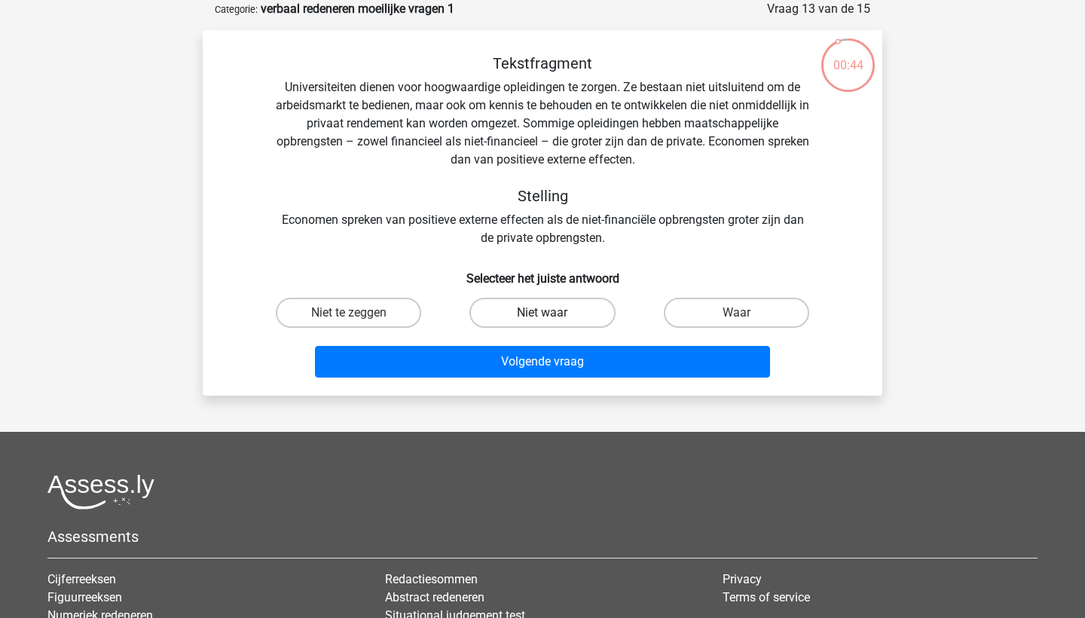
click at [511, 308] on label "Niet waar" at bounding box center [542, 313] width 145 height 30
click at [543, 313] on input "Niet waar" at bounding box center [548, 318] width 10 height 10
radio input "true"
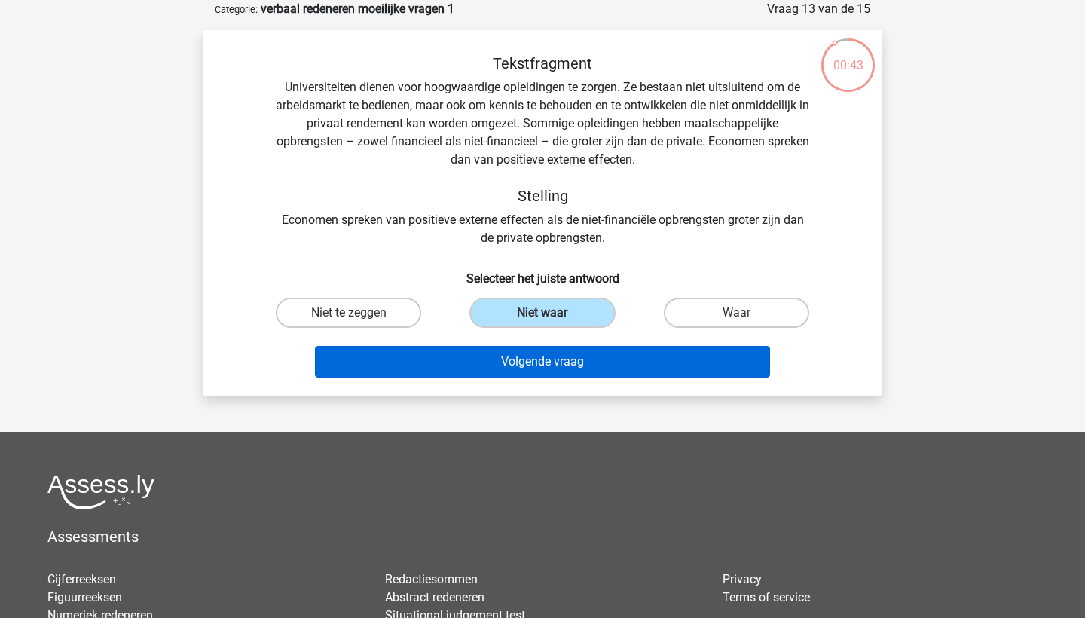
click at [551, 365] on button "Volgende vraag" at bounding box center [543, 362] width 456 height 32
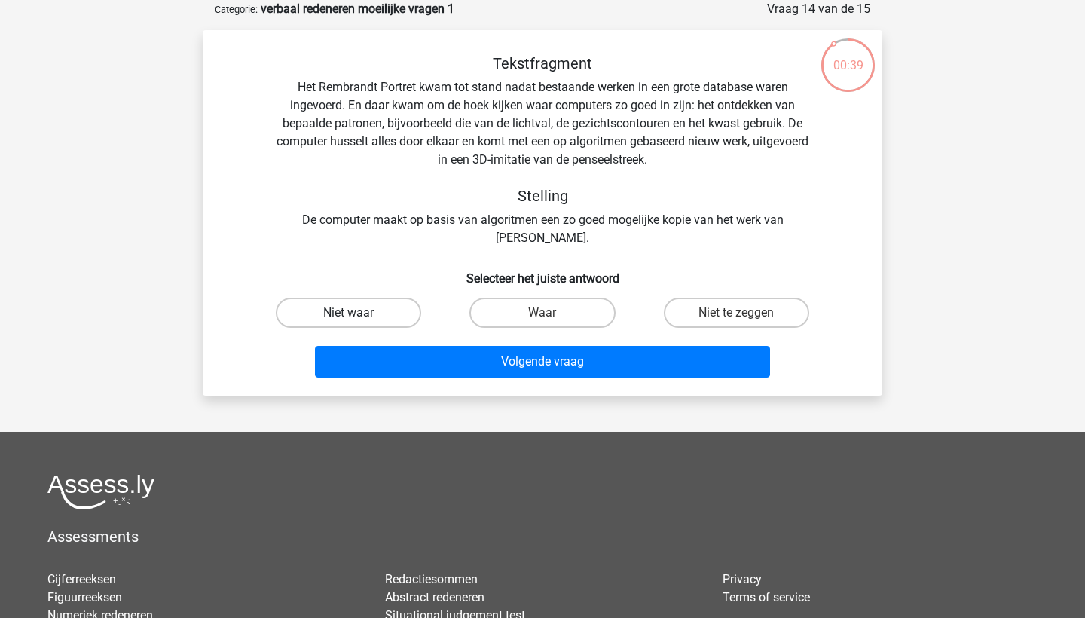
click at [341, 311] on label "Niet waar" at bounding box center [348, 313] width 145 height 30
click at [349, 313] on input "Niet waar" at bounding box center [354, 318] width 10 height 10
radio input "true"
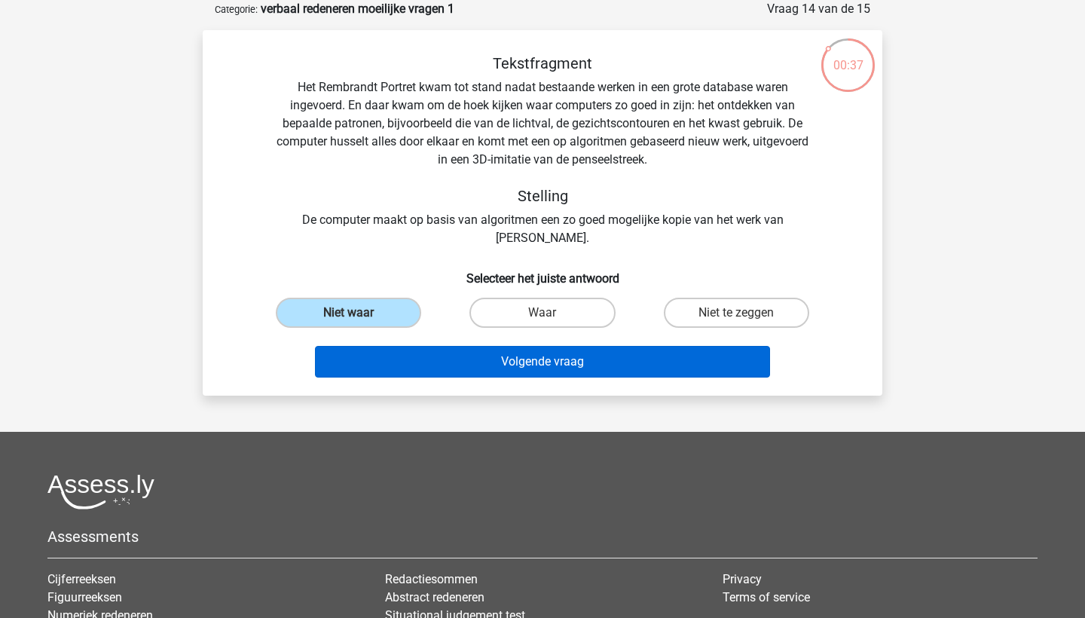
click at [470, 366] on button "Volgende vraag" at bounding box center [543, 362] width 456 height 32
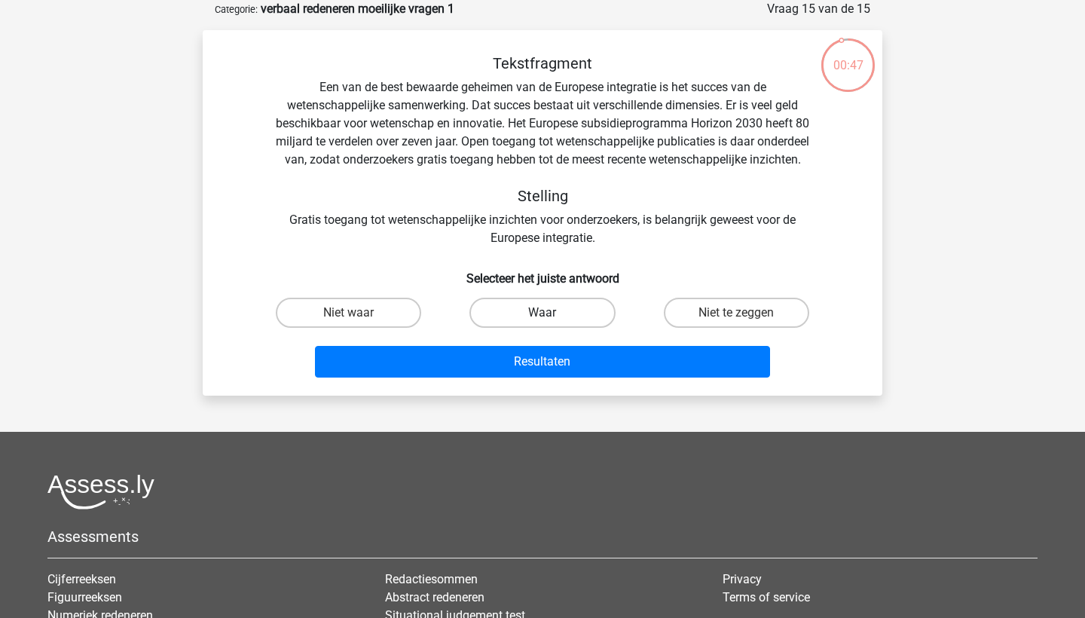
click at [499, 328] on label "Waar" at bounding box center [542, 313] width 145 height 30
click at [543, 323] on input "Waar" at bounding box center [548, 318] width 10 height 10
radio input "true"
click at [533, 384] on div "Resultaten" at bounding box center [543, 365] width 582 height 38
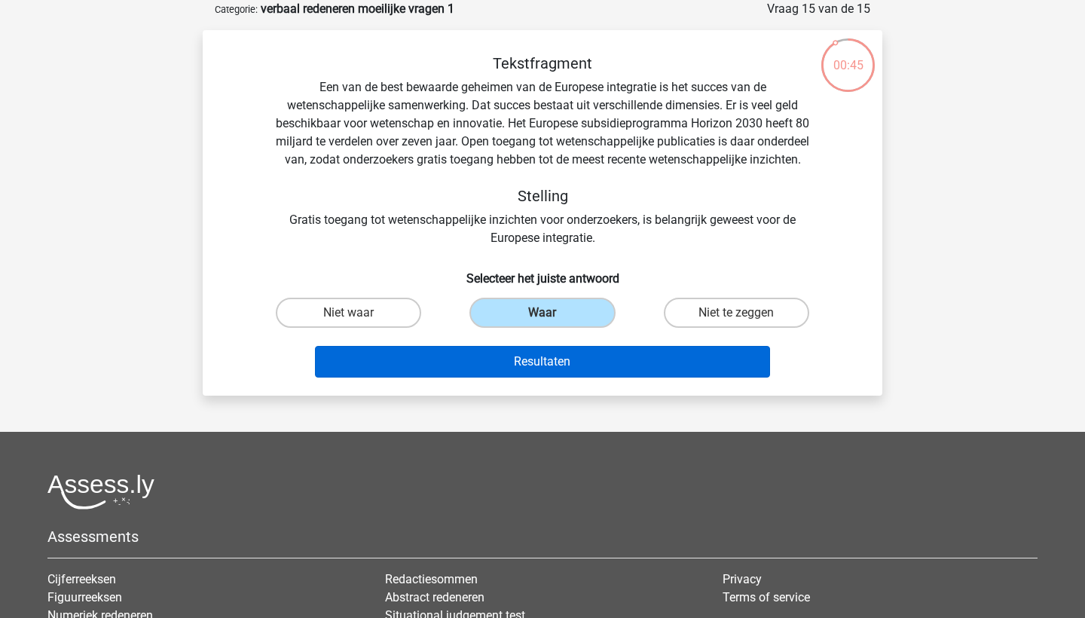
click at [534, 378] on button "Resultaten" at bounding box center [543, 362] width 456 height 32
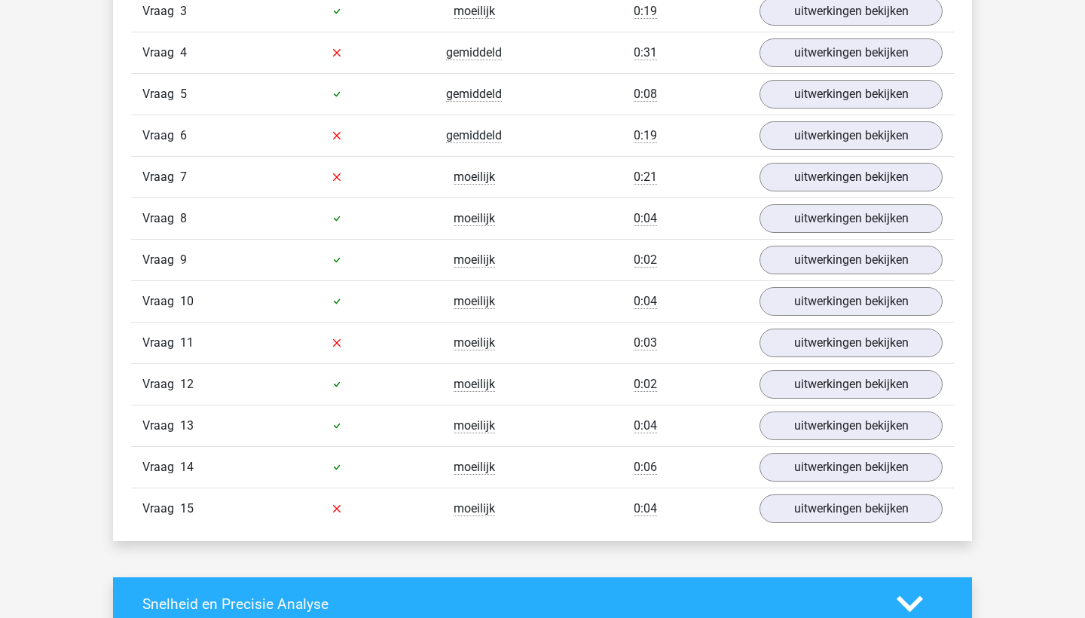
scroll to position [1130, 0]
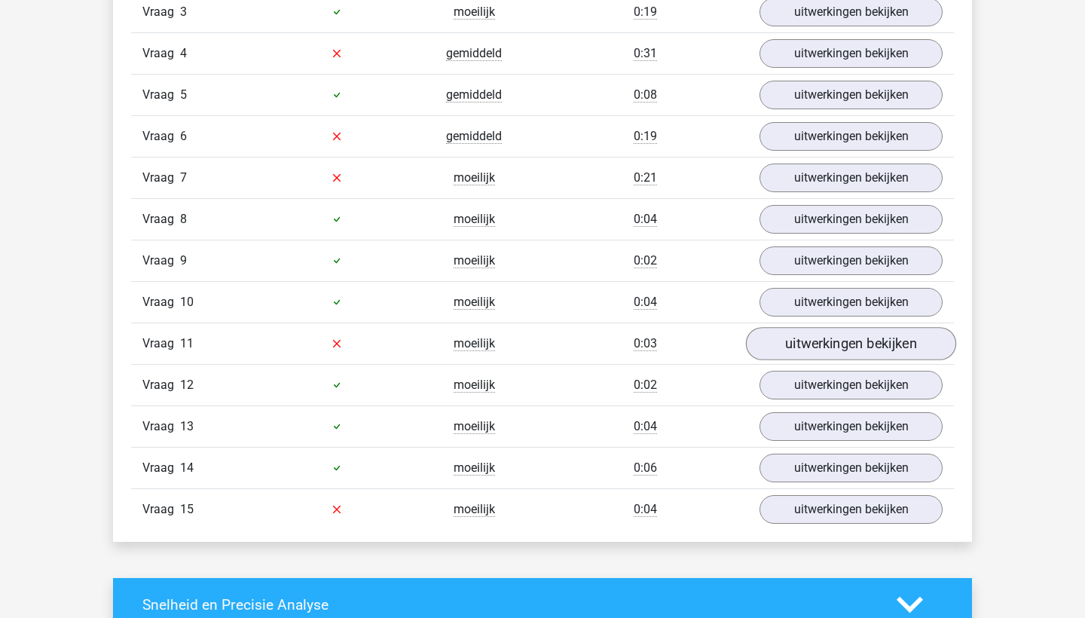
click at [822, 338] on link "uitwerkingen bekijken" at bounding box center [851, 343] width 210 height 33
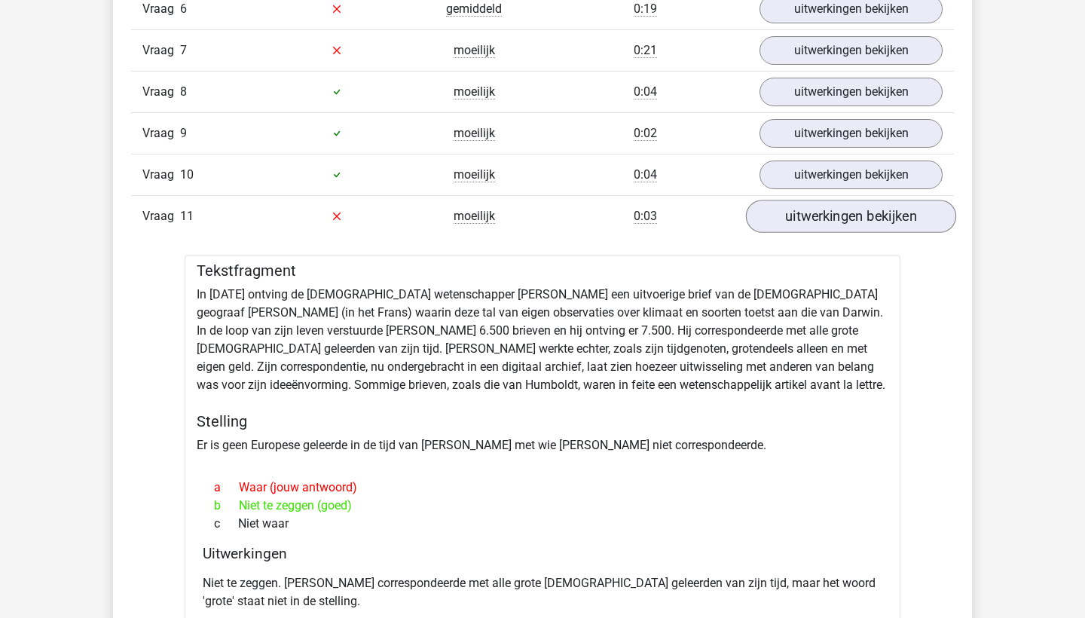
scroll to position [1265, 0]
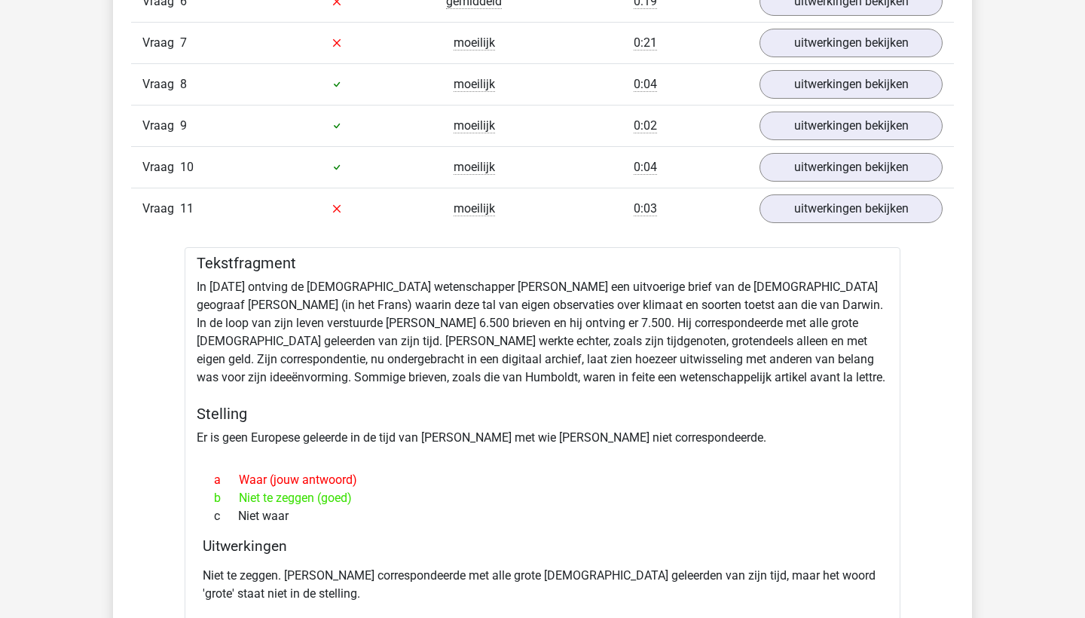
click at [792, 227] on div "Vraag 11 moeilijk 0:03 uitwerkingen bekijken" at bounding box center [542, 208] width 823 height 41
click at [789, 207] on link "uitwerkingen bekijken" at bounding box center [851, 208] width 210 height 33
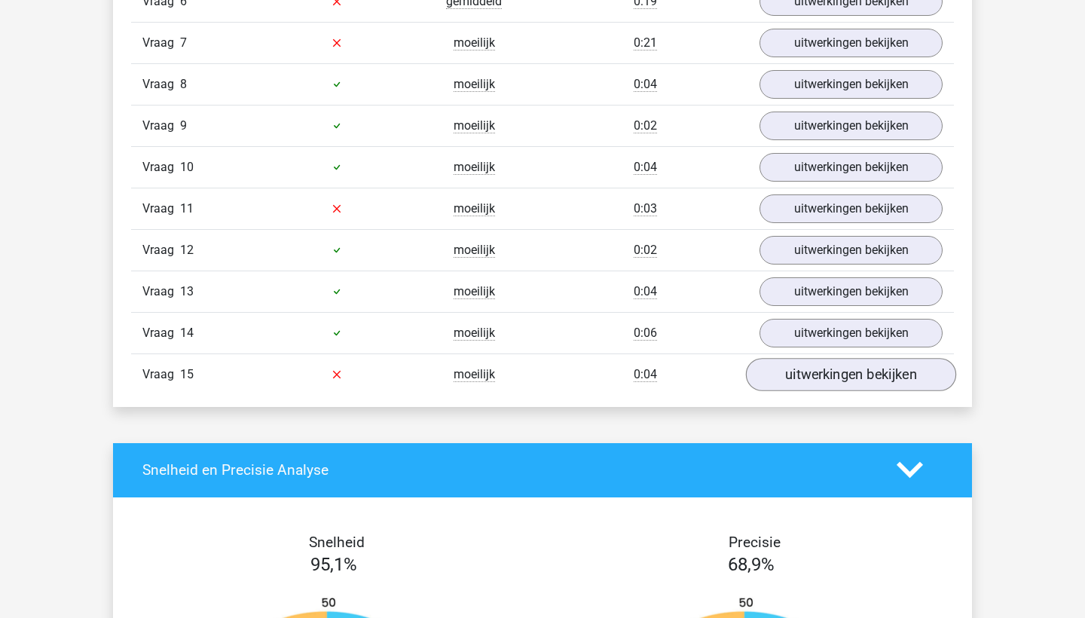
click at [791, 378] on link "uitwerkingen bekijken" at bounding box center [851, 374] width 210 height 33
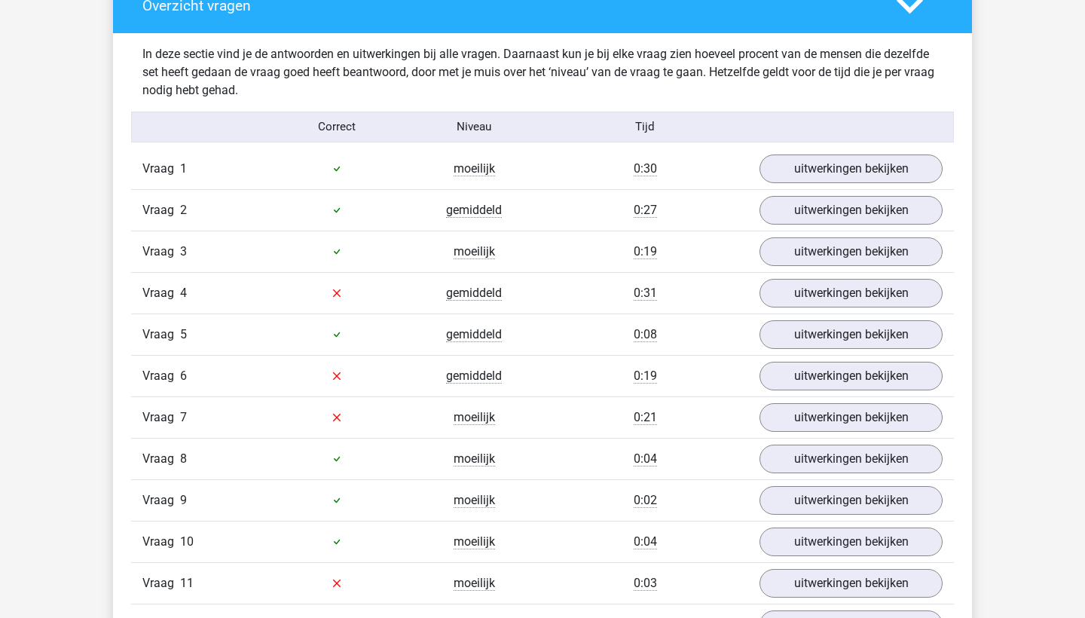
scroll to position [889, 0]
click at [789, 287] on link "uitwerkingen bekijken" at bounding box center [851, 293] width 210 height 33
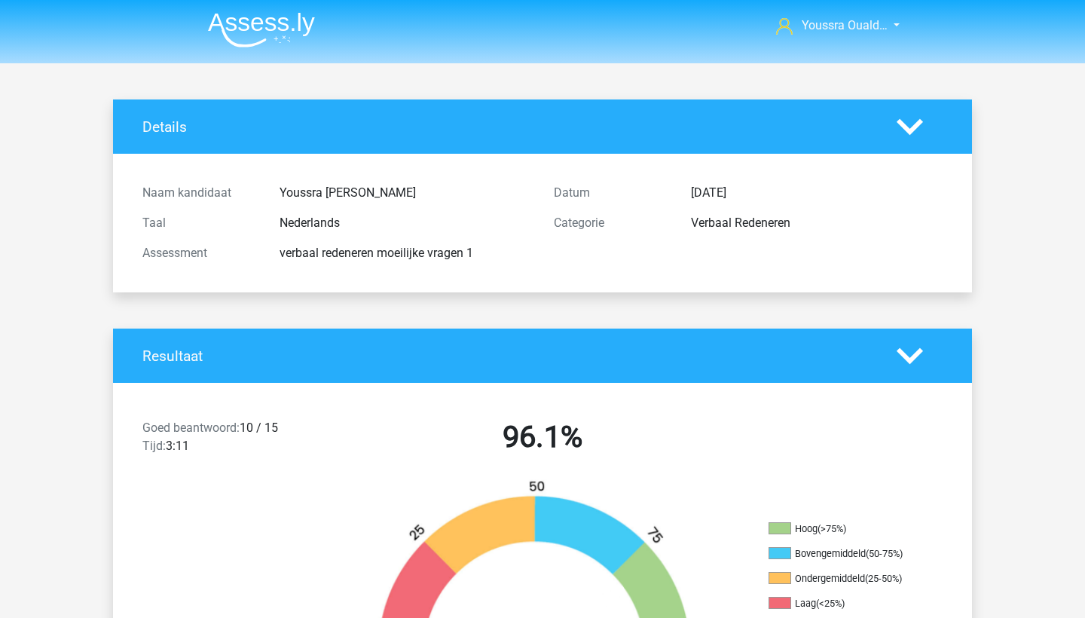
scroll to position [0, 0]
click at [907, 354] on icon at bounding box center [910, 356] width 26 height 26
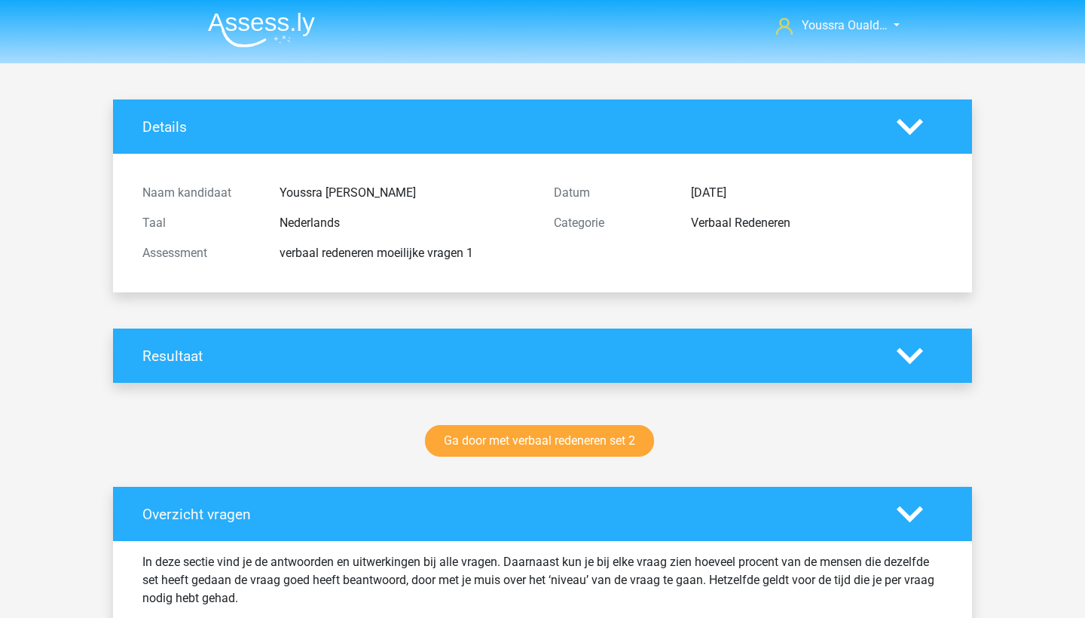
click at [250, 26] on img at bounding box center [261, 29] width 107 height 35
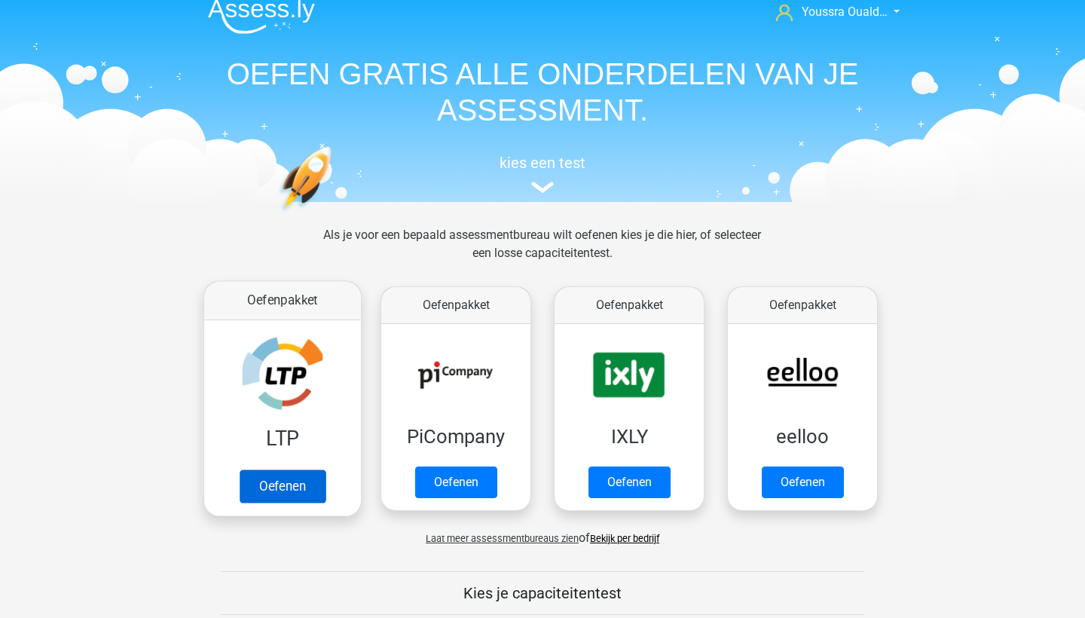
scroll to position [20, 0]
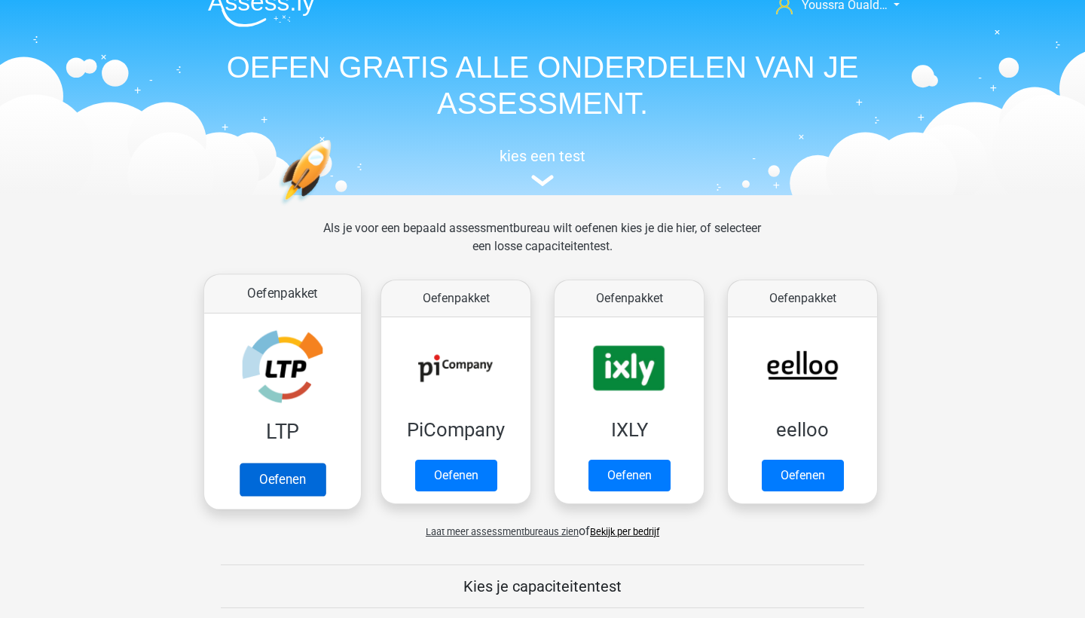
click at [286, 470] on link "Oefenen" at bounding box center [283, 479] width 86 height 33
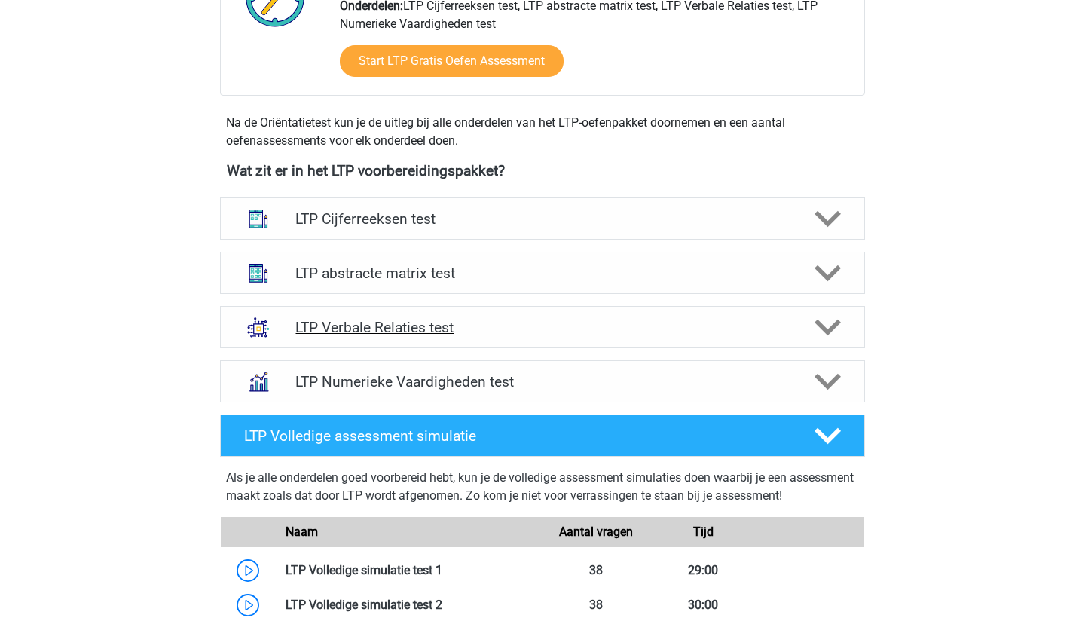
scroll to position [476, 0]
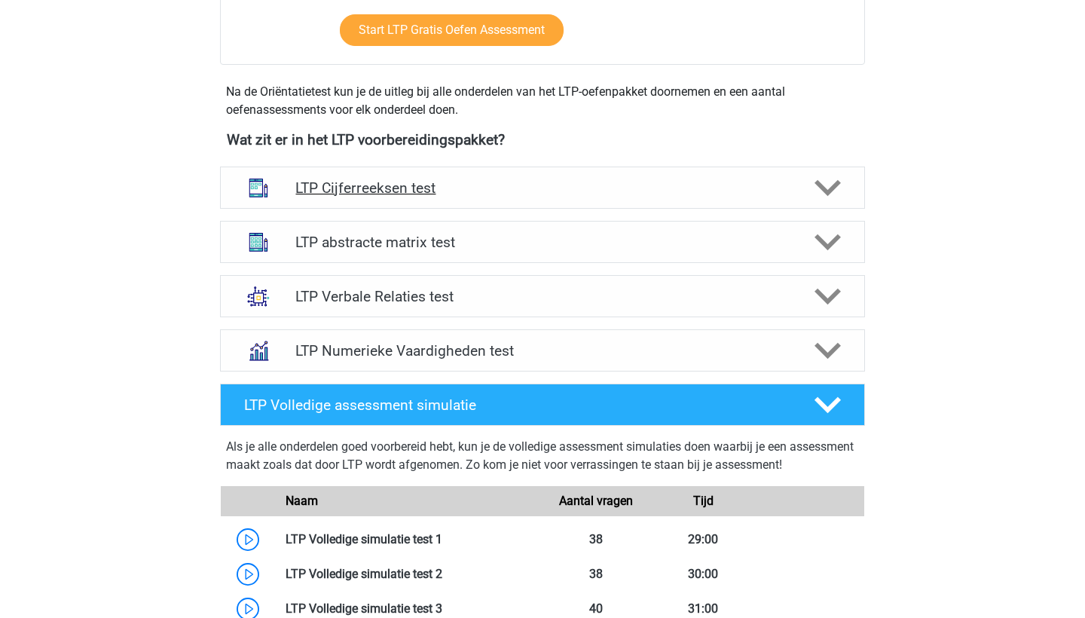
click at [366, 188] on h4 "LTP Cijferreeksen test" at bounding box center [542, 187] width 494 height 17
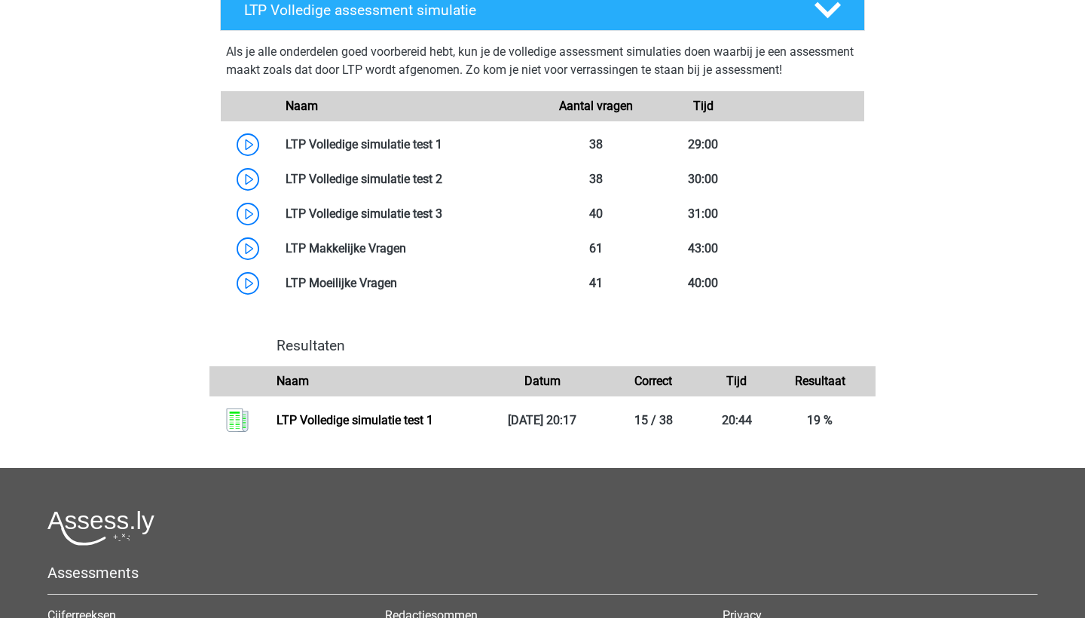
scroll to position [1896, 0]
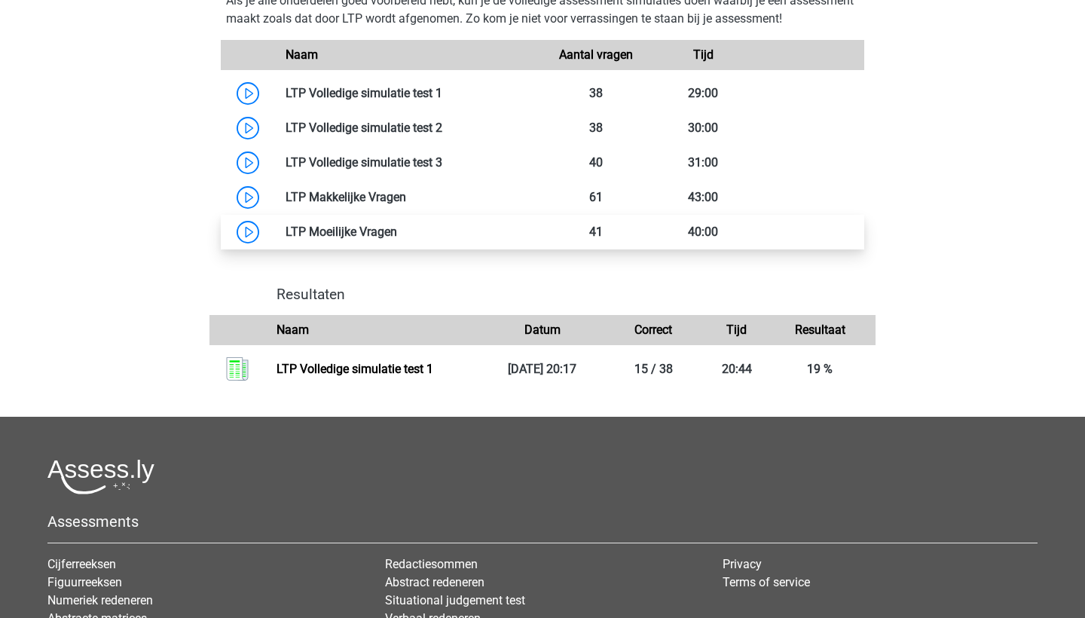
click at [397, 239] on link at bounding box center [397, 232] width 0 height 14
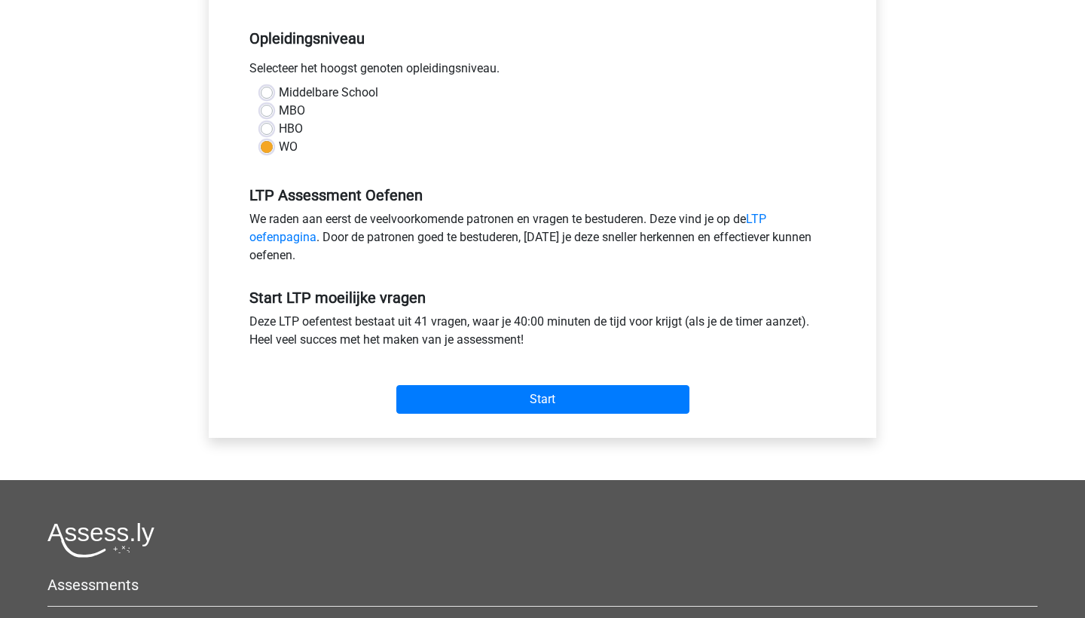
scroll to position [377, 0]
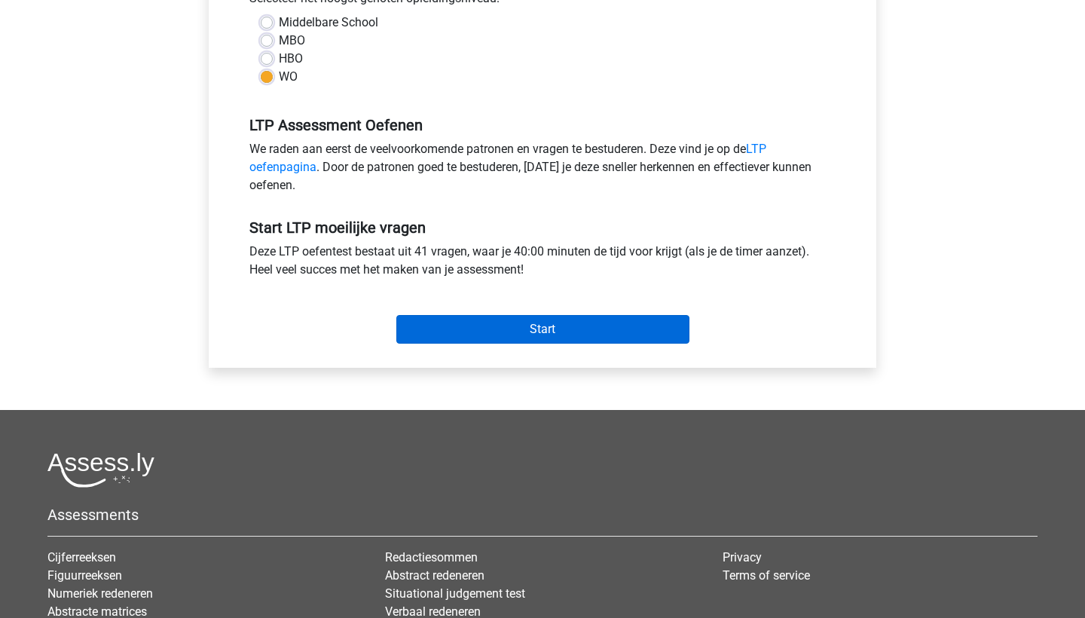
click at [528, 325] on input "Start" at bounding box center [542, 329] width 293 height 29
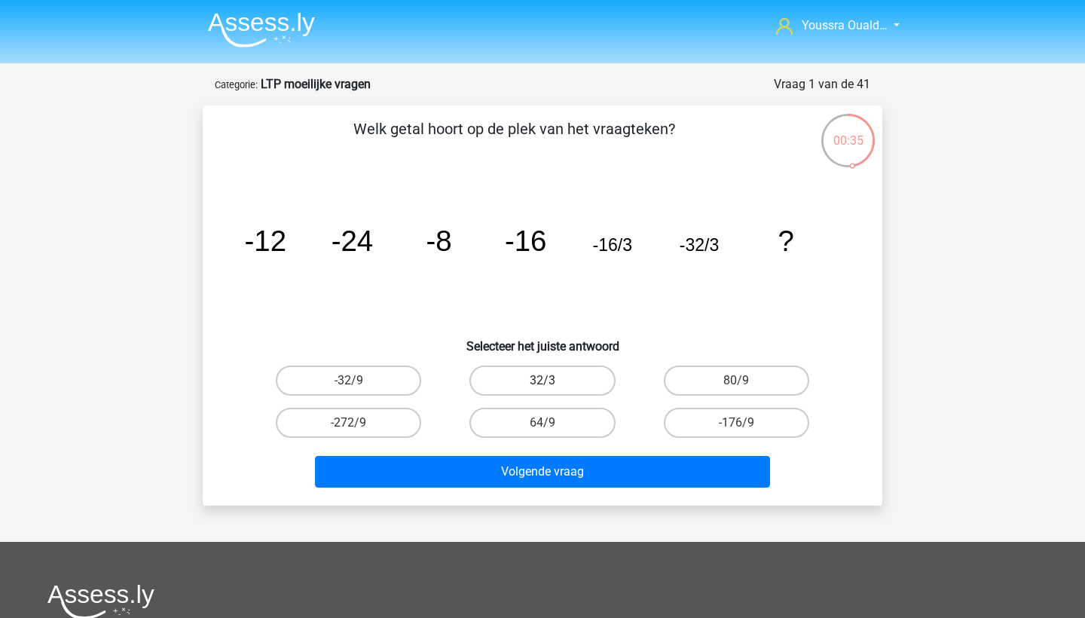
click at [575, 378] on label "32/3" at bounding box center [542, 381] width 145 height 30
click at [553, 381] on input "32/3" at bounding box center [548, 386] width 10 height 10
radio input "true"
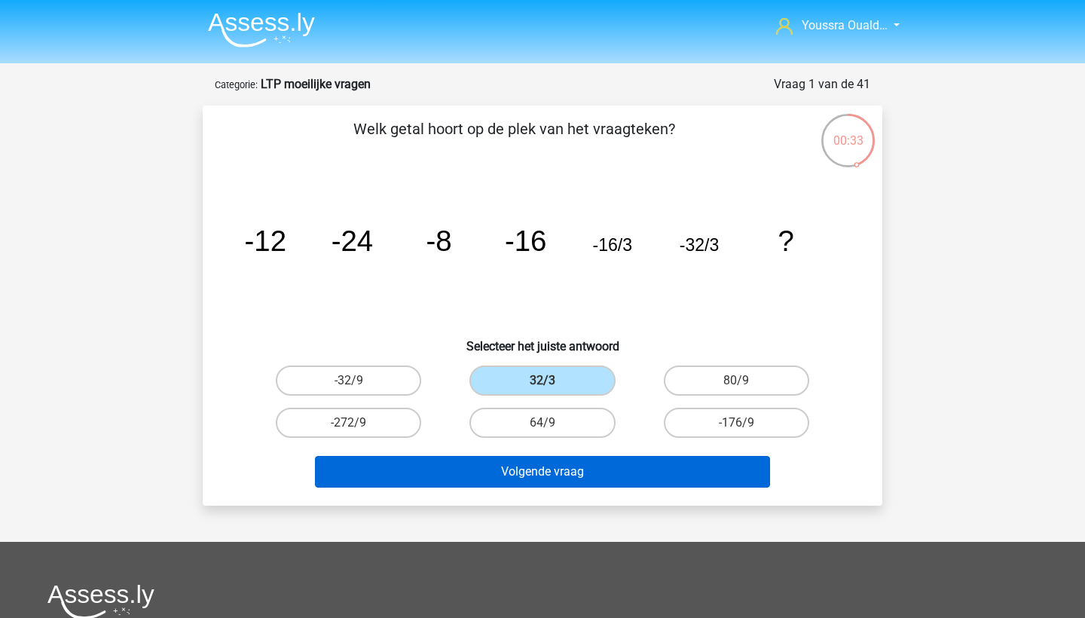
click at [626, 463] on button "Volgende vraag" at bounding box center [543, 472] width 456 height 32
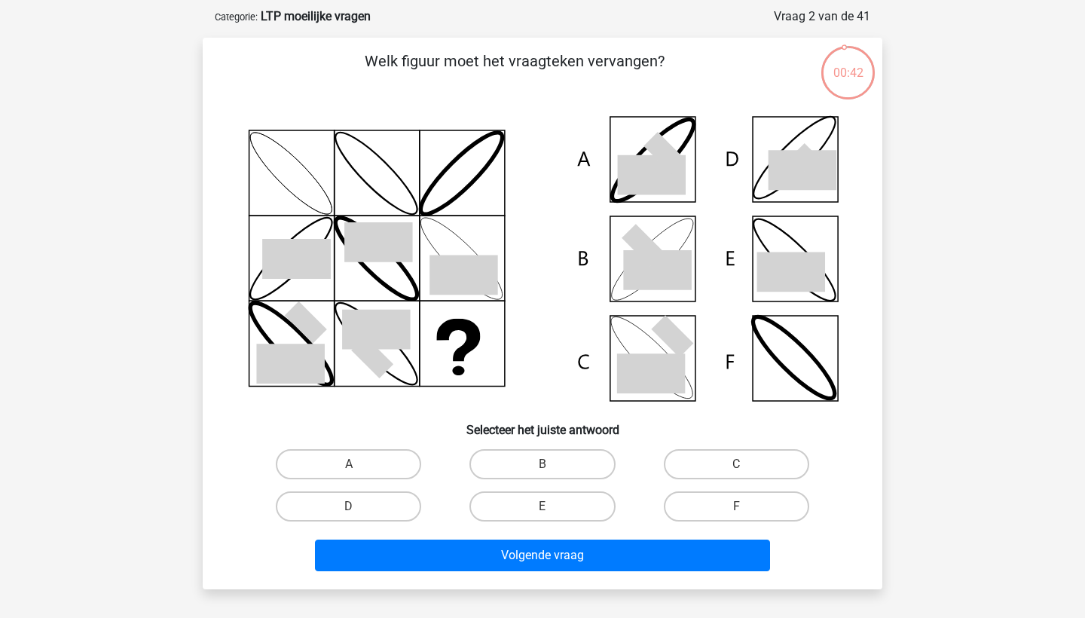
scroll to position [65, 0]
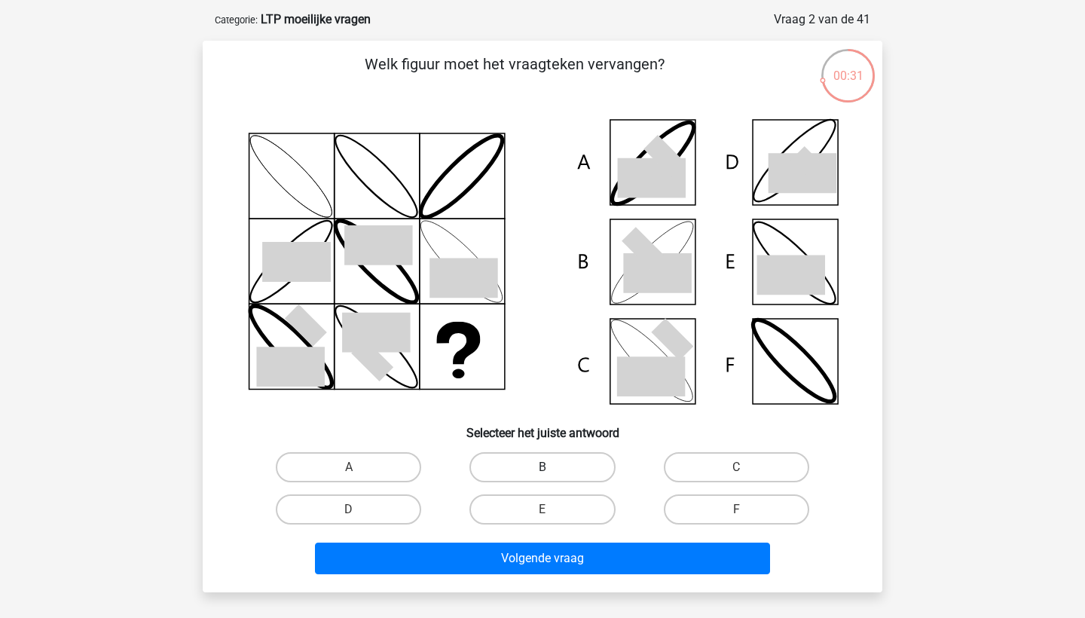
click at [548, 464] on label "B" at bounding box center [542, 467] width 145 height 30
click at [548, 467] on input "B" at bounding box center [548, 472] width 10 height 10
radio input "true"
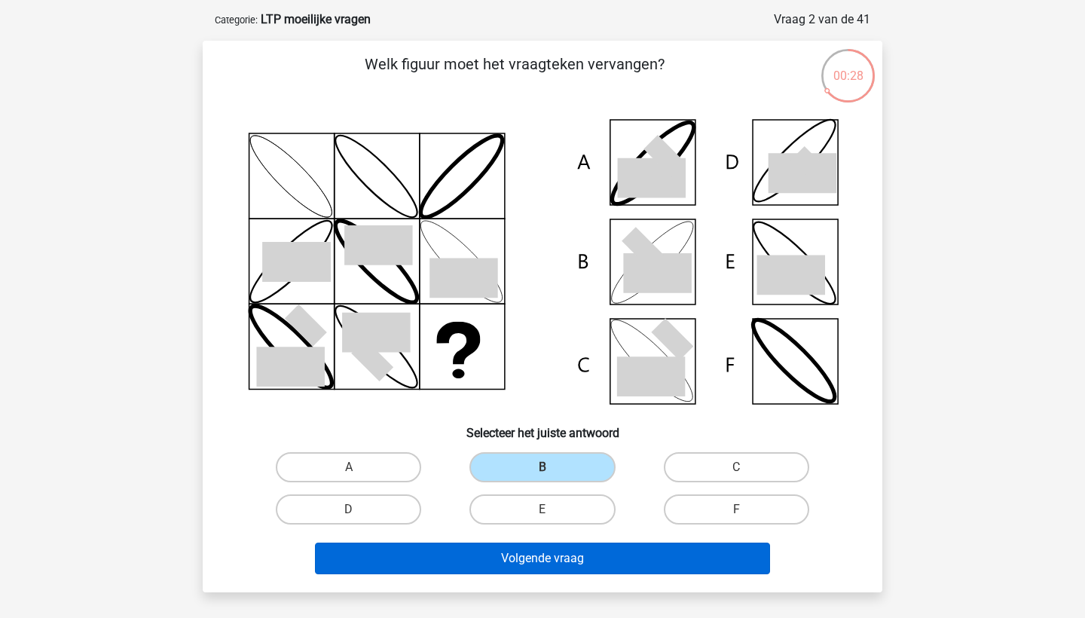
click at [574, 555] on button "Volgende vraag" at bounding box center [543, 559] width 456 height 32
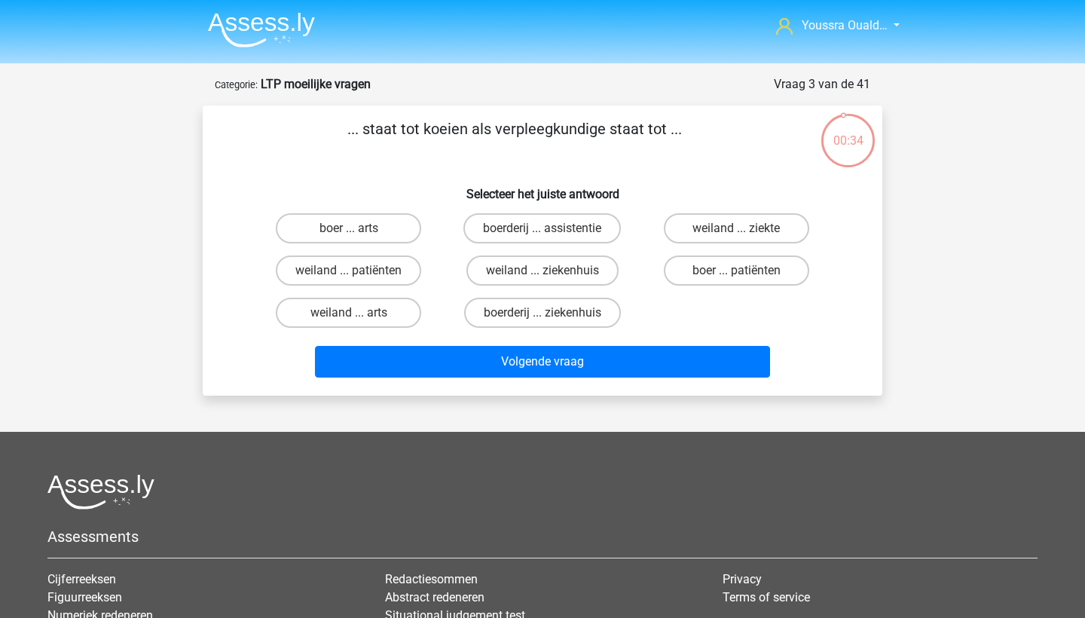
scroll to position [0, 0]
click at [693, 269] on label "boer ... patiënten" at bounding box center [736, 271] width 145 height 30
click at [736, 271] on input "boer ... patiënten" at bounding box center [741, 276] width 10 height 10
radio input "true"
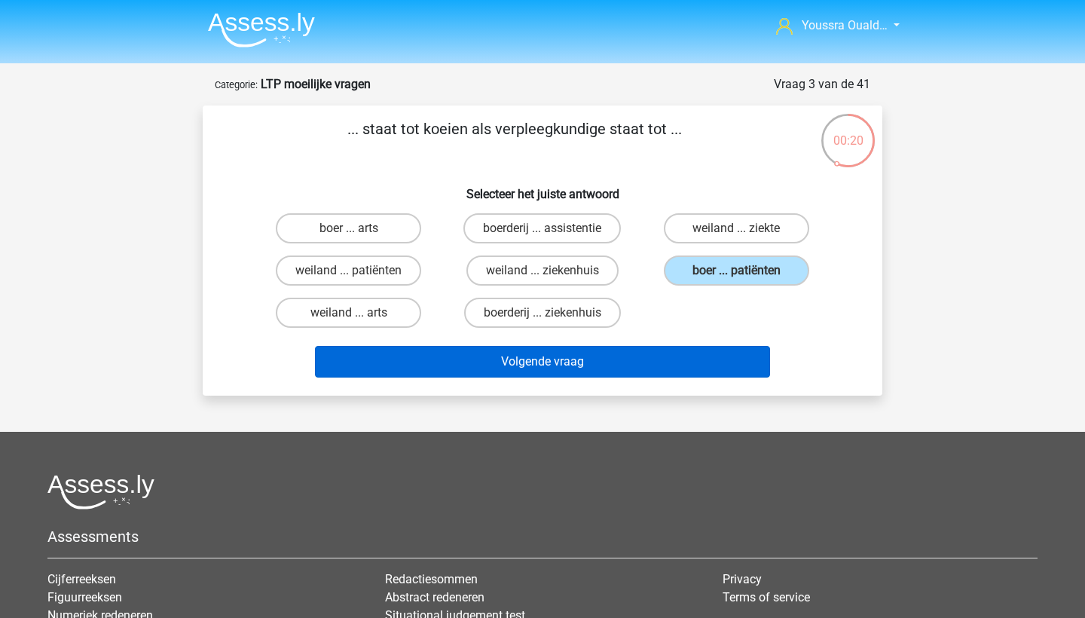
click at [642, 369] on button "Volgende vraag" at bounding box center [543, 362] width 456 height 32
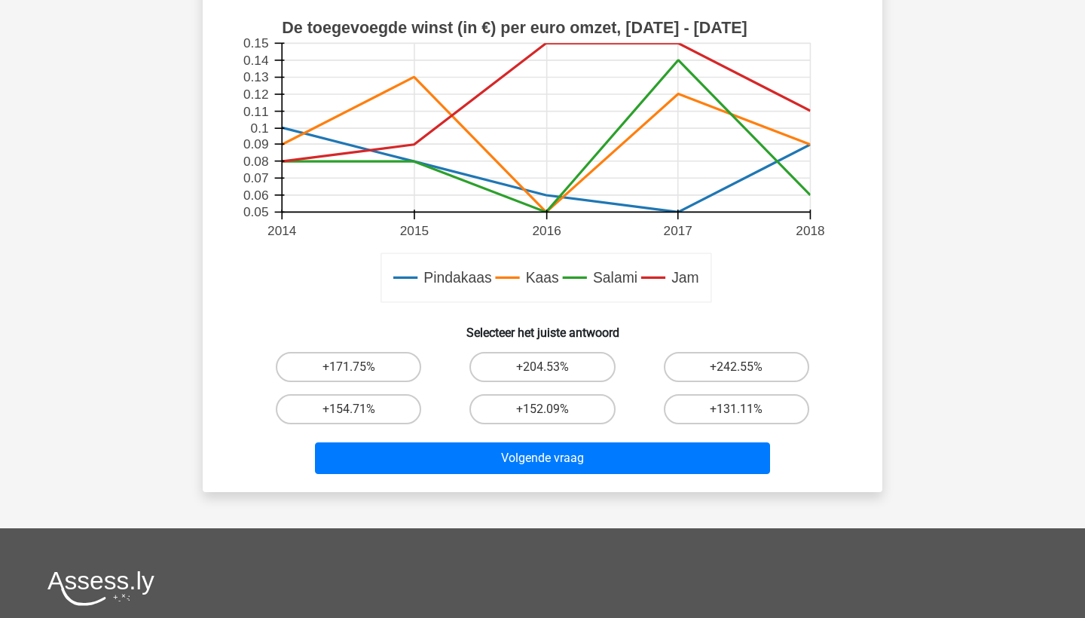
scroll to position [534, 0]
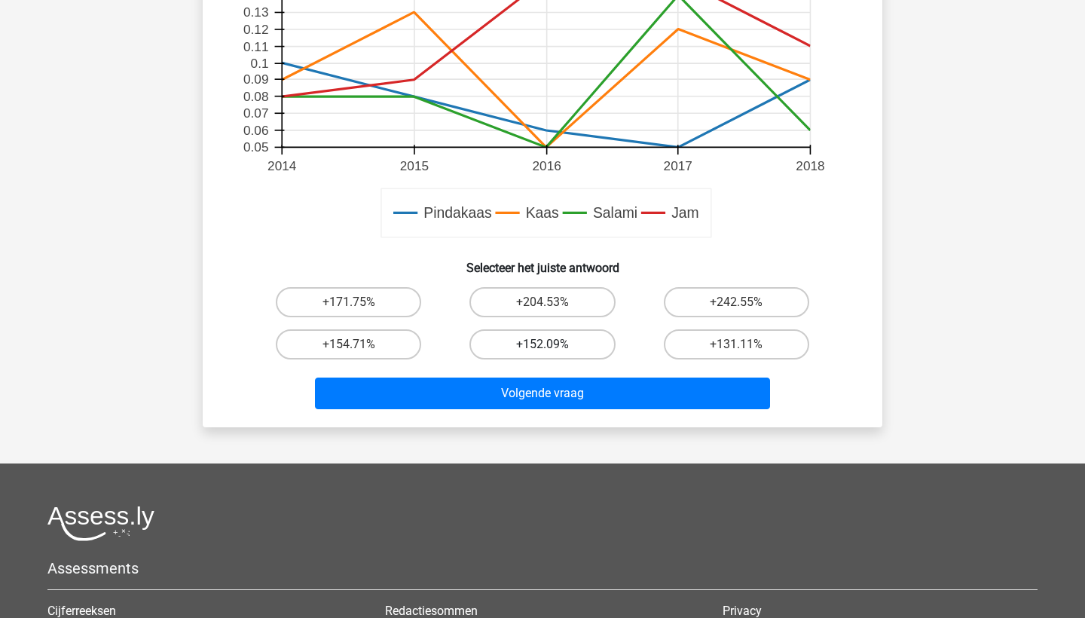
click at [528, 346] on label "+152.09%" at bounding box center [542, 344] width 145 height 30
click at [543, 346] on input "+152.09%" at bounding box center [548, 349] width 10 height 10
radio input "true"
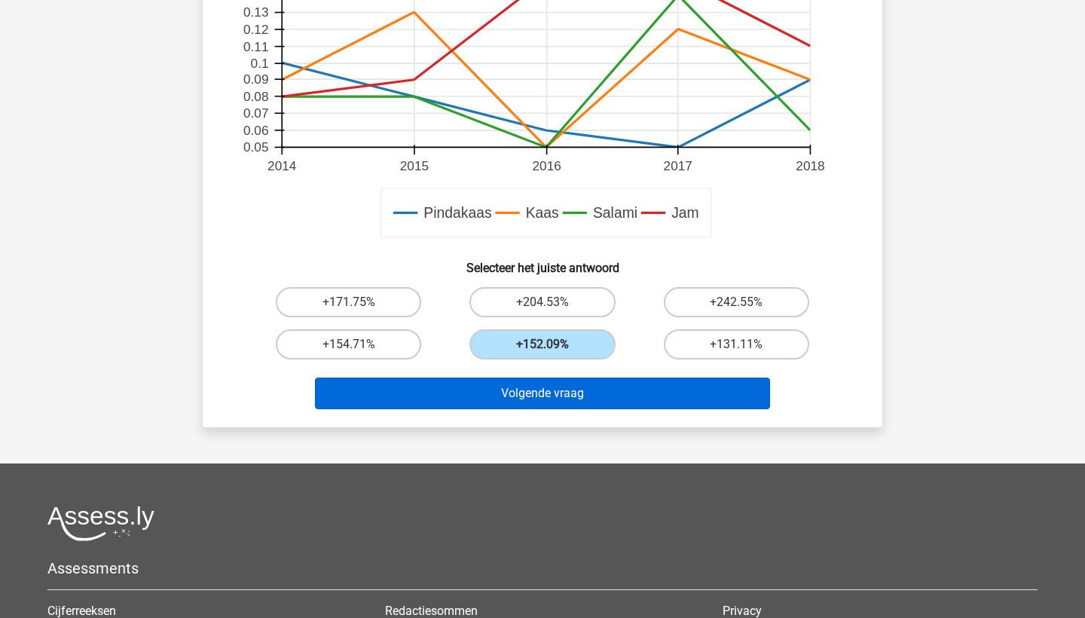
click at [543, 387] on button "Volgende vraag" at bounding box center [543, 394] width 456 height 32
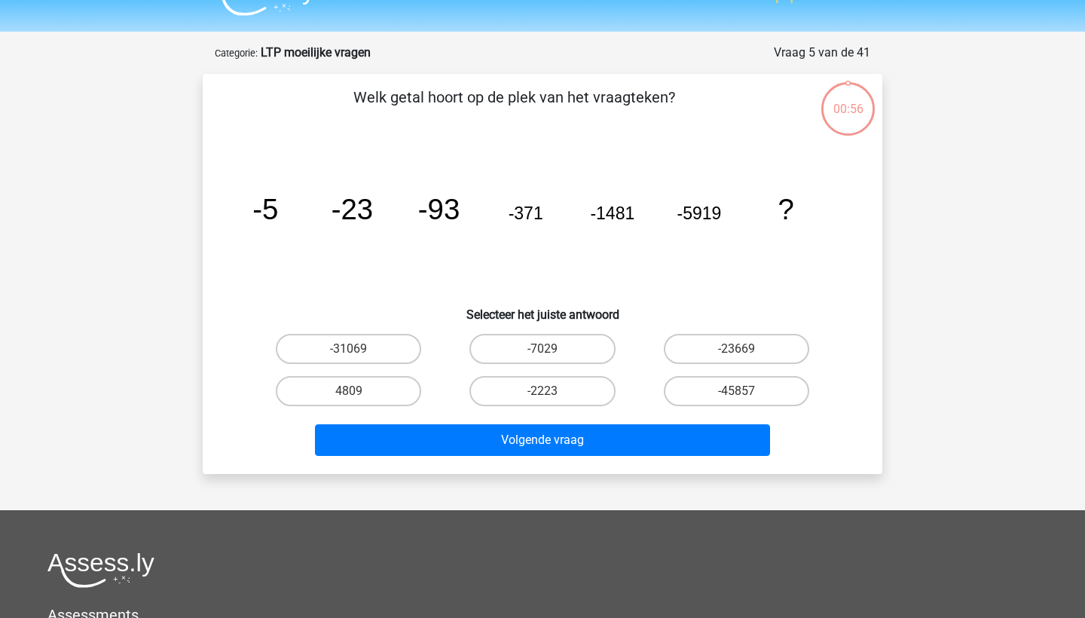
scroll to position [30, 0]
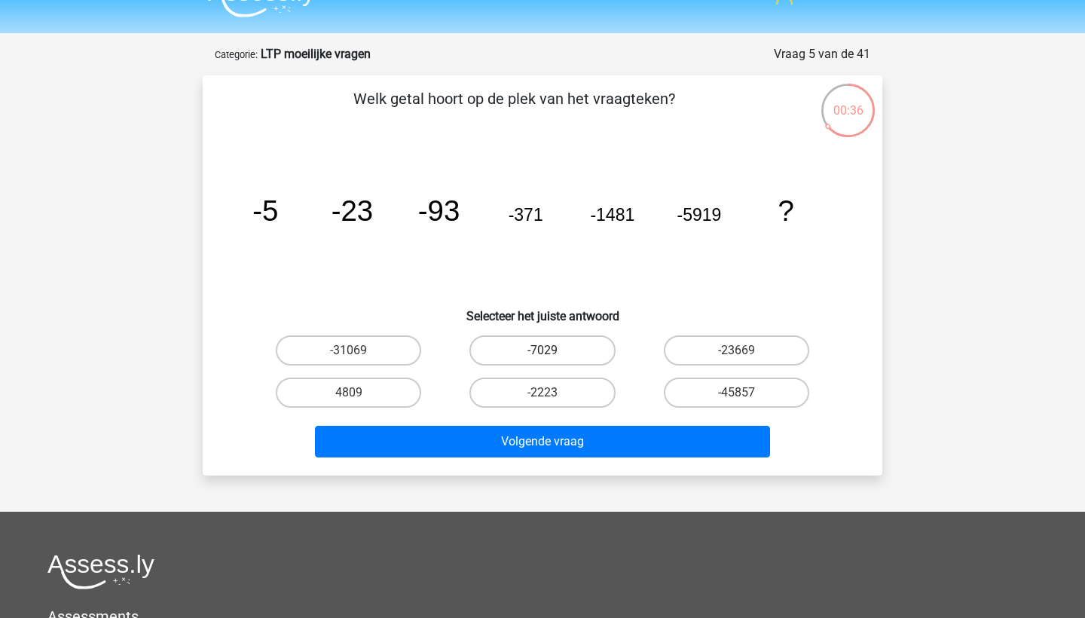
click at [537, 354] on label "-7029" at bounding box center [542, 350] width 145 height 30
click at [543, 354] on input "-7029" at bounding box center [548, 356] width 10 height 10
radio input "true"
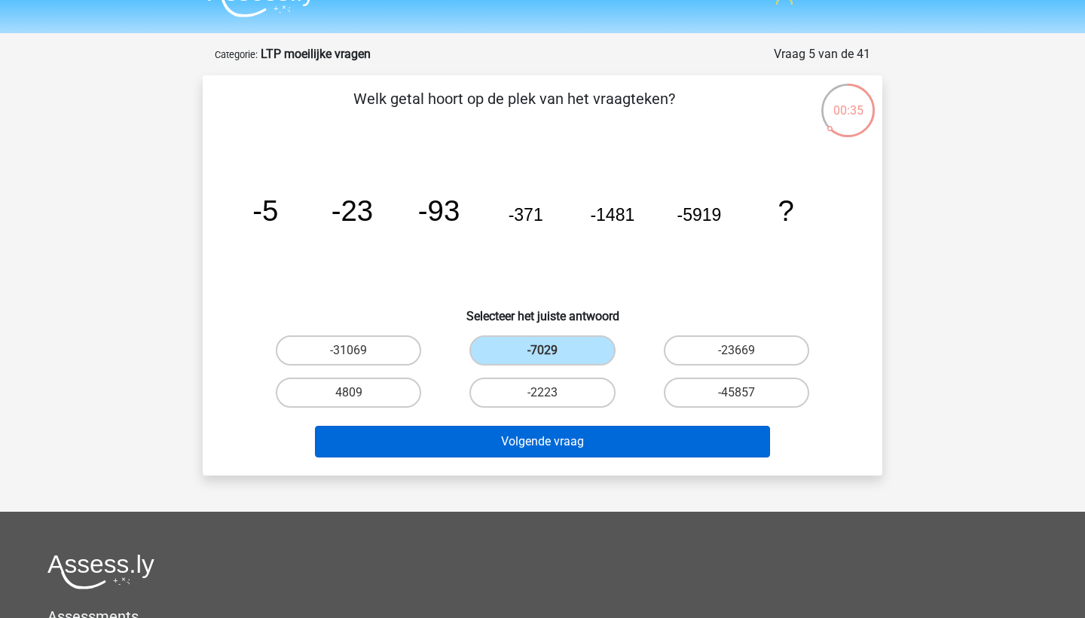
click at [581, 431] on button "Volgende vraag" at bounding box center [543, 442] width 456 height 32
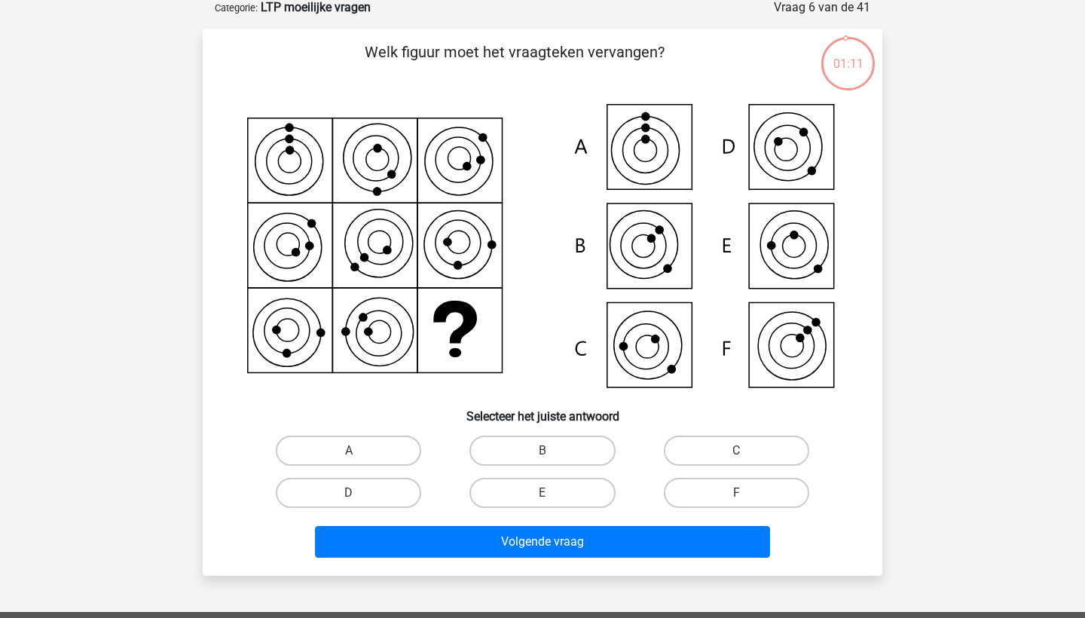
scroll to position [77, 0]
click at [748, 447] on label "C" at bounding box center [736, 451] width 145 height 30
click at [746, 451] on input "C" at bounding box center [741, 456] width 10 height 10
radio input "true"
click at [533, 449] on label "B" at bounding box center [542, 451] width 145 height 30
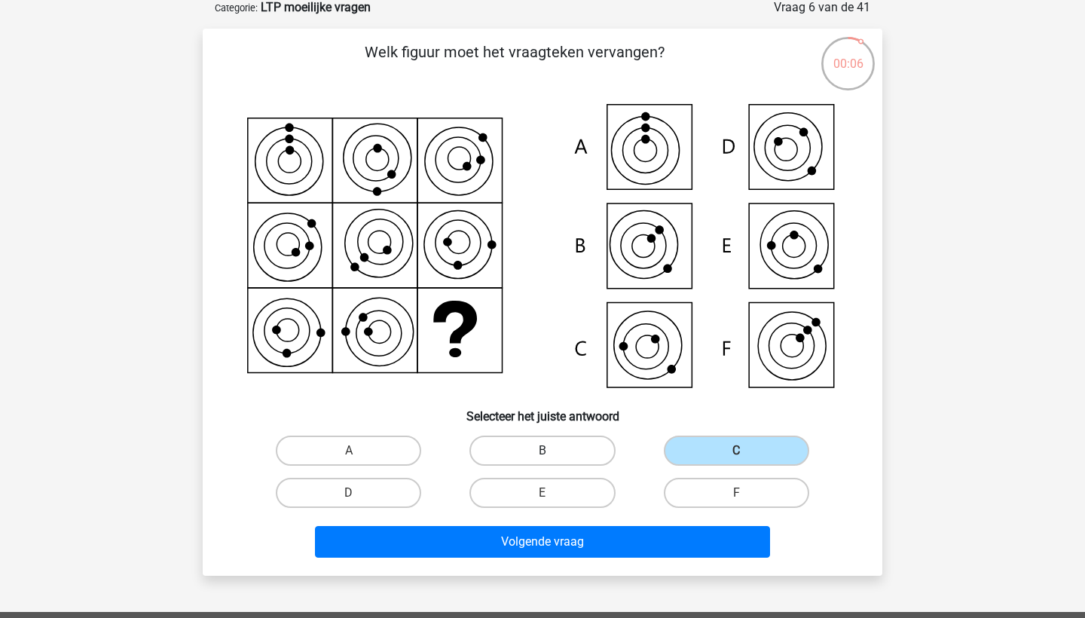
click at [543, 451] on input "B" at bounding box center [548, 456] width 10 height 10
radio input "true"
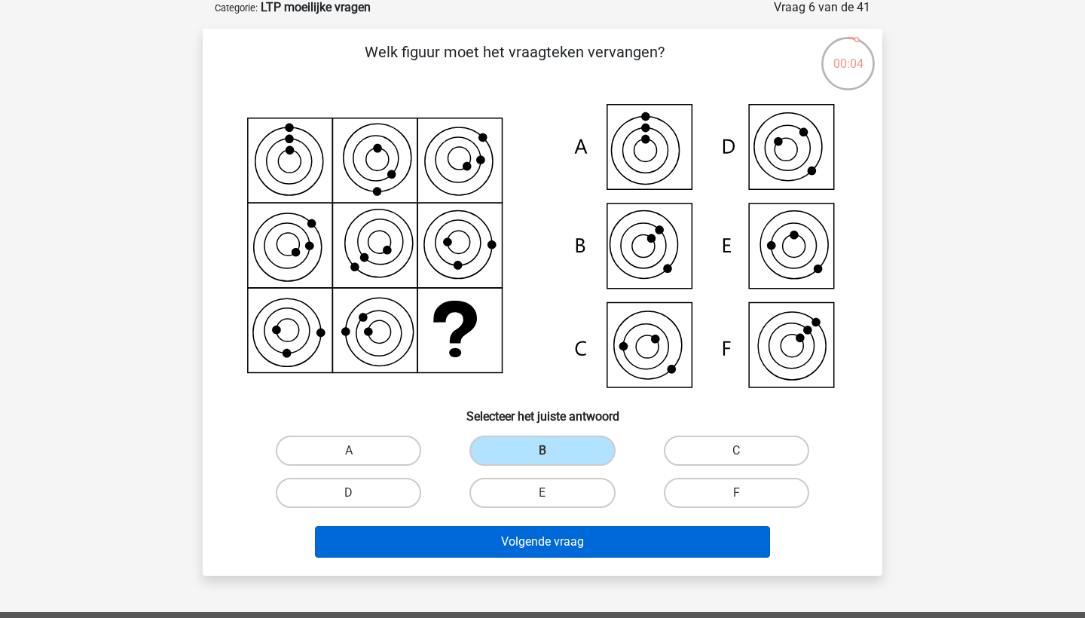
click at [583, 526] on button "Volgende vraag" at bounding box center [543, 542] width 456 height 32
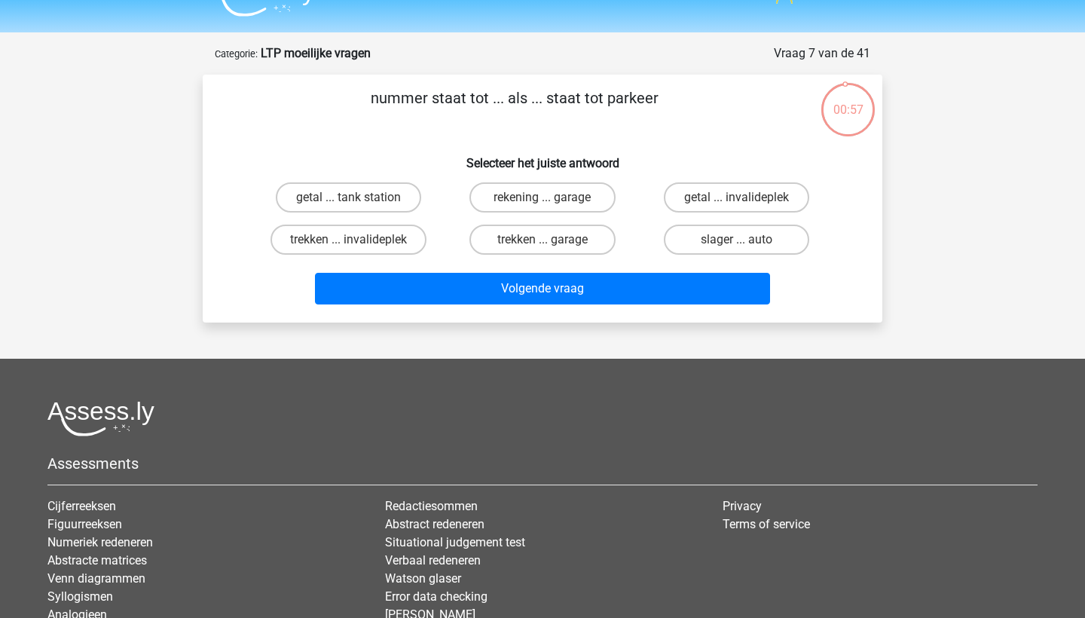
scroll to position [21, 0]
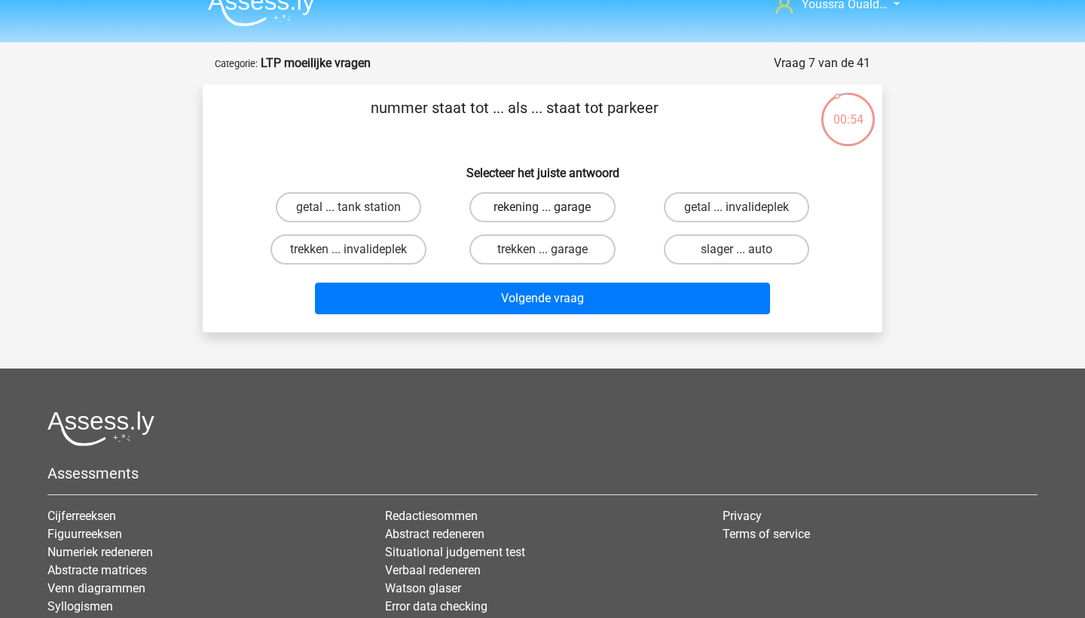
click at [497, 213] on label "rekening ... garage" at bounding box center [542, 207] width 145 height 30
click at [543, 213] on input "rekening ... garage" at bounding box center [548, 212] width 10 height 10
radio input "true"
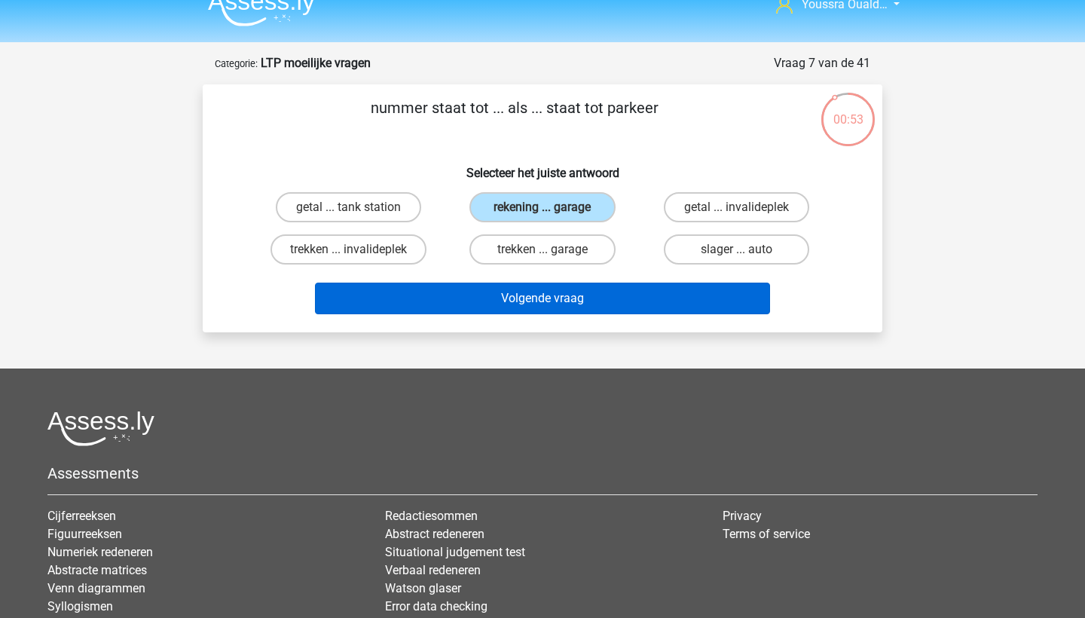
click at [548, 293] on button "Volgende vraag" at bounding box center [543, 299] width 456 height 32
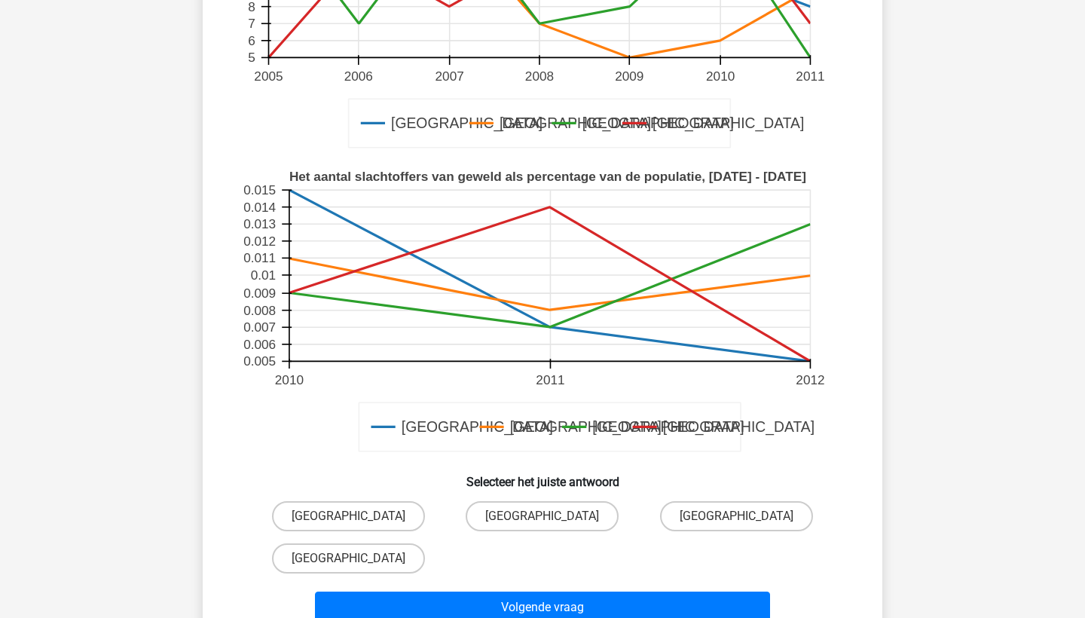
scroll to position [387, 0]
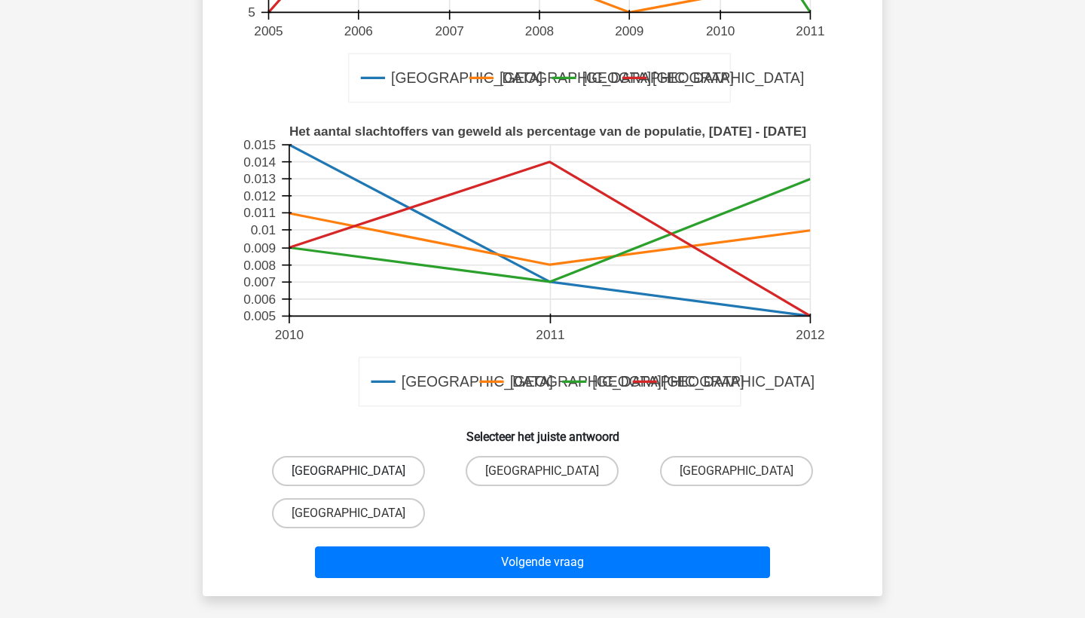
click at [356, 464] on label "Amsterdam" at bounding box center [348, 471] width 153 height 30
click at [356, 471] on input "Amsterdam" at bounding box center [354, 476] width 10 height 10
radio input "true"
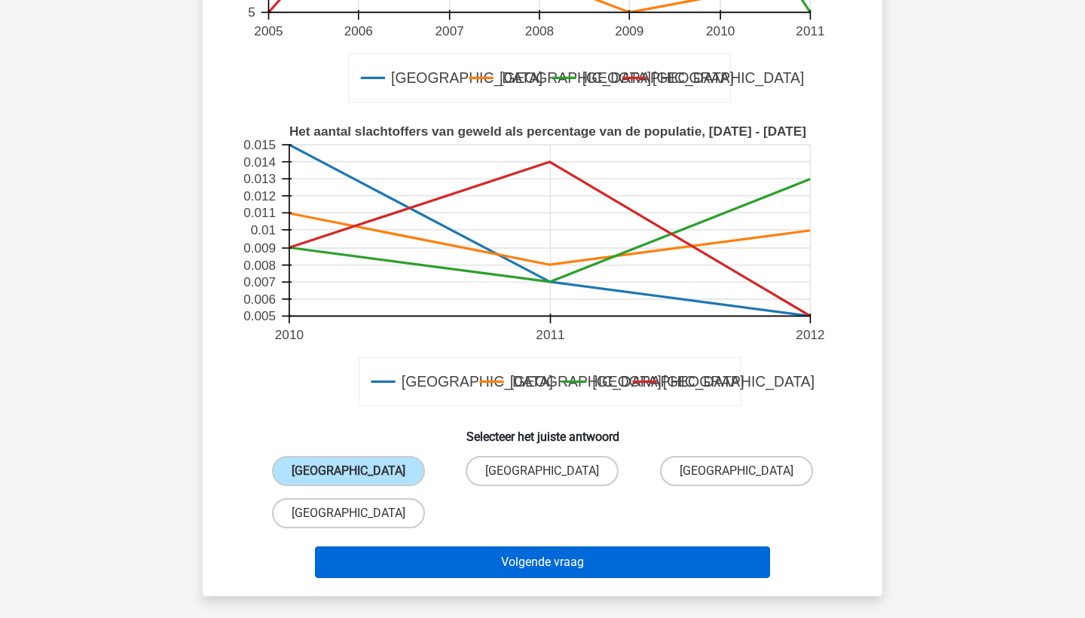
click at [514, 555] on button "Volgende vraag" at bounding box center [543, 562] width 456 height 32
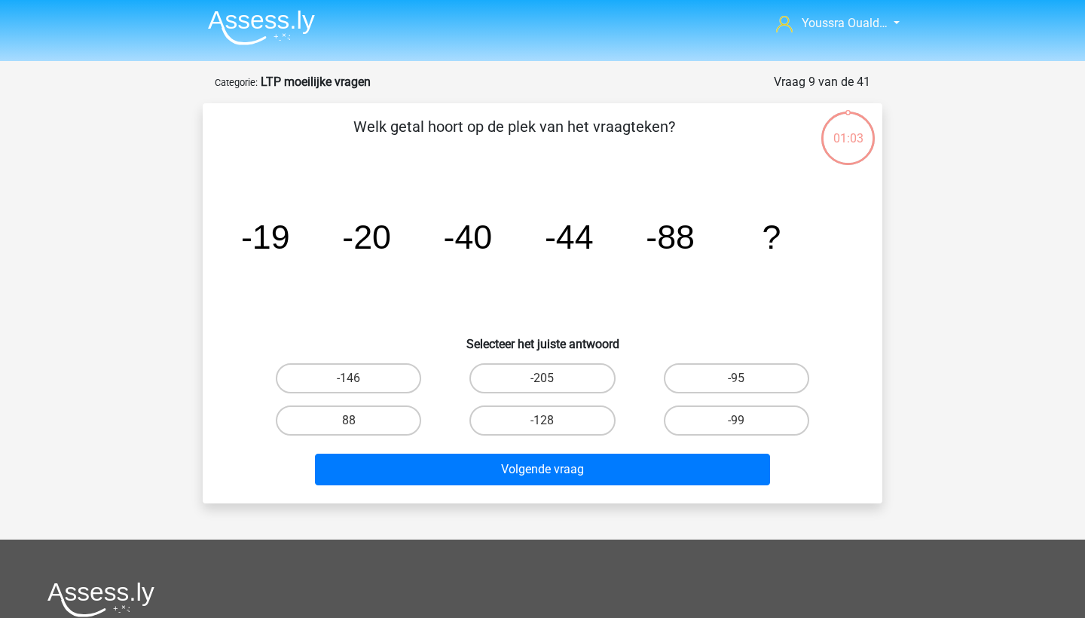
scroll to position [0, 0]
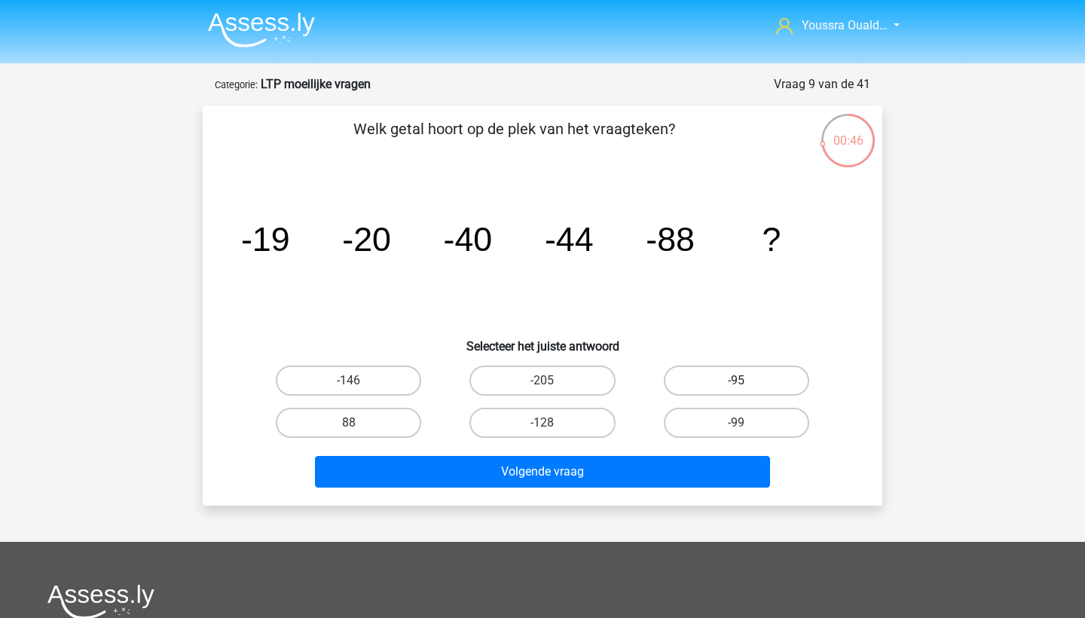
click at [699, 379] on label "-95" at bounding box center [736, 381] width 145 height 30
click at [736, 381] on input "-95" at bounding box center [741, 386] width 10 height 10
radio input "true"
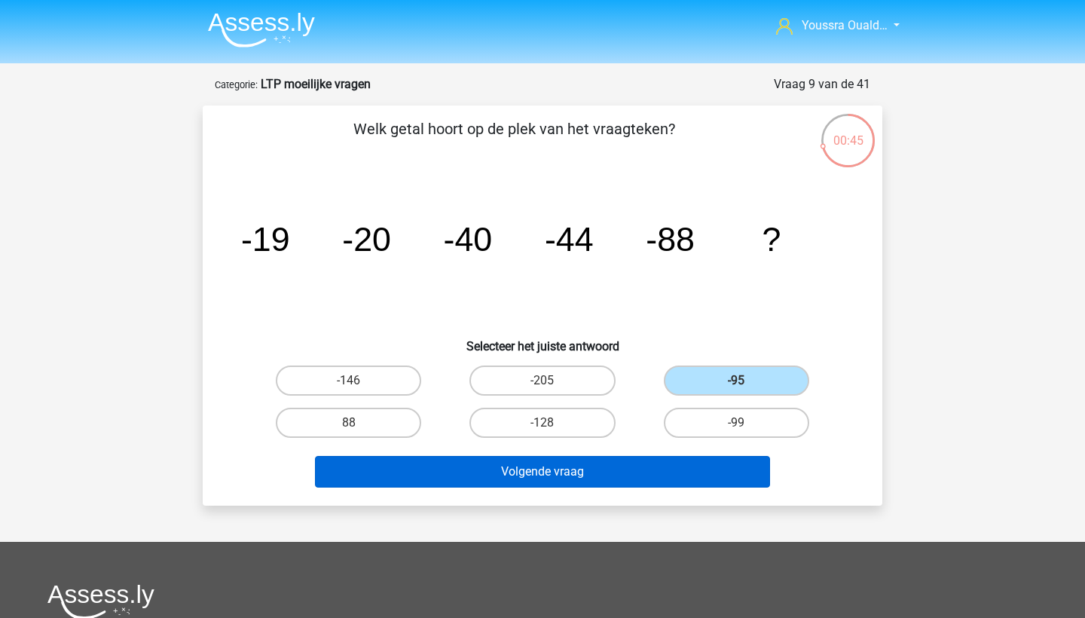
click at [675, 461] on button "Volgende vraag" at bounding box center [543, 472] width 456 height 32
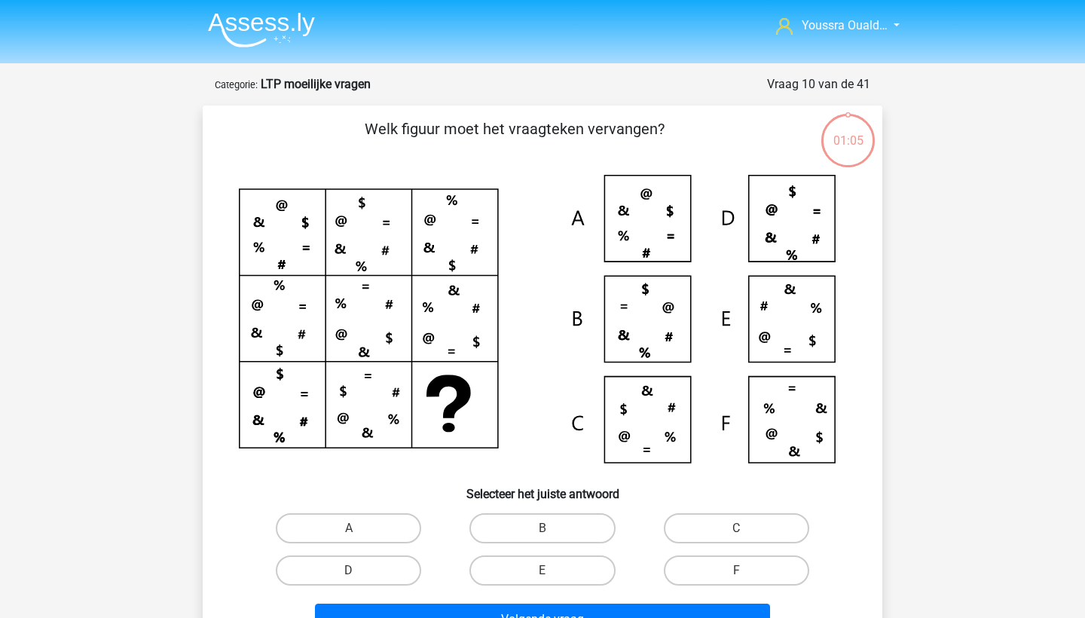
scroll to position [75, 0]
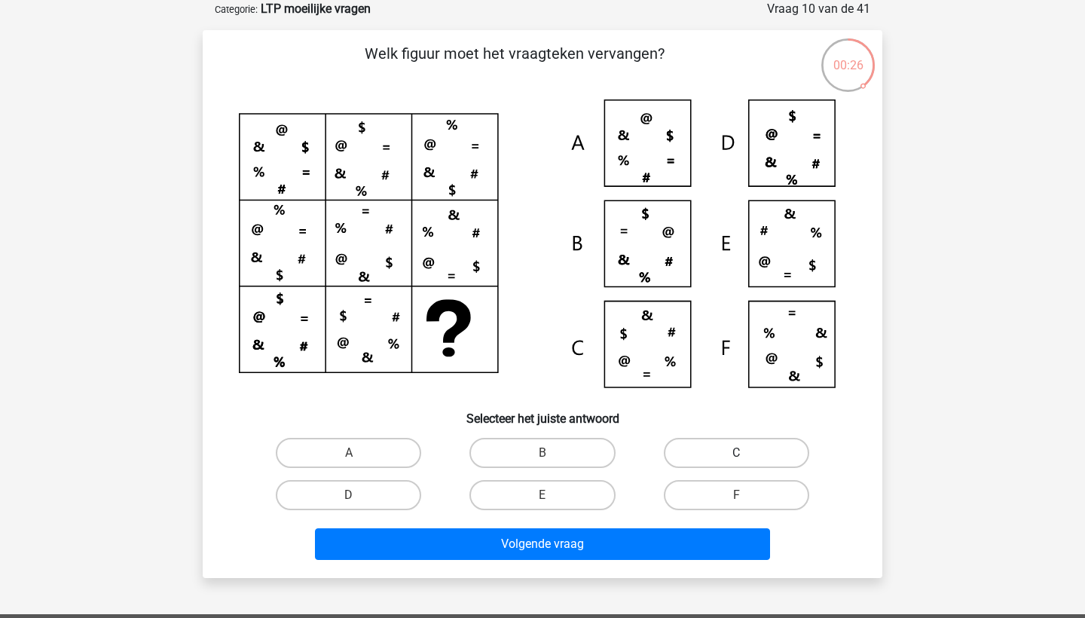
click at [708, 447] on label "C" at bounding box center [736, 453] width 145 height 30
click at [736, 453] on input "C" at bounding box center [741, 458] width 10 height 10
radio input "true"
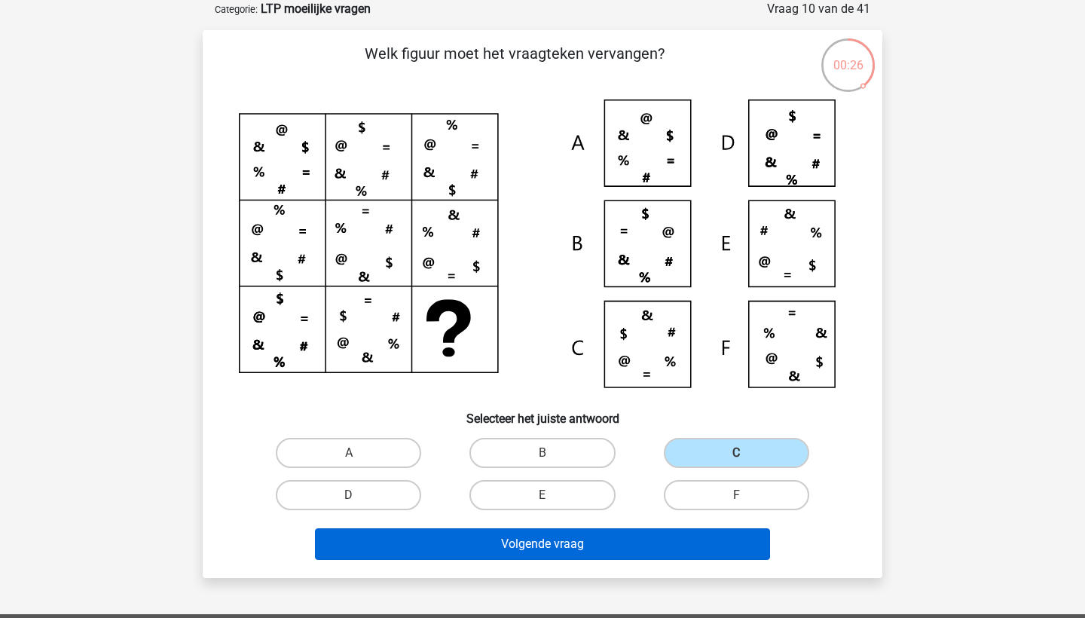
click at [683, 537] on button "Volgende vraag" at bounding box center [543, 544] width 456 height 32
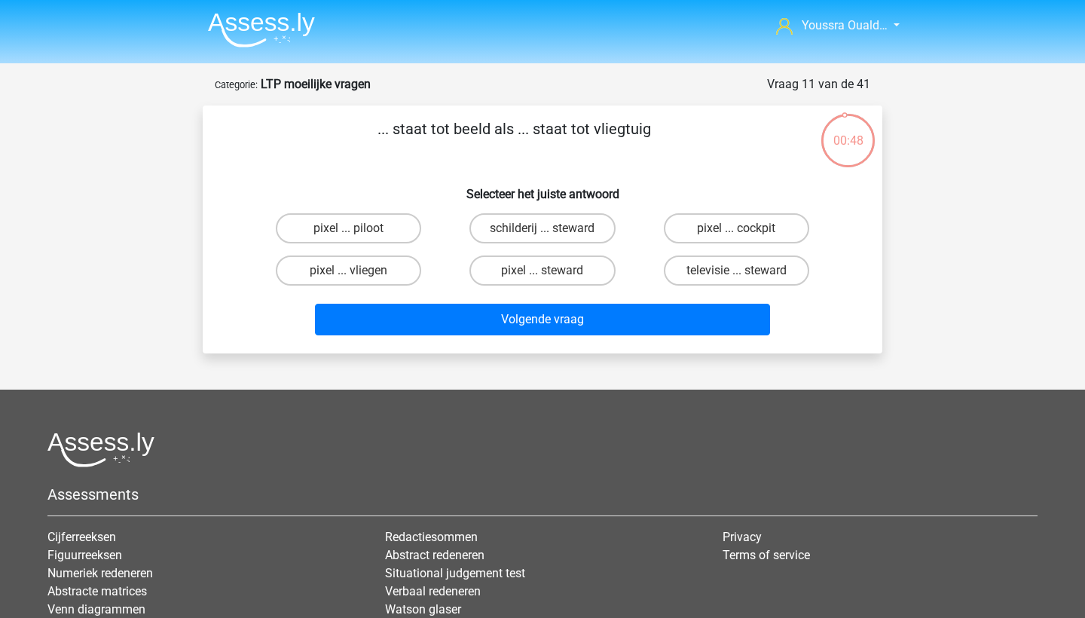
scroll to position [0, 0]
click at [717, 224] on label "pixel ... cockpit" at bounding box center [736, 228] width 145 height 30
click at [736, 228] on input "pixel ... cockpit" at bounding box center [741, 233] width 10 height 10
radio input "true"
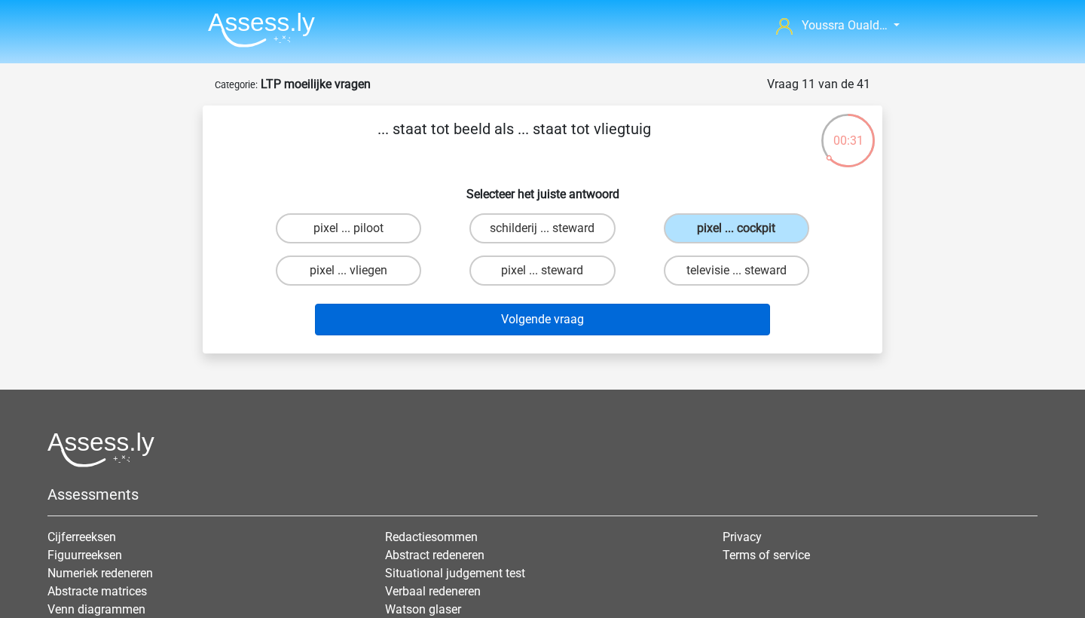
click at [687, 320] on button "Volgende vraag" at bounding box center [543, 320] width 456 height 32
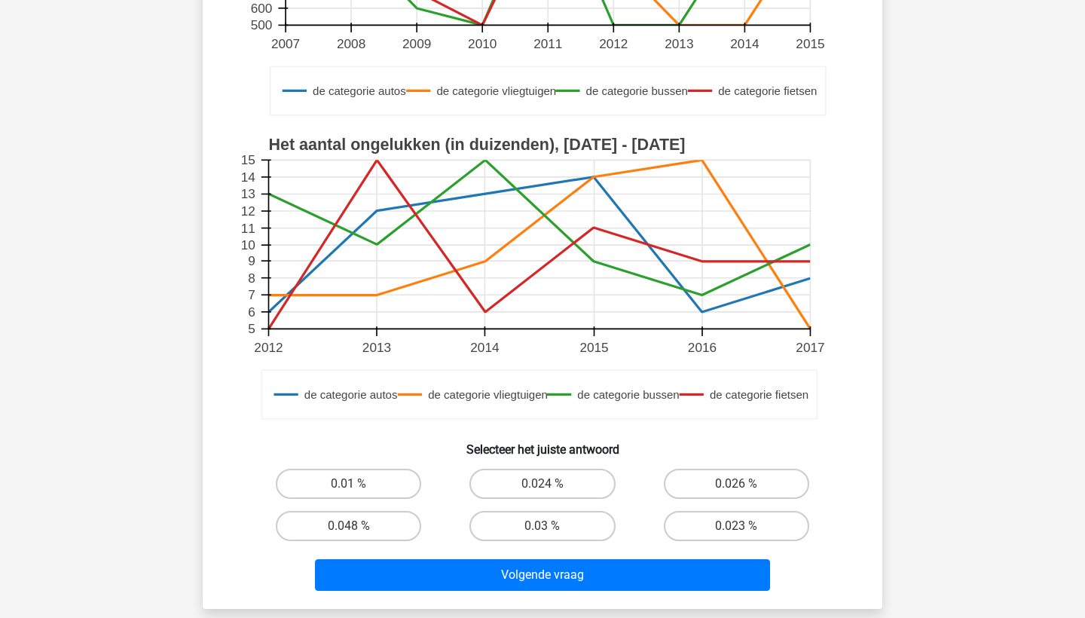
scroll to position [424, 0]
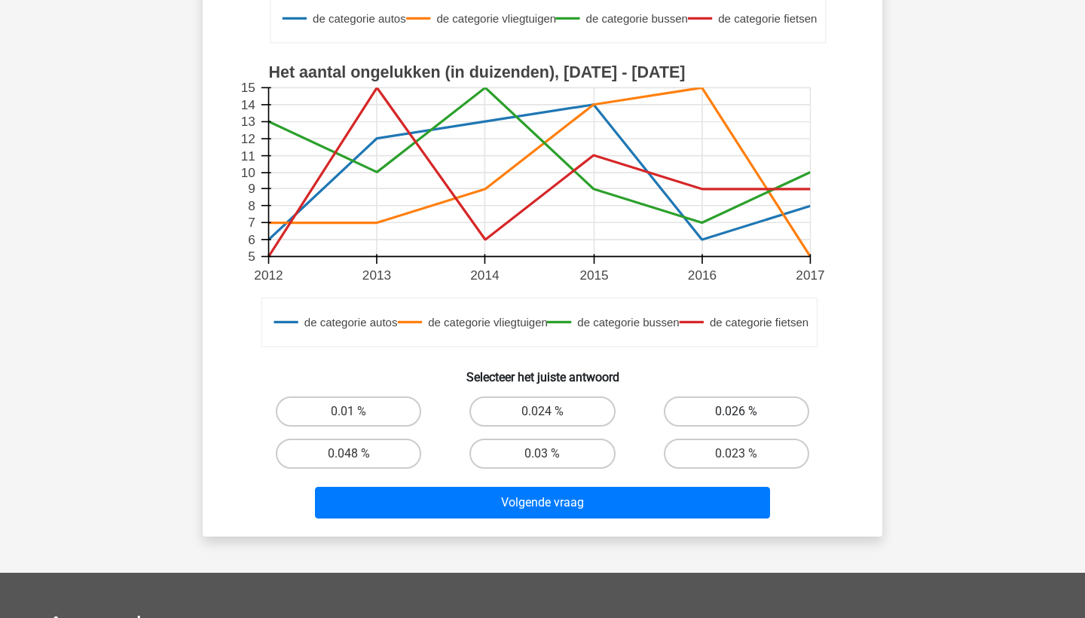
click at [693, 415] on label "0.026 %" at bounding box center [736, 411] width 145 height 30
click at [736, 415] on input "0.026 %" at bounding box center [741, 417] width 10 height 10
radio input "true"
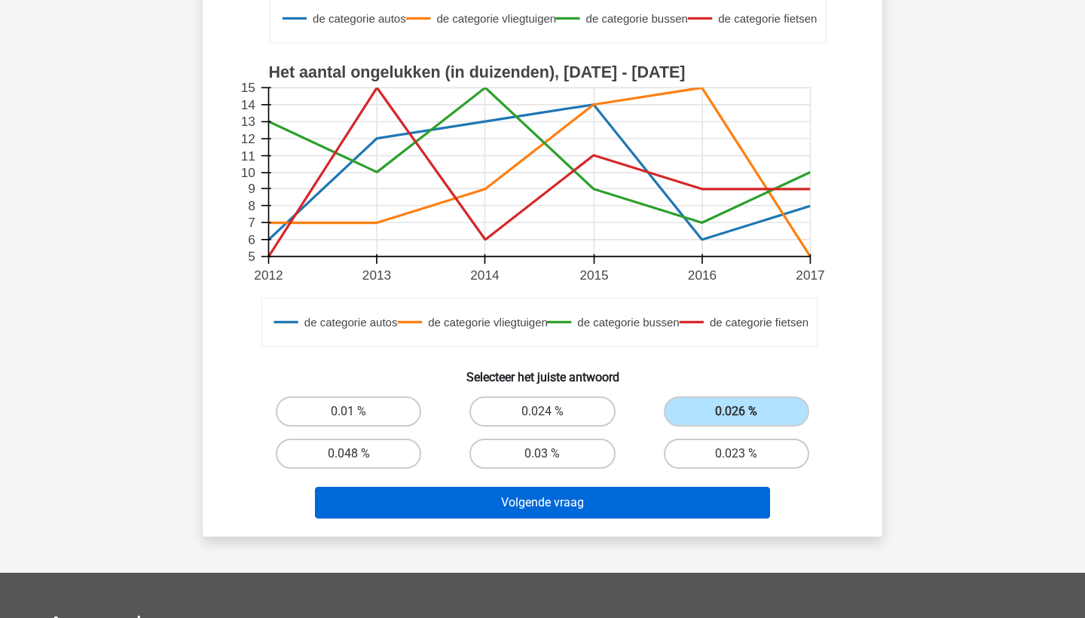
click at [675, 494] on button "Volgende vraag" at bounding box center [543, 503] width 456 height 32
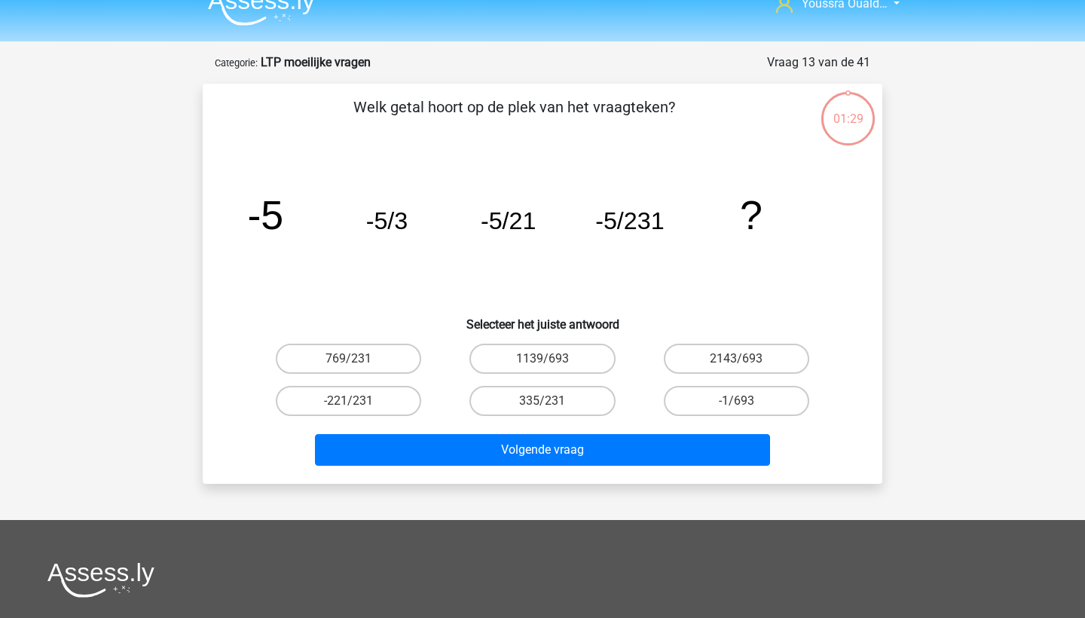
scroll to position [19, 0]
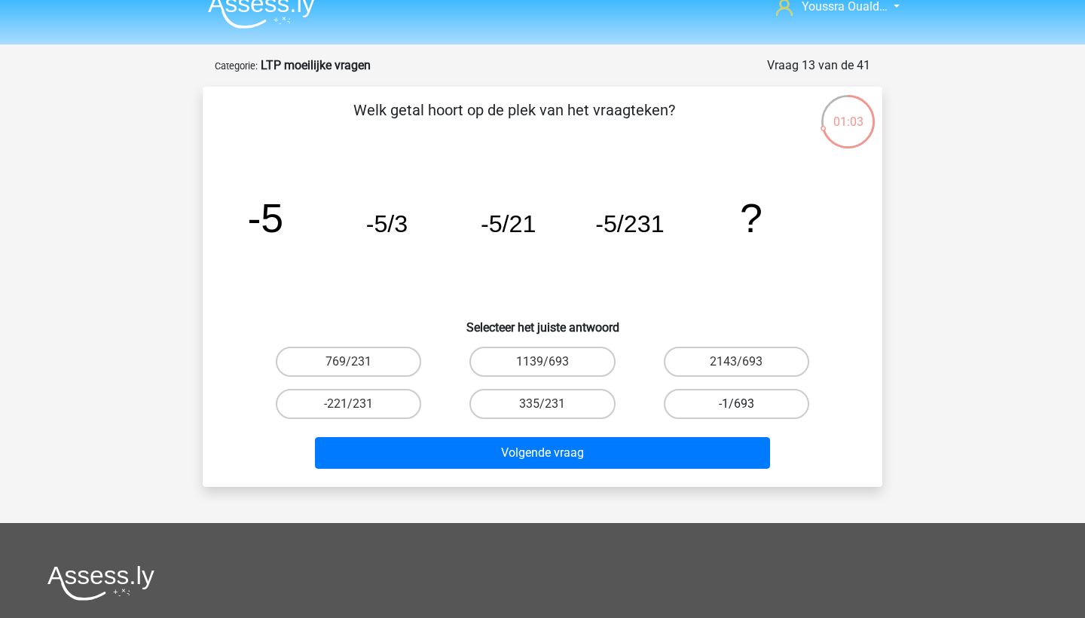
click at [708, 405] on label "-1/693" at bounding box center [736, 404] width 145 height 30
click at [736, 405] on input "-1/693" at bounding box center [741, 409] width 10 height 10
radio input "true"
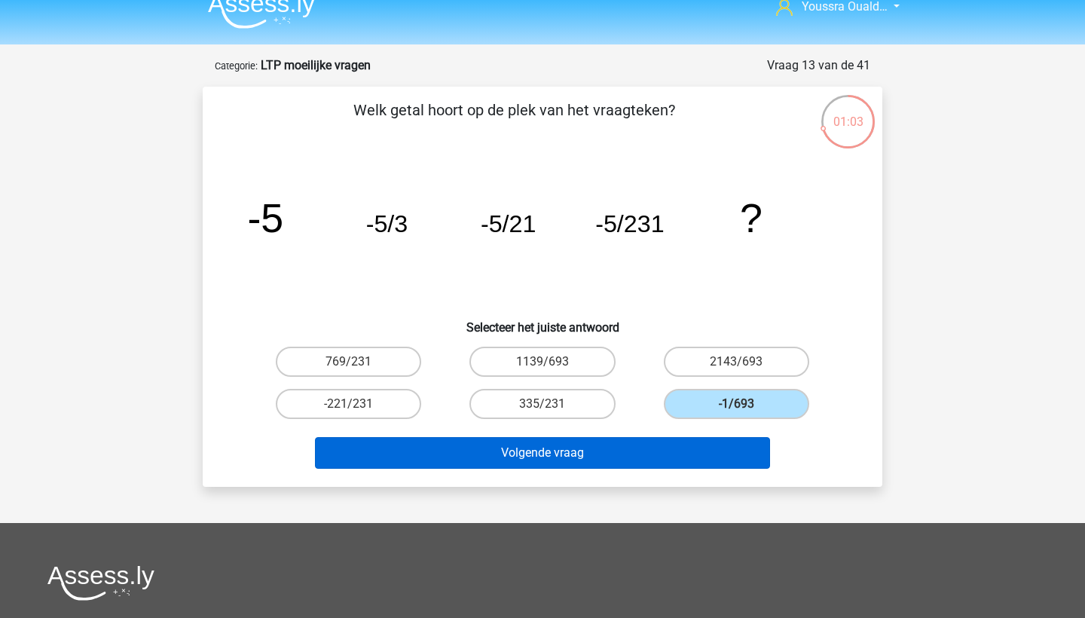
click at [700, 446] on button "Volgende vraag" at bounding box center [543, 453] width 456 height 32
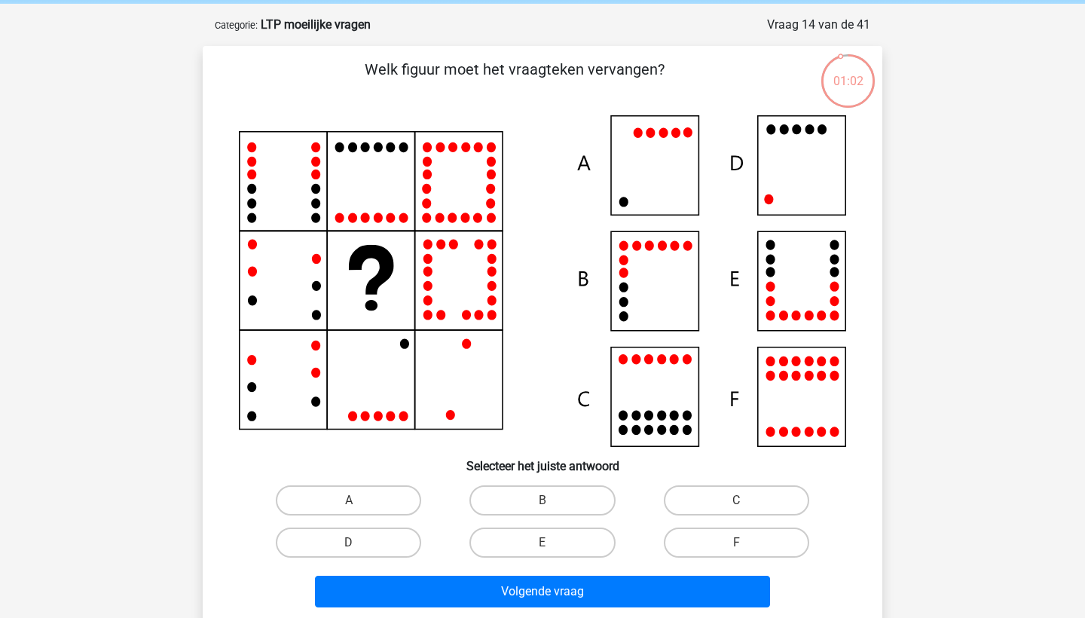
scroll to position [46, 0]
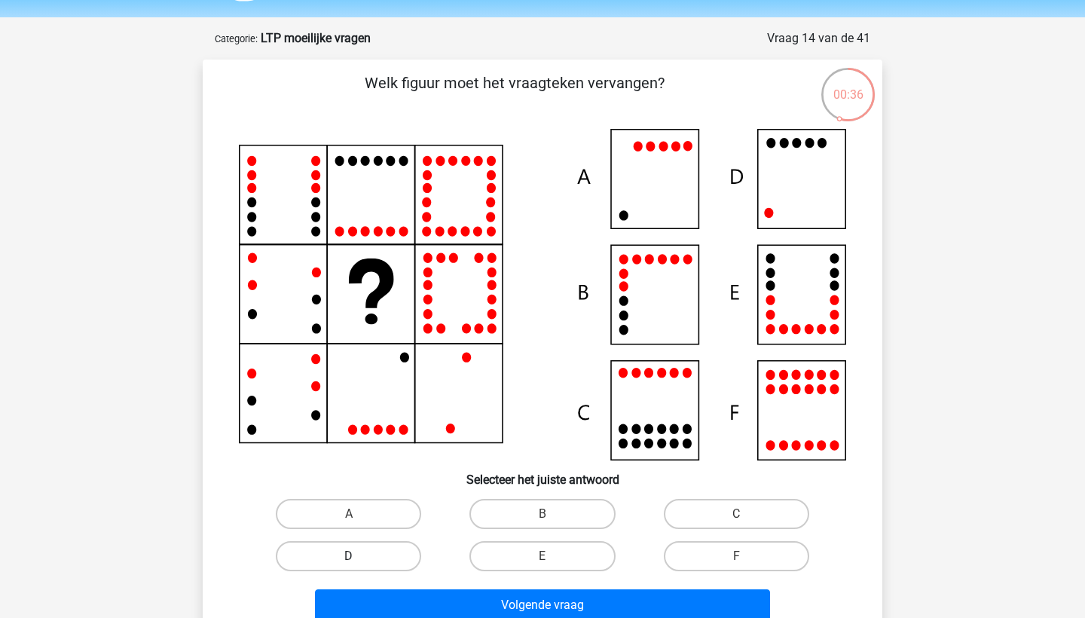
click at [387, 555] on label "D" at bounding box center [348, 556] width 145 height 30
click at [359, 556] on input "D" at bounding box center [354, 561] width 10 height 10
radio input "true"
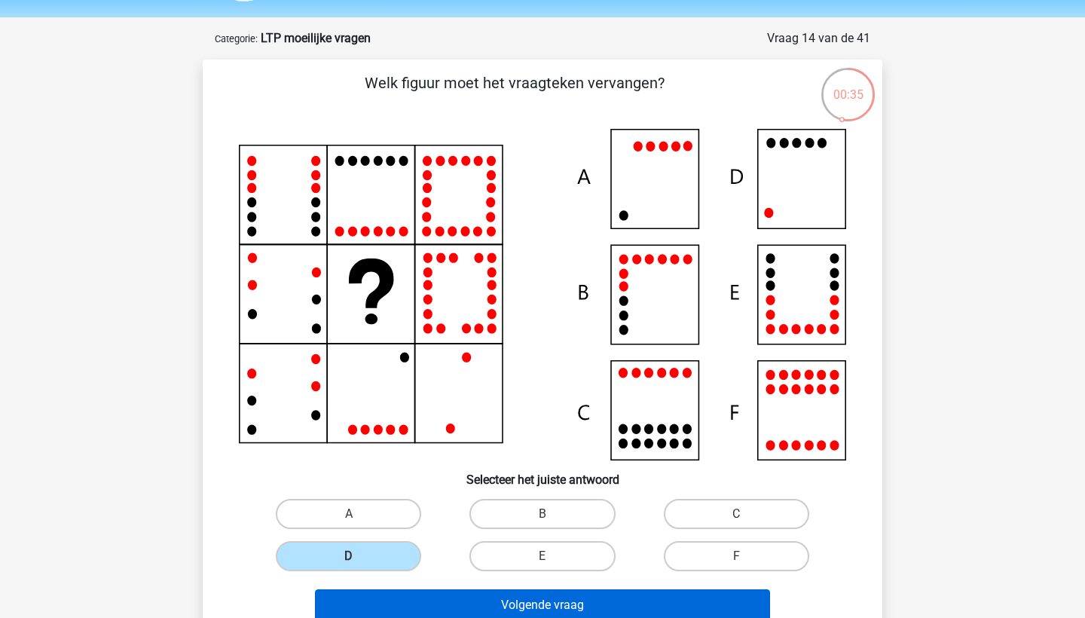
click at [489, 608] on button "Volgende vraag" at bounding box center [543, 605] width 456 height 32
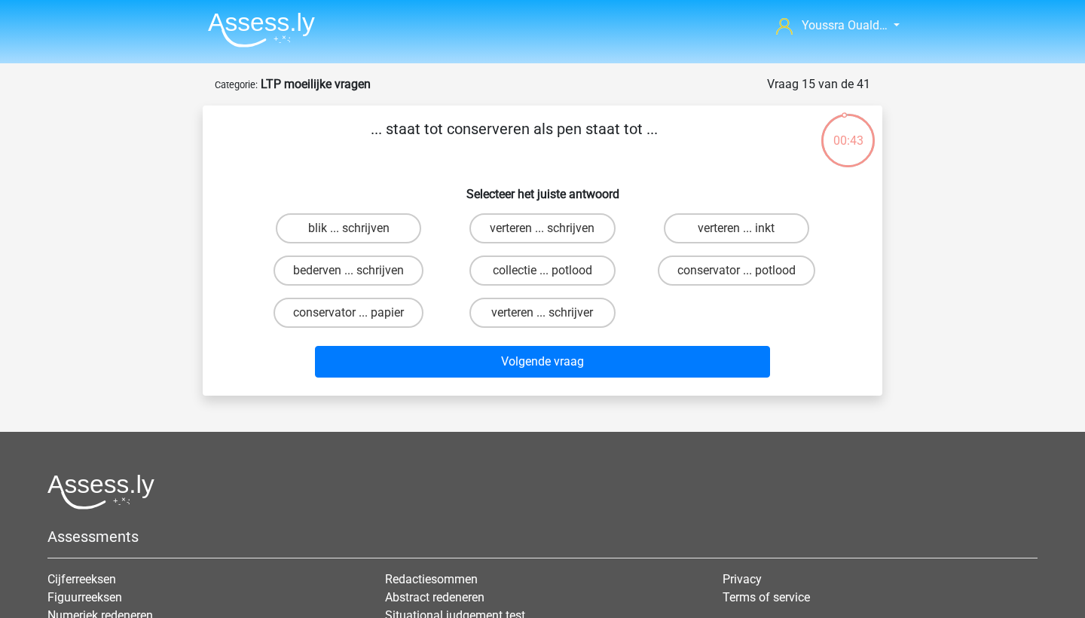
scroll to position [0, 0]
click at [681, 269] on label "conservator ... potlood" at bounding box center [737, 271] width 158 height 30
click at [736, 271] on input "conservator ... potlood" at bounding box center [741, 276] width 10 height 10
radio input "true"
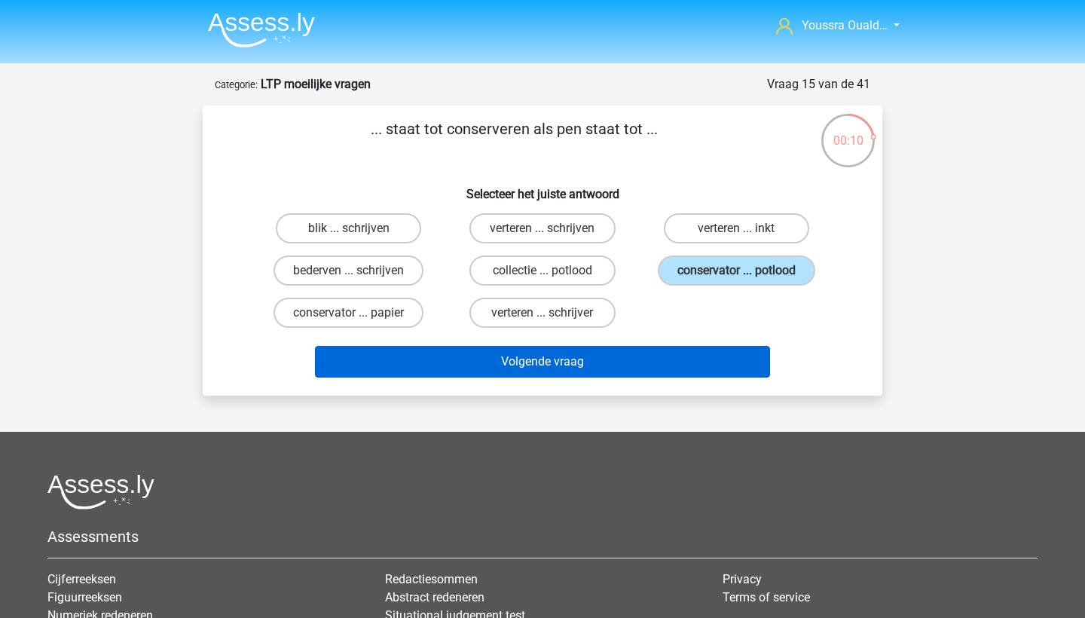
click at [620, 360] on button "Volgende vraag" at bounding box center [543, 362] width 456 height 32
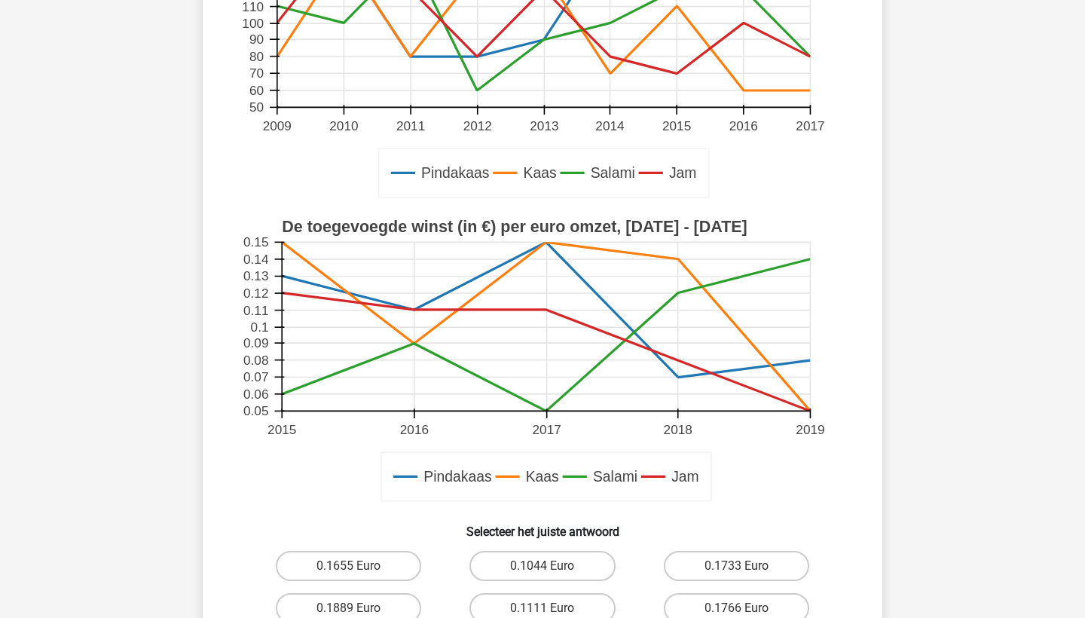
scroll to position [354, 0]
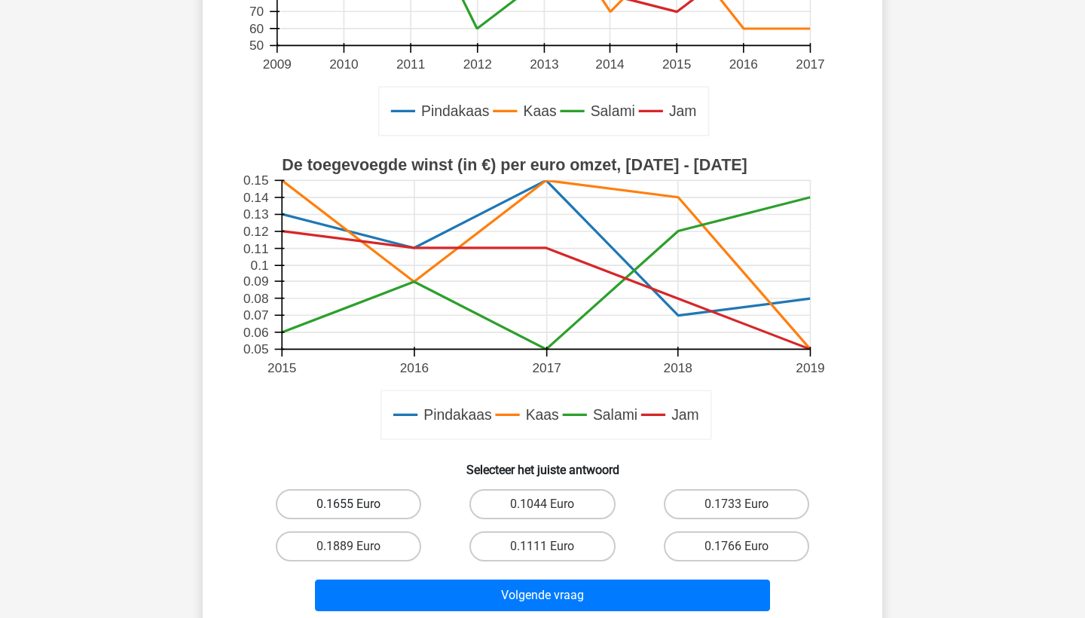
click at [369, 504] on label "0.1655 Euro" at bounding box center [348, 504] width 145 height 30
click at [359, 504] on input "0.1655 Euro" at bounding box center [354, 509] width 10 height 10
radio input "true"
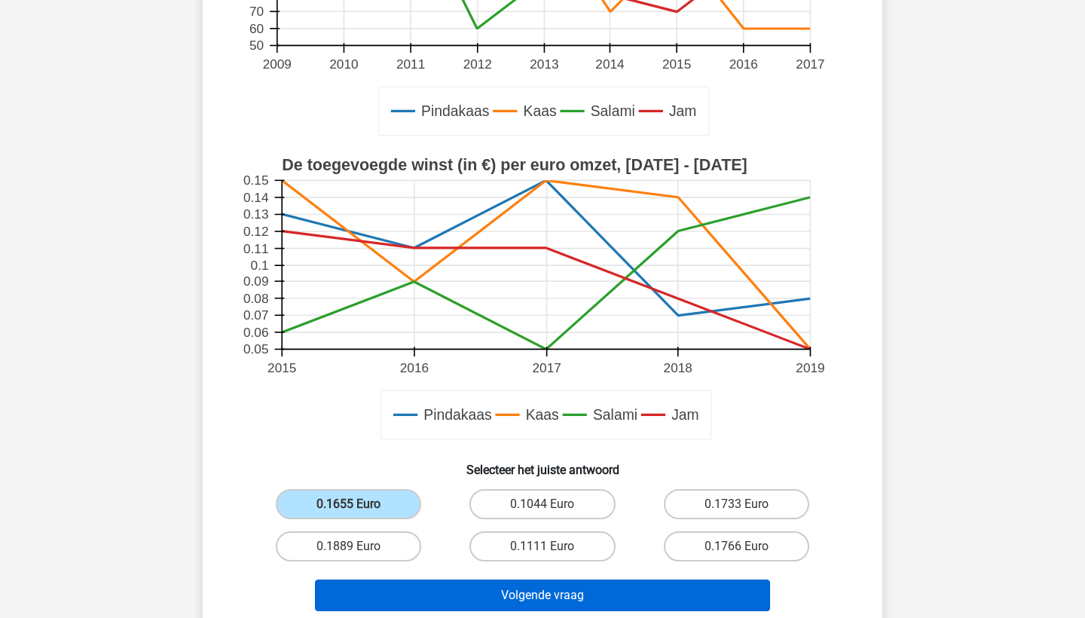
click at [479, 596] on button "Volgende vraag" at bounding box center [543, 596] width 456 height 32
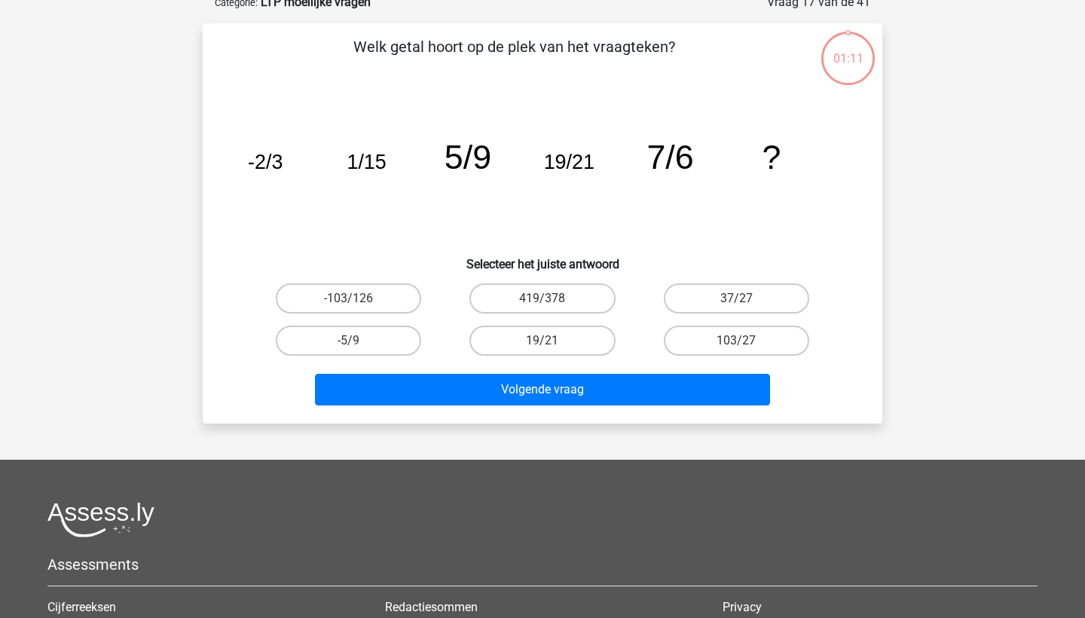
scroll to position [75, 0]
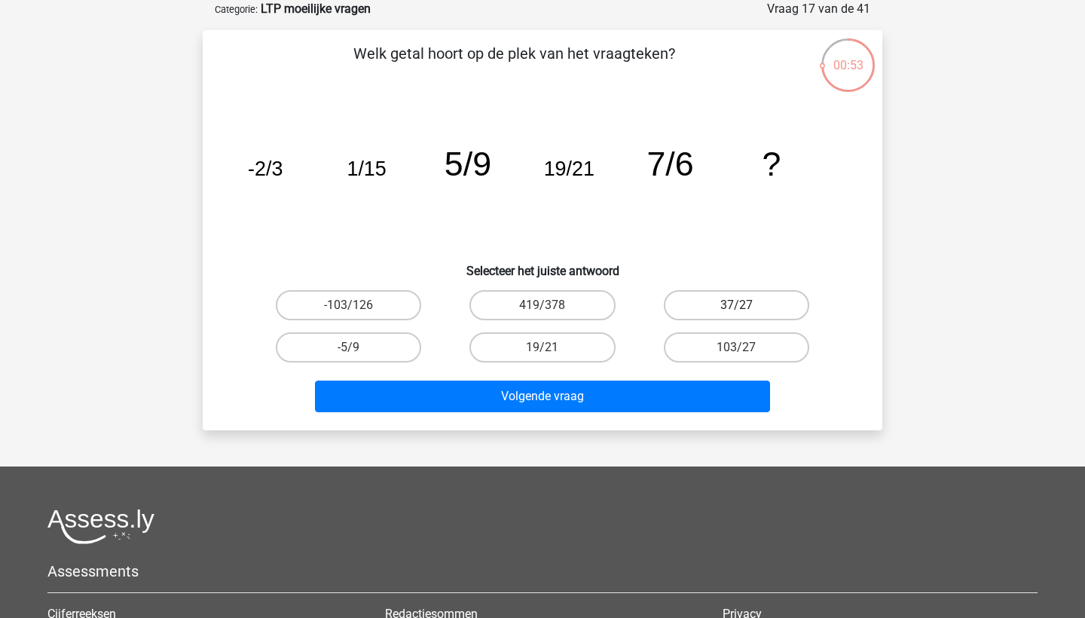
click at [748, 307] on label "37/27" at bounding box center [736, 305] width 145 height 30
click at [746, 307] on input "37/27" at bounding box center [741, 310] width 10 height 10
radio input "true"
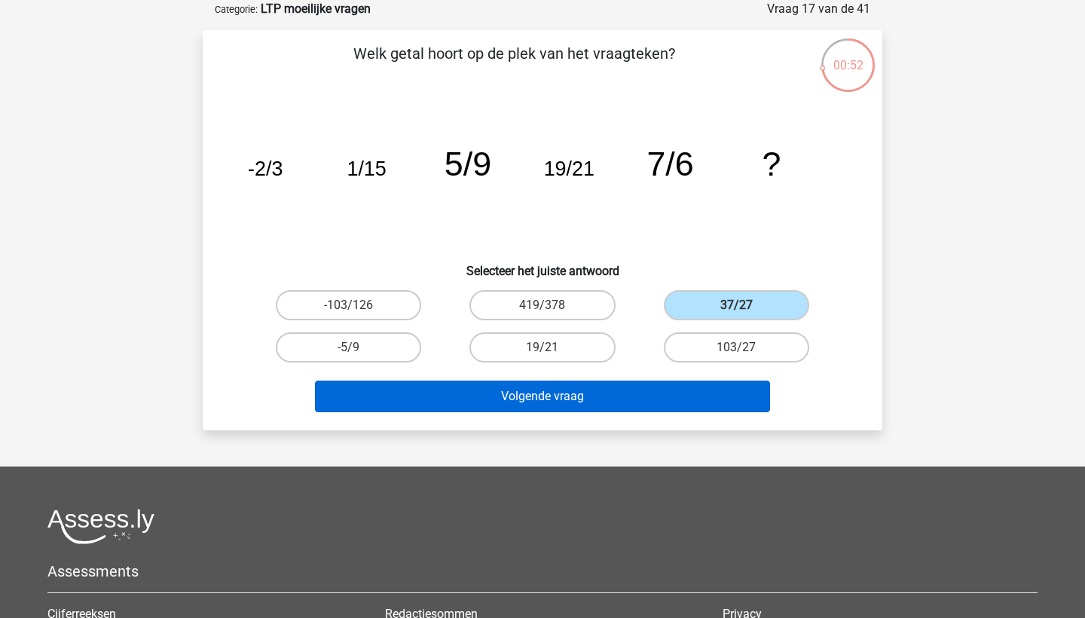
click at [715, 392] on button "Volgende vraag" at bounding box center [543, 397] width 456 height 32
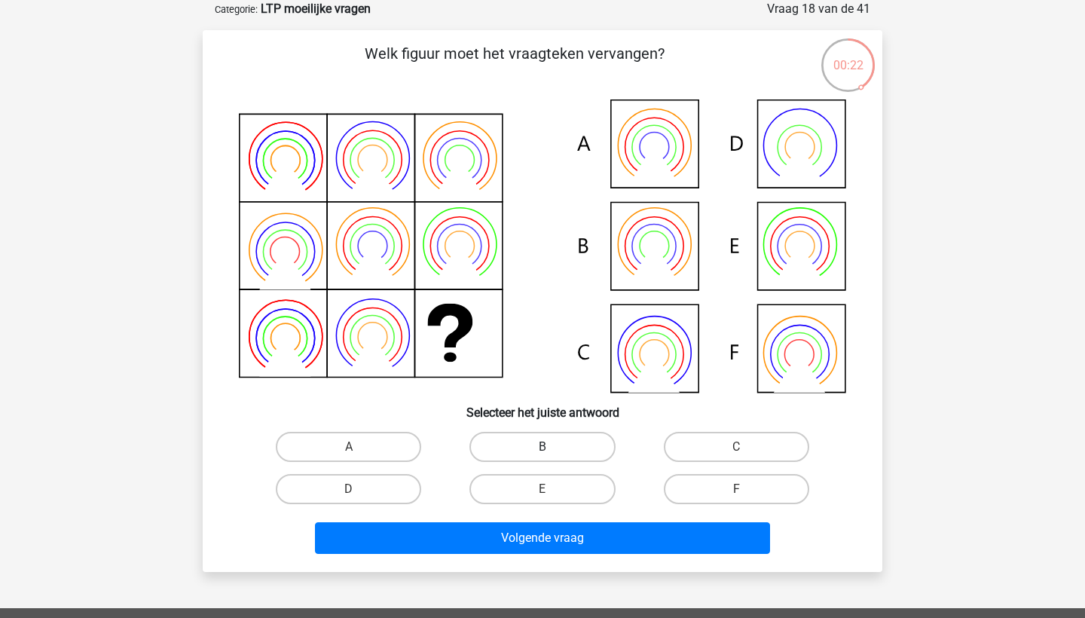
click at [528, 451] on label "B" at bounding box center [542, 447] width 145 height 30
click at [543, 451] on input "B" at bounding box center [548, 452] width 10 height 10
radio input "true"
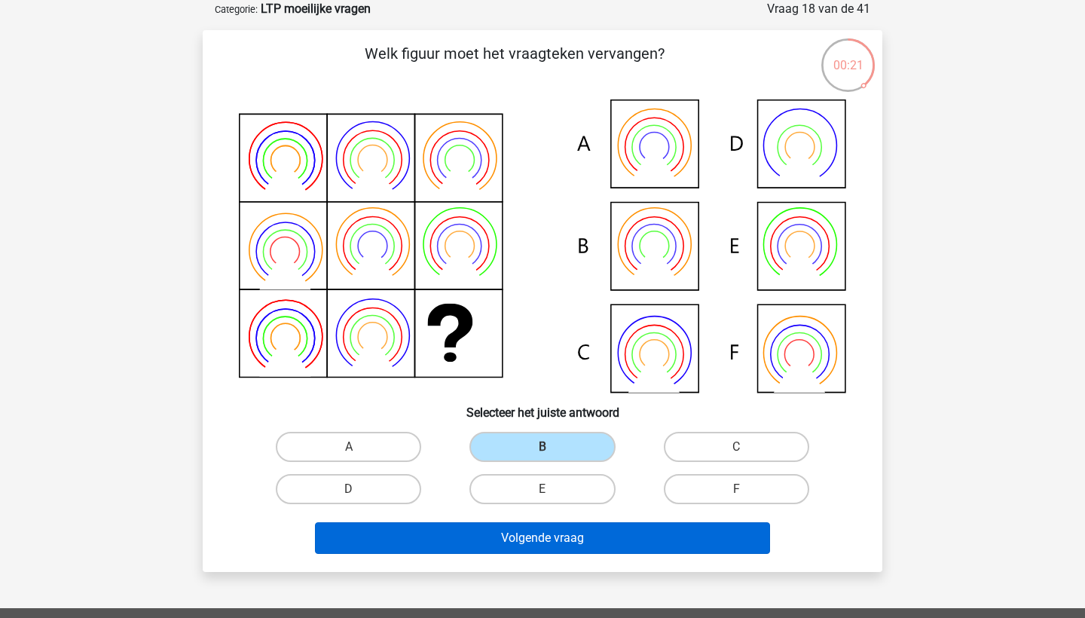
click at [534, 540] on button "Volgende vraag" at bounding box center [543, 538] width 456 height 32
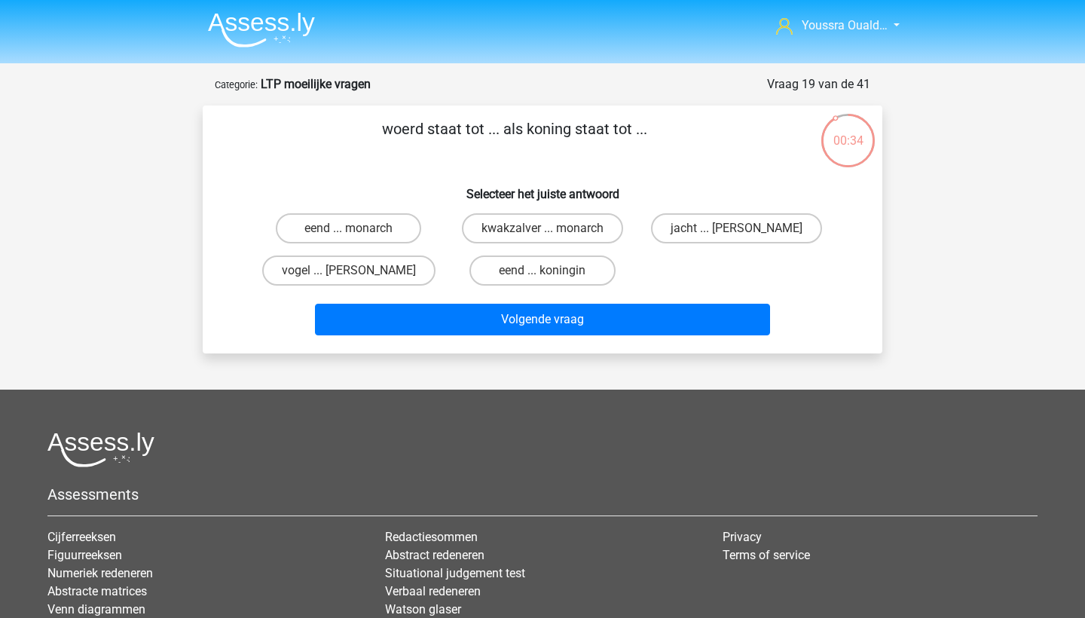
scroll to position [0, 0]
click at [395, 226] on label "eend ... monarch" at bounding box center [348, 228] width 145 height 30
click at [359, 228] on input "eend ... monarch" at bounding box center [354, 233] width 10 height 10
radio input "true"
click at [505, 272] on label "eend ... koningin" at bounding box center [542, 271] width 145 height 30
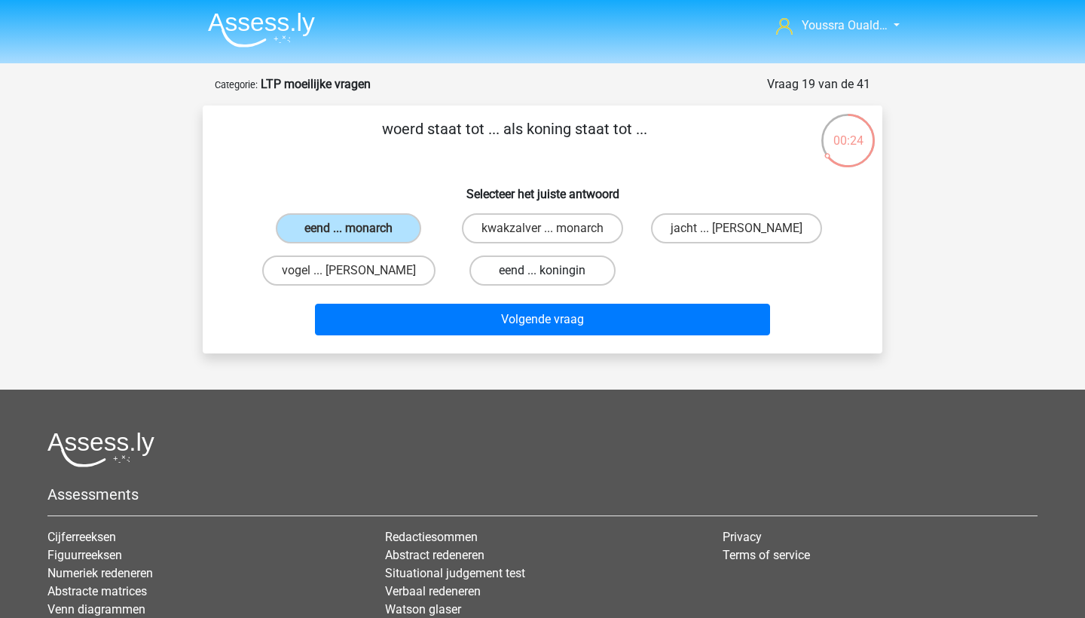
click at [543, 272] on input "eend ... koningin" at bounding box center [548, 276] width 10 height 10
radio input "true"
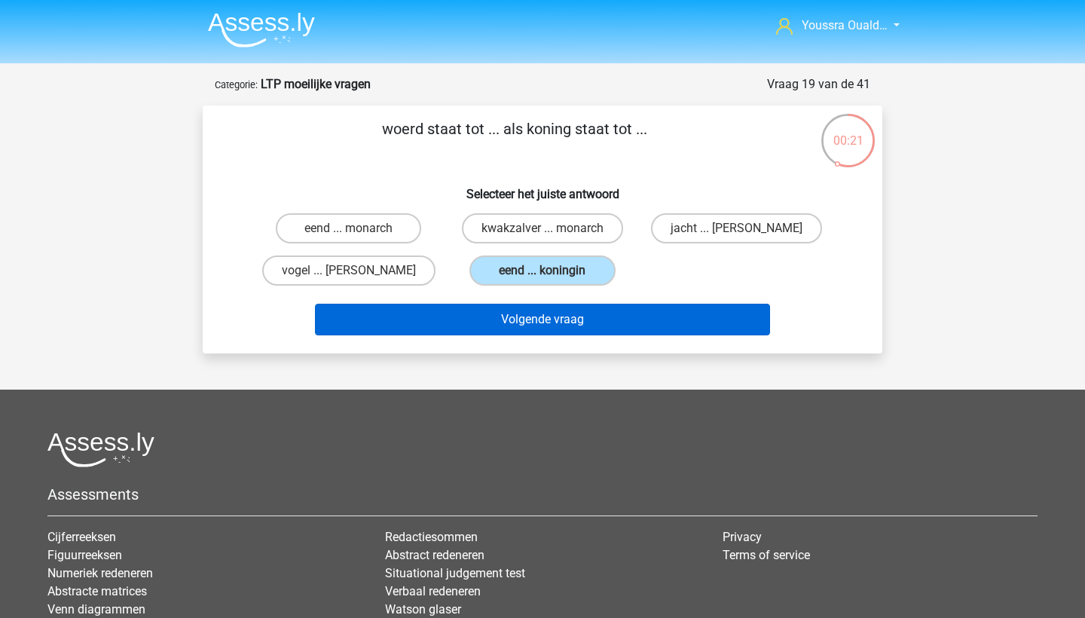
click at [525, 325] on button "Volgende vraag" at bounding box center [543, 320] width 456 height 32
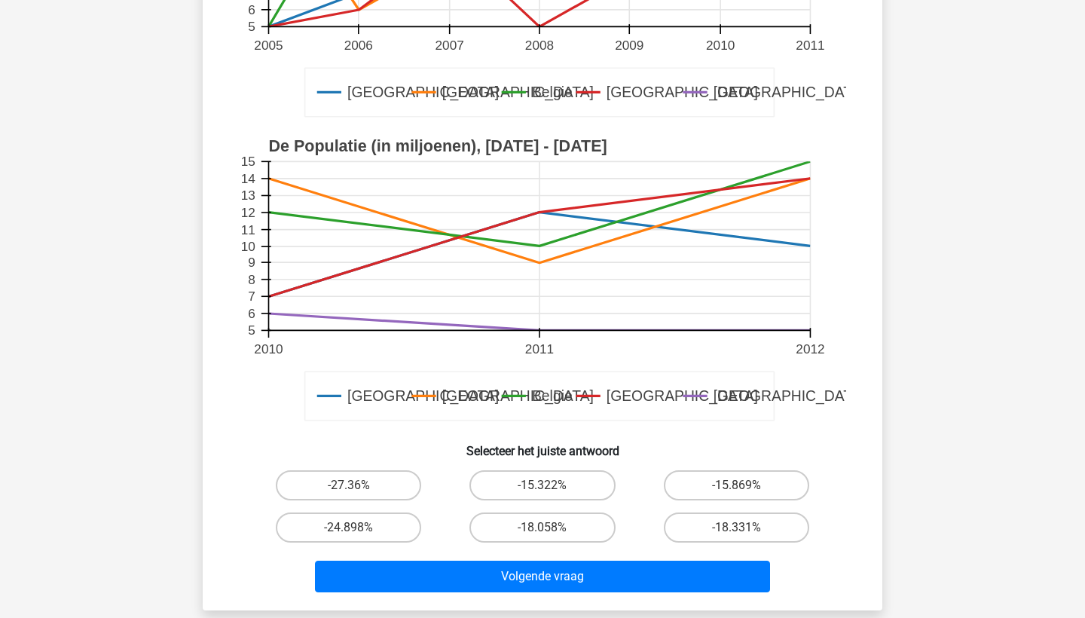
scroll to position [358, 0]
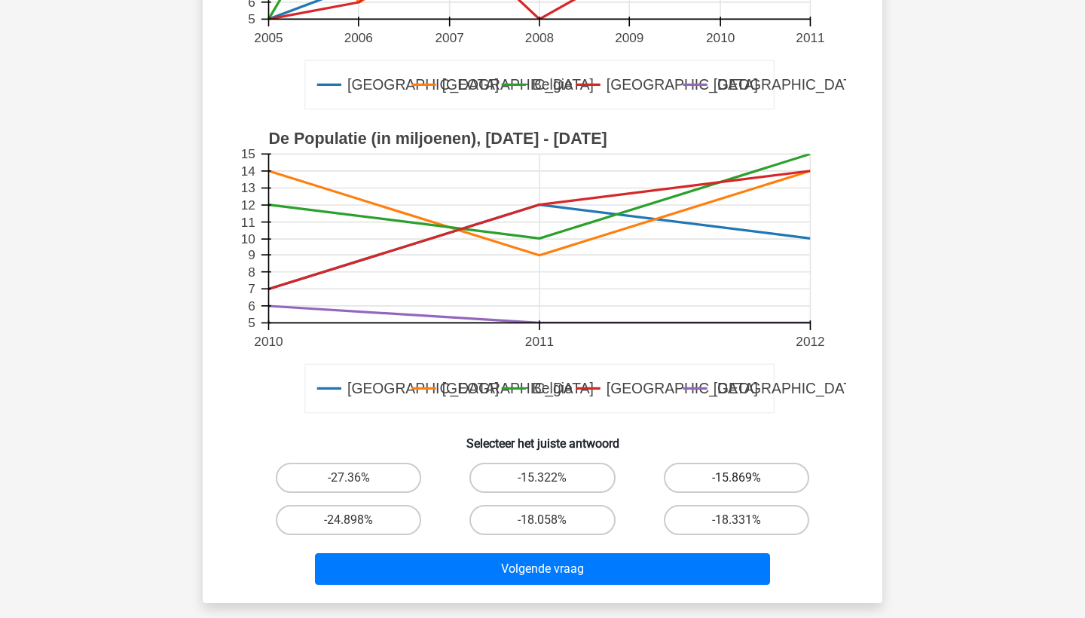
click at [720, 474] on label "-15.869%" at bounding box center [736, 478] width 145 height 30
click at [736, 478] on input "-15.869%" at bounding box center [741, 483] width 10 height 10
radio input "true"
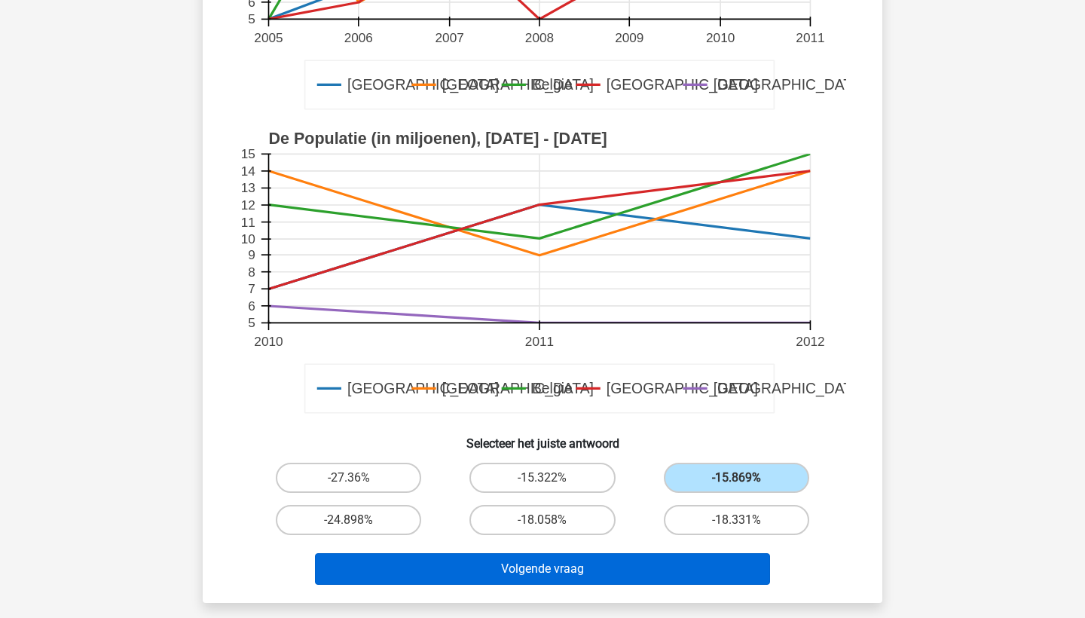
click at [678, 563] on button "Volgende vraag" at bounding box center [543, 569] width 456 height 32
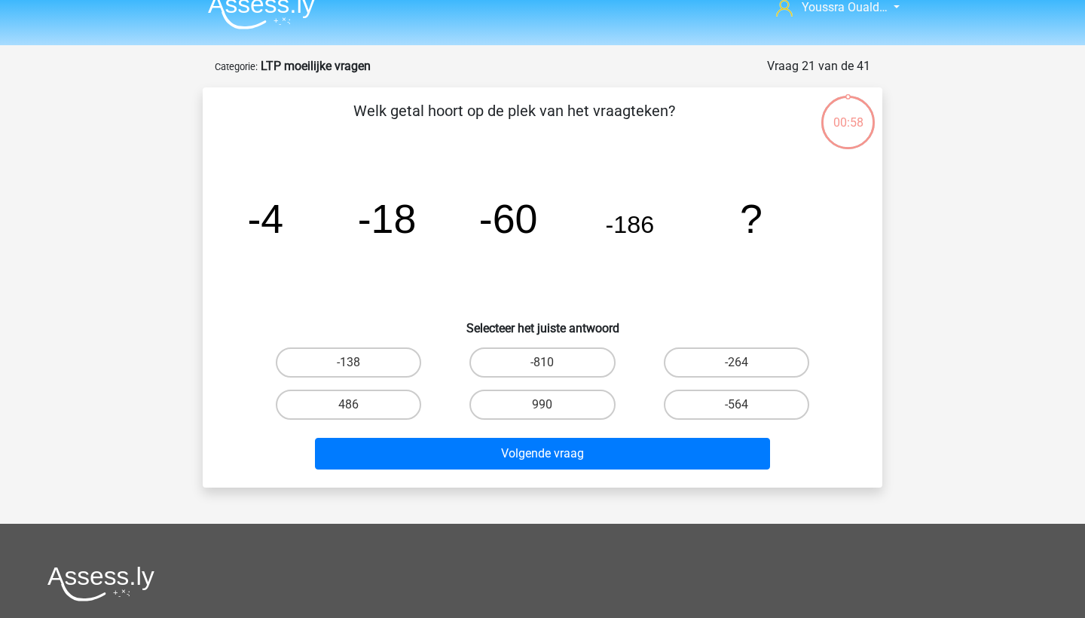
scroll to position [18, 0]
click at [692, 359] on label "-264" at bounding box center [736, 362] width 145 height 30
click at [736, 363] on input "-264" at bounding box center [741, 368] width 10 height 10
radio input "true"
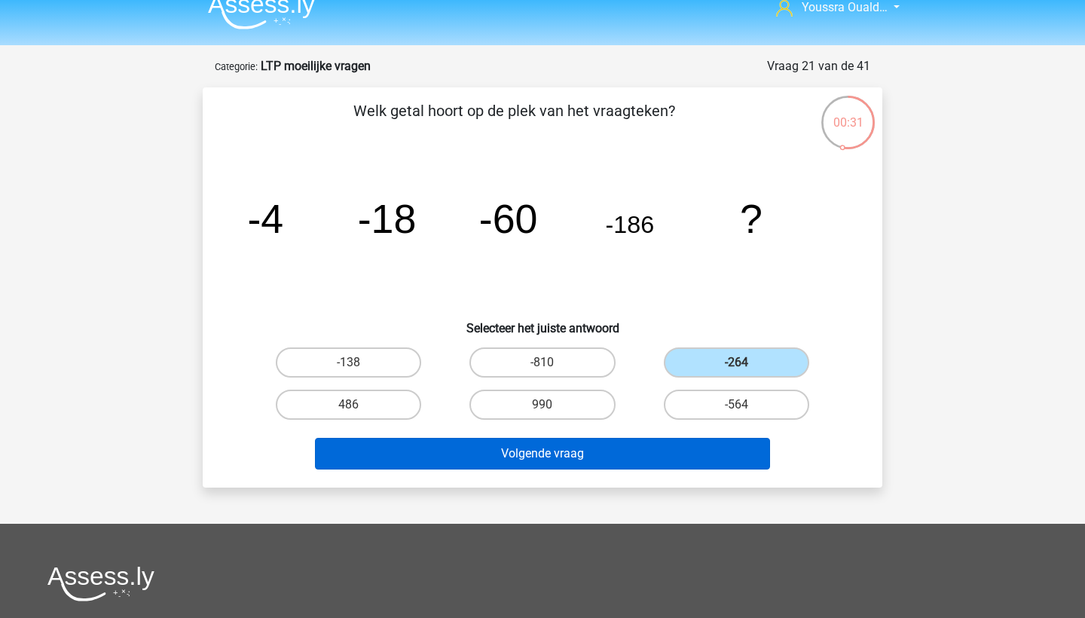
click at [656, 457] on button "Volgende vraag" at bounding box center [543, 454] width 456 height 32
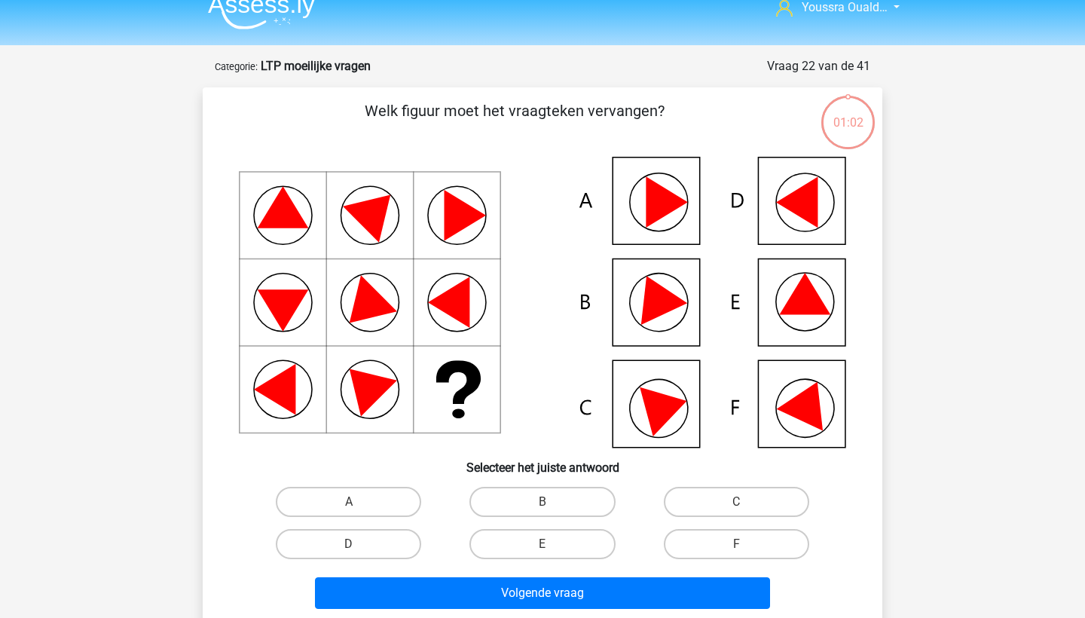
scroll to position [75, 0]
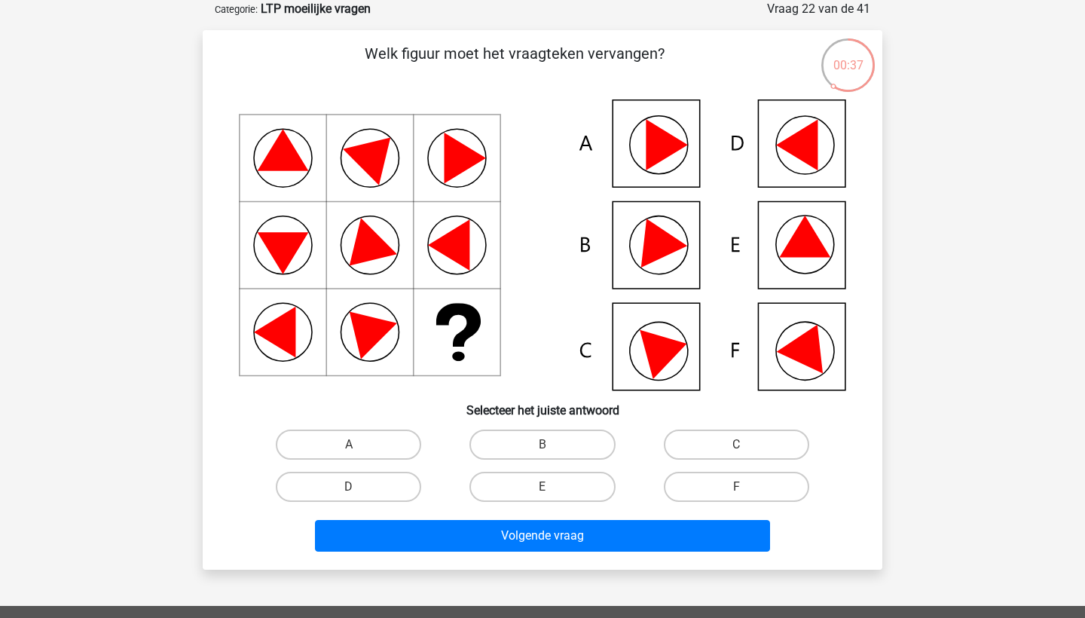
click at [311, 332] on icon at bounding box center [543, 244] width 608 height 291
click at [562, 448] on label "B" at bounding box center [542, 445] width 145 height 30
click at [553, 448] on input "B" at bounding box center [548, 450] width 10 height 10
radio input "true"
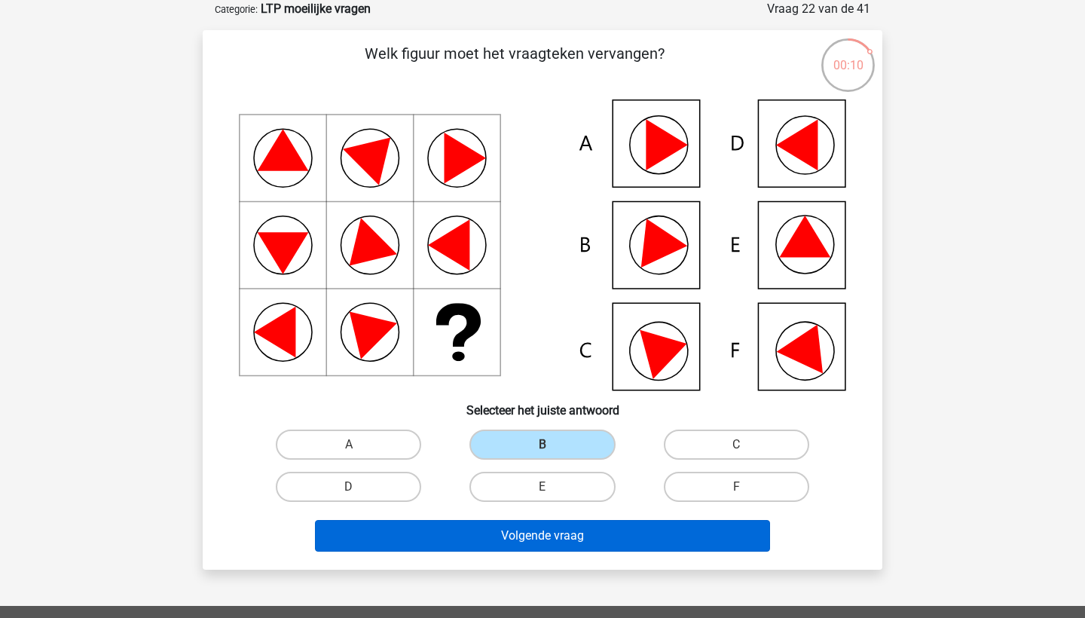
click at [605, 533] on button "Volgende vraag" at bounding box center [543, 536] width 456 height 32
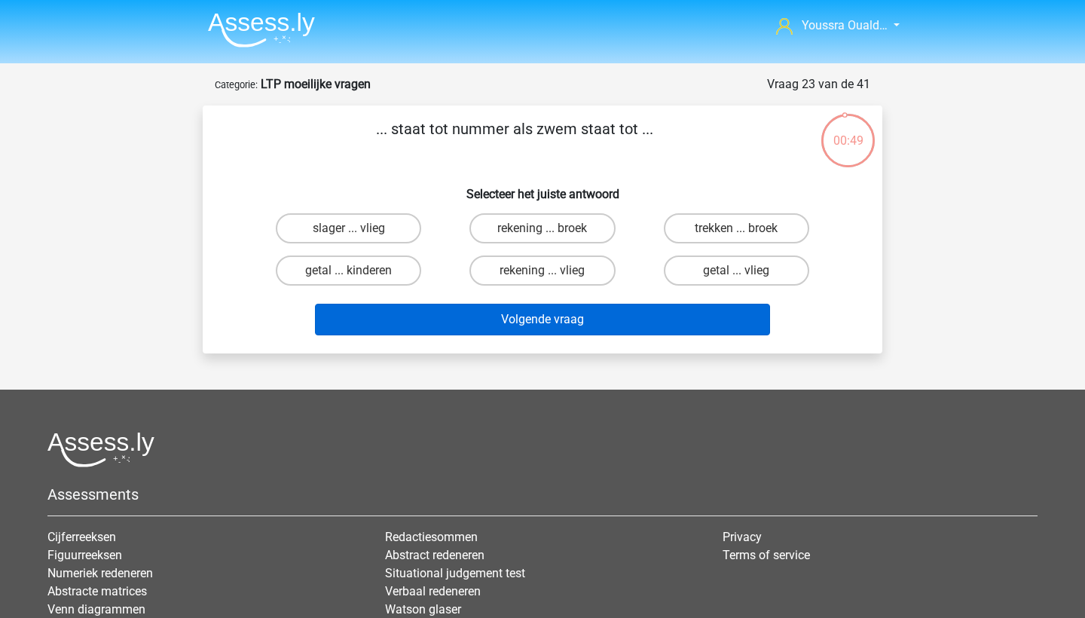
scroll to position [0, 0]
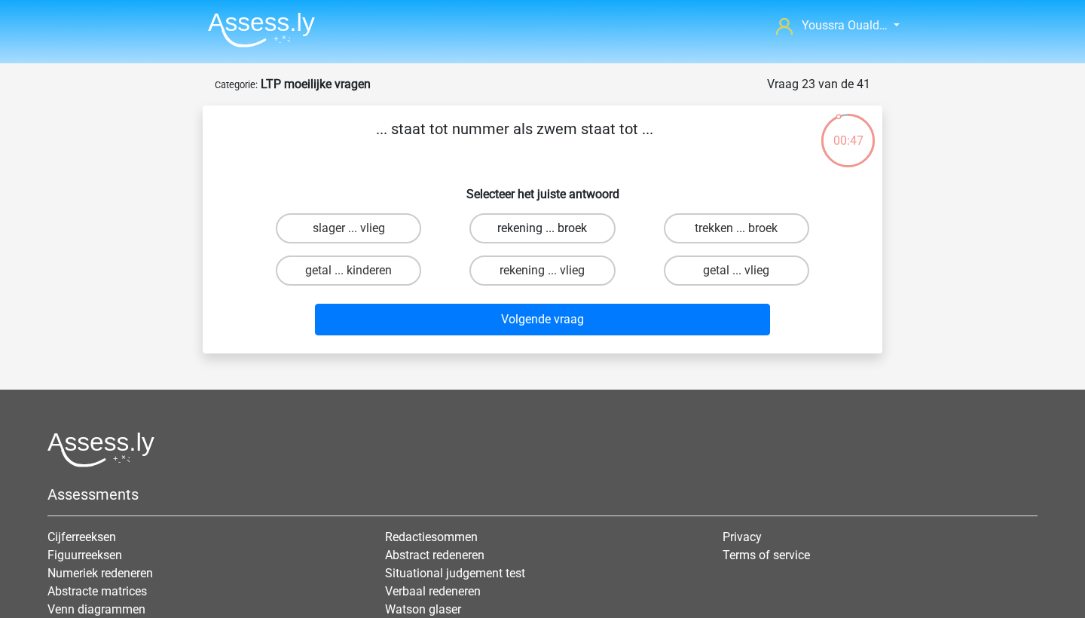
click at [522, 230] on label "rekening ... broek" at bounding box center [542, 228] width 145 height 30
click at [543, 230] on input "rekening ... broek" at bounding box center [548, 233] width 10 height 10
radio input "true"
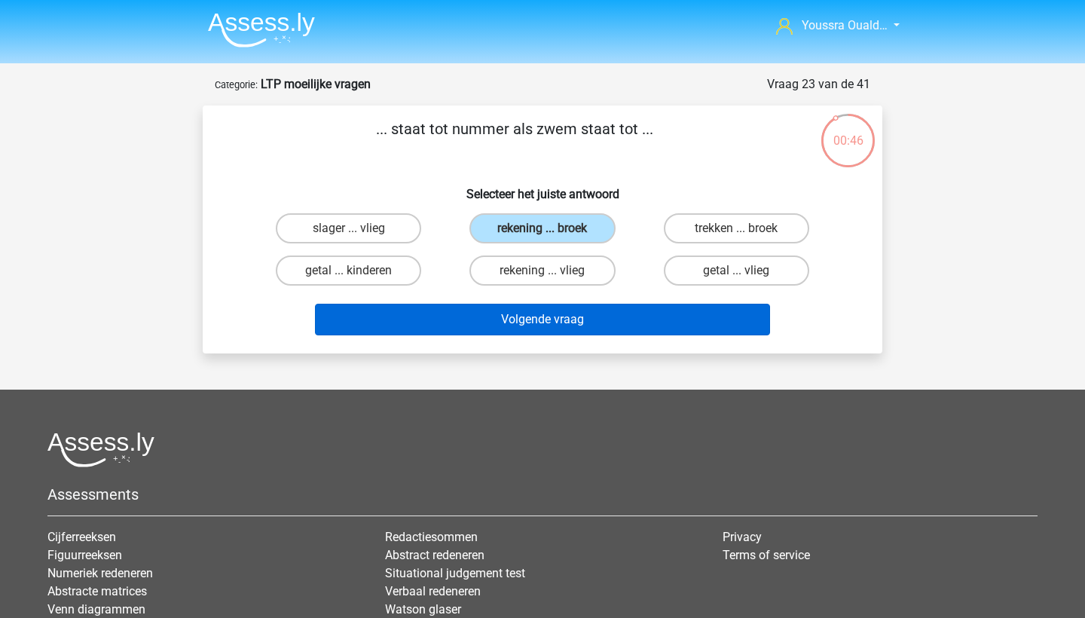
click at [569, 323] on button "Volgende vraag" at bounding box center [543, 320] width 456 height 32
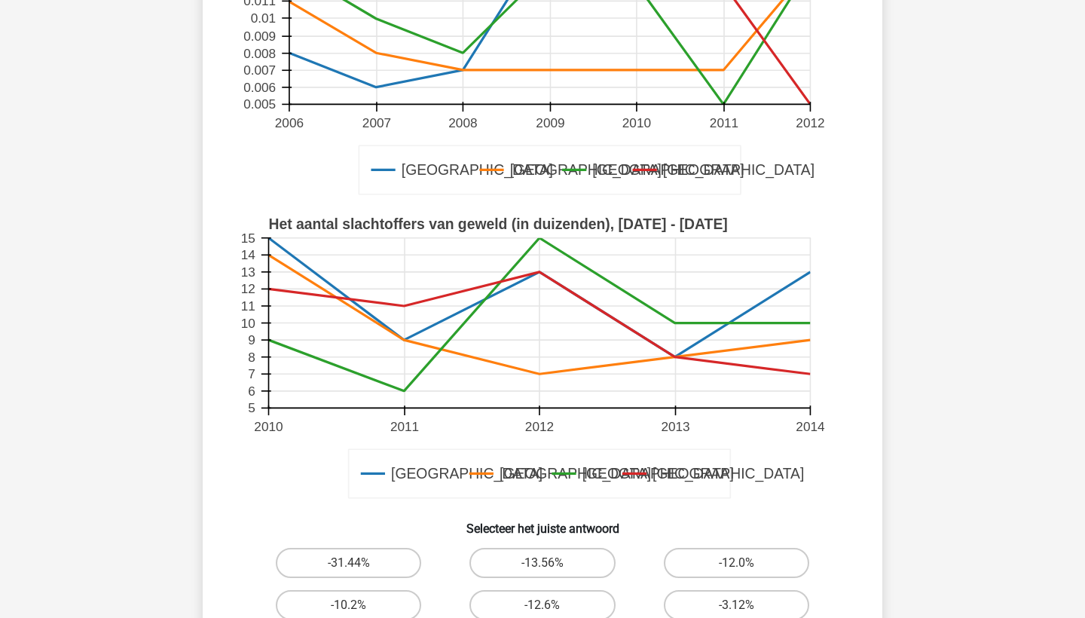
scroll to position [390, 0]
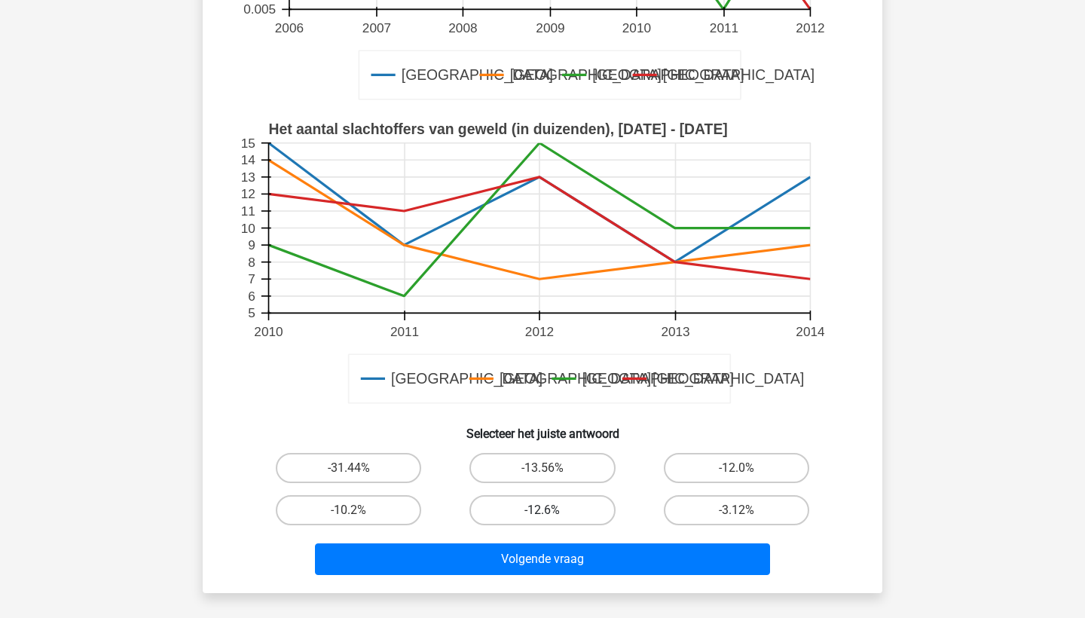
click at [528, 504] on label "-12.6%" at bounding box center [542, 510] width 145 height 30
click at [543, 510] on input "-12.6%" at bounding box center [548, 515] width 10 height 10
radio input "true"
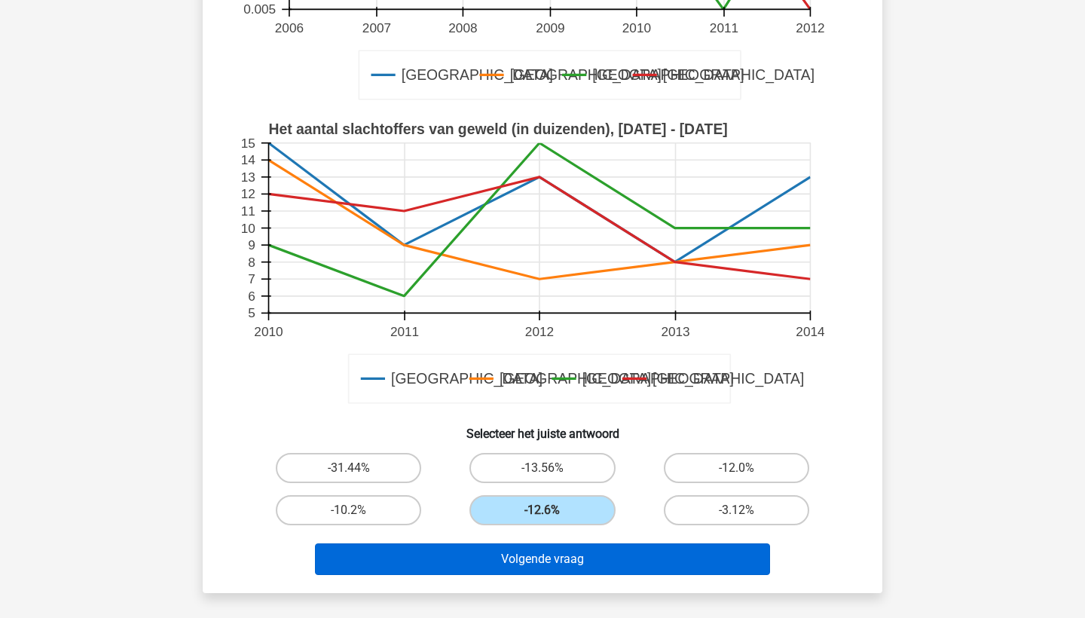
click at [562, 563] on button "Volgende vraag" at bounding box center [543, 559] width 456 height 32
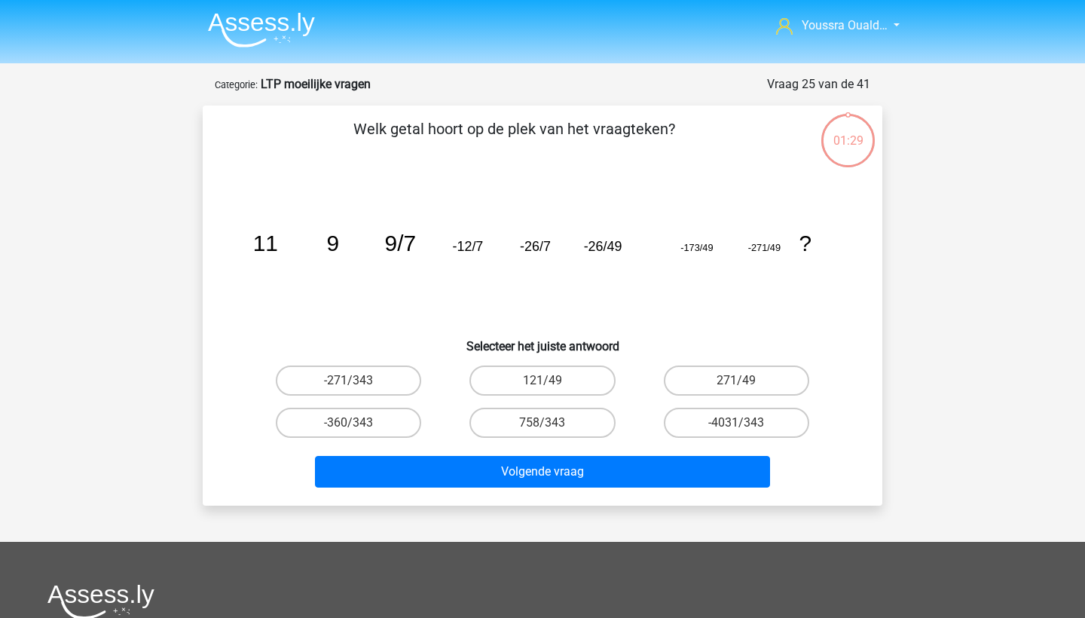
scroll to position [0, 0]
click at [700, 427] on label "-4031/343" at bounding box center [736, 423] width 145 height 30
click at [736, 427] on input "-4031/343" at bounding box center [741, 428] width 10 height 10
radio input "true"
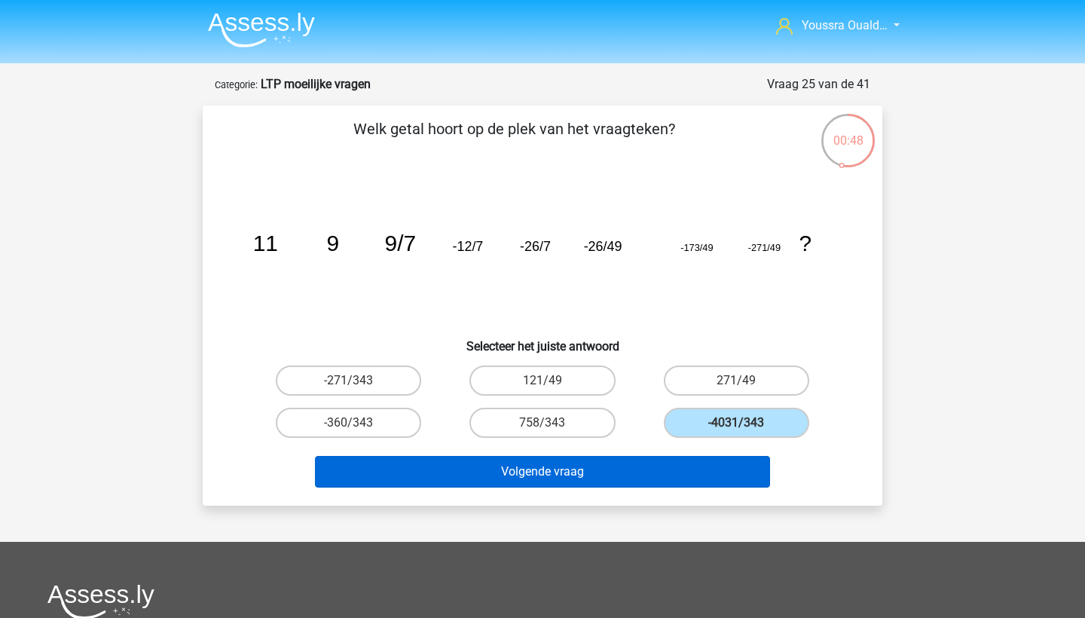
click at [678, 467] on button "Volgende vraag" at bounding box center [543, 472] width 456 height 32
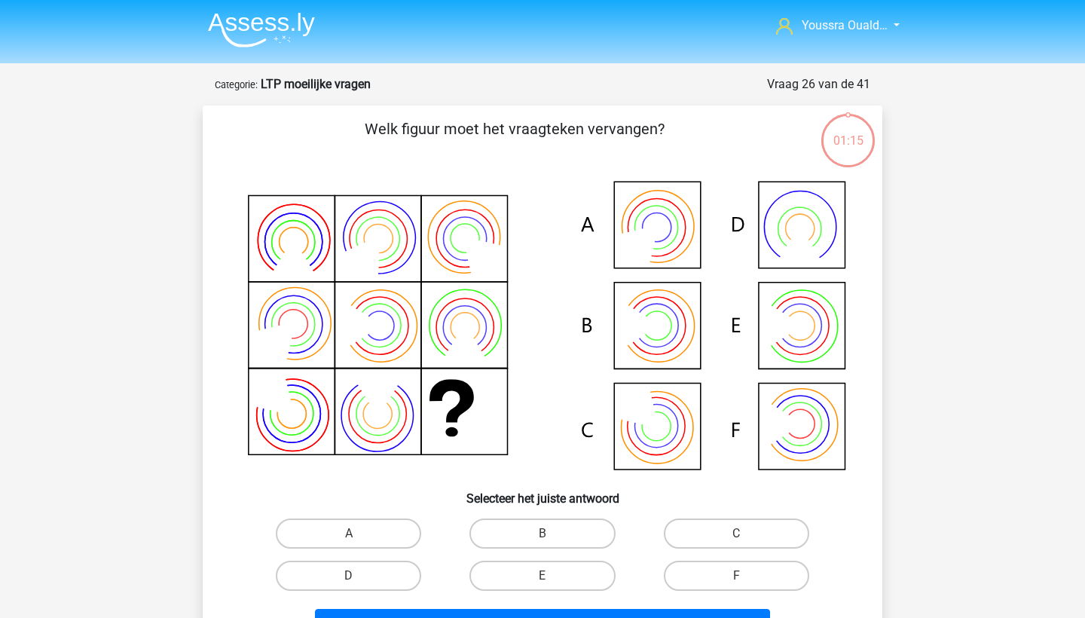
scroll to position [75, 0]
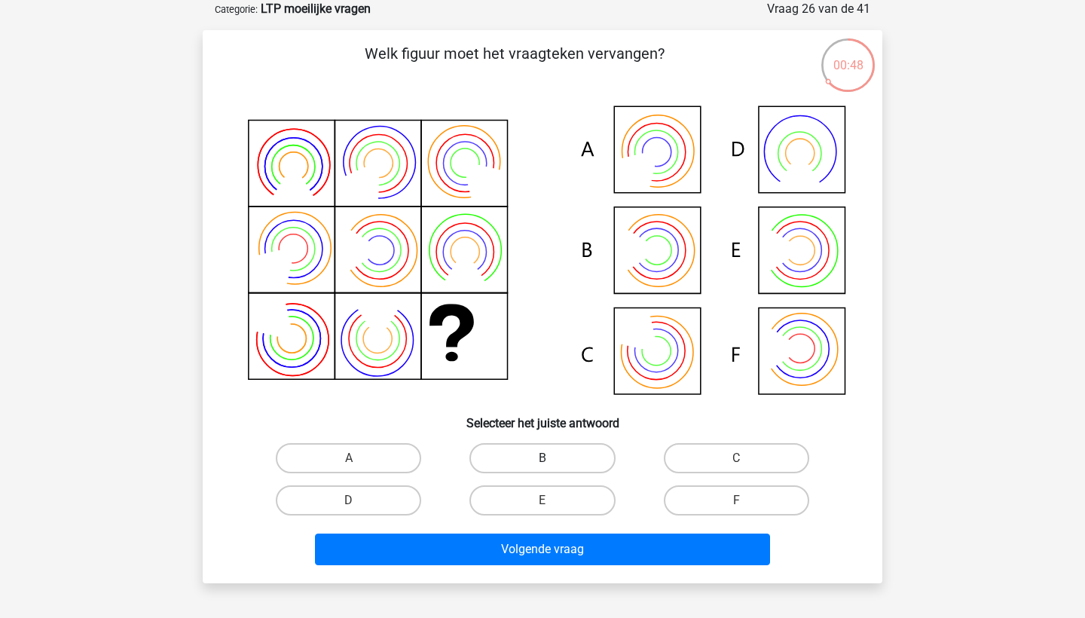
click at [516, 461] on label "B" at bounding box center [542, 458] width 145 height 30
click at [543, 461] on input "B" at bounding box center [548, 463] width 10 height 10
radio input "true"
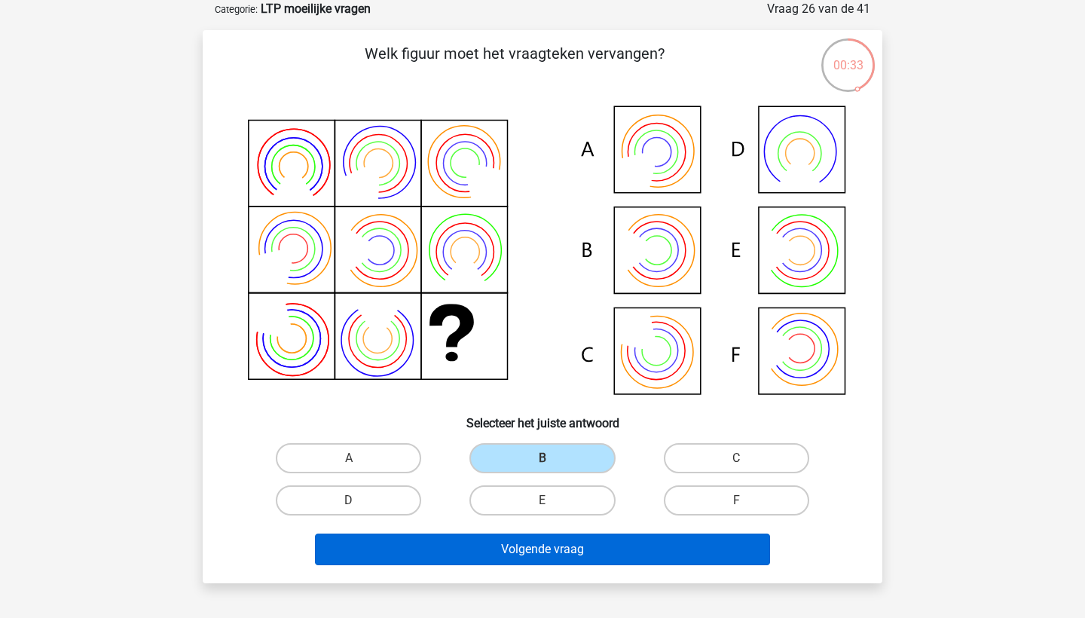
click at [579, 546] on button "Volgende vraag" at bounding box center [543, 550] width 456 height 32
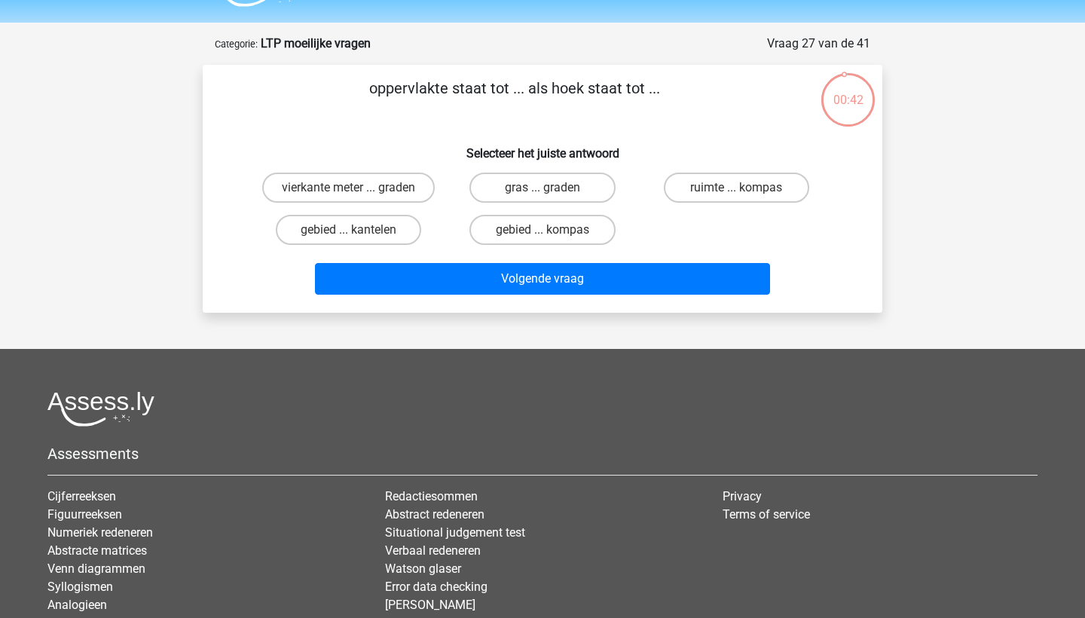
scroll to position [35, 0]
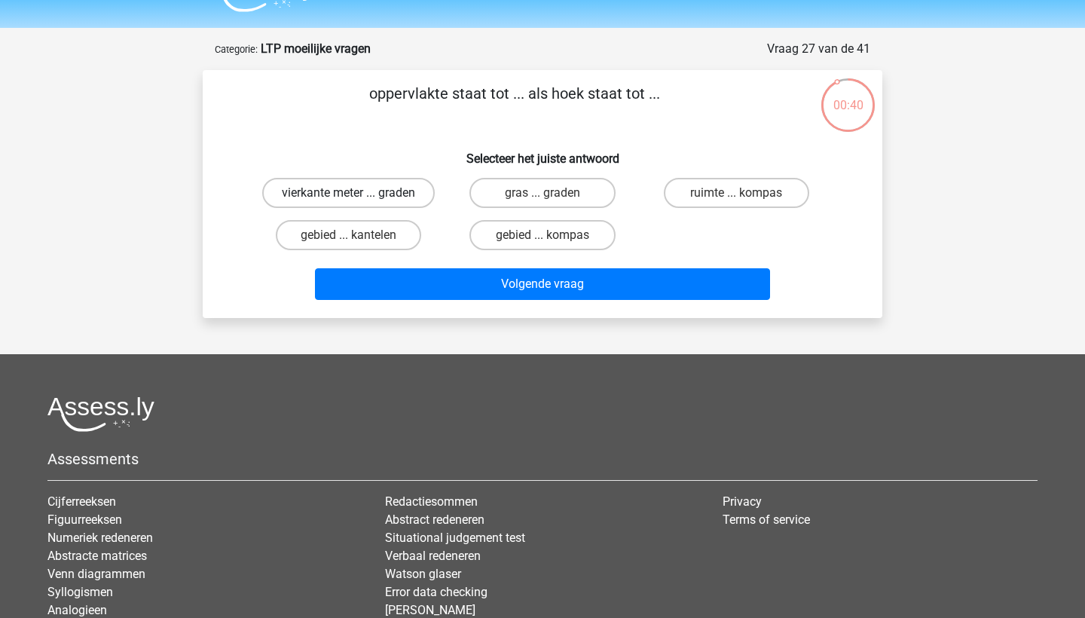
click at [394, 188] on label "vierkante meter ... graden" at bounding box center [348, 193] width 173 height 30
click at [359, 193] on input "vierkante meter ... graden" at bounding box center [354, 198] width 10 height 10
radio input "true"
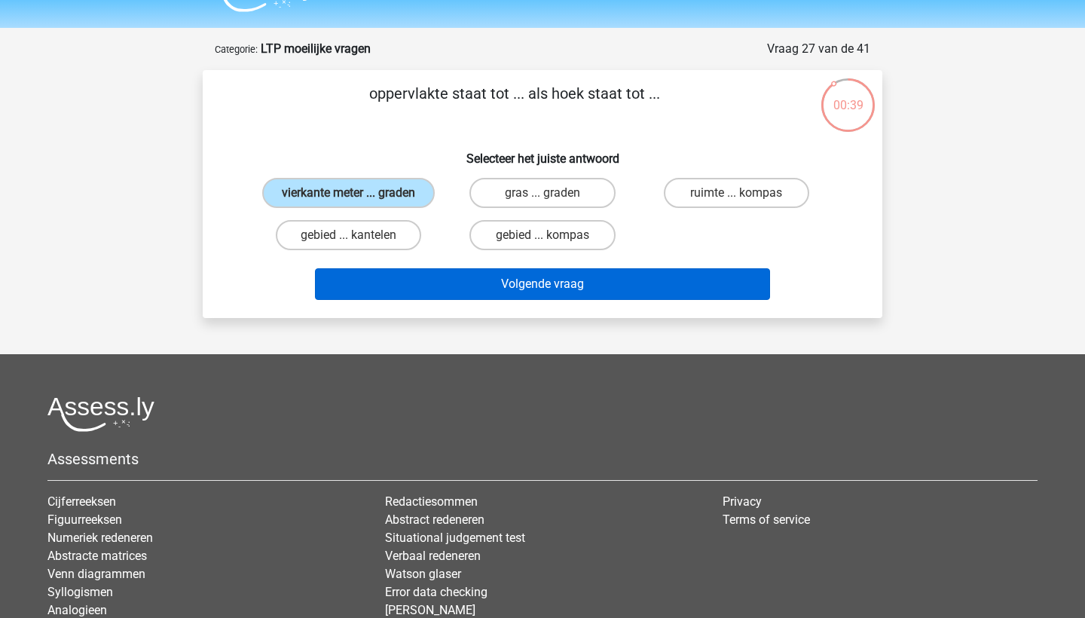
click at [487, 294] on button "Volgende vraag" at bounding box center [543, 284] width 456 height 32
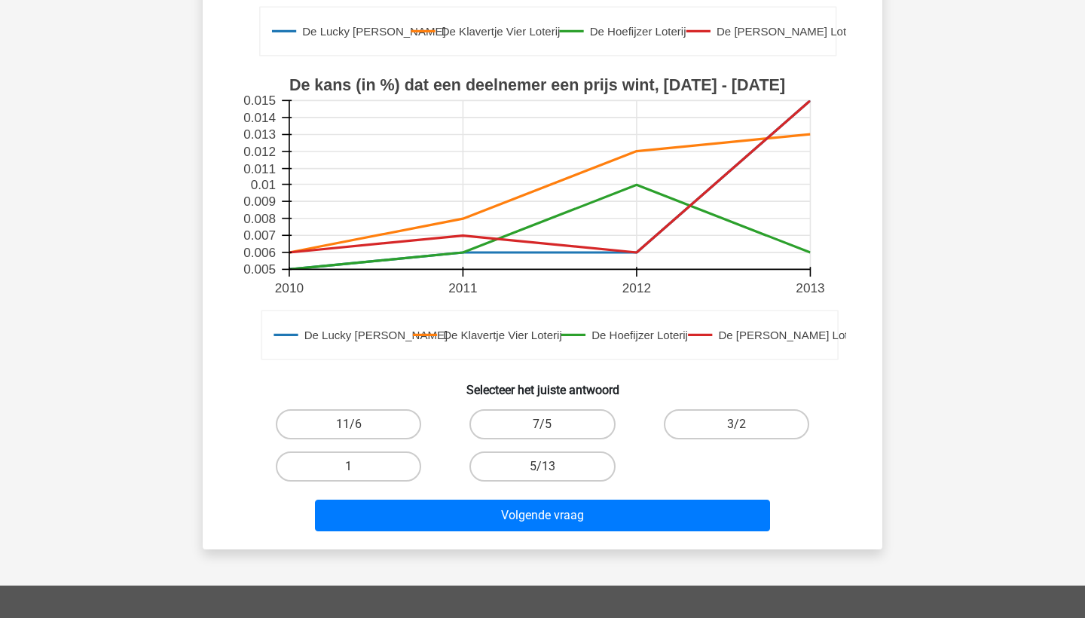
scroll to position [523, 0]
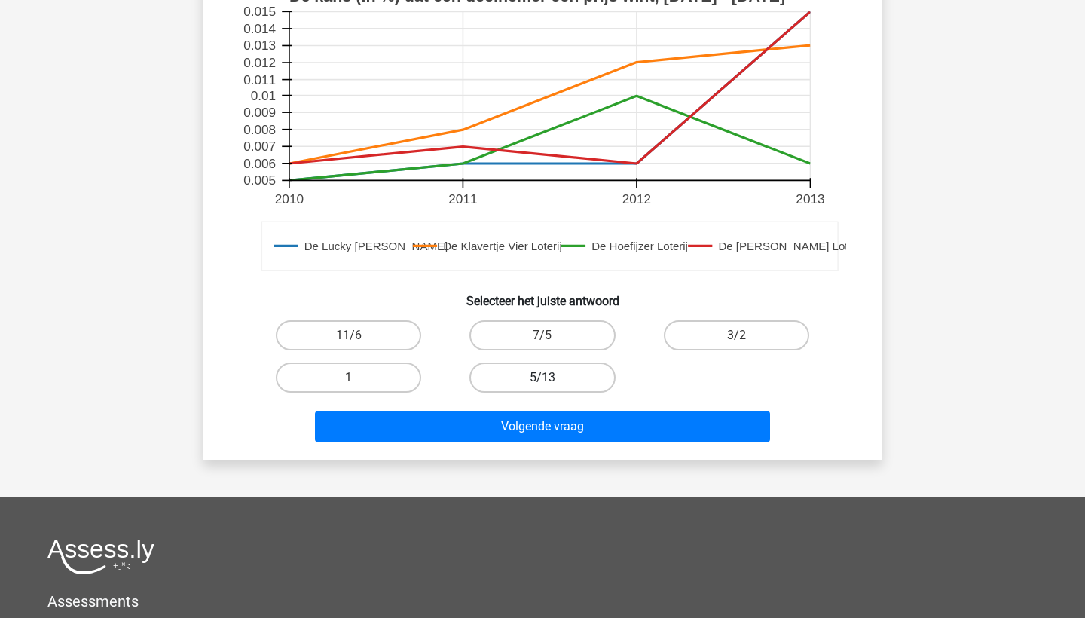
click at [510, 369] on label "5/13" at bounding box center [542, 378] width 145 height 30
click at [543, 378] on input "5/13" at bounding box center [548, 383] width 10 height 10
radio input "true"
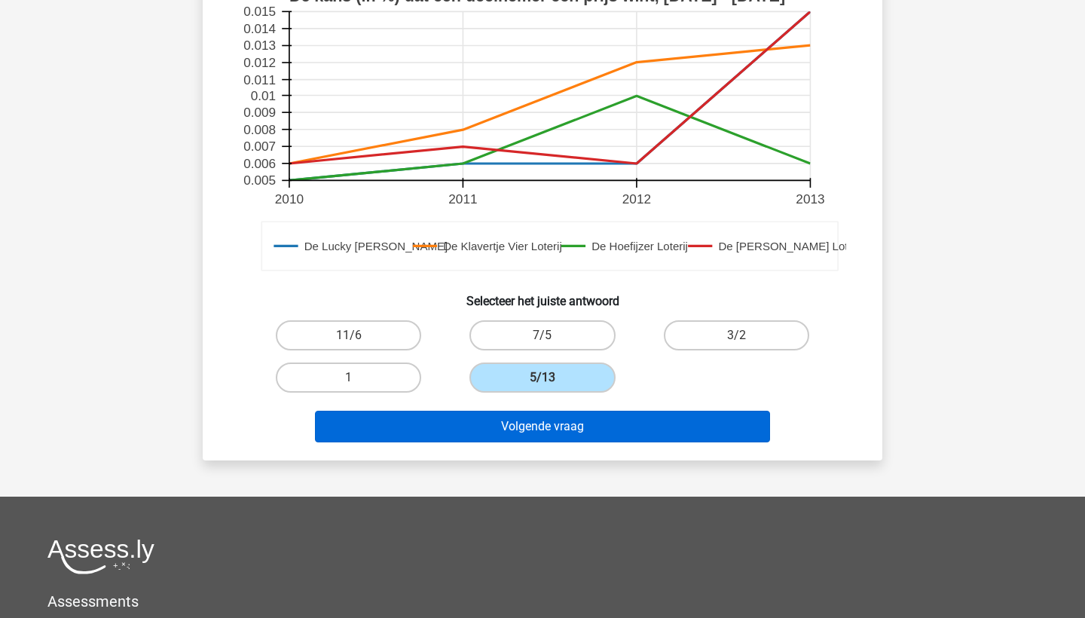
click at [551, 439] on button "Volgende vraag" at bounding box center [543, 427] width 456 height 32
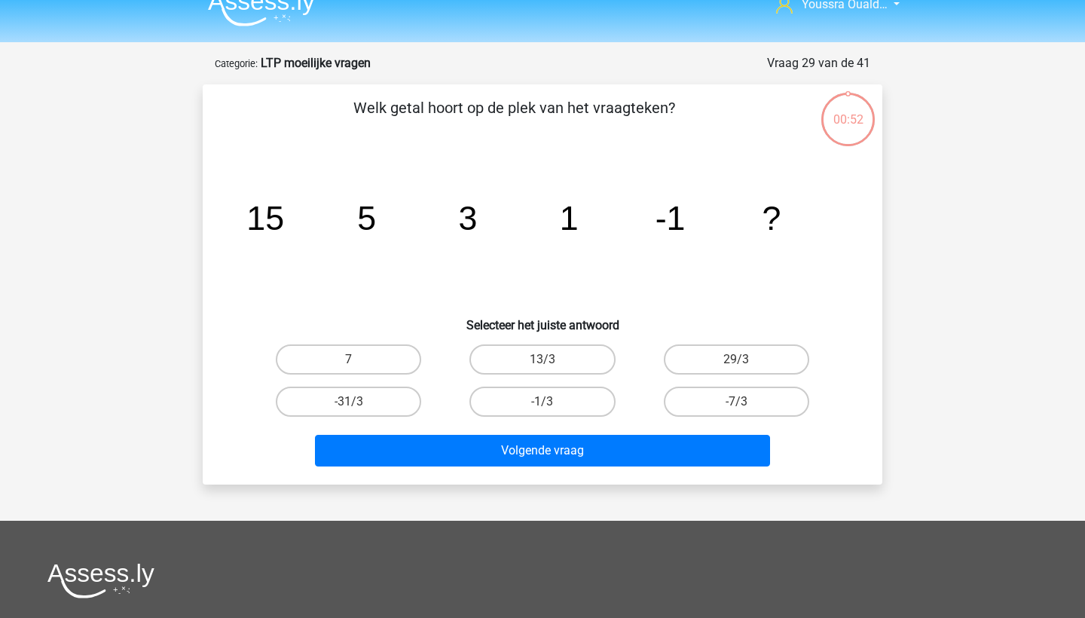
scroll to position [0, 0]
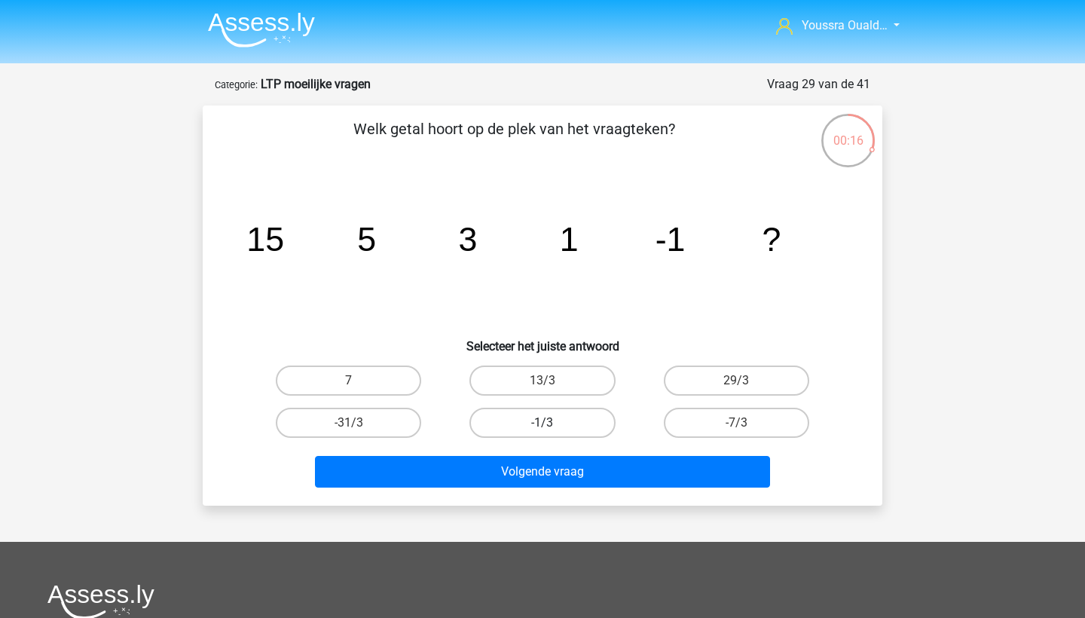
click at [568, 426] on label "-1/3" at bounding box center [542, 423] width 145 height 30
click at [553, 426] on input "-1/3" at bounding box center [548, 428] width 10 height 10
radio input "true"
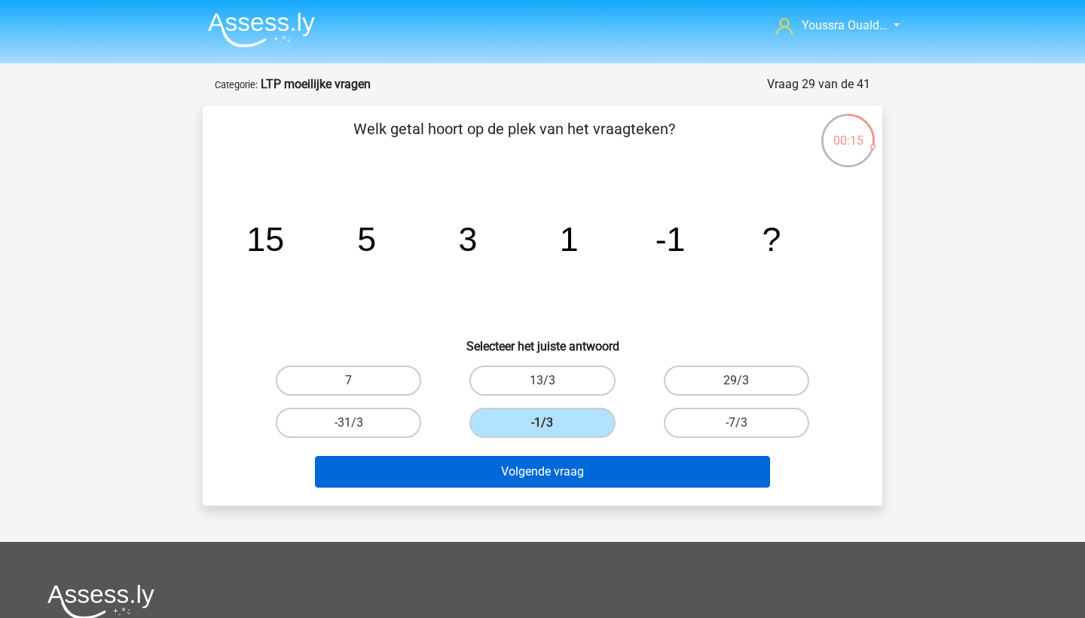
click at [625, 480] on button "Volgende vraag" at bounding box center [543, 472] width 456 height 32
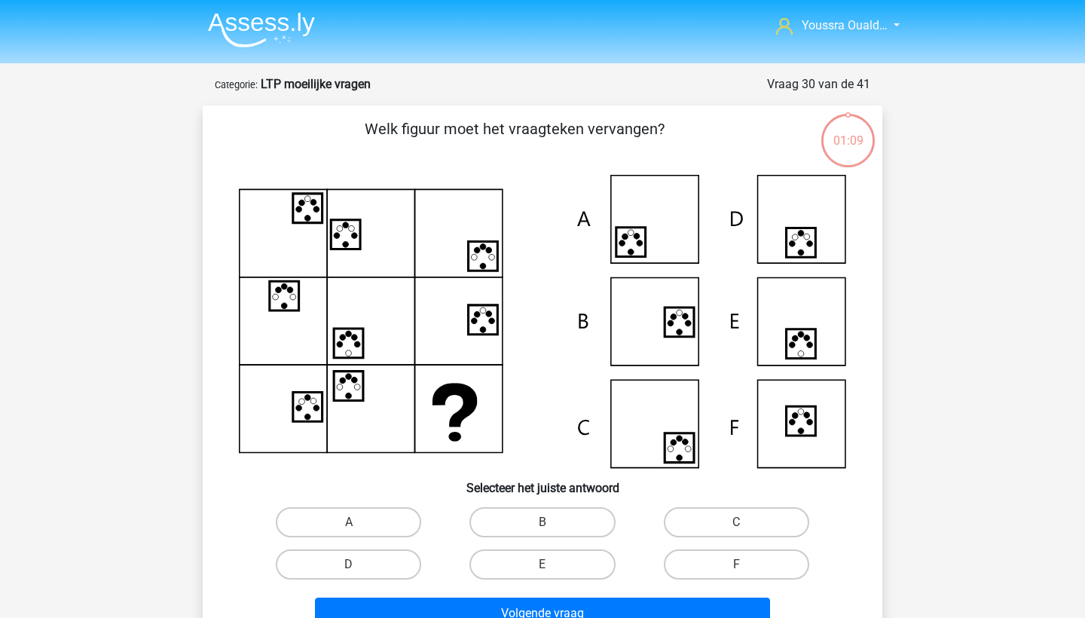
scroll to position [75, 0]
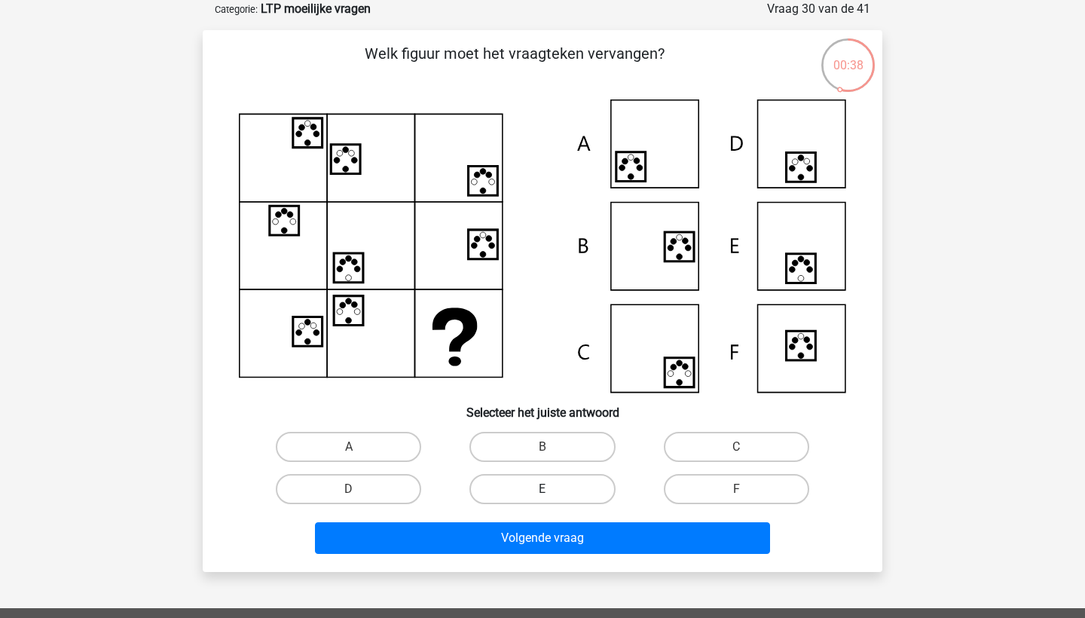
click at [589, 496] on label "E" at bounding box center [542, 489] width 145 height 30
click at [553, 496] on input "E" at bounding box center [548, 494] width 10 height 10
radio input "true"
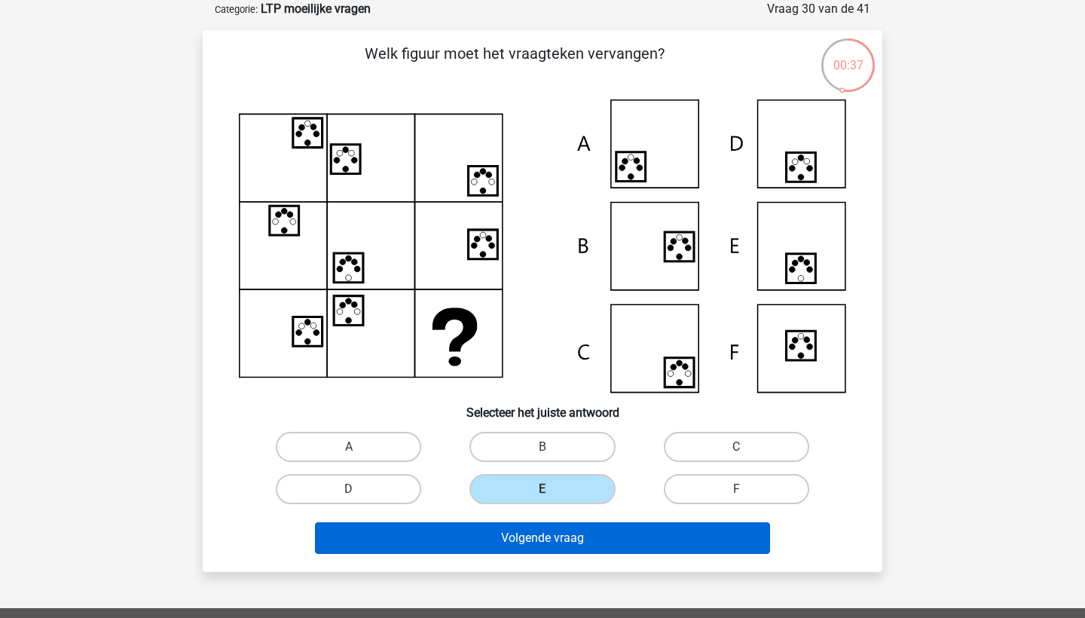
click at [592, 539] on button "Volgende vraag" at bounding box center [543, 538] width 456 height 32
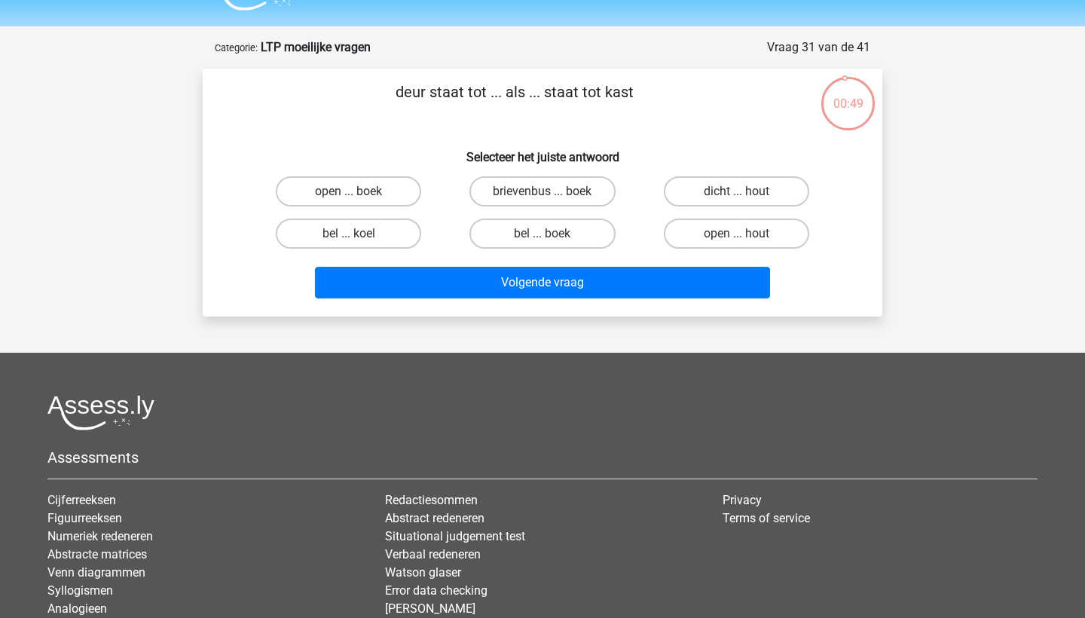
scroll to position [18, 0]
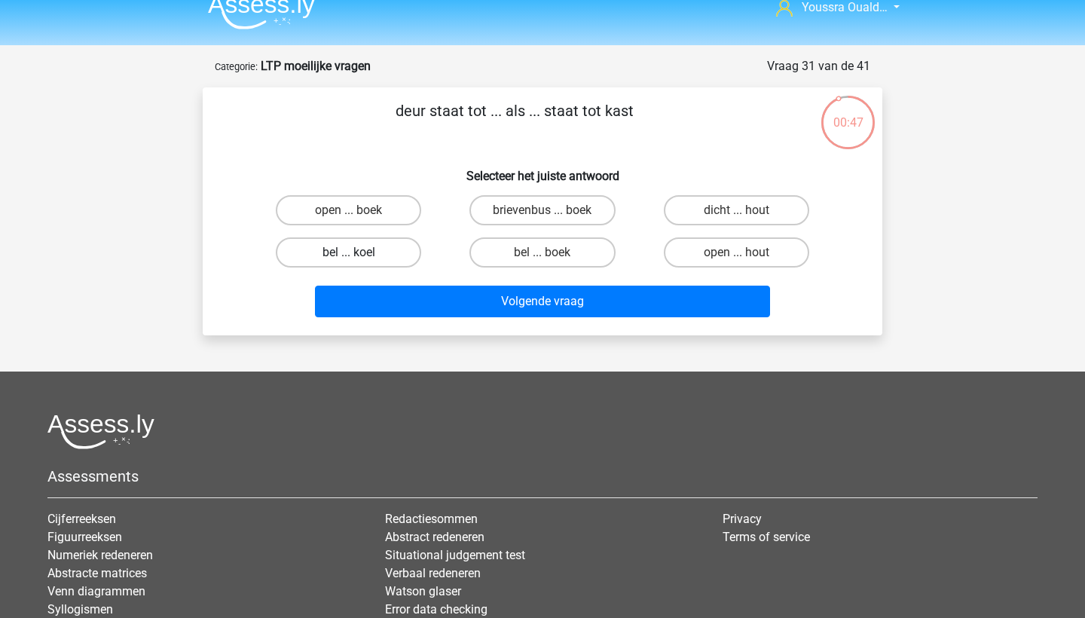
click at [383, 259] on label "bel ... koel" at bounding box center [348, 252] width 145 height 30
click at [359, 259] on input "bel ... koel" at bounding box center [354, 258] width 10 height 10
radio input "true"
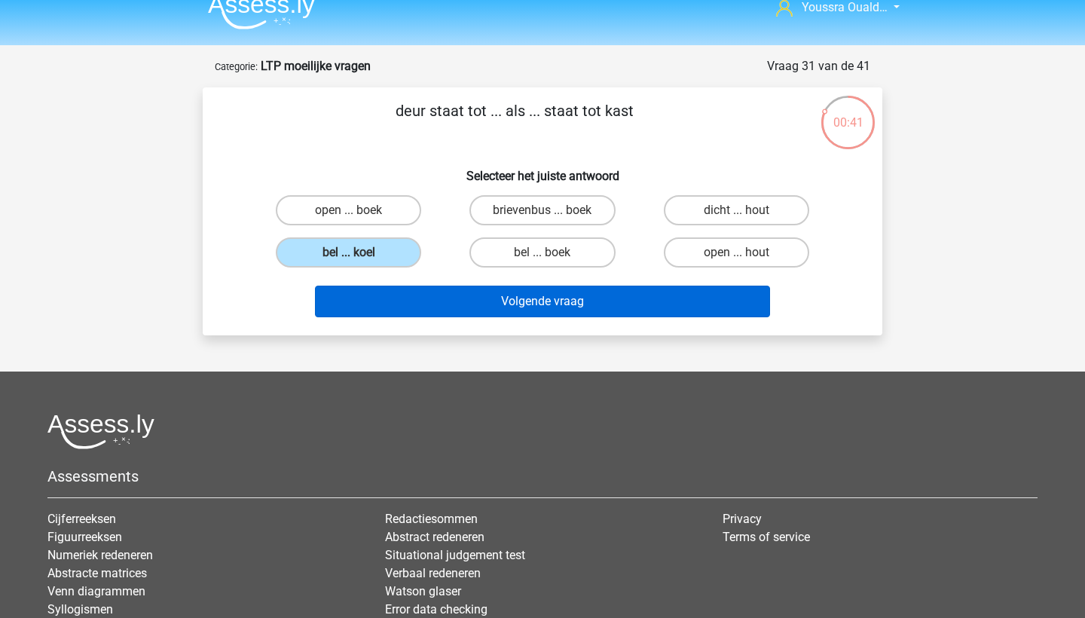
click at [485, 304] on button "Volgende vraag" at bounding box center [543, 302] width 456 height 32
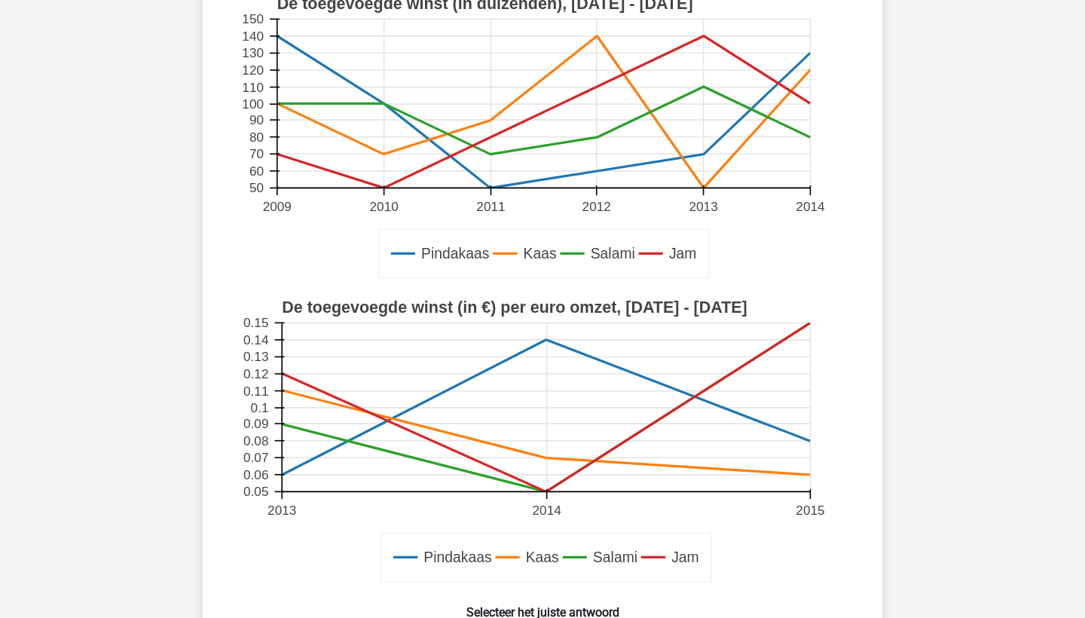
scroll to position [317, 0]
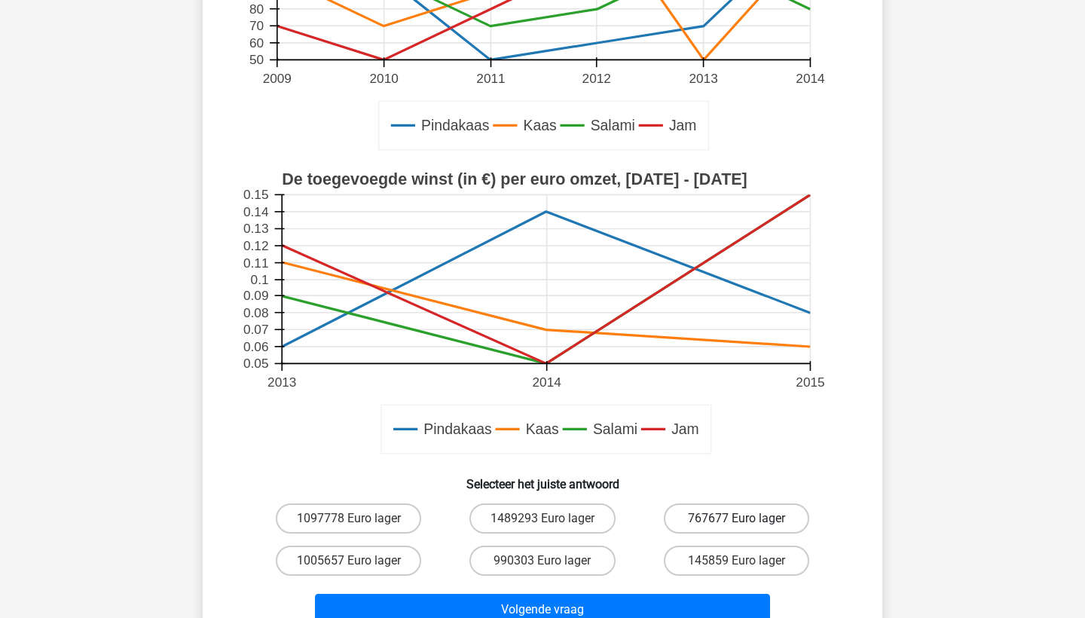
click at [693, 504] on label "767677 Euro lager" at bounding box center [736, 519] width 145 height 30
click at [736, 519] on input "767677 Euro lager" at bounding box center [741, 524] width 10 height 10
radio input "true"
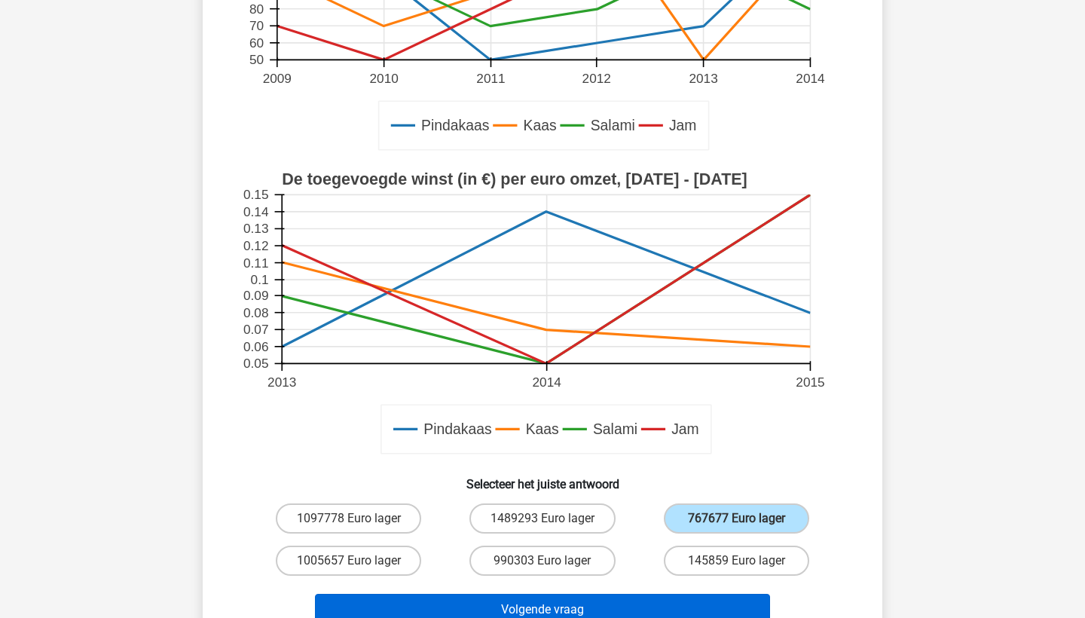
click at [667, 604] on button "Volgende vraag" at bounding box center [543, 610] width 456 height 32
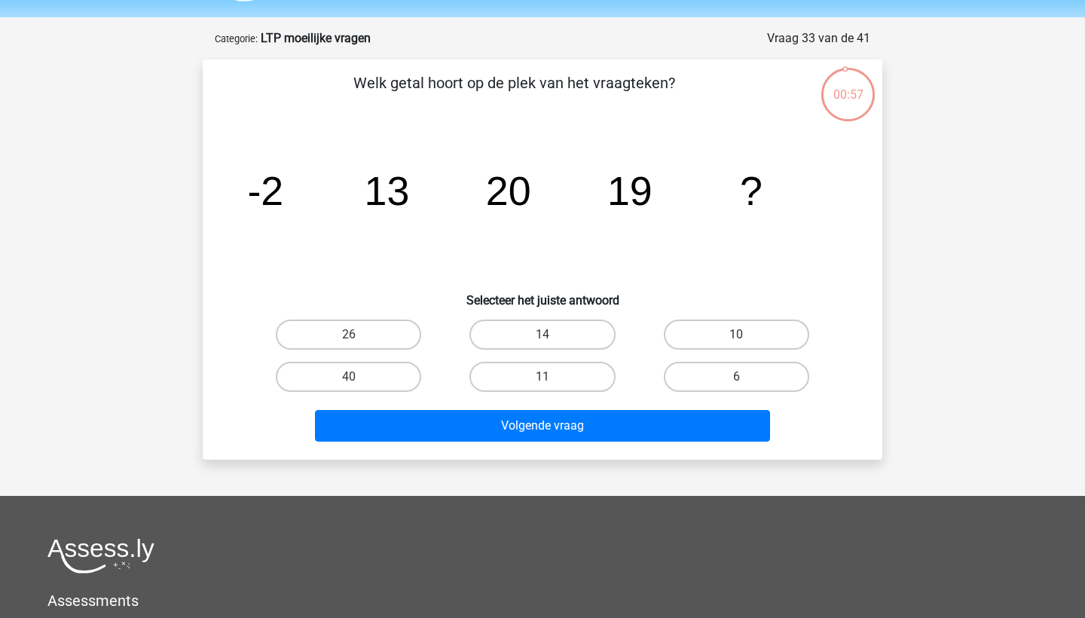
scroll to position [42, 0]
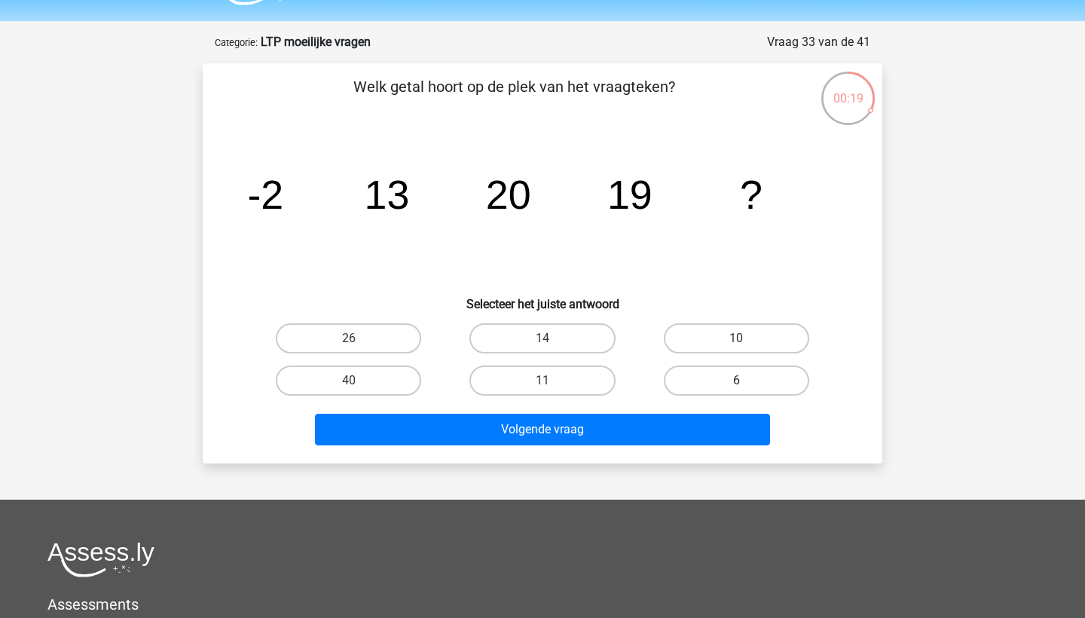
click at [694, 377] on label "6" at bounding box center [736, 381] width 145 height 30
click at [736, 381] on input "6" at bounding box center [741, 386] width 10 height 10
radio input "true"
click at [685, 412] on div "Volgende vraag" at bounding box center [543, 427] width 632 height 50
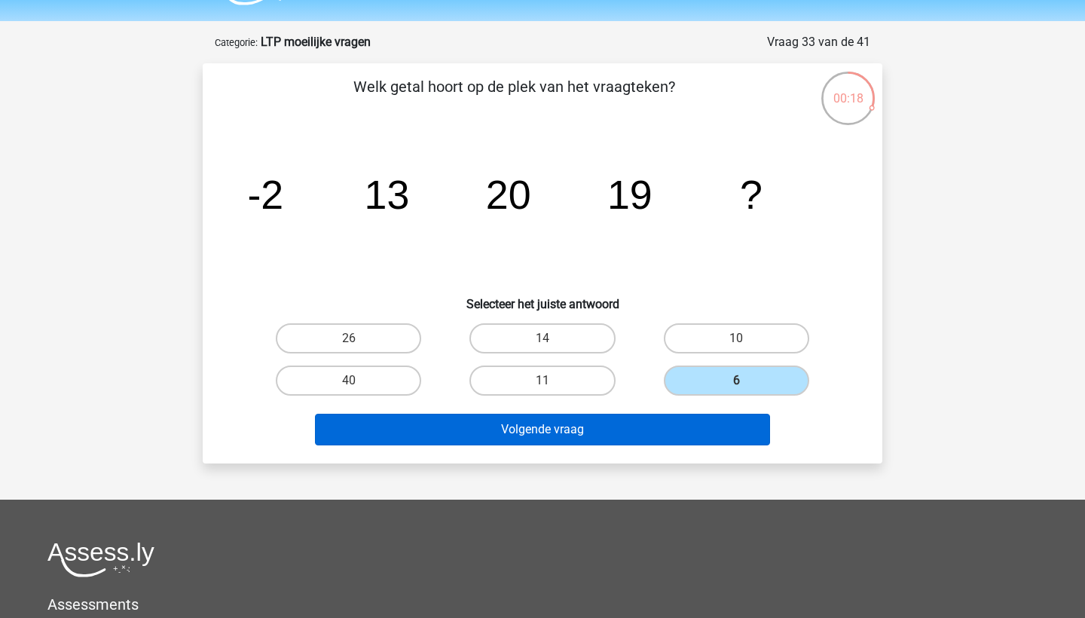
click at [687, 425] on button "Volgende vraag" at bounding box center [543, 430] width 456 height 32
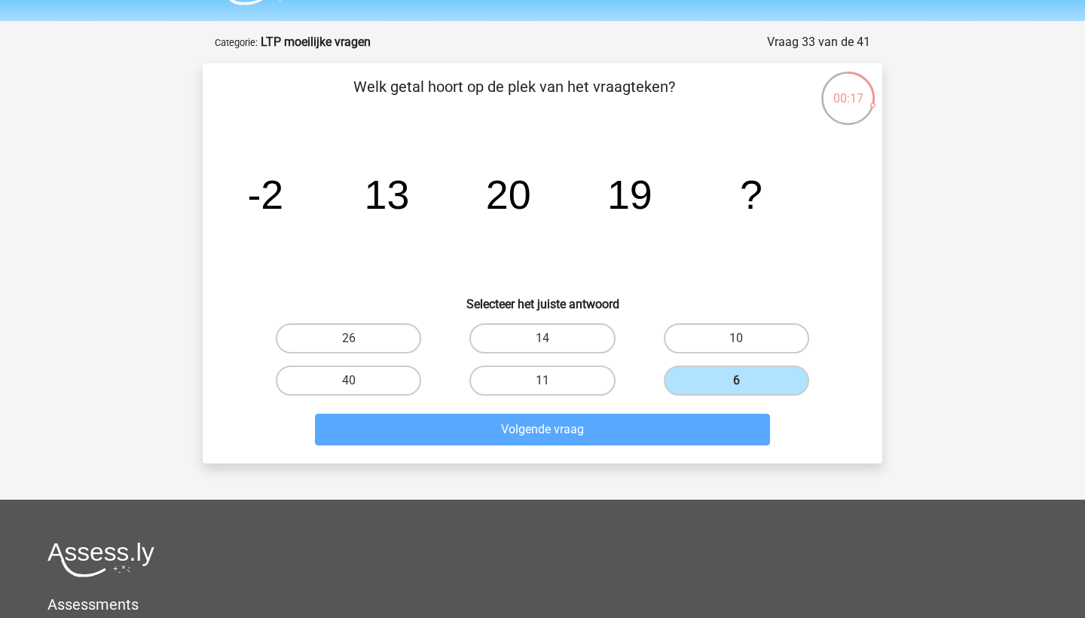
scroll to position [75, 0]
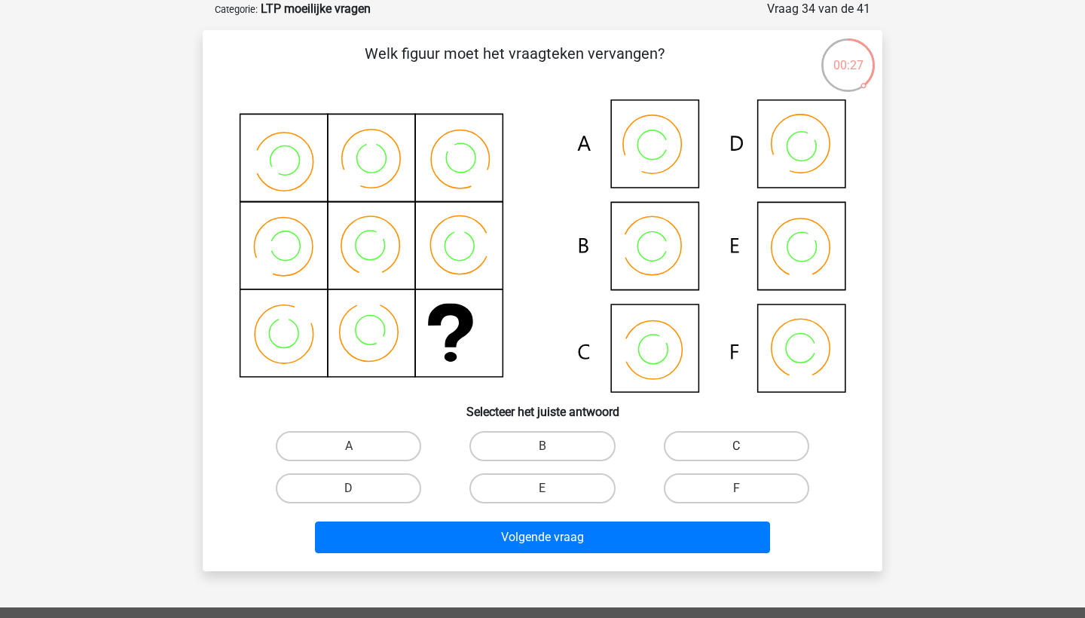
click at [700, 445] on label "C" at bounding box center [736, 446] width 145 height 30
click at [736, 446] on input "C" at bounding box center [741, 451] width 10 height 10
radio input "true"
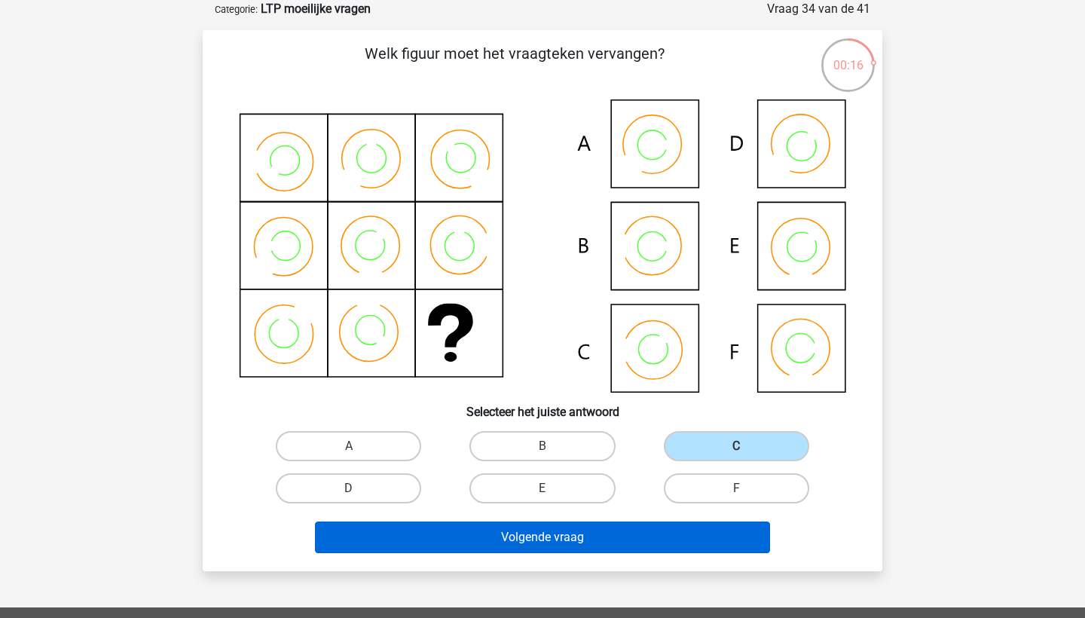
click at [577, 543] on button "Volgende vraag" at bounding box center [543, 538] width 456 height 32
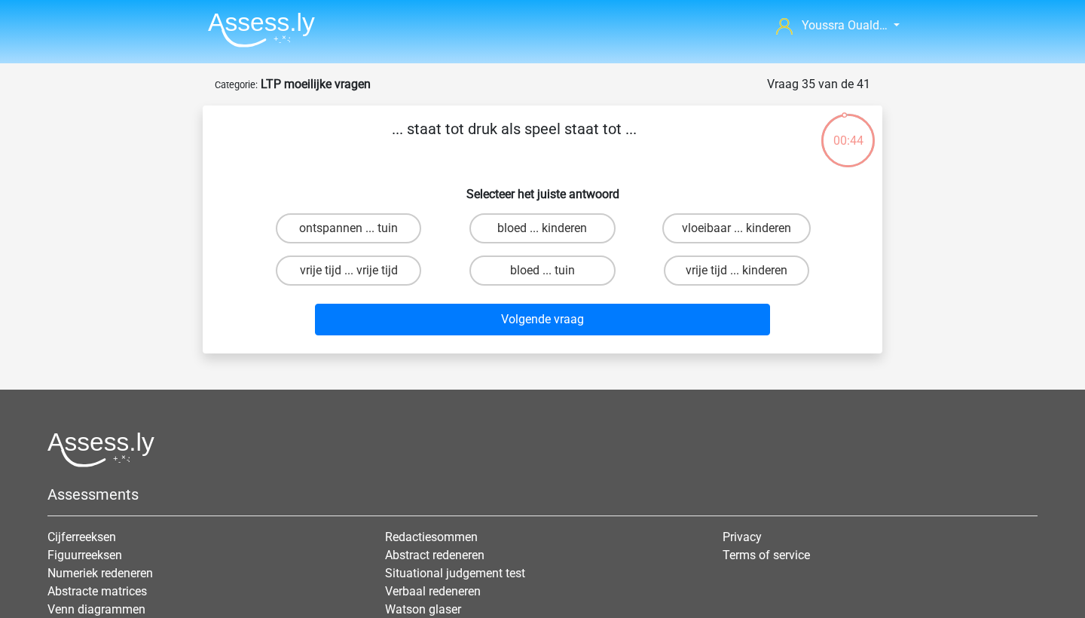
scroll to position [0, 0]
click at [516, 270] on label "bloed ... tuin" at bounding box center [542, 271] width 145 height 30
click at [543, 271] on input "bloed ... tuin" at bounding box center [548, 276] width 10 height 10
radio input "true"
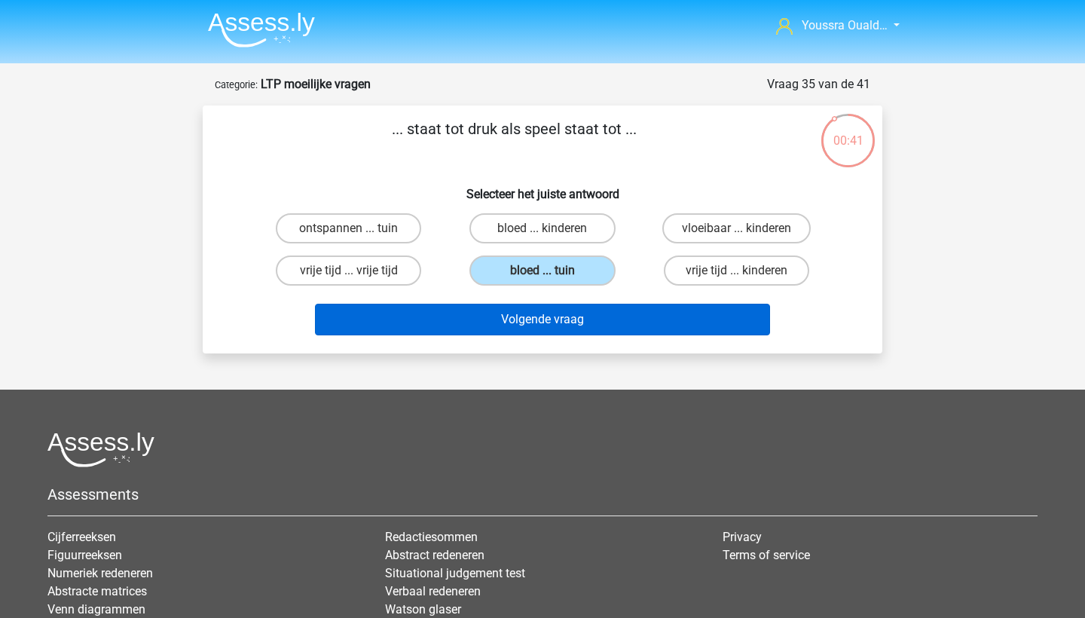
click at [559, 319] on button "Volgende vraag" at bounding box center [543, 320] width 456 height 32
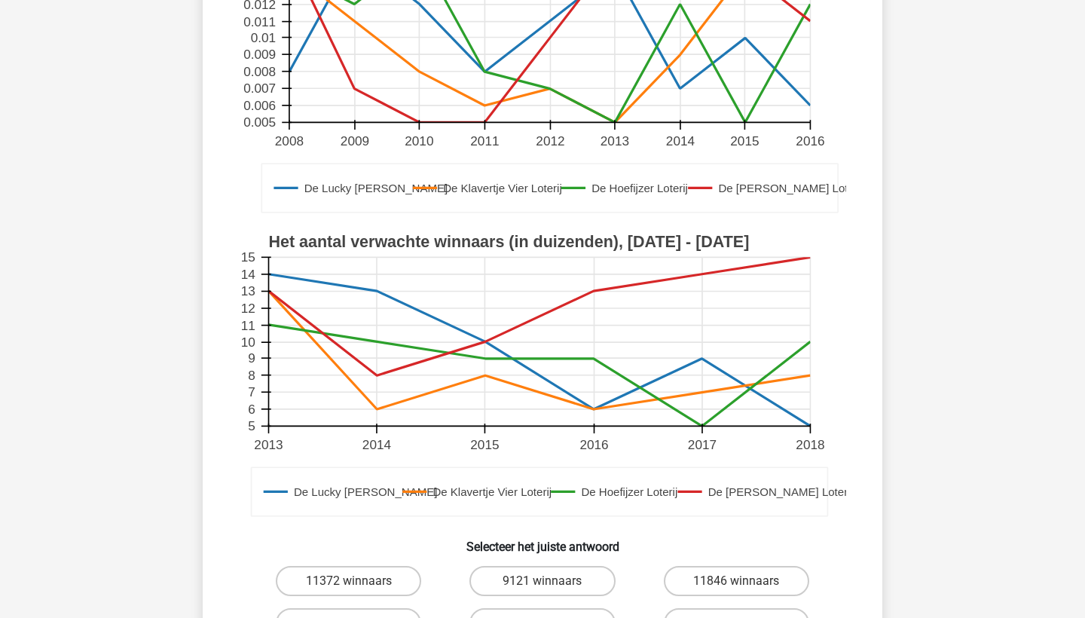
scroll to position [342, 0]
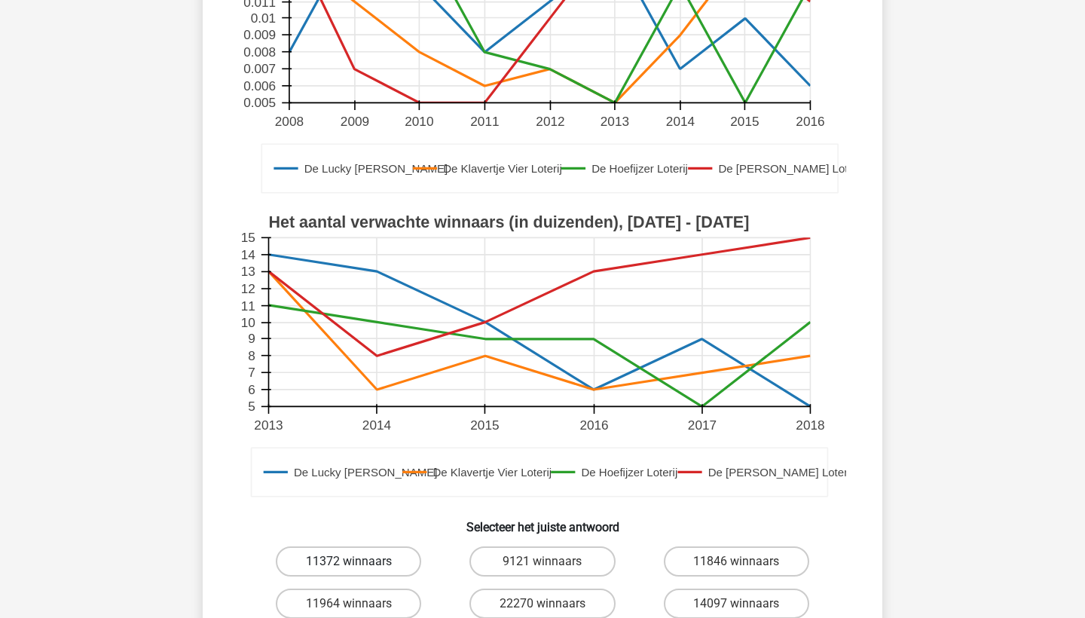
click at [399, 559] on label "11372 winnaars" at bounding box center [348, 561] width 145 height 30
click at [359, 562] on input "11372 winnaars" at bounding box center [354, 567] width 10 height 10
radio input "true"
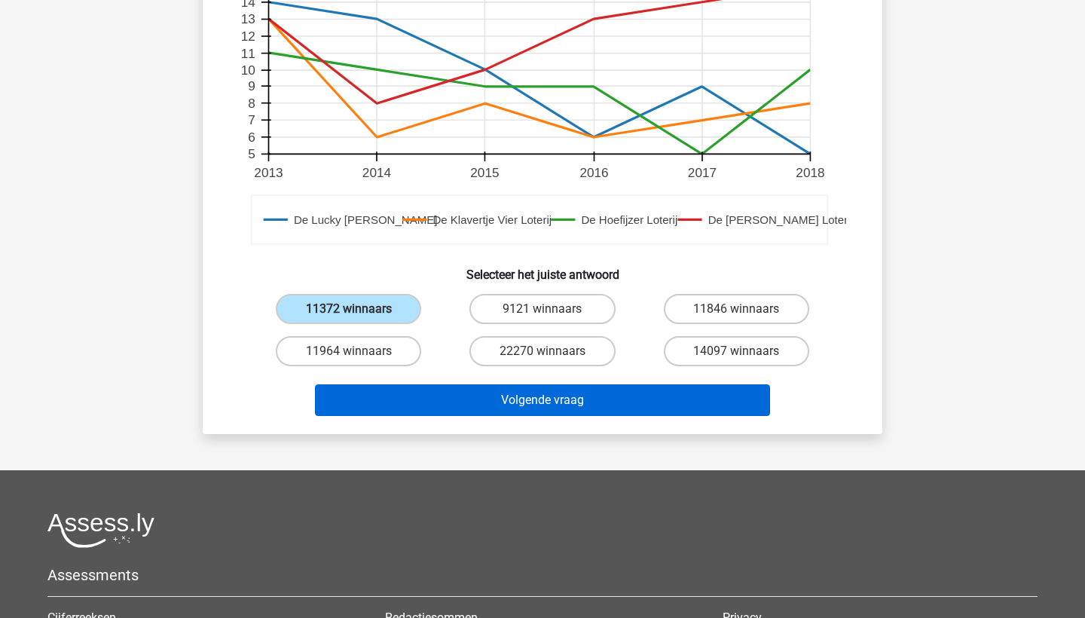
click at [452, 399] on button "Volgende vraag" at bounding box center [543, 400] width 456 height 32
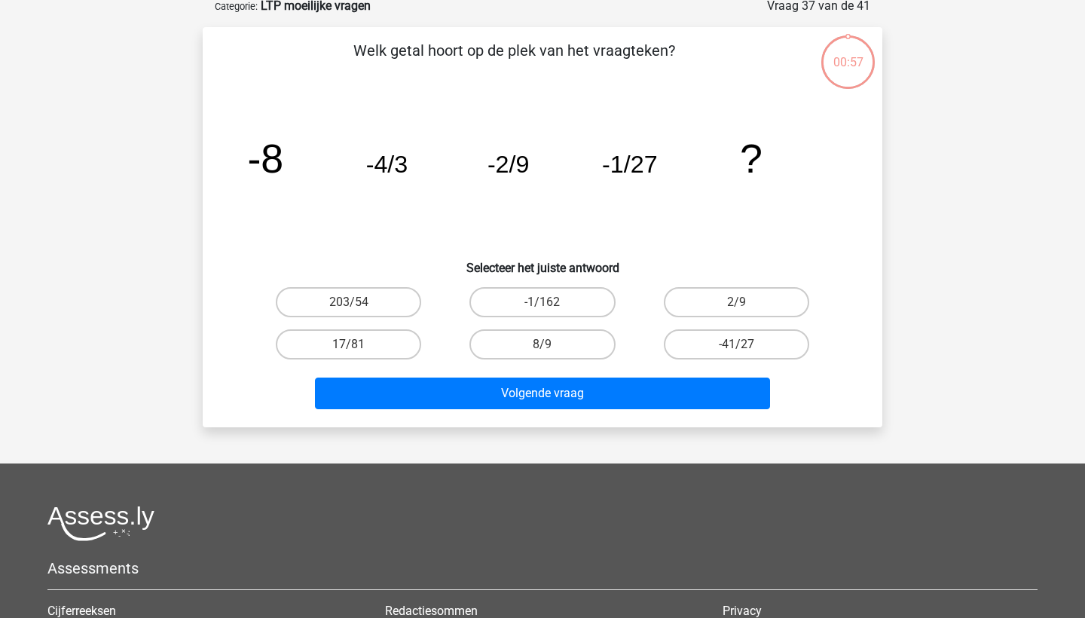
scroll to position [75, 0]
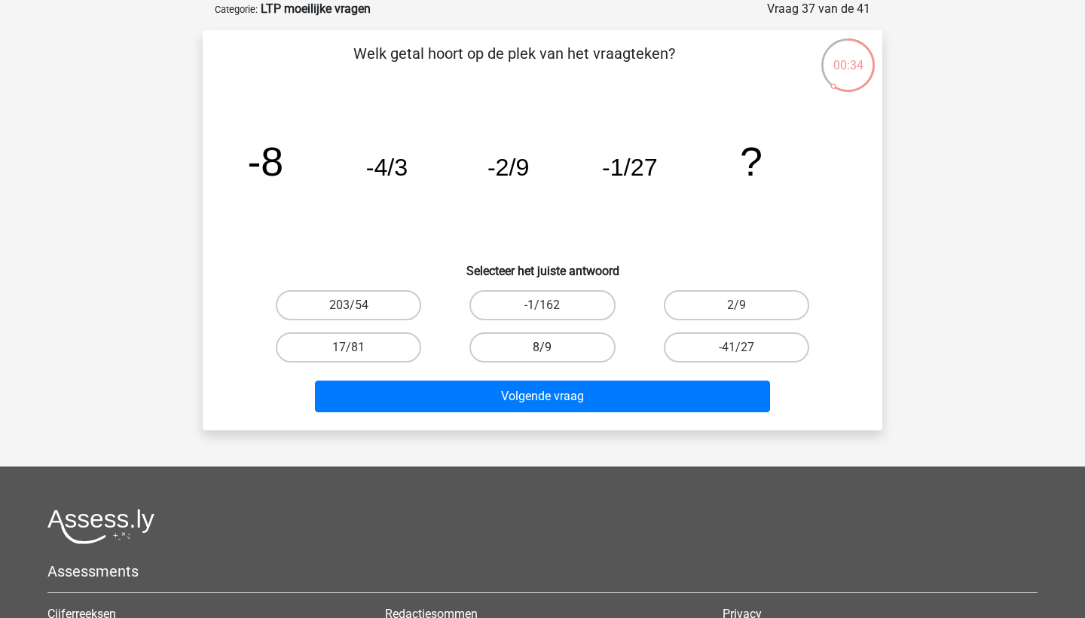
click at [519, 347] on label "8/9" at bounding box center [542, 347] width 145 height 30
click at [543, 347] on input "8/9" at bounding box center [548, 352] width 10 height 10
radio input "true"
click at [583, 413] on div "Volgende vraag" at bounding box center [543, 400] width 582 height 38
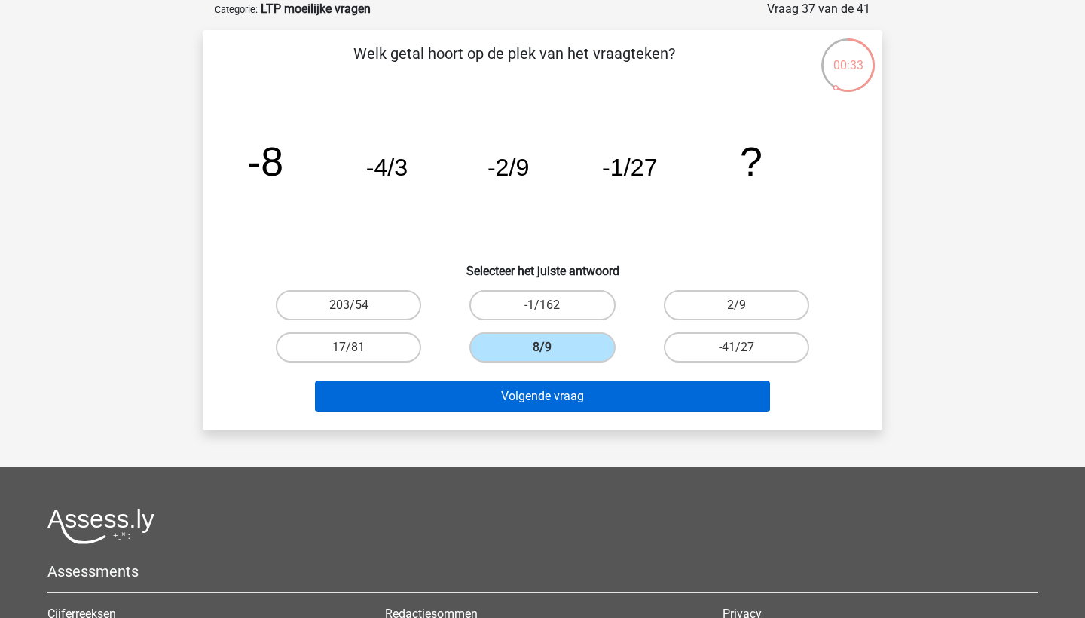
click at [608, 388] on button "Volgende vraag" at bounding box center [543, 397] width 456 height 32
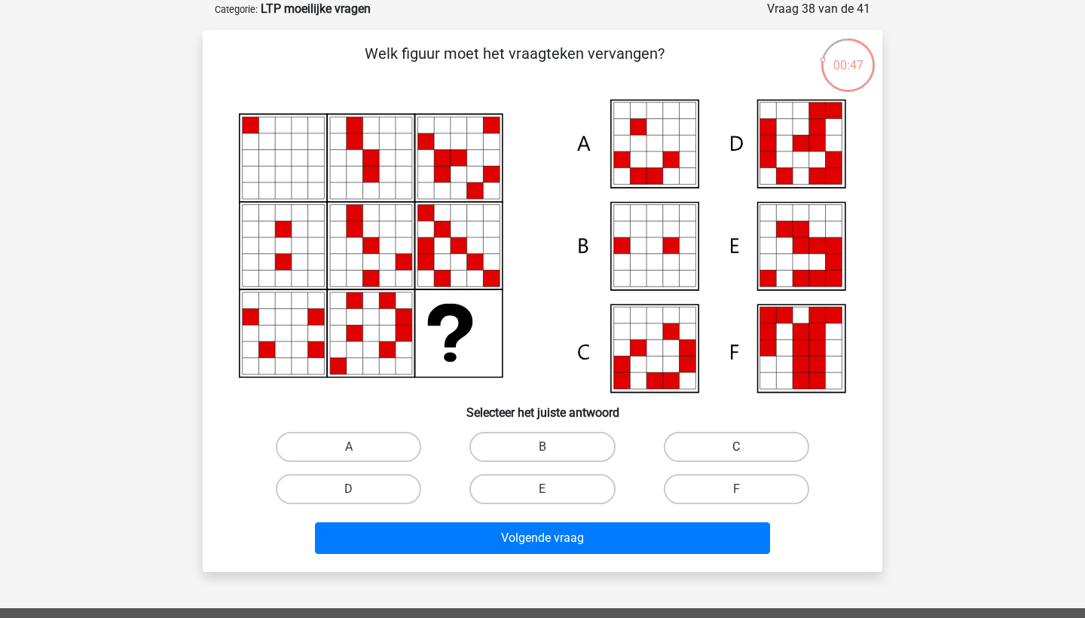
click at [736, 433] on label "C" at bounding box center [736, 447] width 145 height 30
click at [736, 447] on input "C" at bounding box center [741, 452] width 10 height 10
radio input "true"
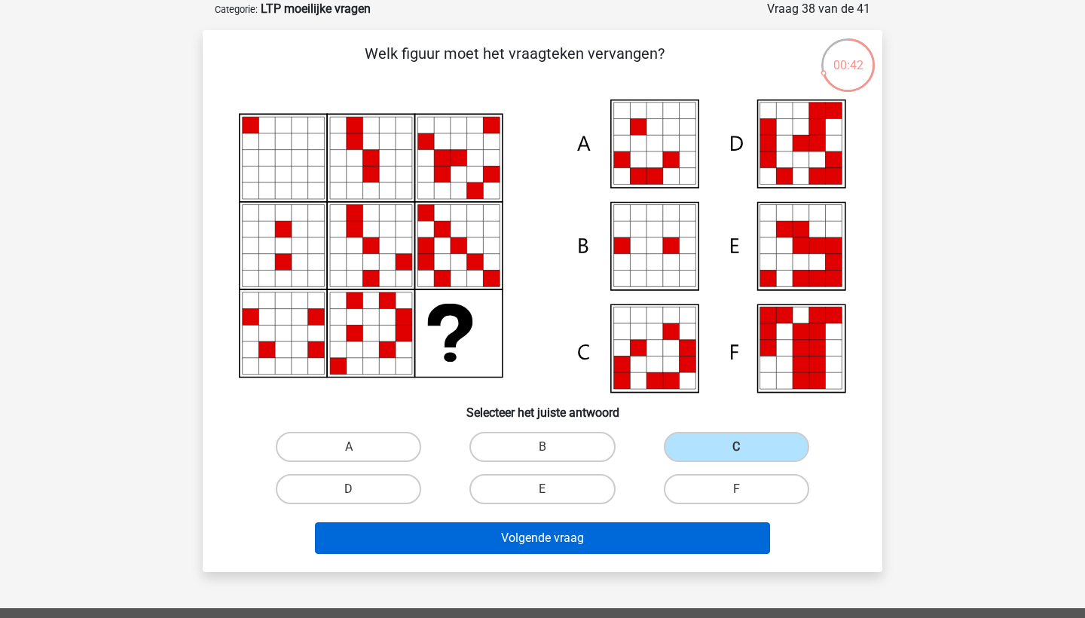
click at [634, 548] on button "Volgende vraag" at bounding box center [543, 538] width 456 height 32
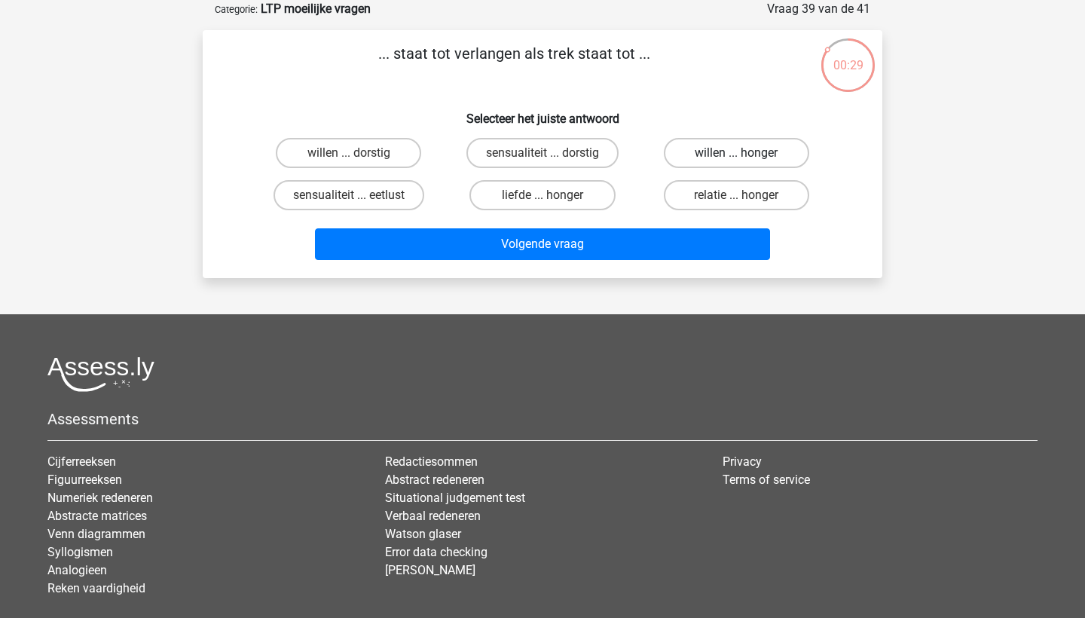
click at [693, 153] on label "willen ... honger" at bounding box center [736, 153] width 145 height 30
click at [736, 153] on input "willen ... honger" at bounding box center [741, 158] width 10 height 10
radio input "true"
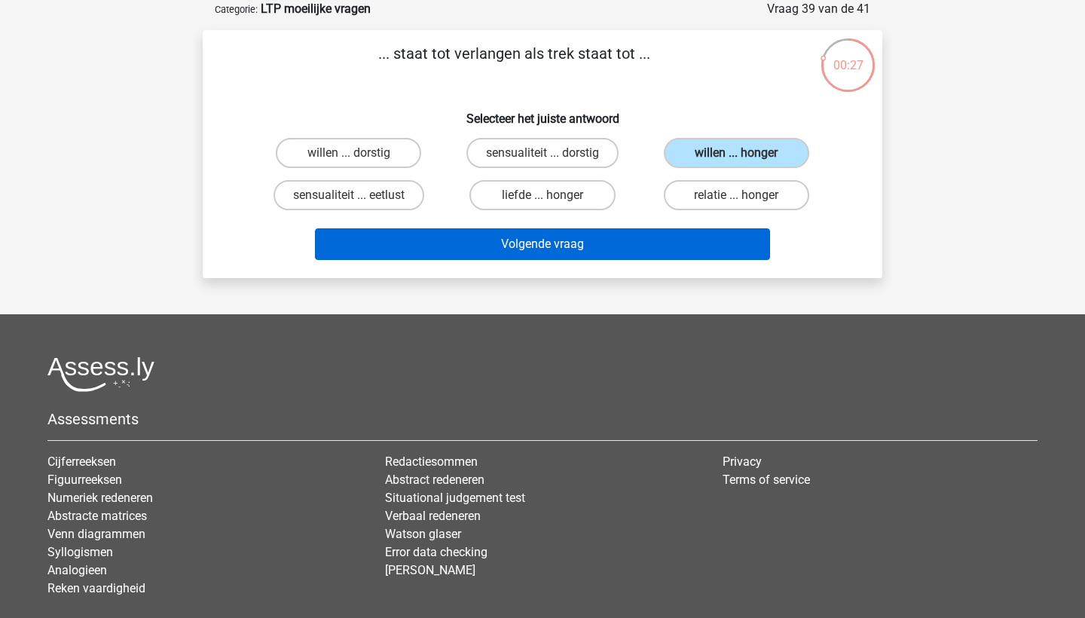
click at [617, 247] on button "Volgende vraag" at bounding box center [543, 244] width 456 height 32
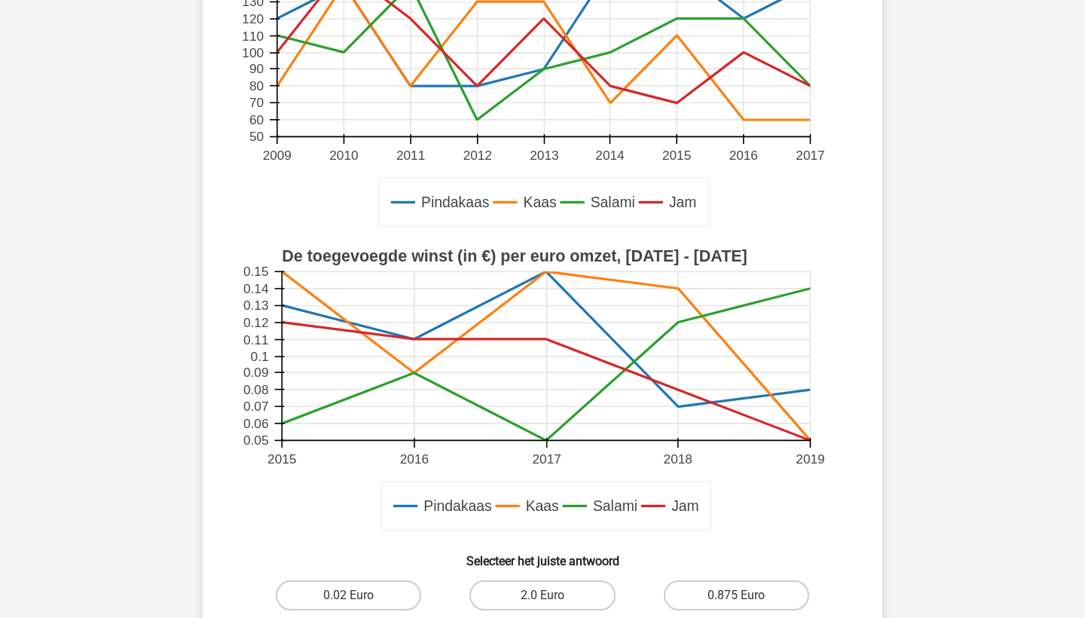
scroll to position [498, 0]
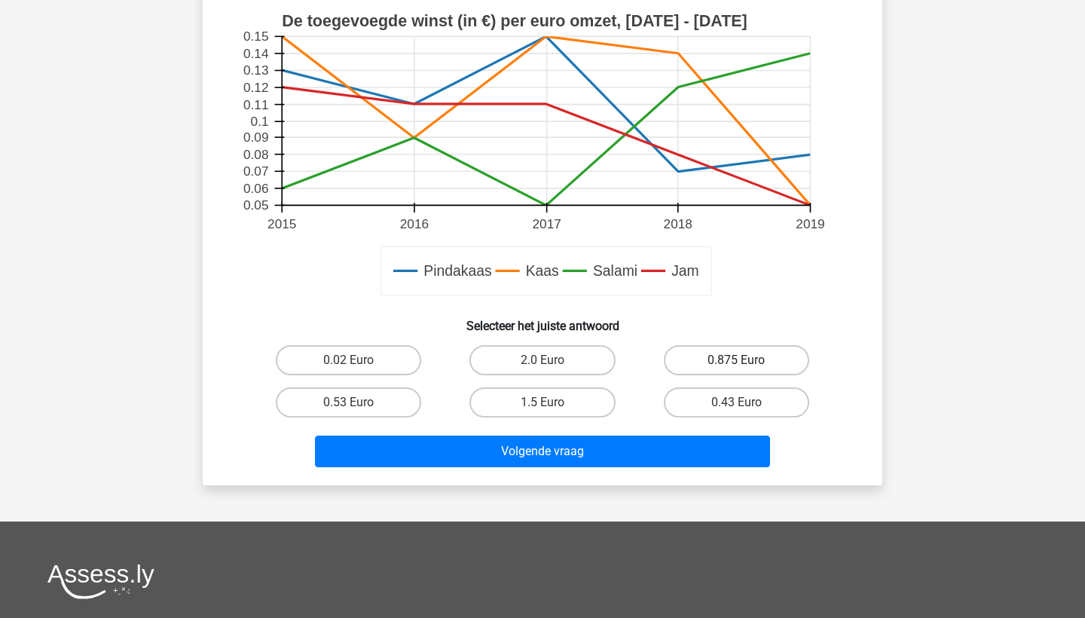
click at [687, 362] on label "0.875 Euro" at bounding box center [736, 360] width 145 height 30
click at [736, 362] on input "0.875 Euro" at bounding box center [741, 365] width 10 height 10
radio input "true"
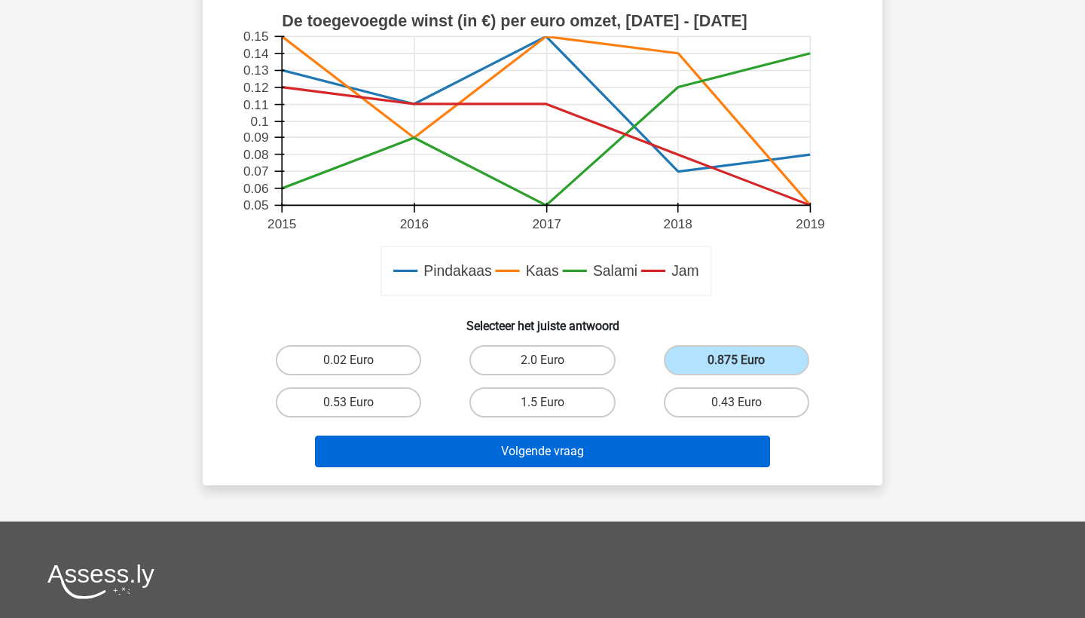
click at [684, 451] on button "Volgende vraag" at bounding box center [543, 452] width 456 height 32
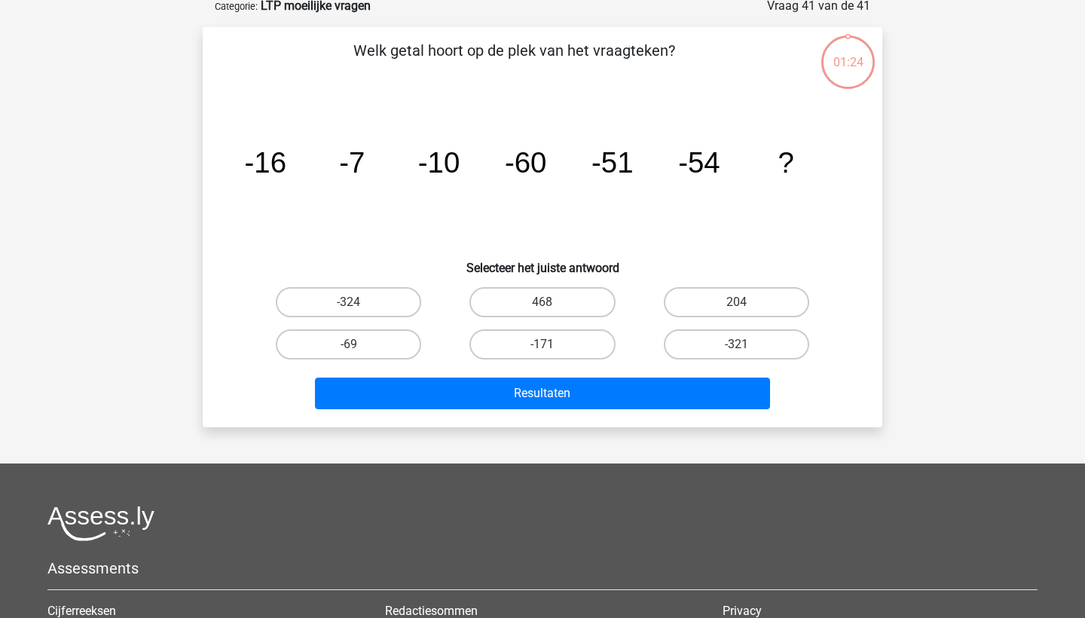
scroll to position [75, 0]
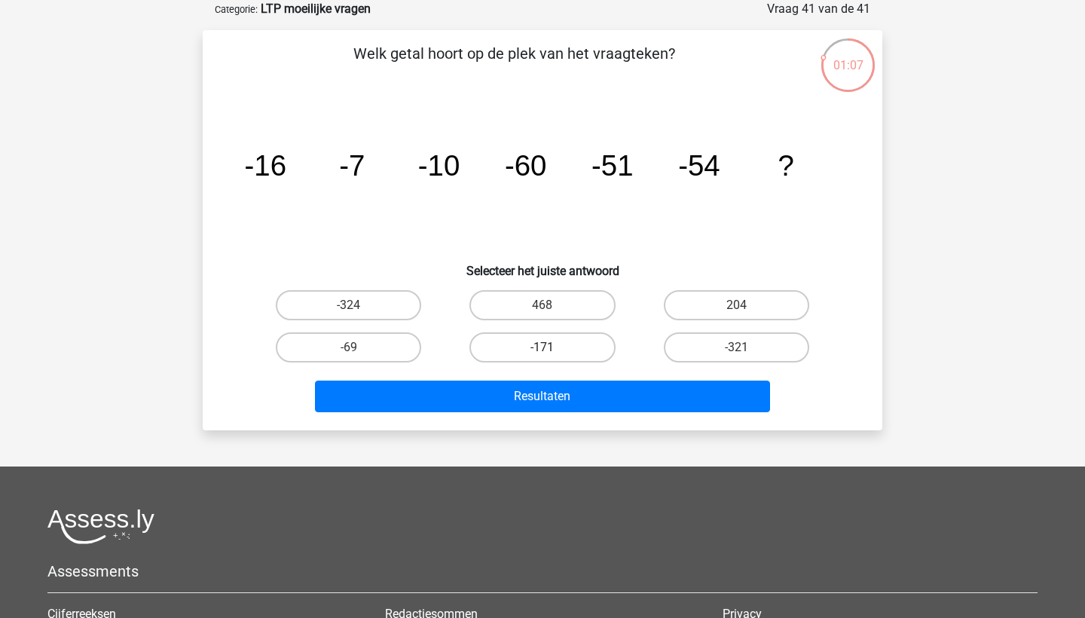
click at [562, 346] on label "-171" at bounding box center [542, 347] width 145 height 30
click at [553, 347] on input "-171" at bounding box center [548, 352] width 10 height 10
radio input "true"
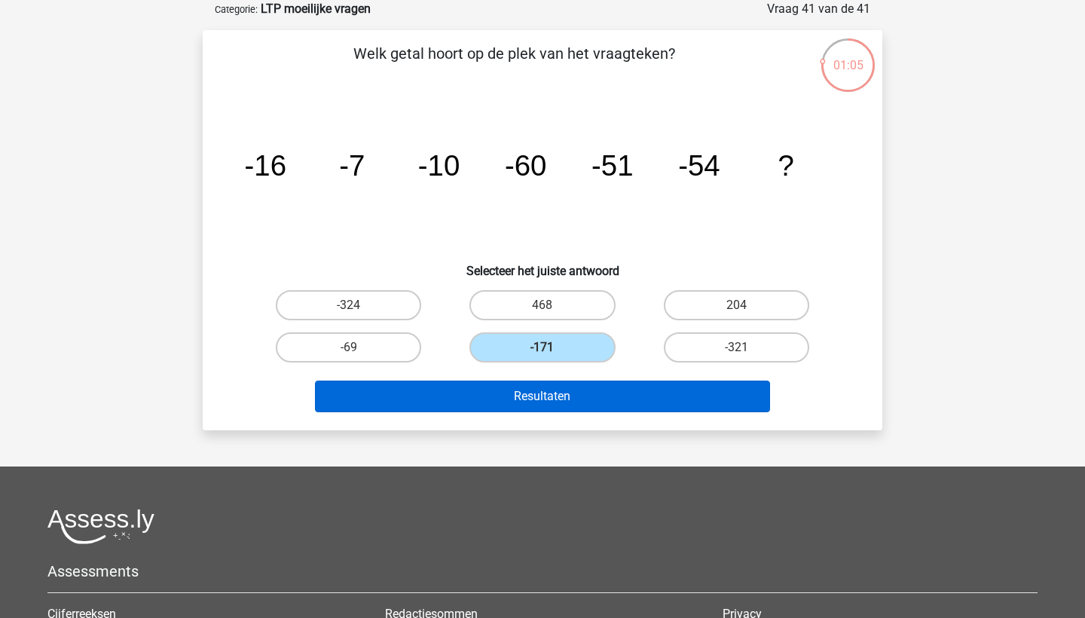
click at [436, 400] on button "Resultaten" at bounding box center [543, 397] width 456 height 32
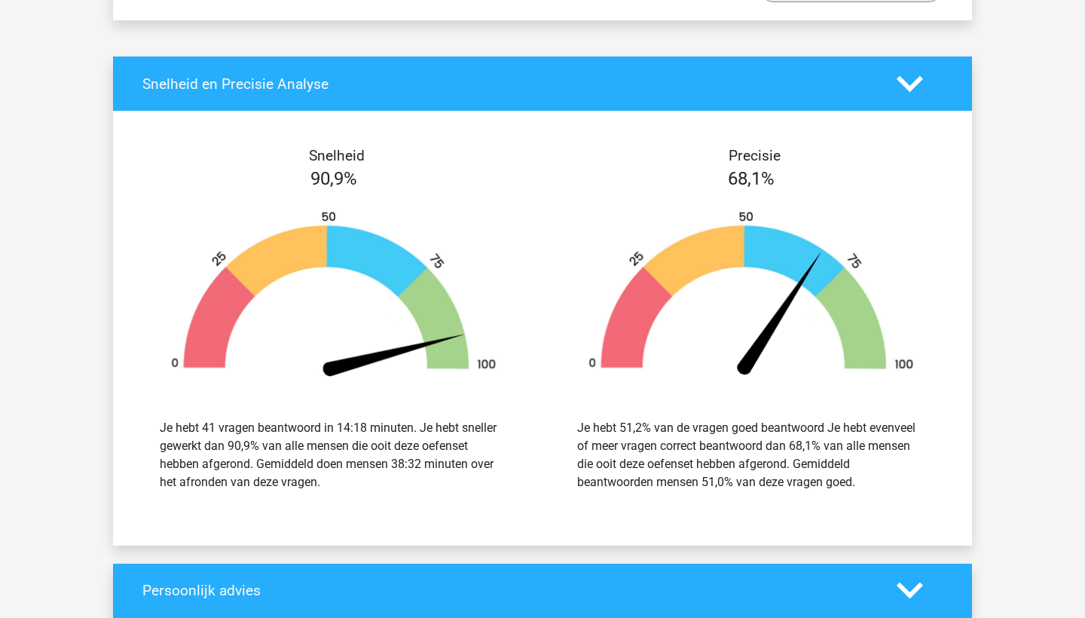
scroll to position [3071, 0]
